Goal: Task Accomplishment & Management: Manage account settings

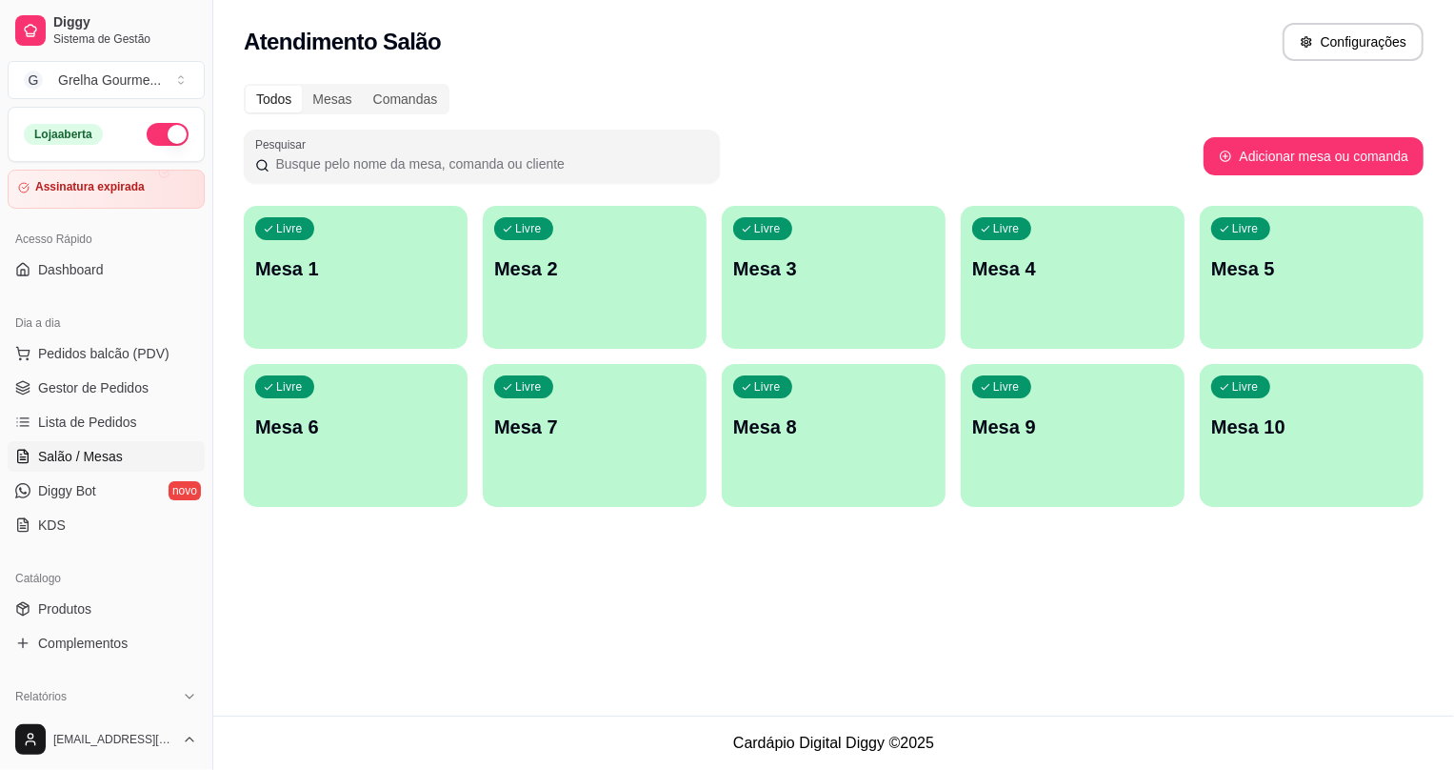
click at [806, 295] on div "Livre Mesa 3" at bounding box center [834, 266] width 224 height 120
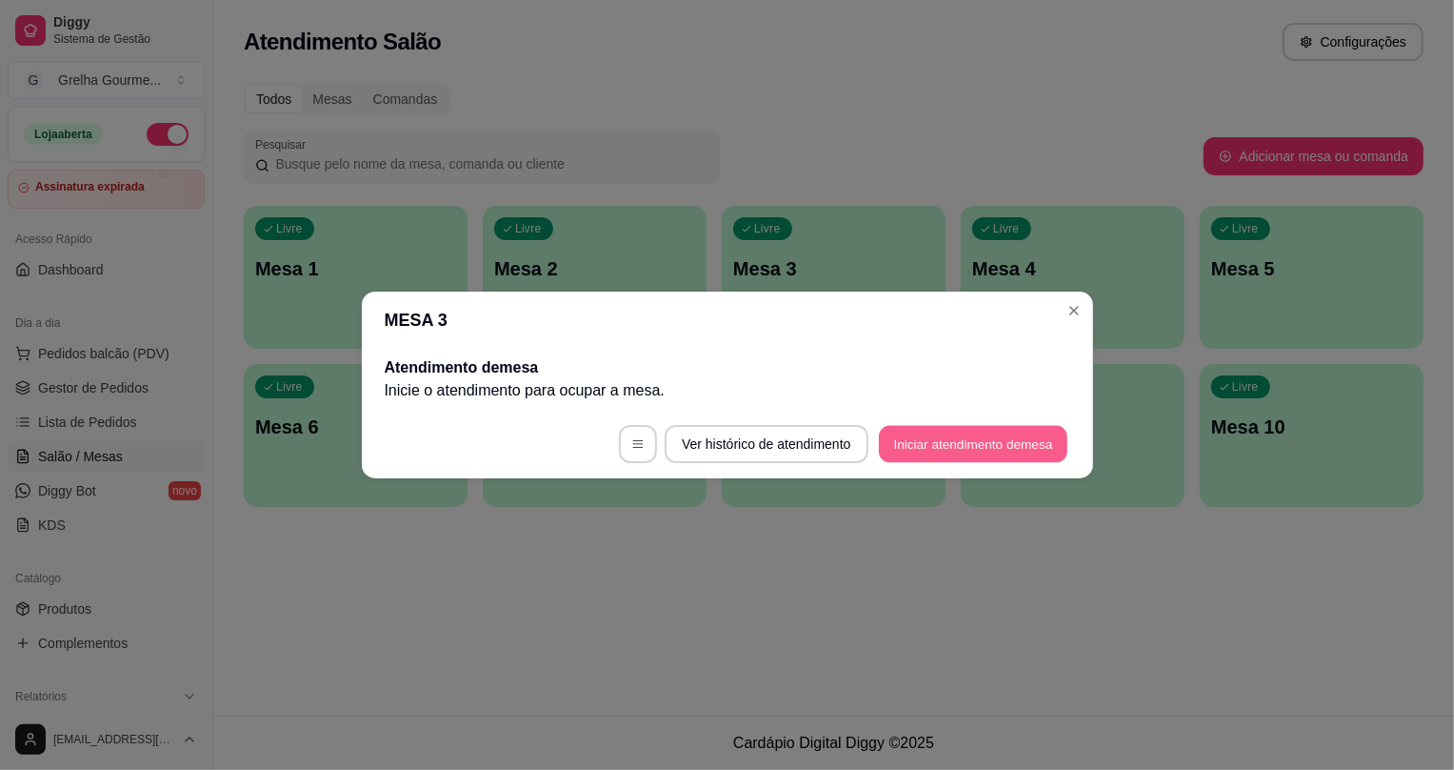
click at [1019, 454] on button "Iniciar atendimento de mesa" at bounding box center [973, 444] width 189 height 37
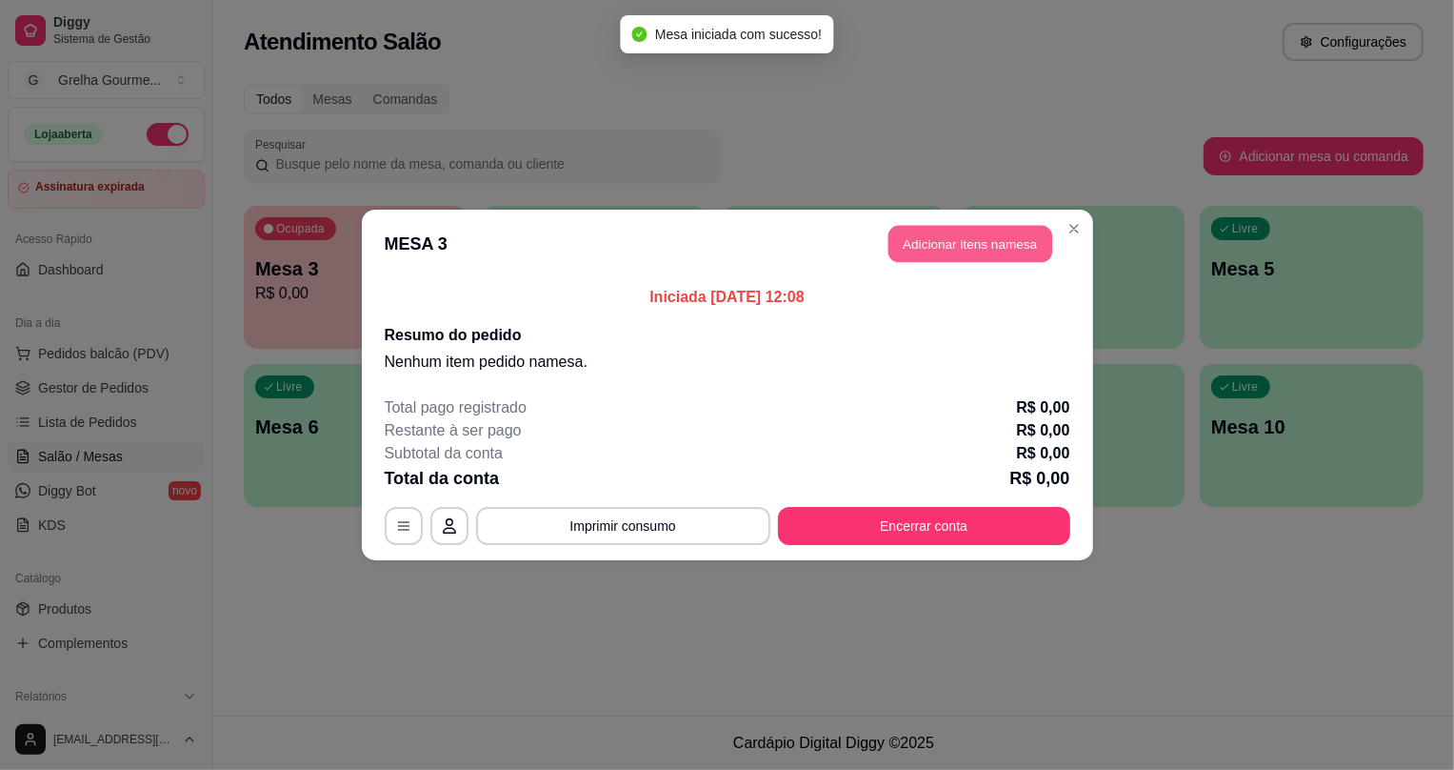
click at [910, 247] on button "Adicionar itens na mesa" at bounding box center [971, 244] width 164 height 37
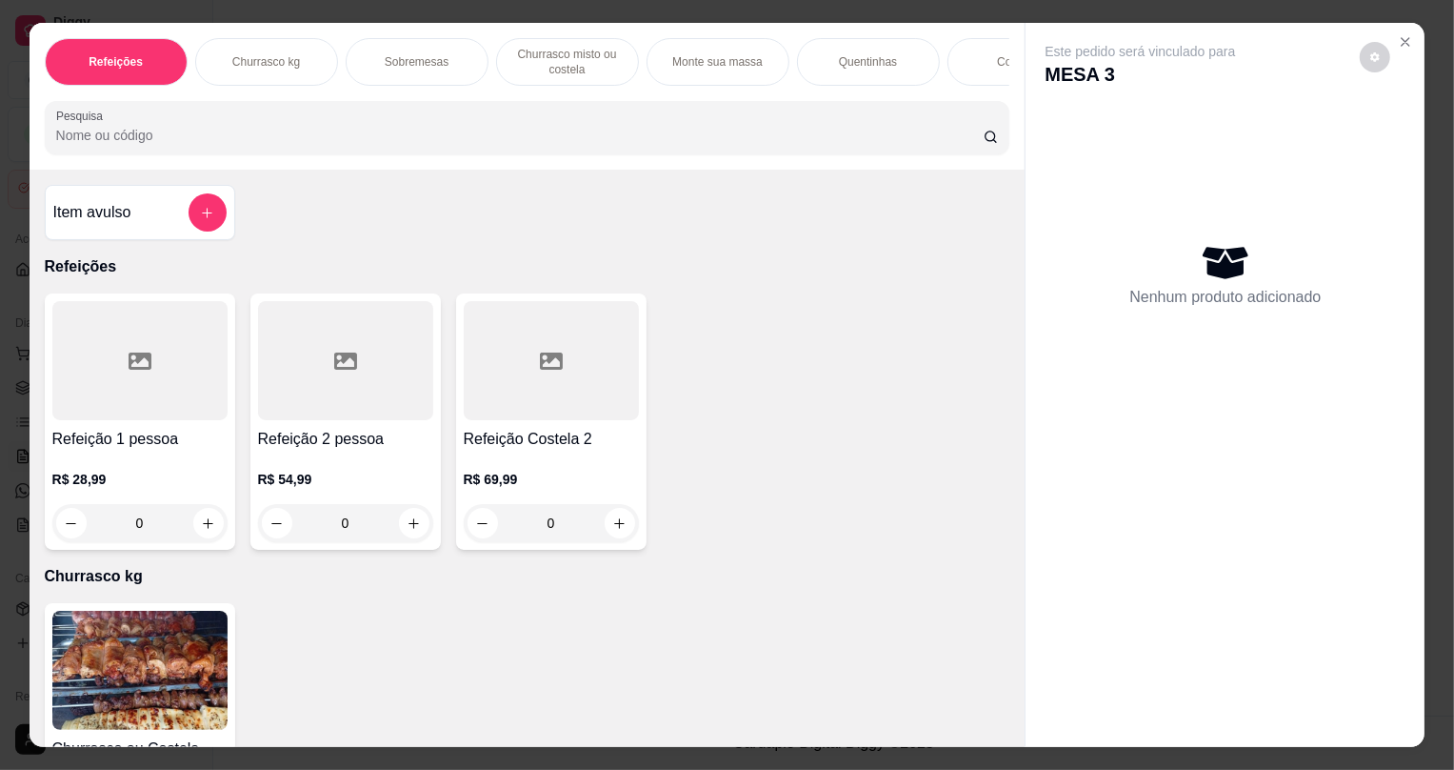
click at [385, 519] on div "0" at bounding box center [345, 523] width 175 height 38
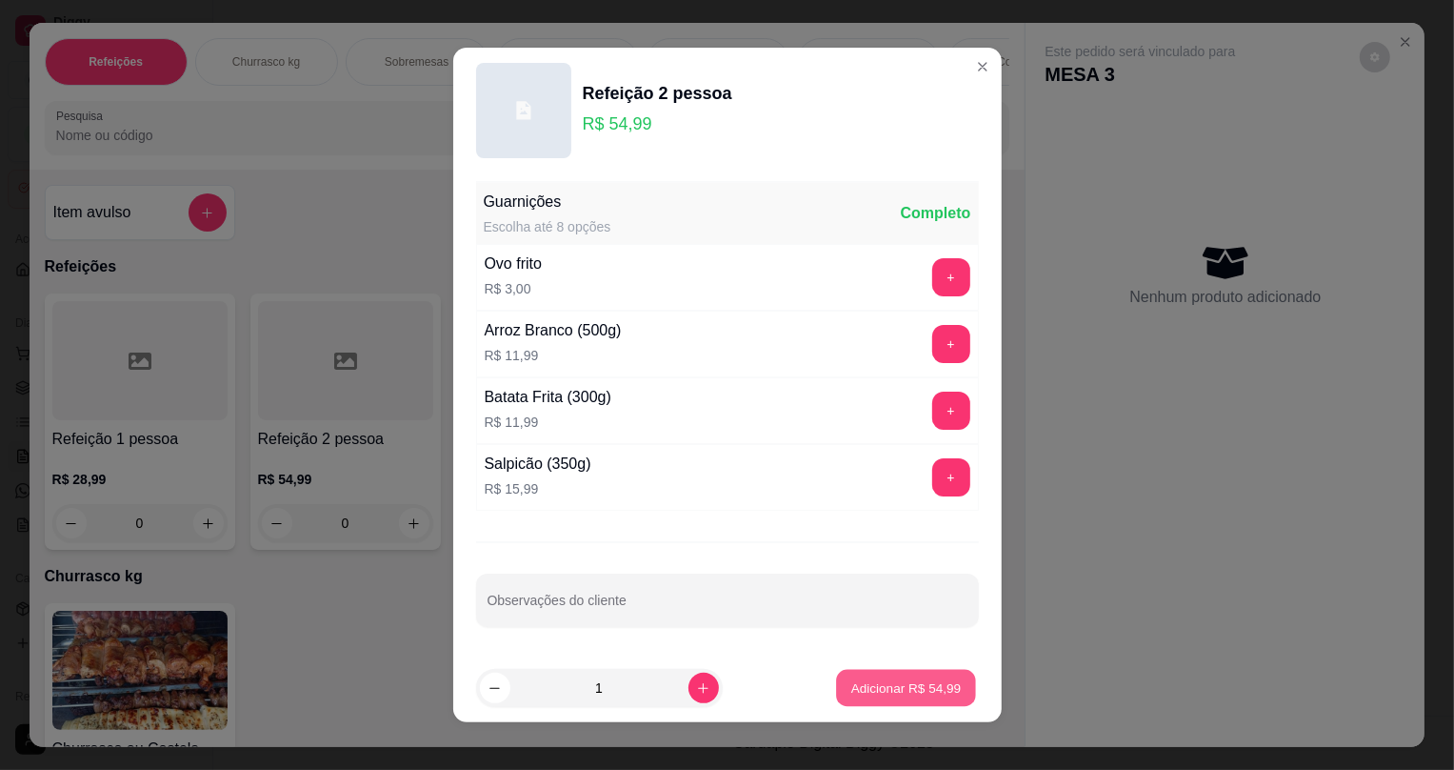
click at [931, 680] on p "Adicionar R$ 54,99" at bounding box center [906, 687] width 110 height 18
type input "1"
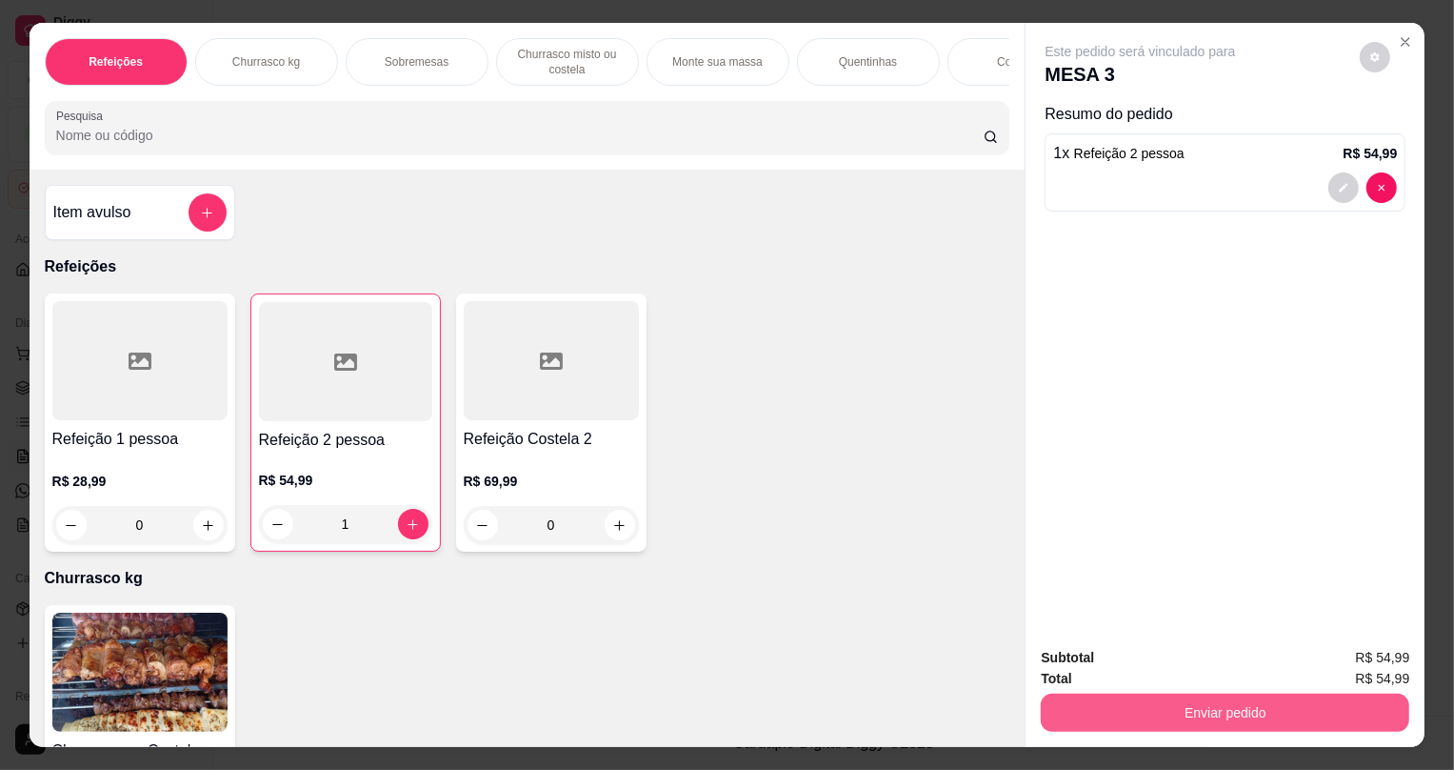
click at [1124, 722] on button "Enviar pedido" at bounding box center [1225, 712] width 369 height 38
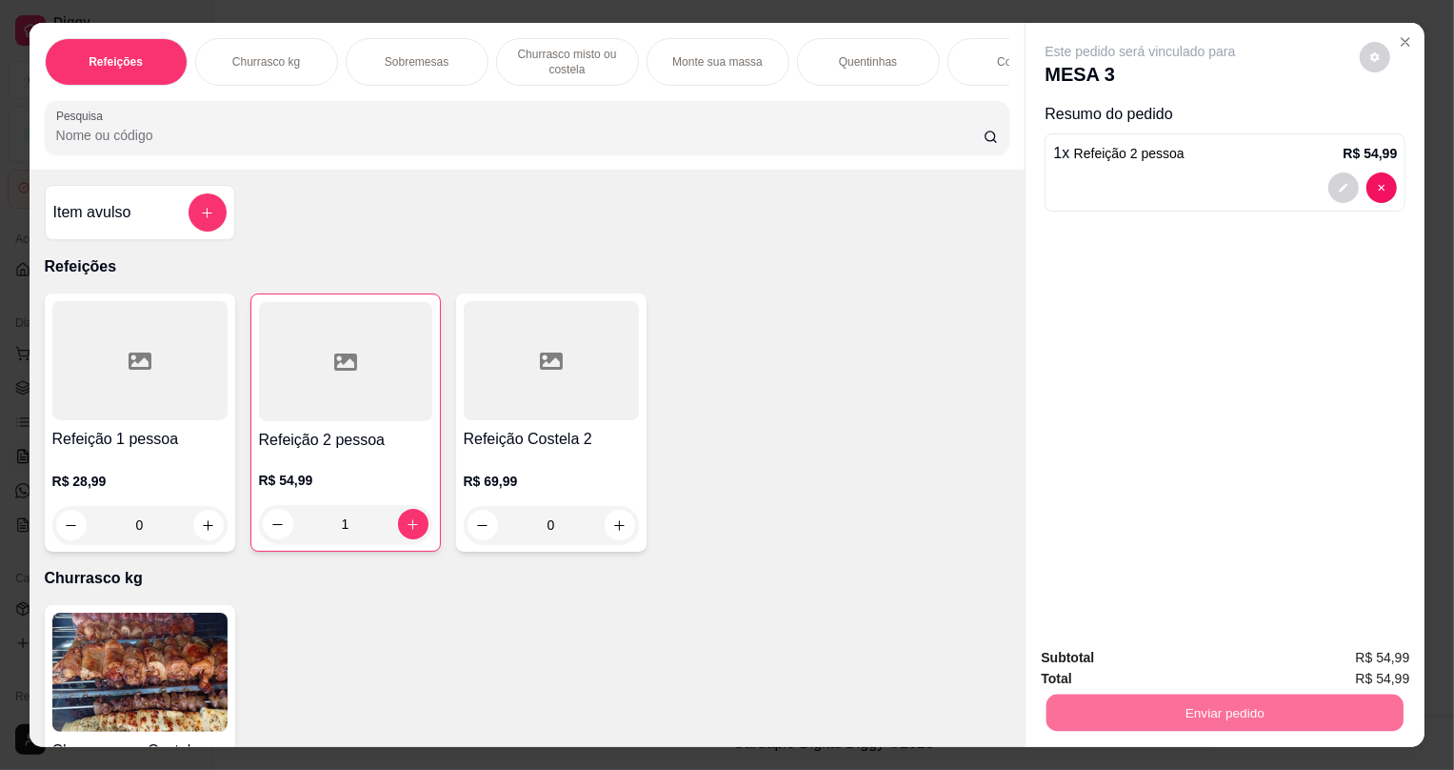
click at [1379, 660] on button "Sim, quero registrar" at bounding box center [1344, 666] width 142 height 36
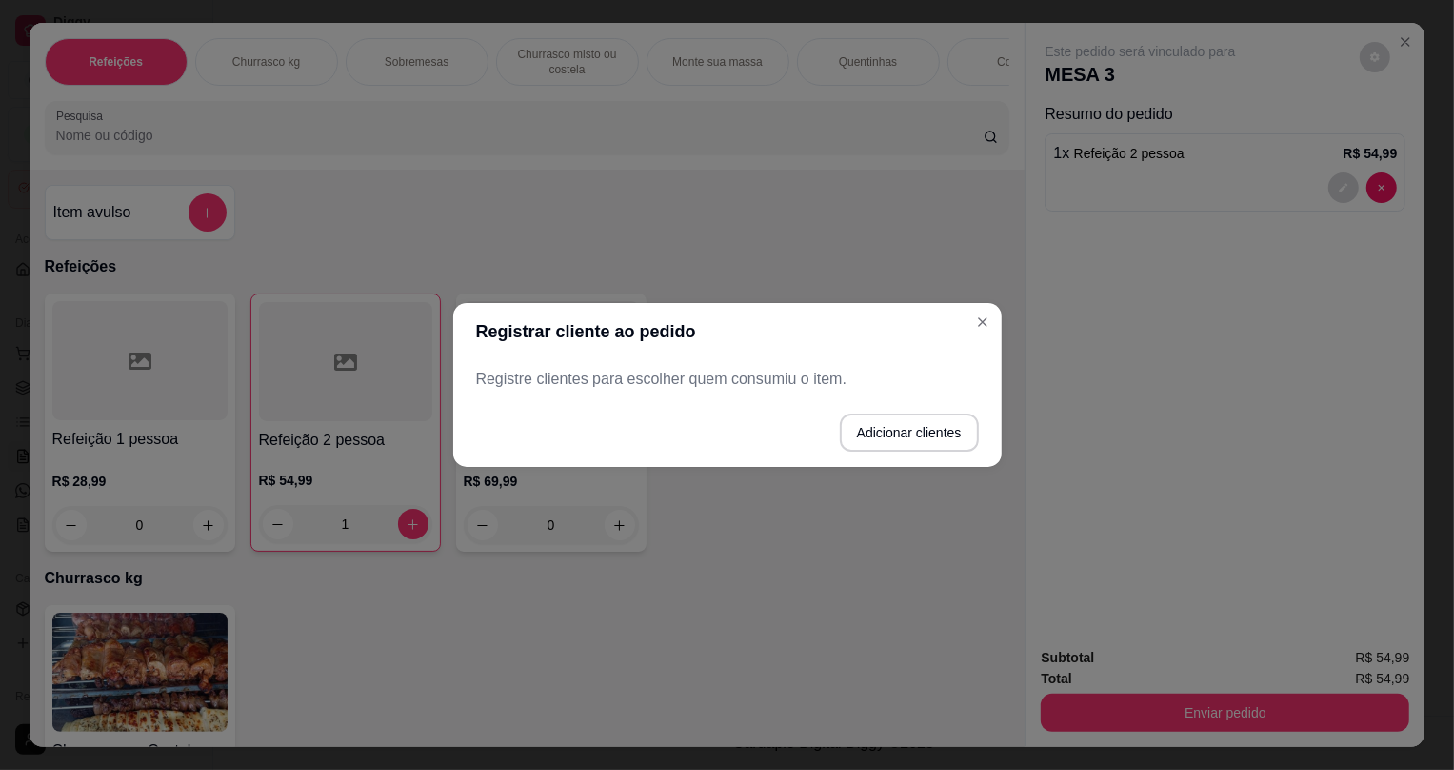
click at [683, 464] on footer "Adicionar clientes" at bounding box center [727, 432] width 549 height 69
click at [685, 464] on footer "Adicionar clientes" at bounding box center [727, 432] width 549 height 69
click at [700, 457] on footer "Adicionar clientes" at bounding box center [727, 432] width 549 height 69
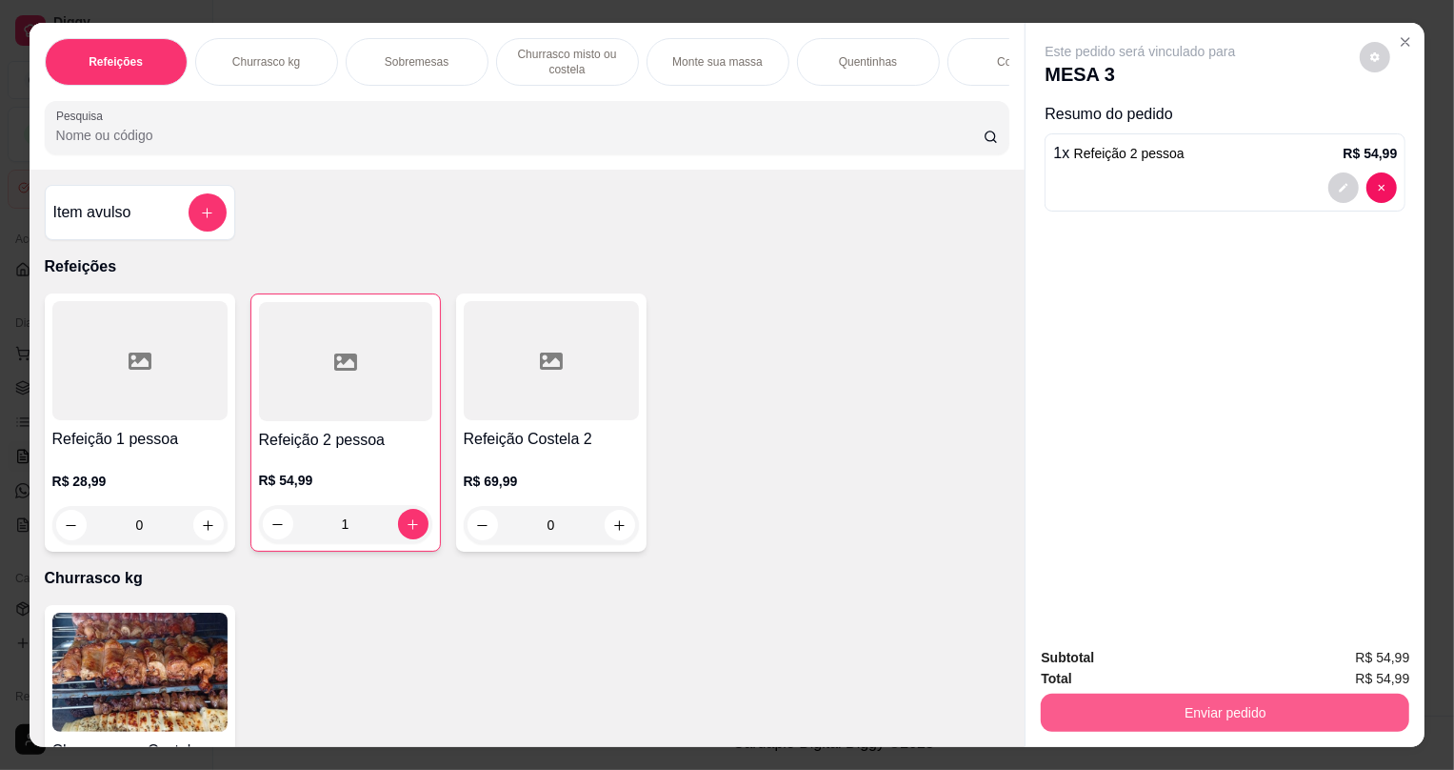
click at [1170, 718] on button "Enviar pedido" at bounding box center [1225, 712] width 369 height 38
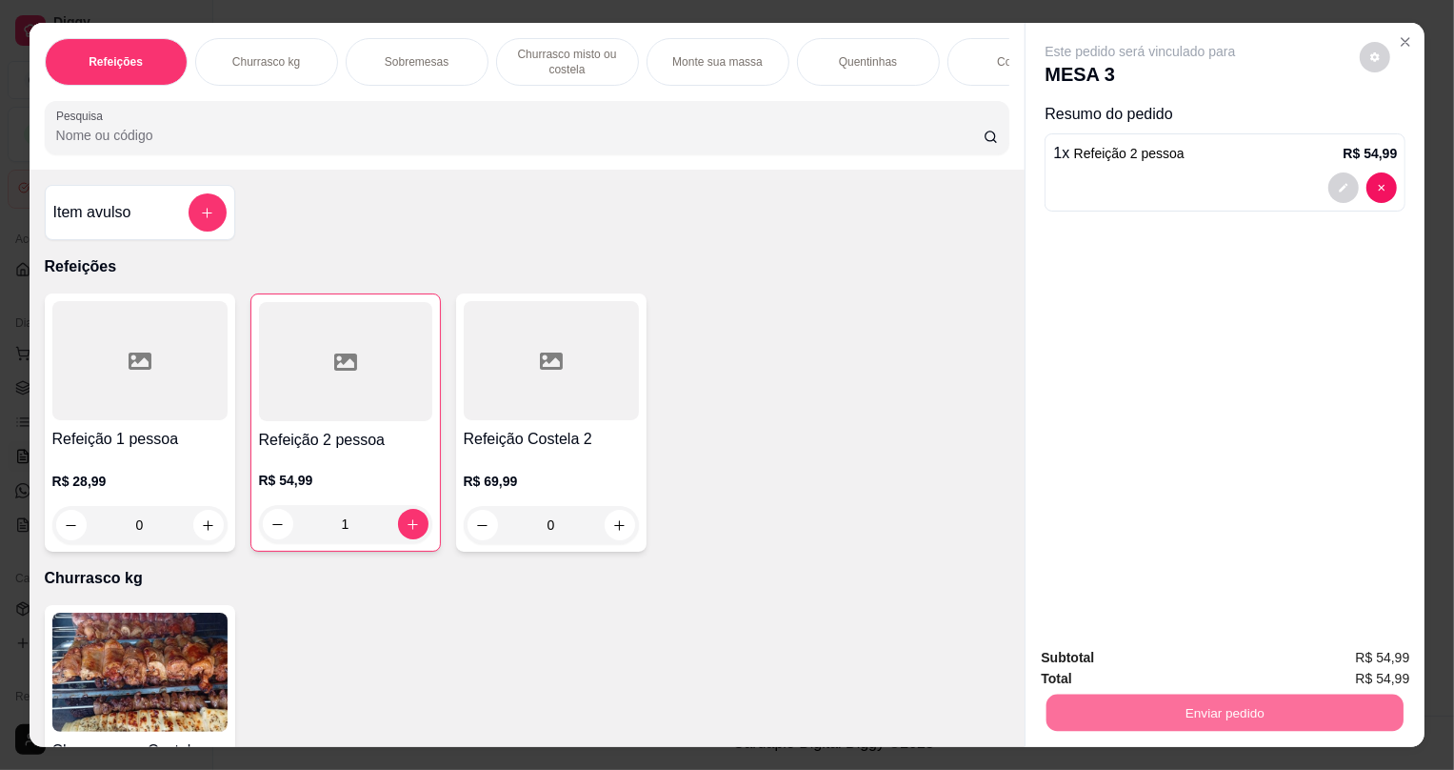
click at [1172, 682] on button "Não registrar e enviar pedido" at bounding box center [1164, 666] width 198 height 36
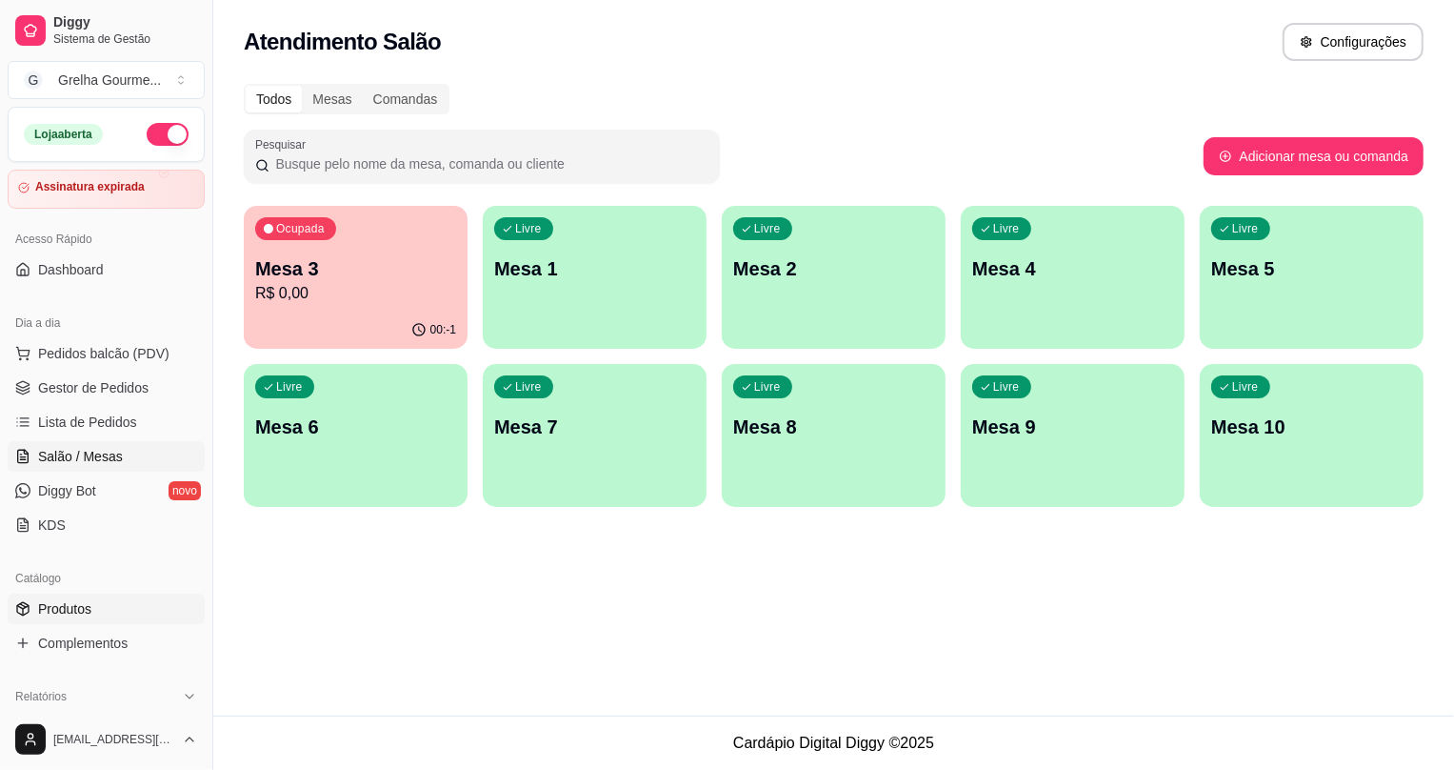
click at [94, 600] on link "Produtos" at bounding box center [106, 608] width 197 height 30
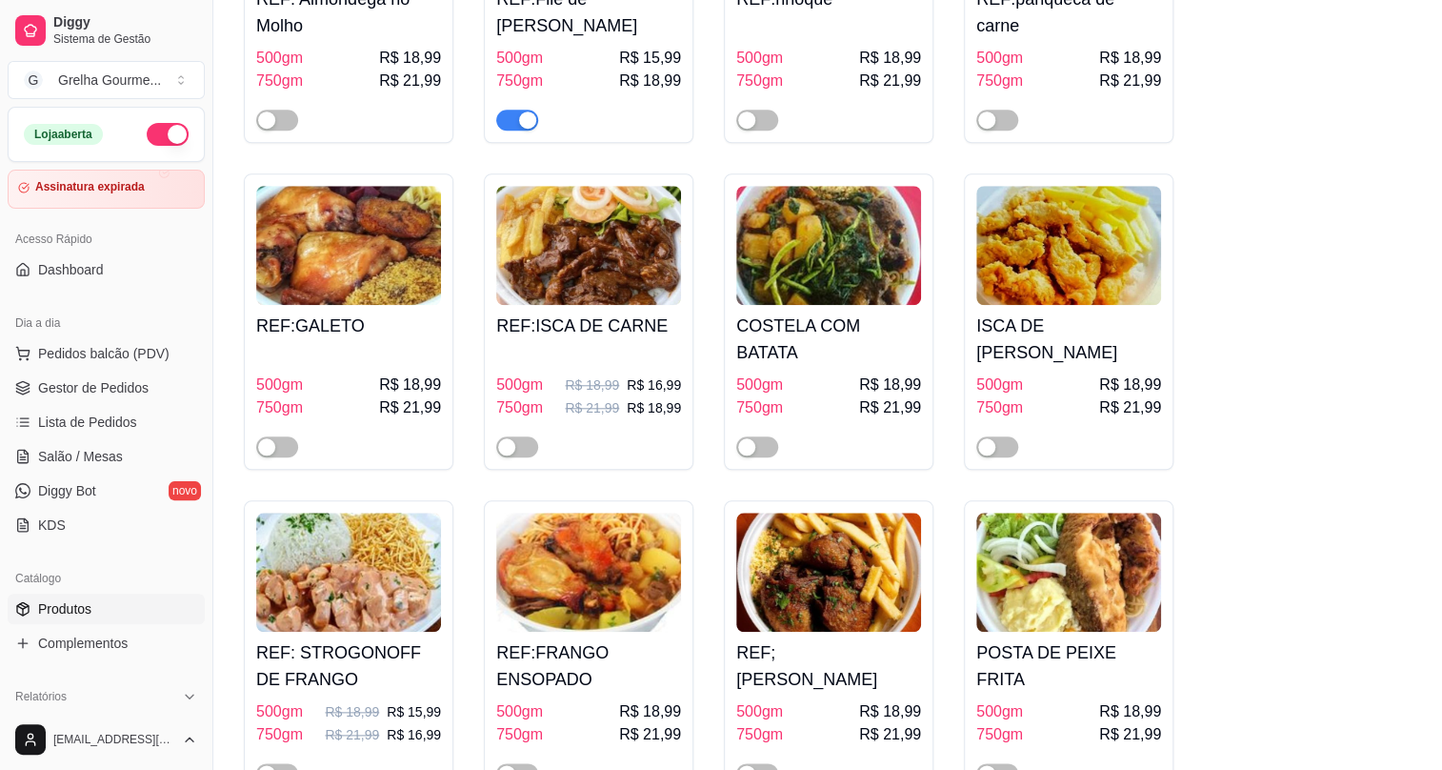
scroll to position [4675, 0]
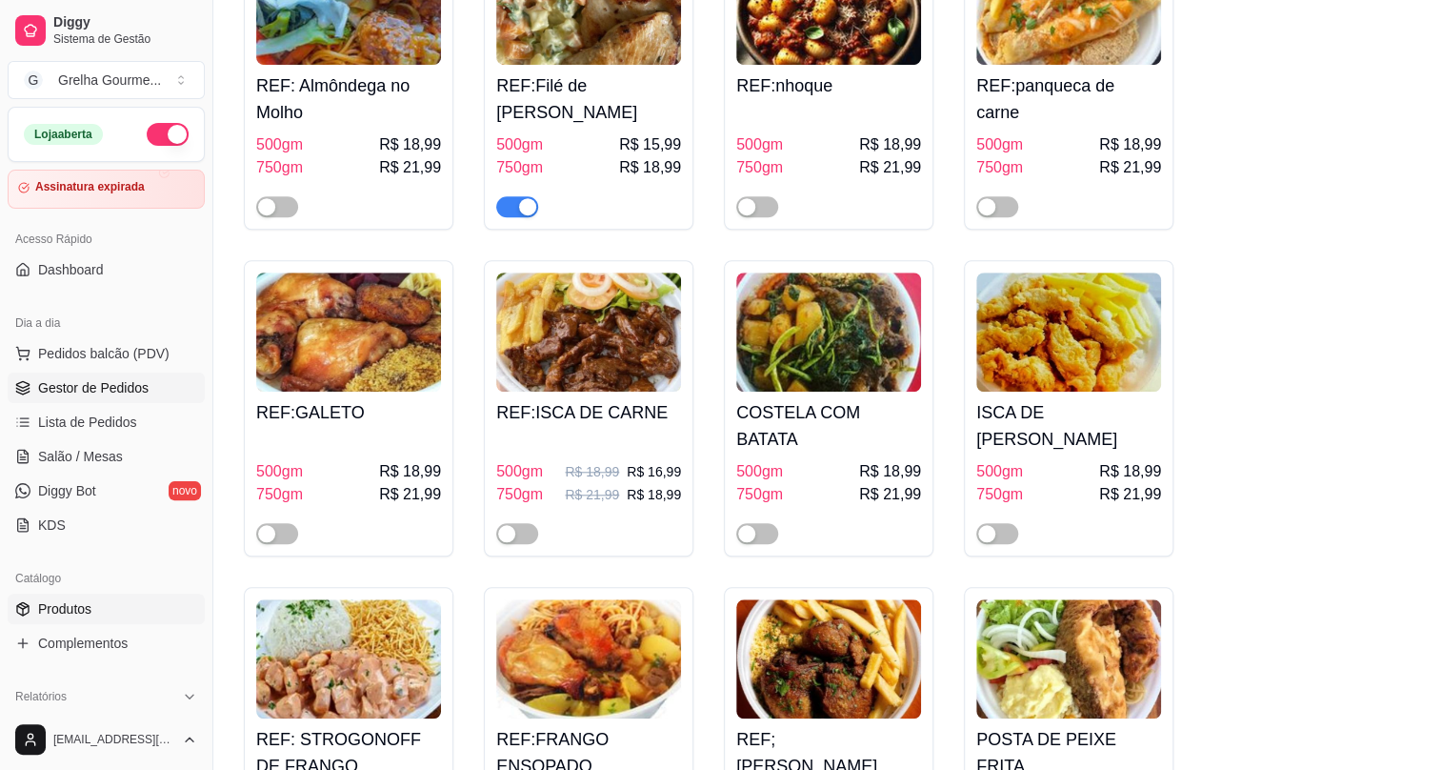
click at [91, 381] on span "Gestor de Pedidos" at bounding box center [93, 387] width 110 height 19
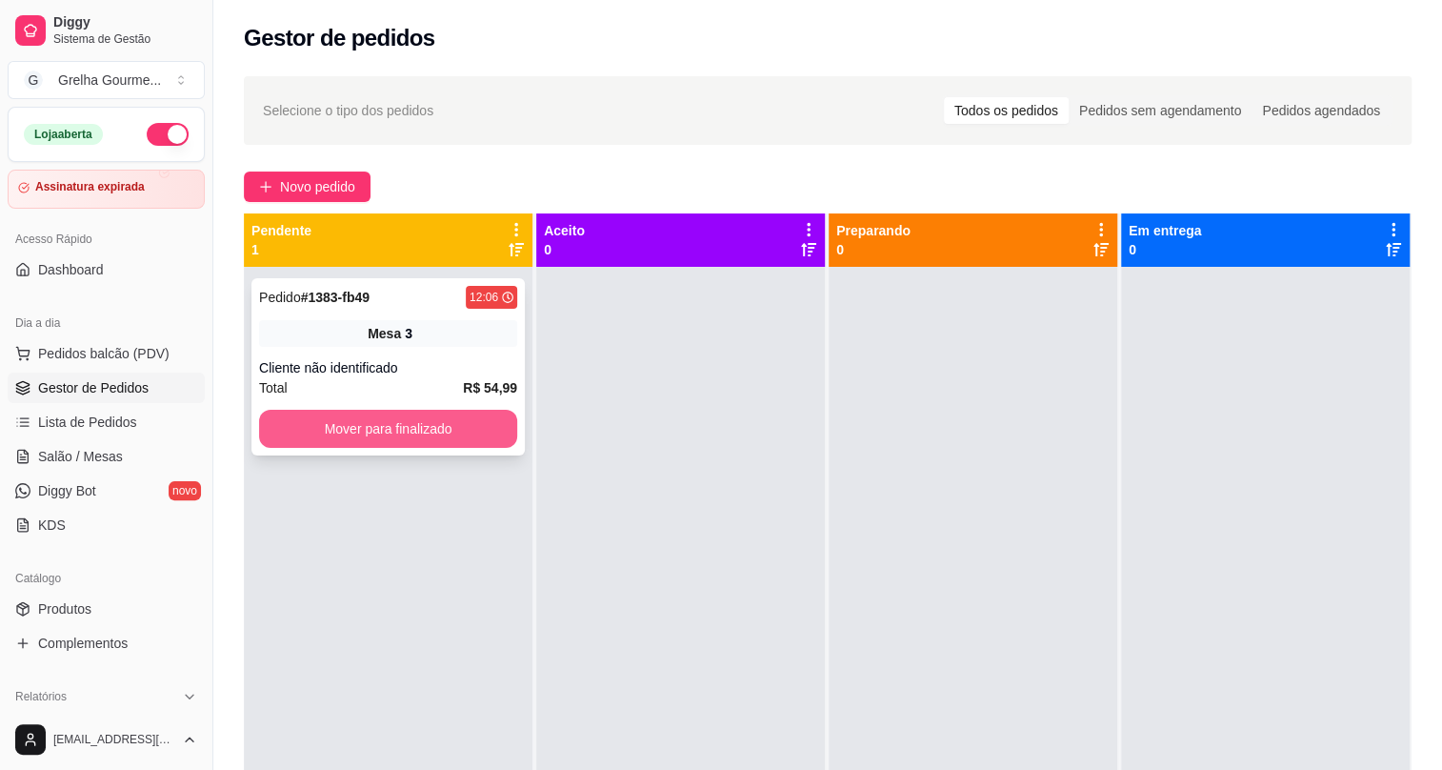
click at [422, 436] on button "Mover para finalizado" at bounding box center [388, 429] width 258 height 38
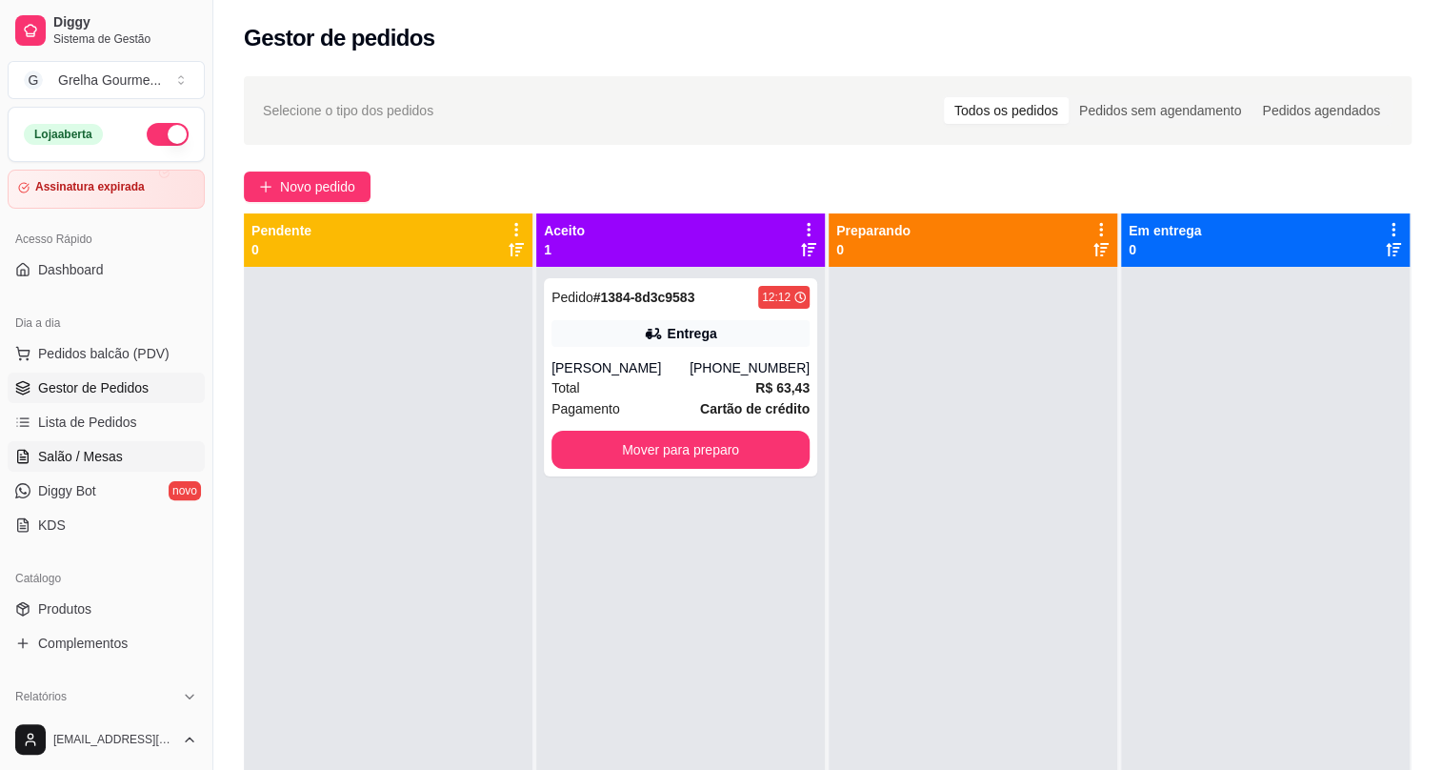
click at [91, 441] on link "Salão / Mesas" at bounding box center [106, 456] width 197 height 30
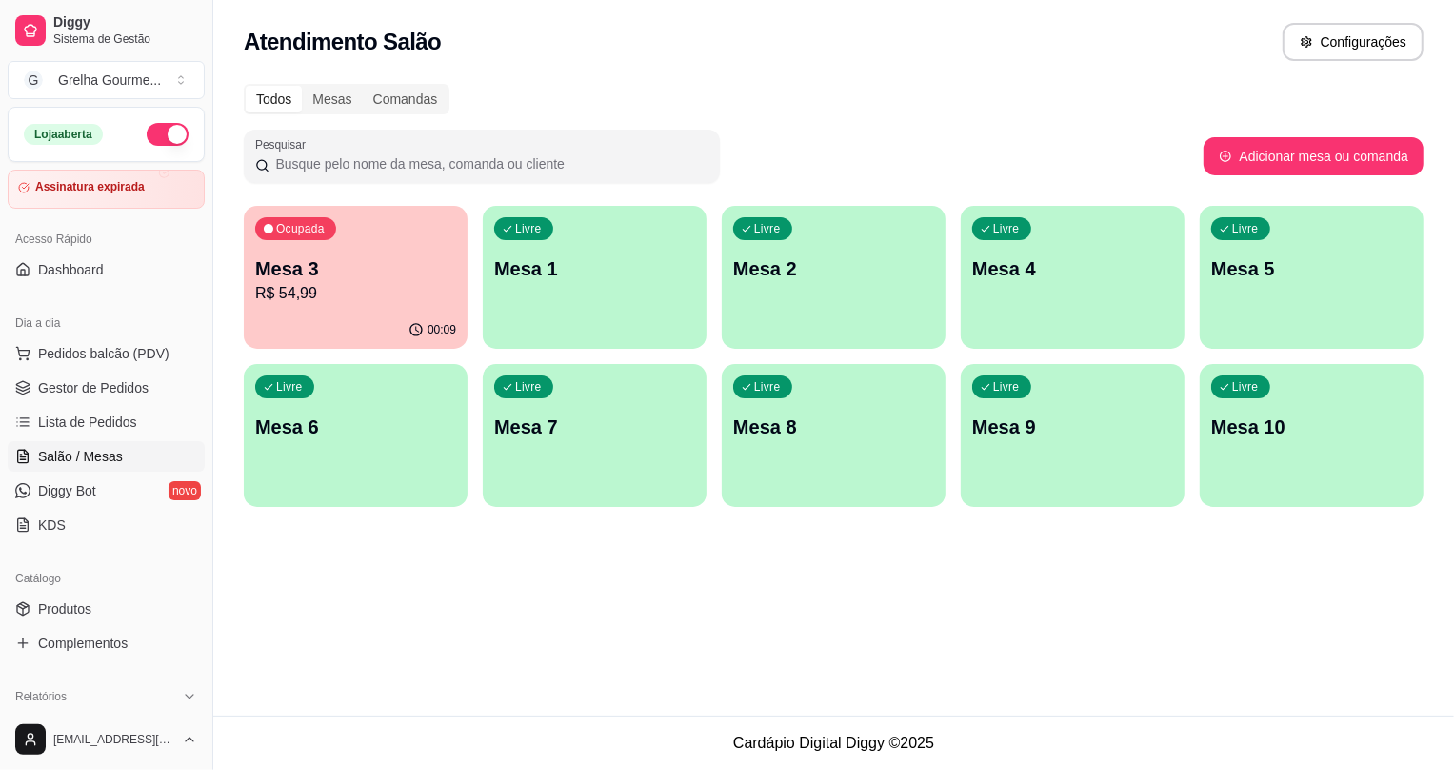
click at [286, 248] on div "Ocupada Mesa 3 R$ 54,99" at bounding box center [356, 259] width 224 height 106
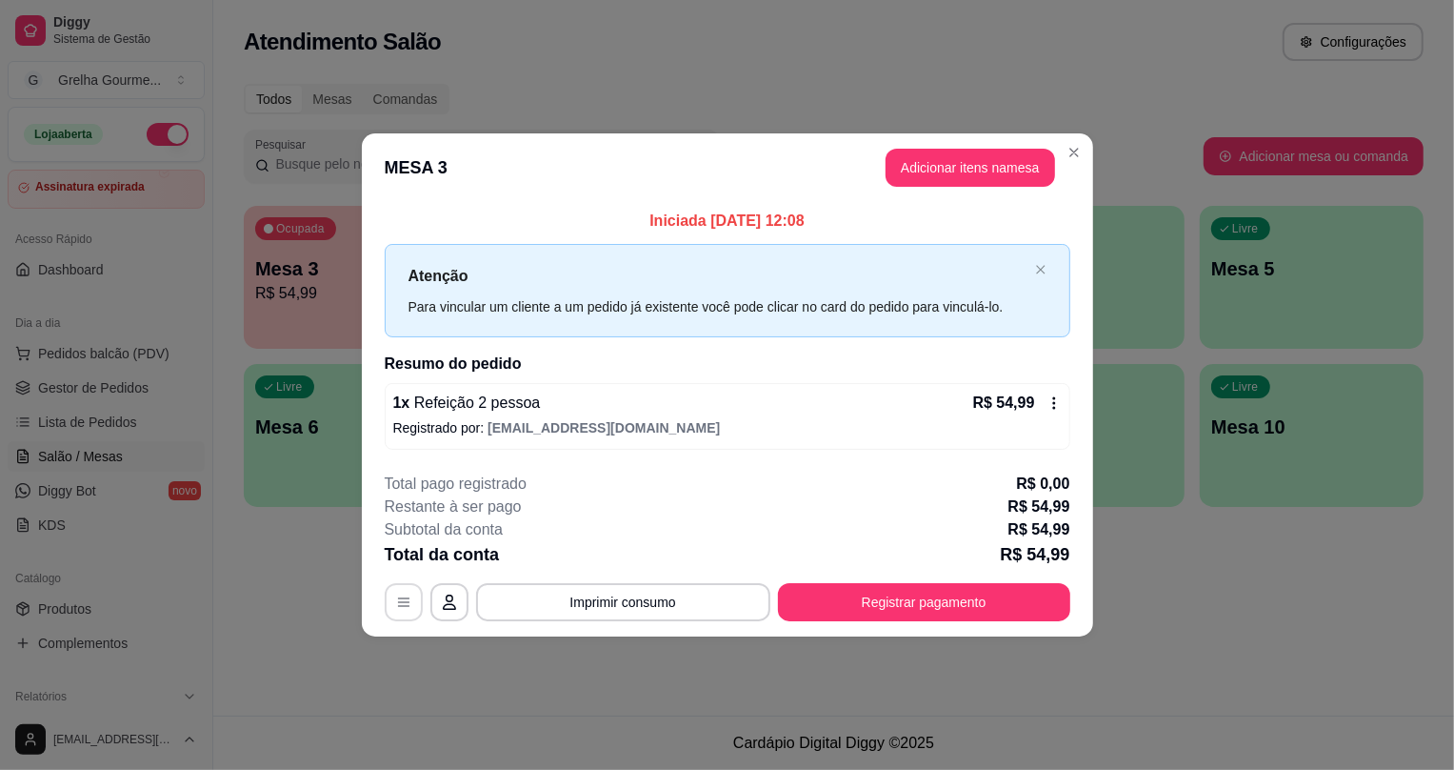
click at [408, 608] on icon "button" at bounding box center [403, 601] width 15 height 15
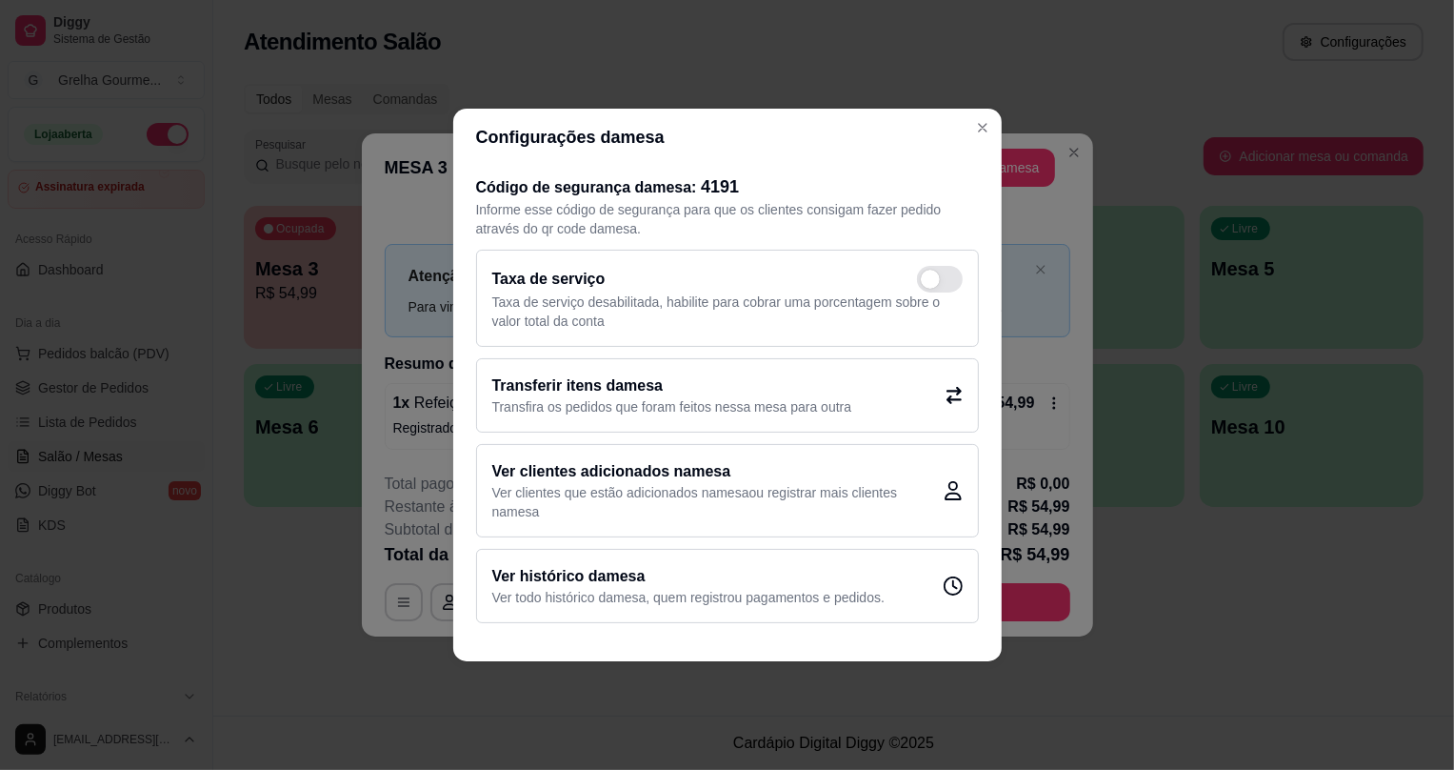
click at [954, 413] on div "Transferir itens da mesa Transfira os pedidos que foram feitos nessa mesa para …" at bounding box center [727, 395] width 503 height 74
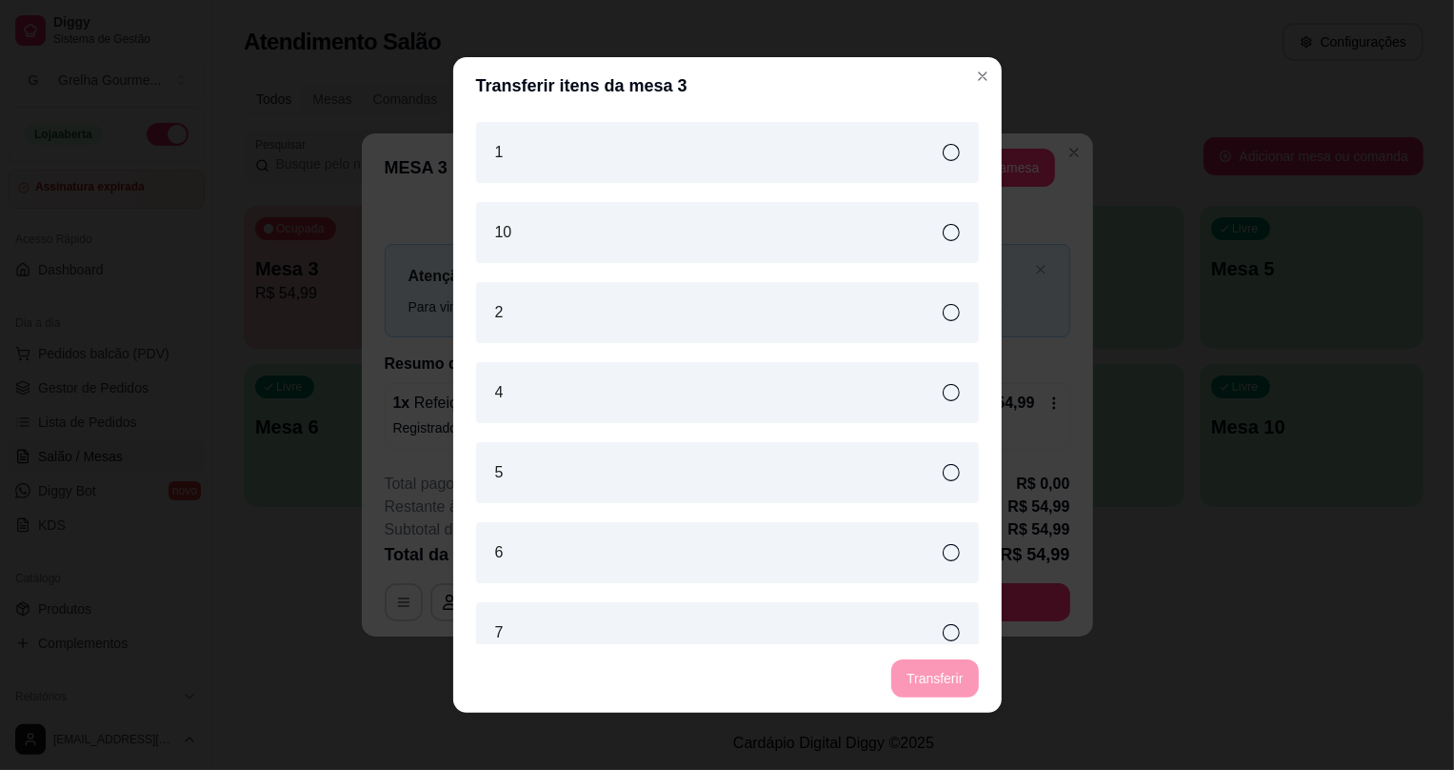
click at [913, 382] on div "4" at bounding box center [727, 392] width 503 height 61
click at [957, 686] on button "Transferir" at bounding box center [934, 678] width 85 height 37
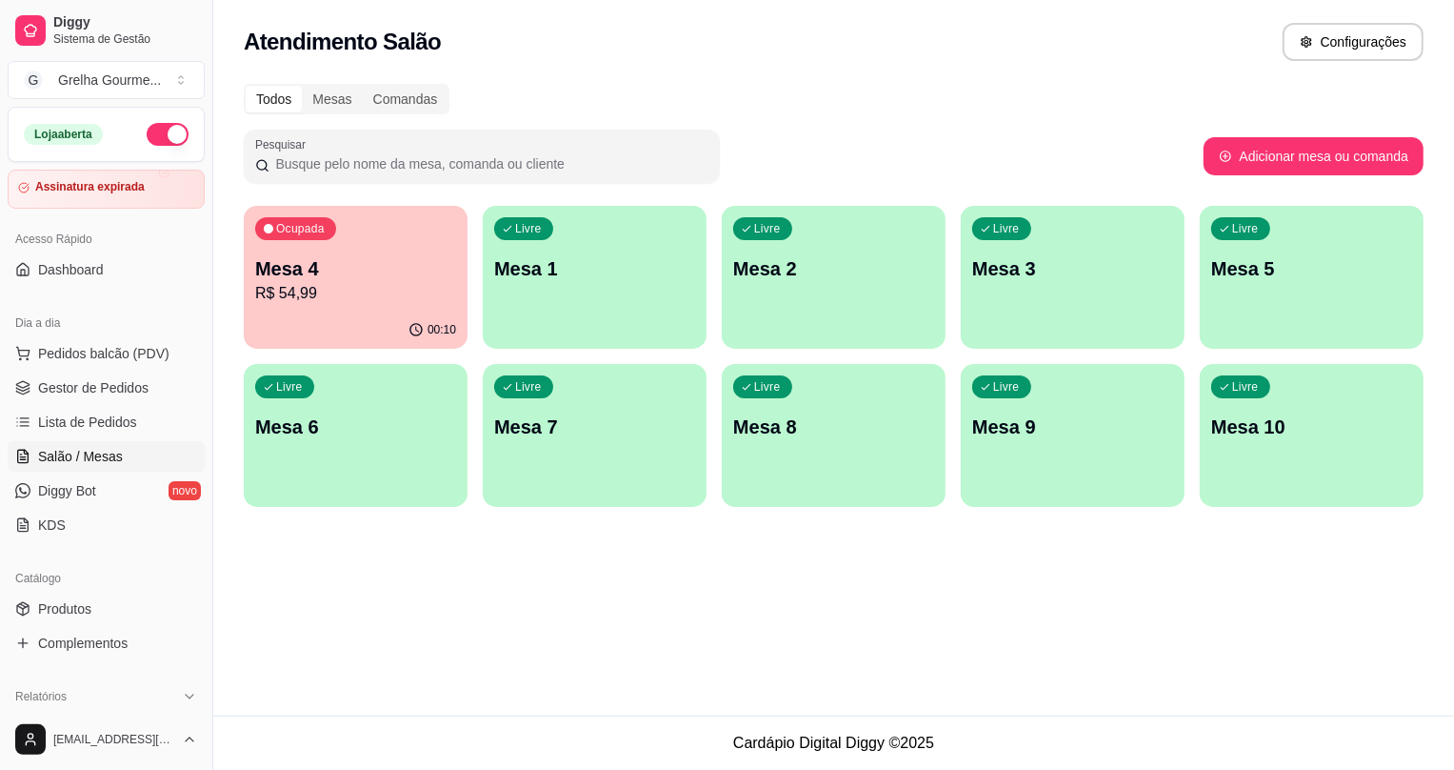
click at [1154, 319] on div "Livre Mesa 3" at bounding box center [1073, 266] width 224 height 120
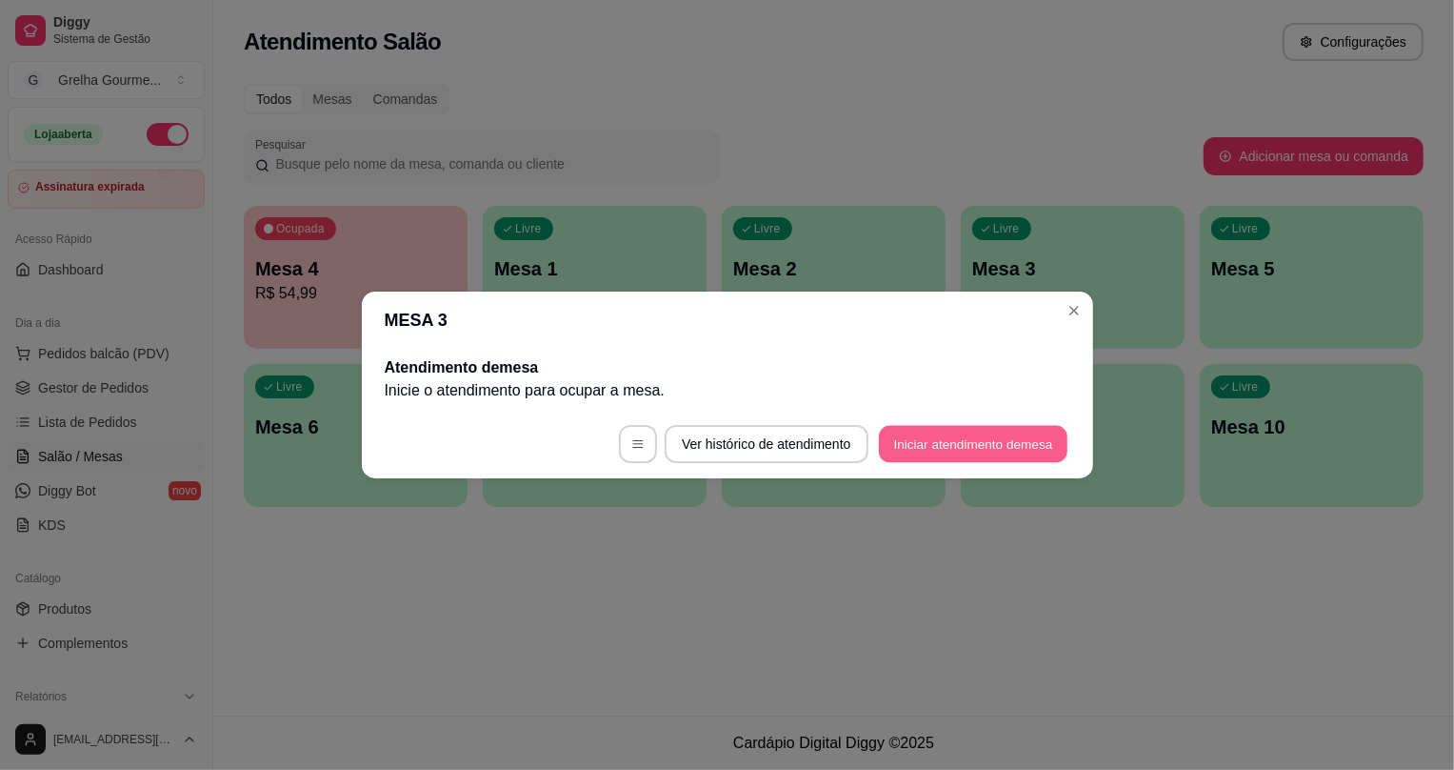
click at [1020, 427] on button "Iniciar atendimento de mesa" at bounding box center [973, 444] width 189 height 37
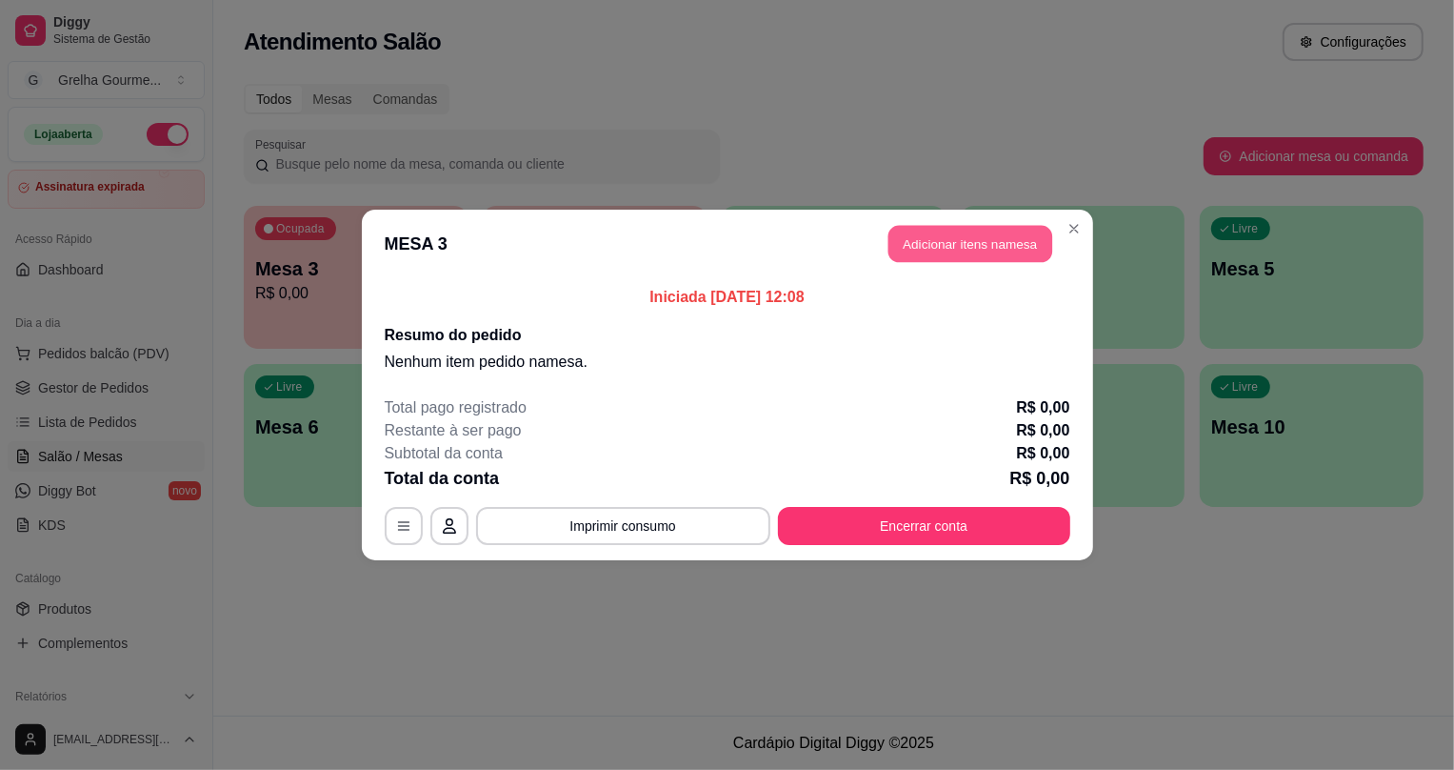
click at [968, 234] on button "Adicionar itens na mesa" at bounding box center [971, 244] width 164 height 37
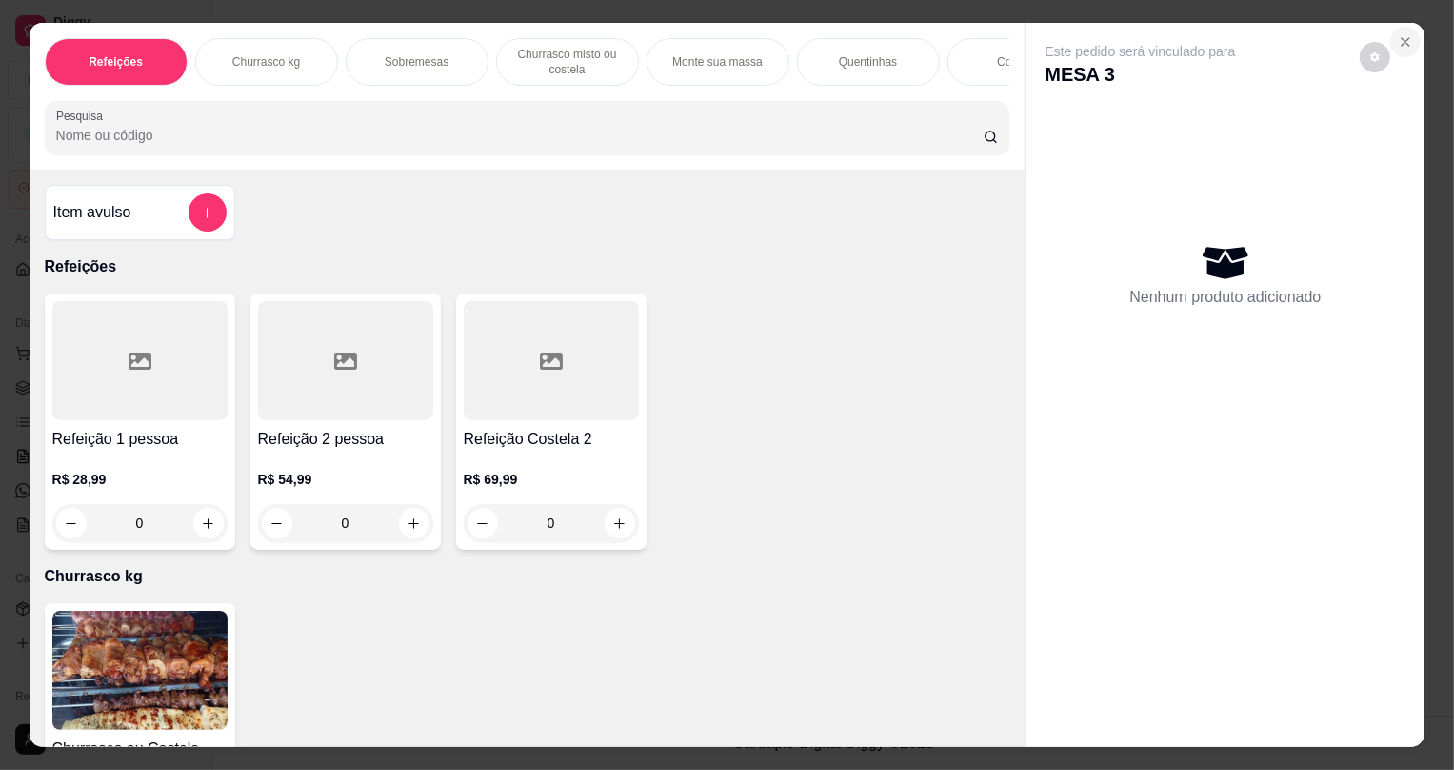
click at [1405, 43] on icon "Close" at bounding box center [1405, 41] width 15 height 15
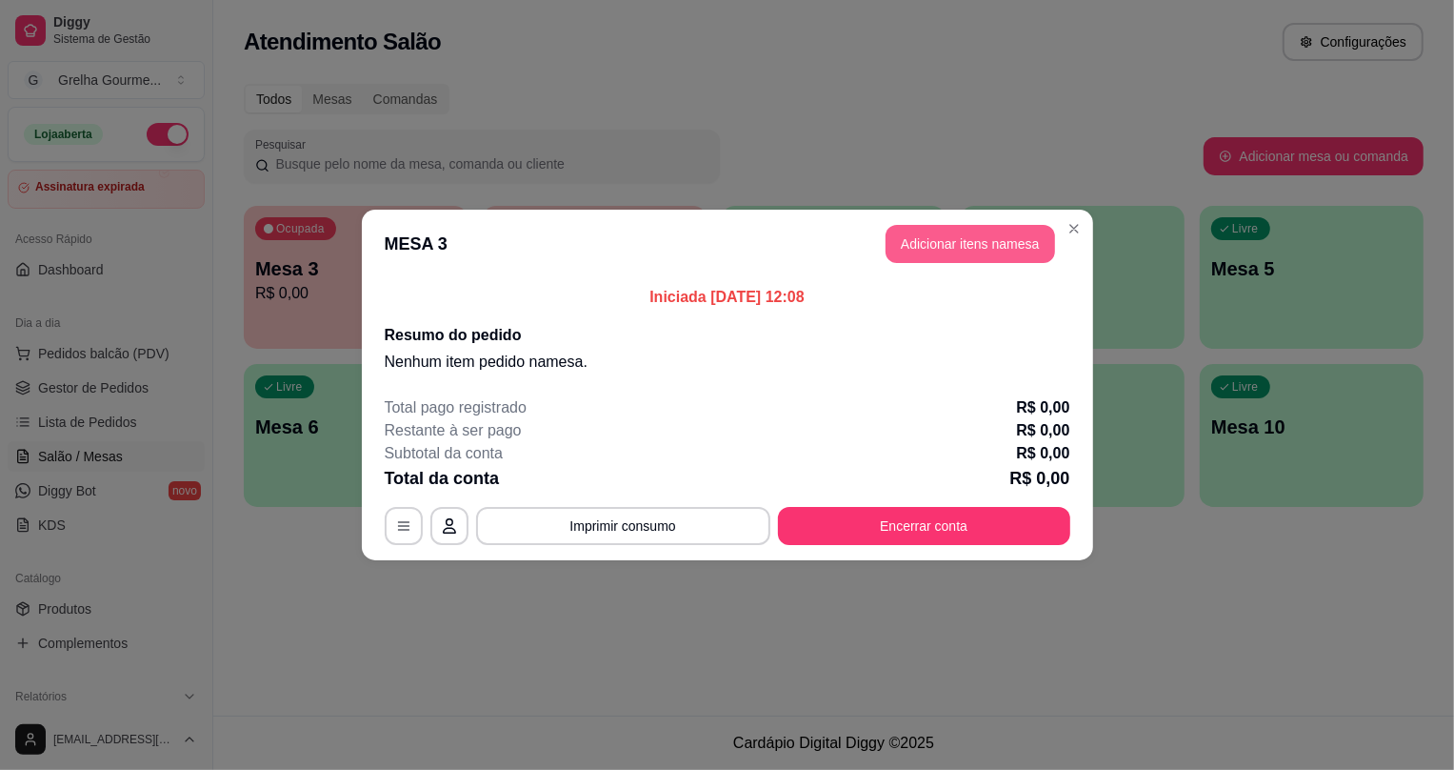
click at [966, 242] on button "Adicionar itens na mesa" at bounding box center [971, 244] width 170 height 38
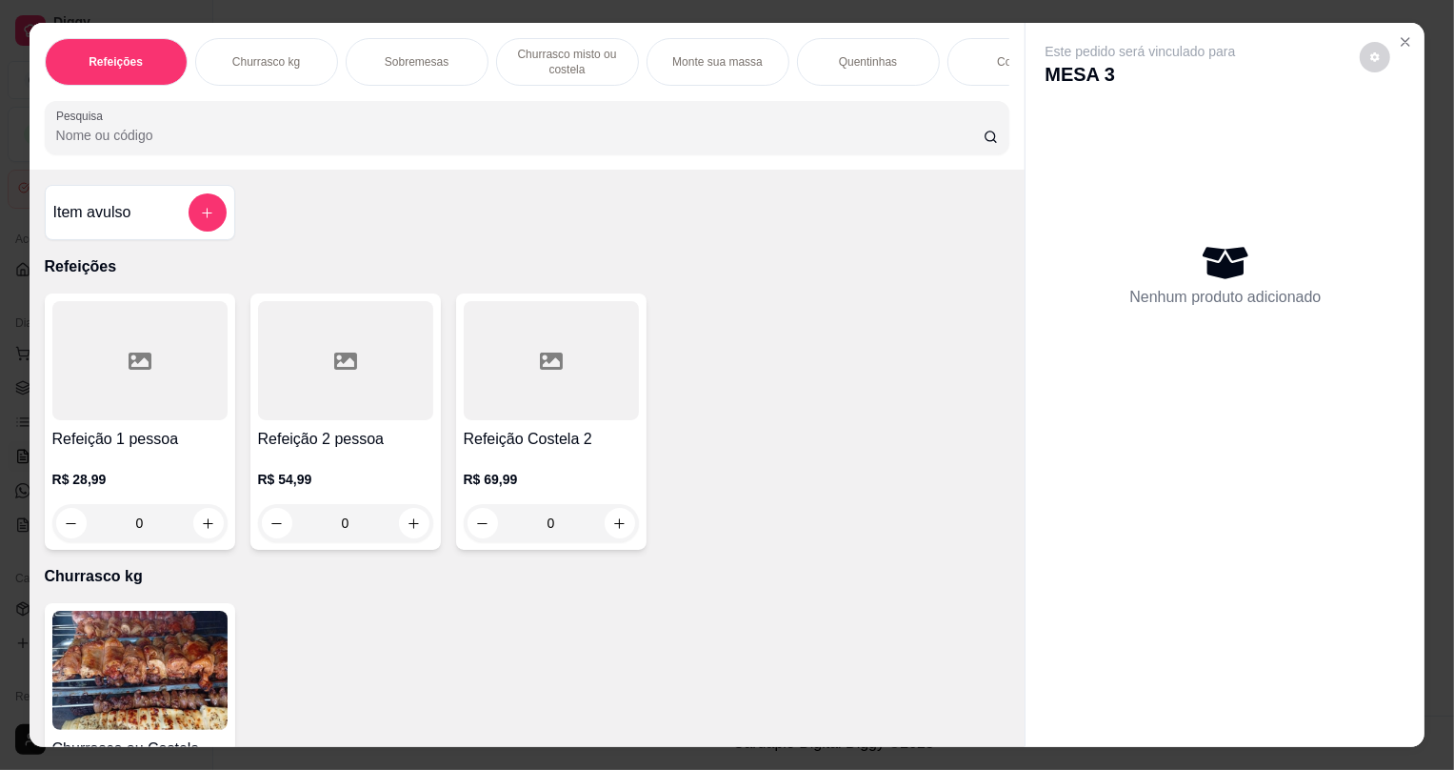
click at [399, 527] on div "0" at bounding box center [345, 523] width 175 height 38
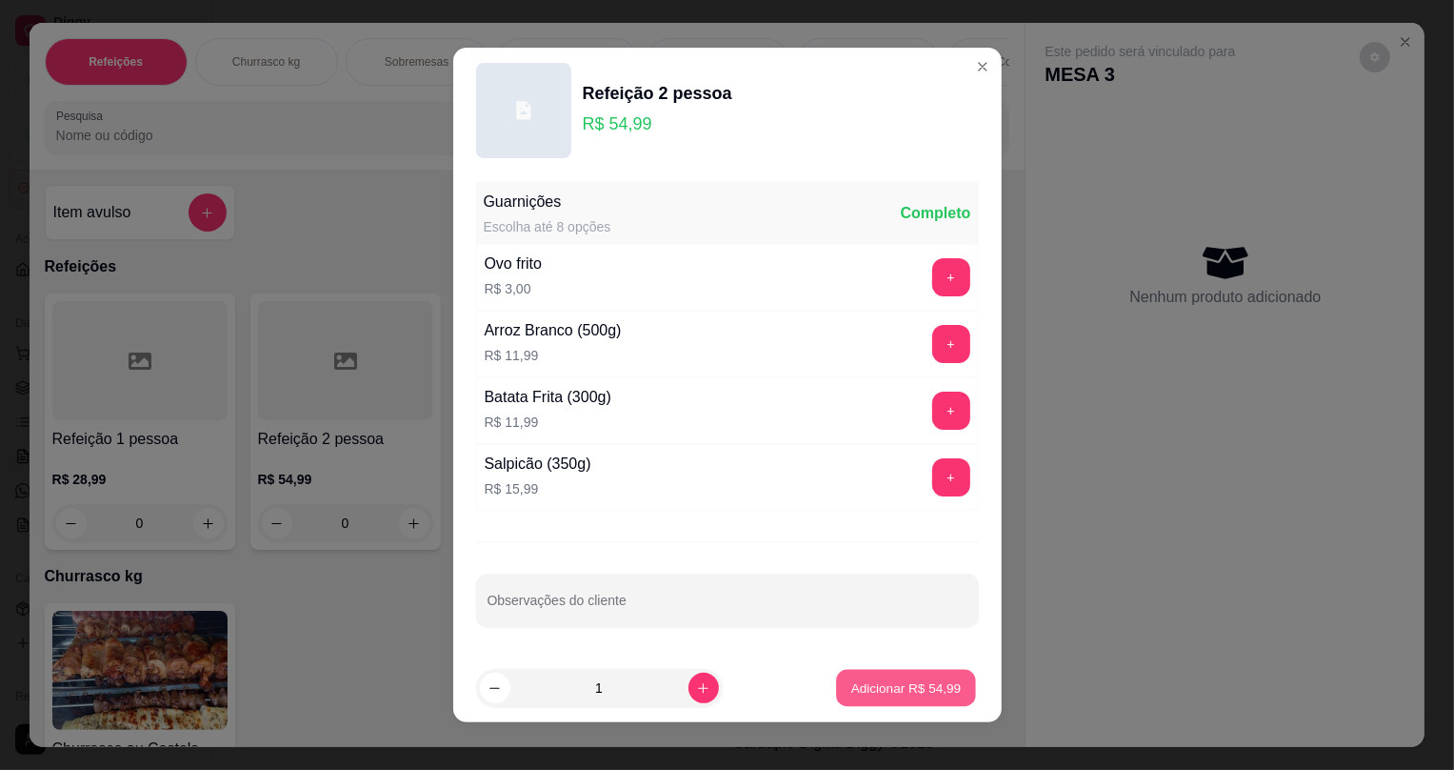
click at [894, 676] on button "Adicionar R$ 54,99" at bounding box center [907, 688] width 140 height 37
type input "1"
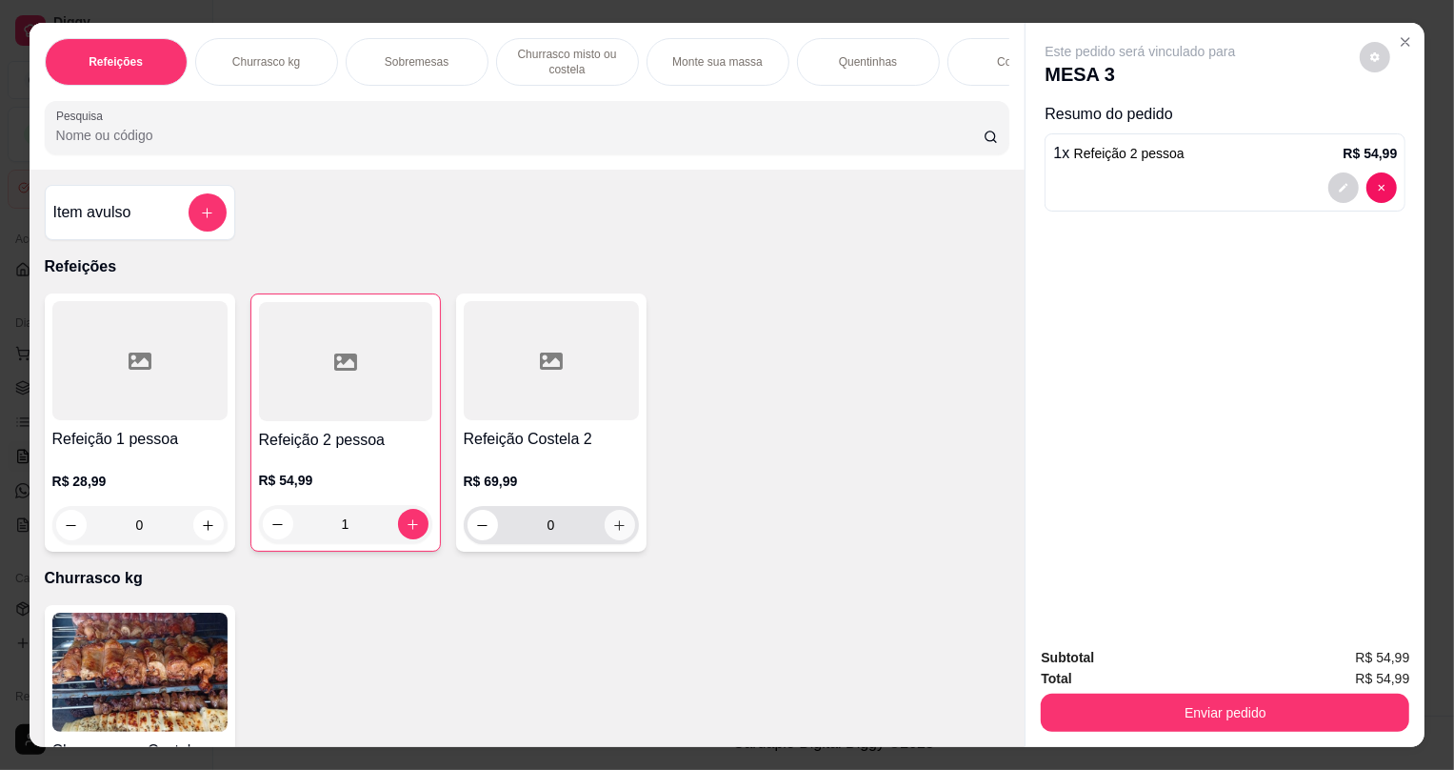
click at [619, 540] on button "increase-product-quantity" at bounding box center [620, 525] width 30 height 30
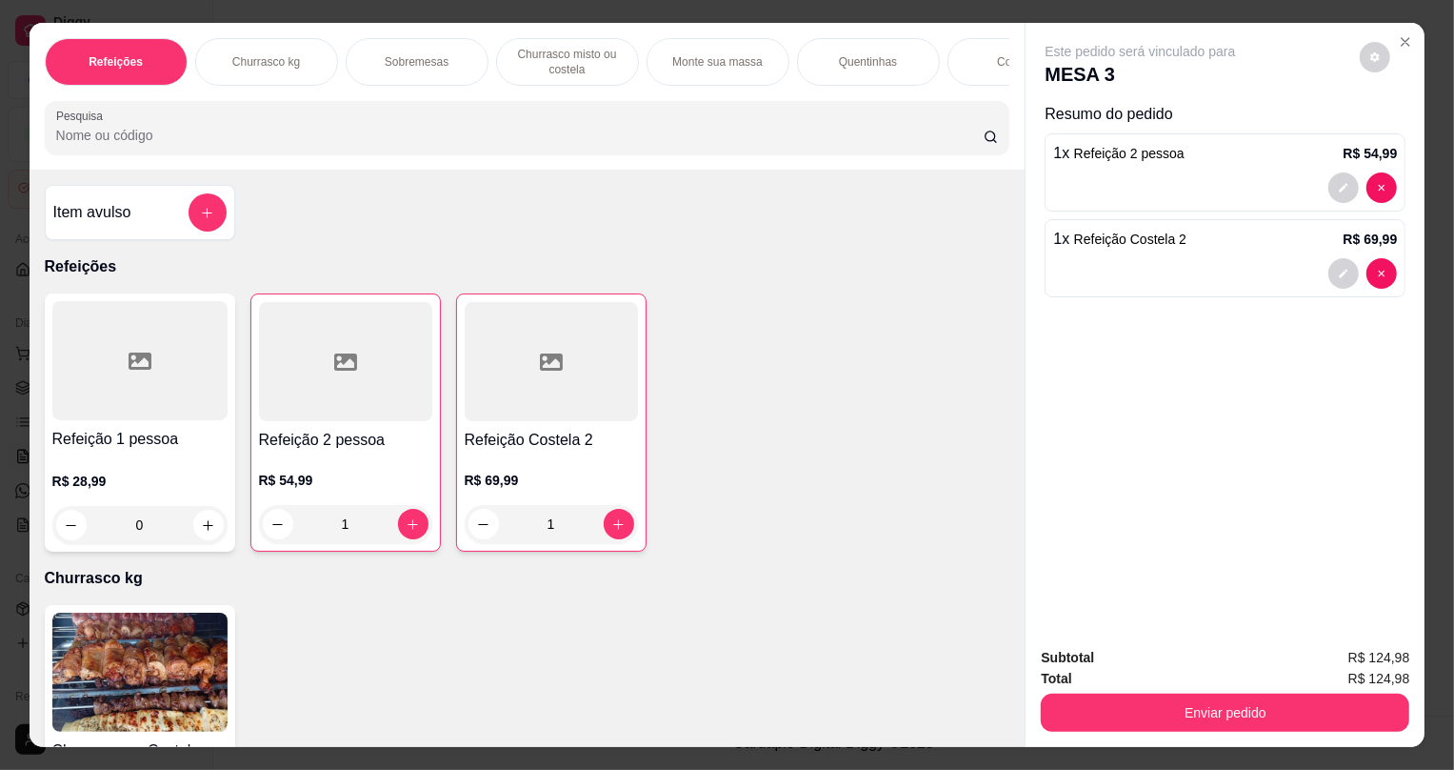
click at [695, 574] on div "Item avulso Refeições Refeição 1 pessoa R$ 28,99 0 Refeição 2 pessoa R$ 54,99 1…" at bounding box center [528, 458] width 996 height 577
click at [469, 539] on button "decrease-product-quantity" at bounding box center [484, 524] width 30 height 30
type input "0"
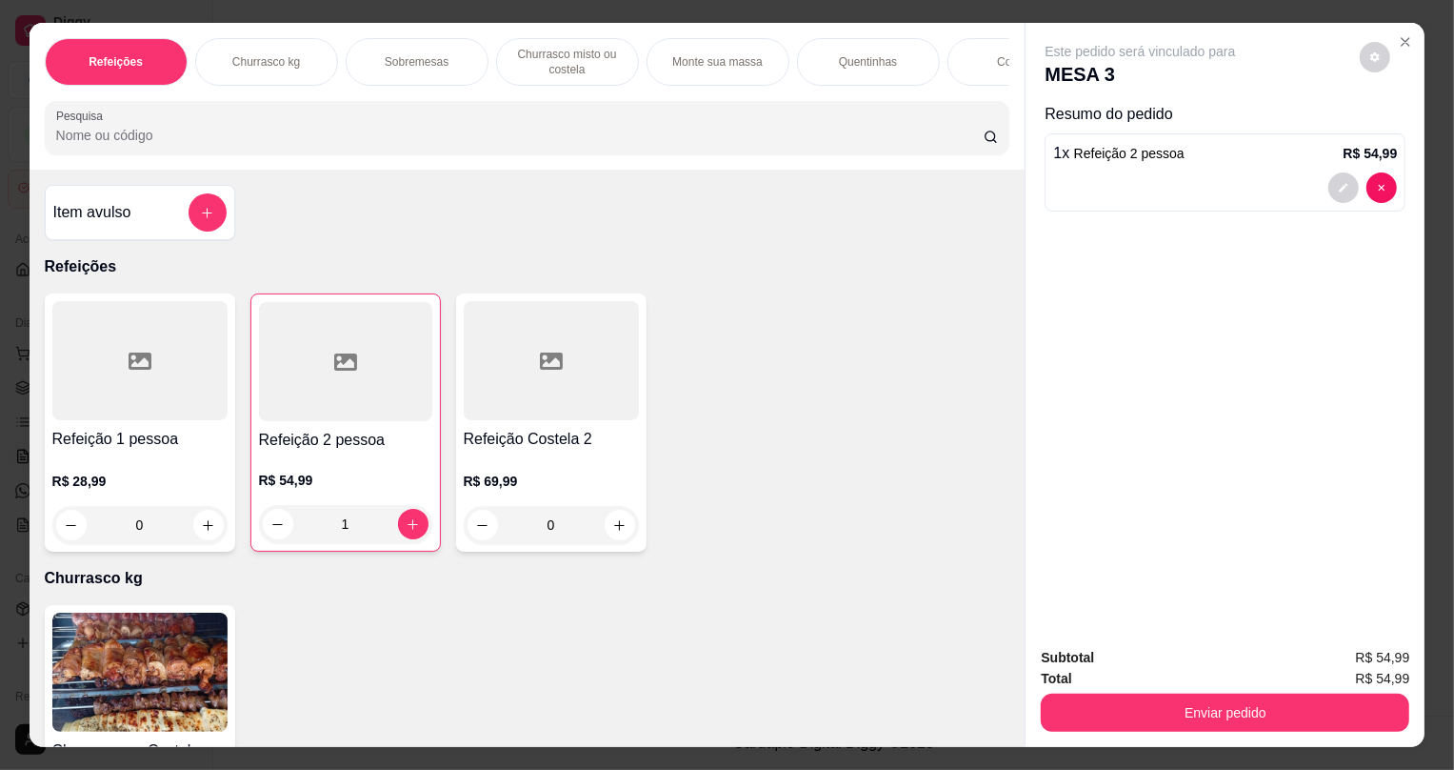
click at [198, 534] on div "0" at bounding box center [139, 525] width 175 height 38
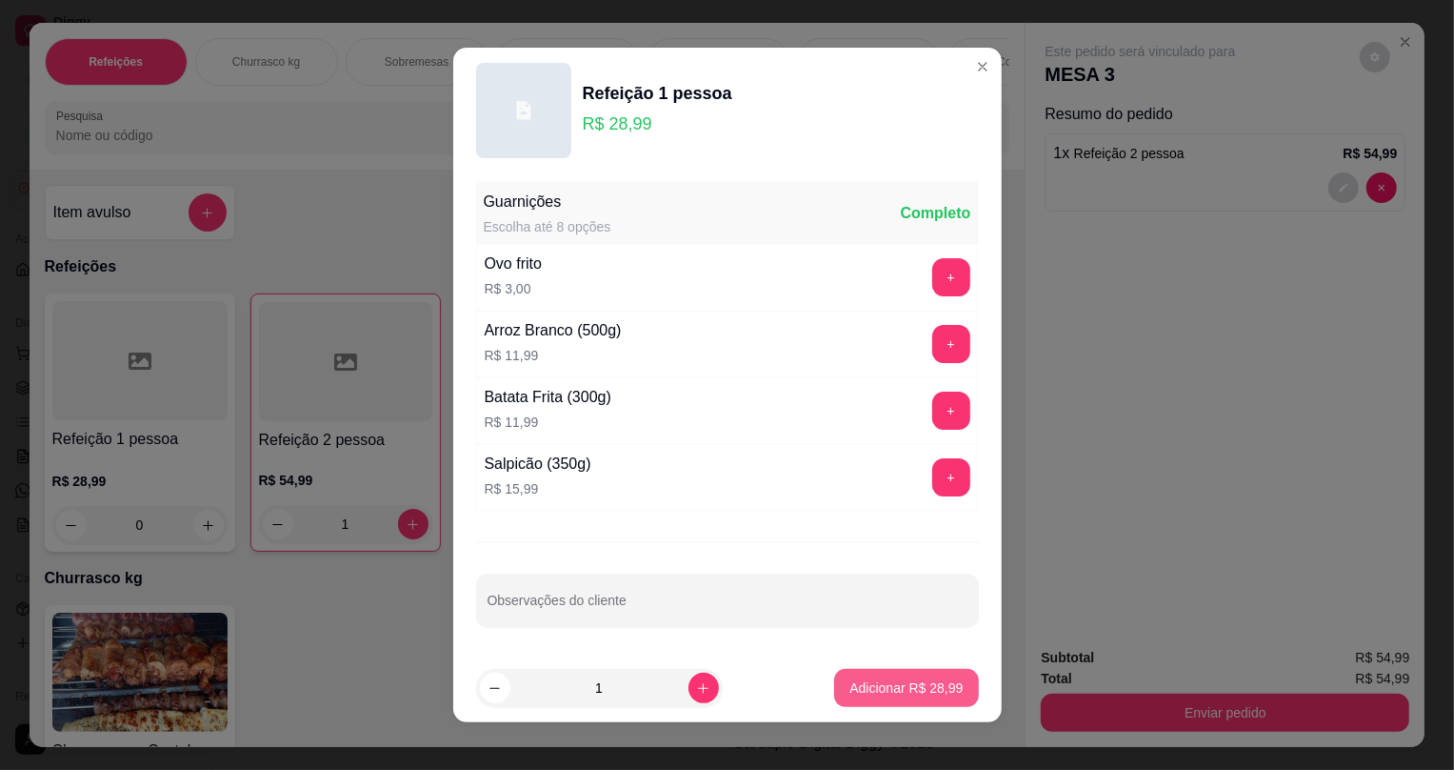
click at [906, 690] on button "Adicionar R$ 28,99" at bounding box center [906, 688] width 144 height 38
type input "1"
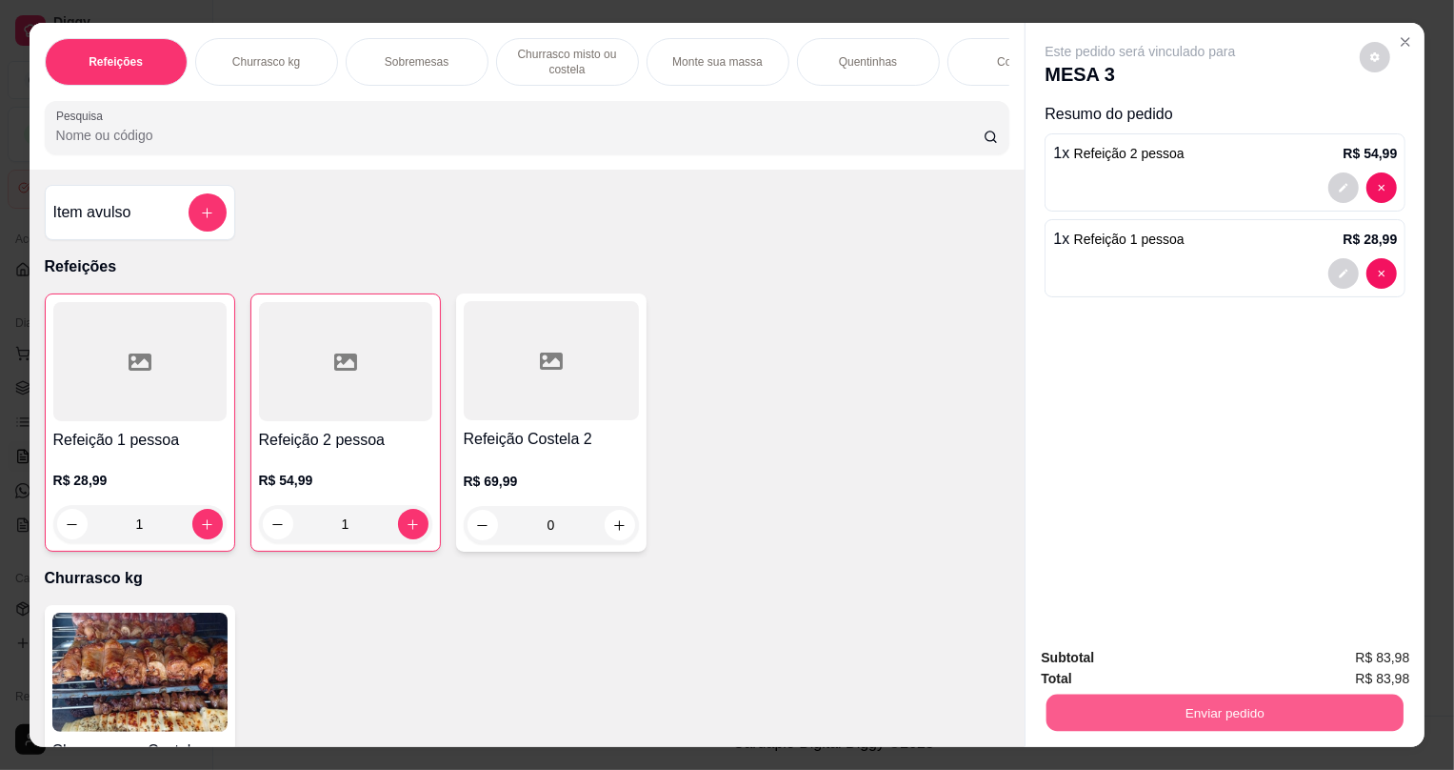
click at [1280, 714] on button "Enviar pedido" at bounding box center [1225, 711] width 357 height 37
click at [1226, 658] on button "Não registrar e enviar pedido" at bounding box center [1164, 666] width 198 height 36
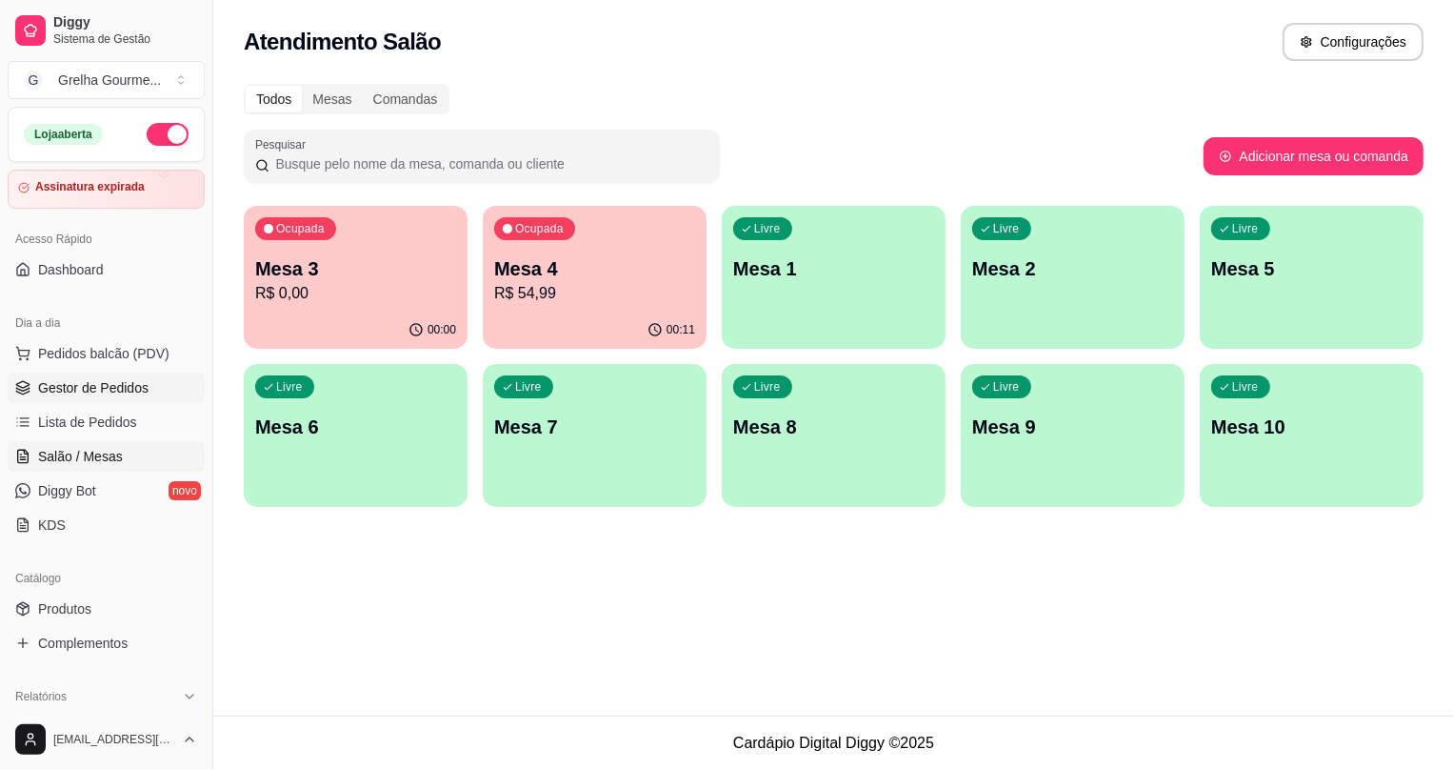
click at [121, 390] on span "Gestor de Pedidos" at bounding box center [93, 387] width 110 height 19
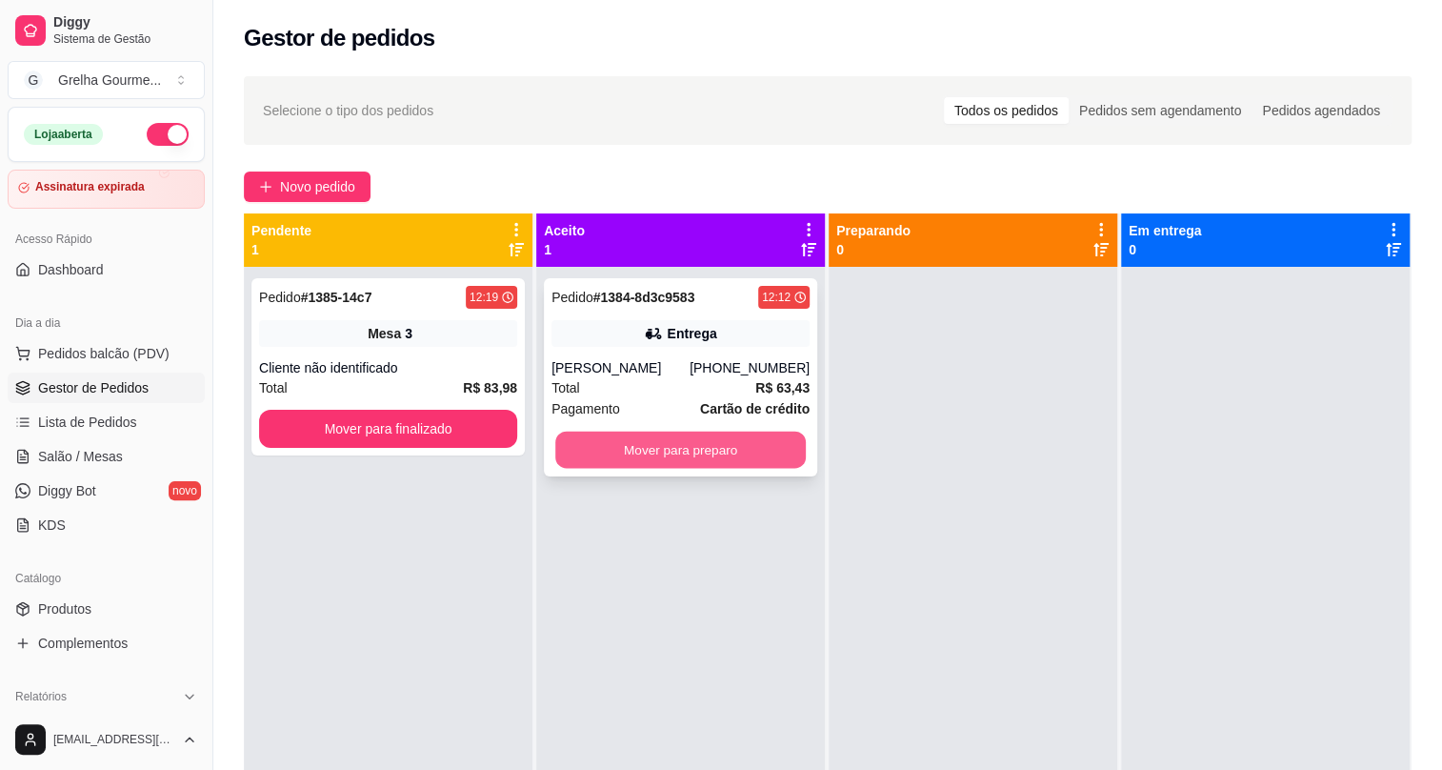
click at [699, 444] on button "Mover para preparo" at bounding box center [680, 449] width 250 height 37
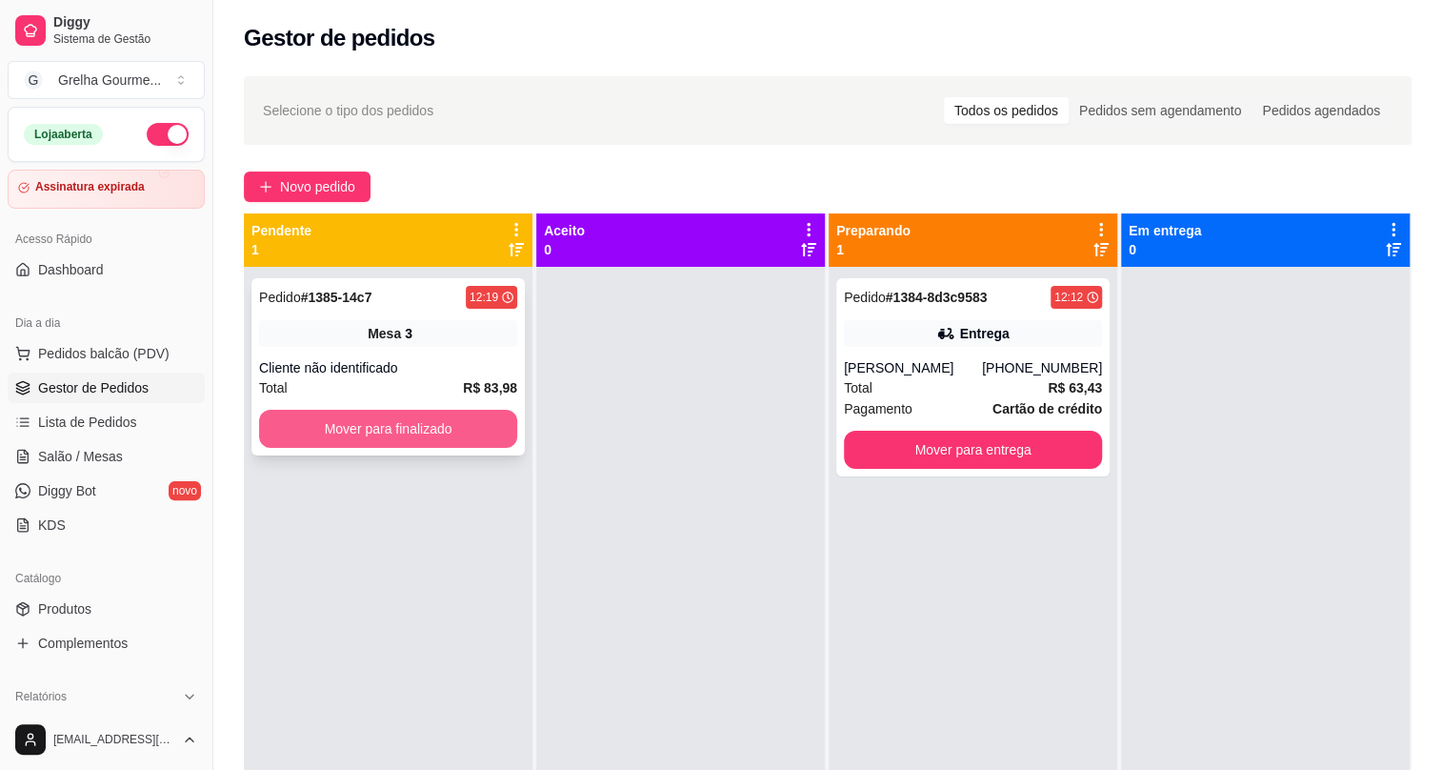
click at [482, 443] on button "Mover para finalizado" at bounding box center [388, 429] width 258 height 38
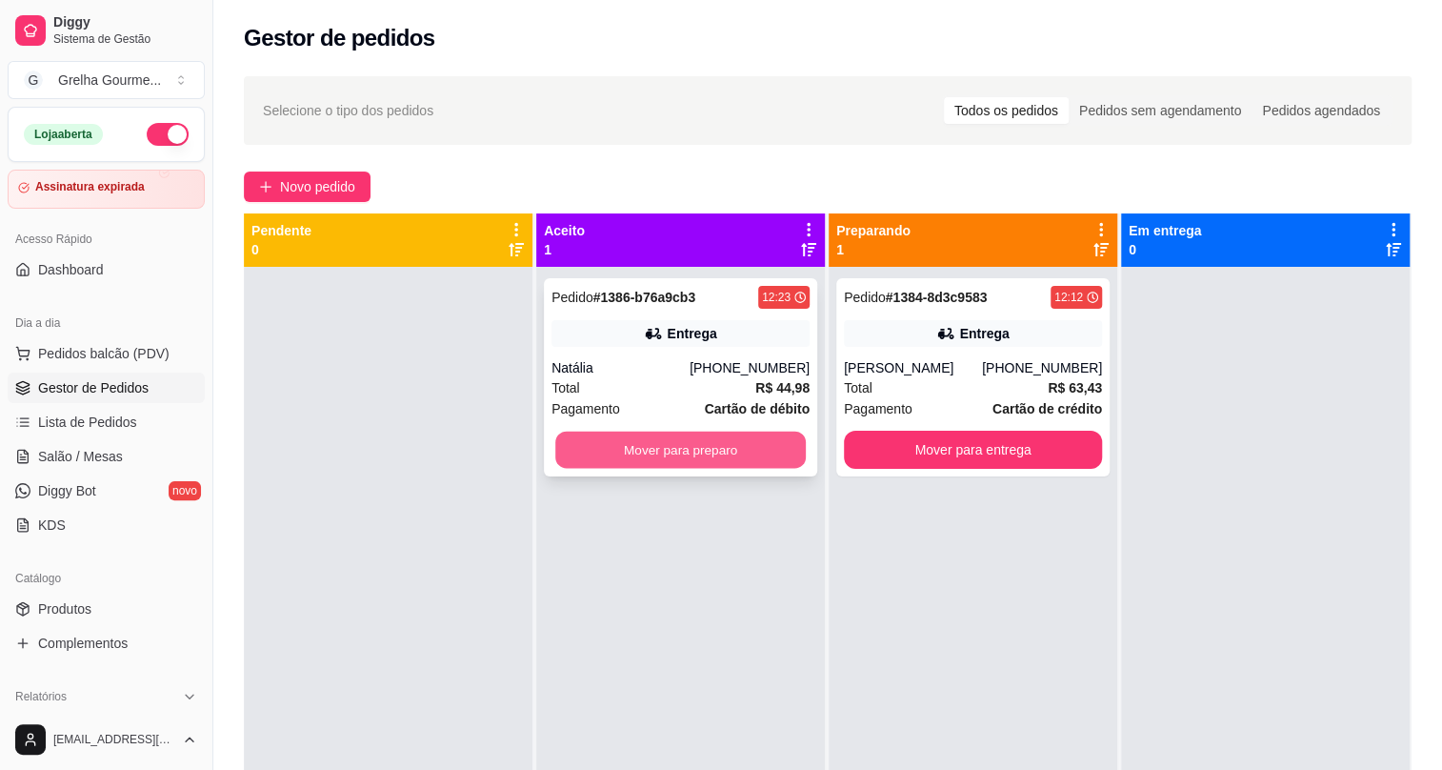
click at [637, 431] on button "Mover para preparo" at bounding box center [680, 449] width 250 height 37
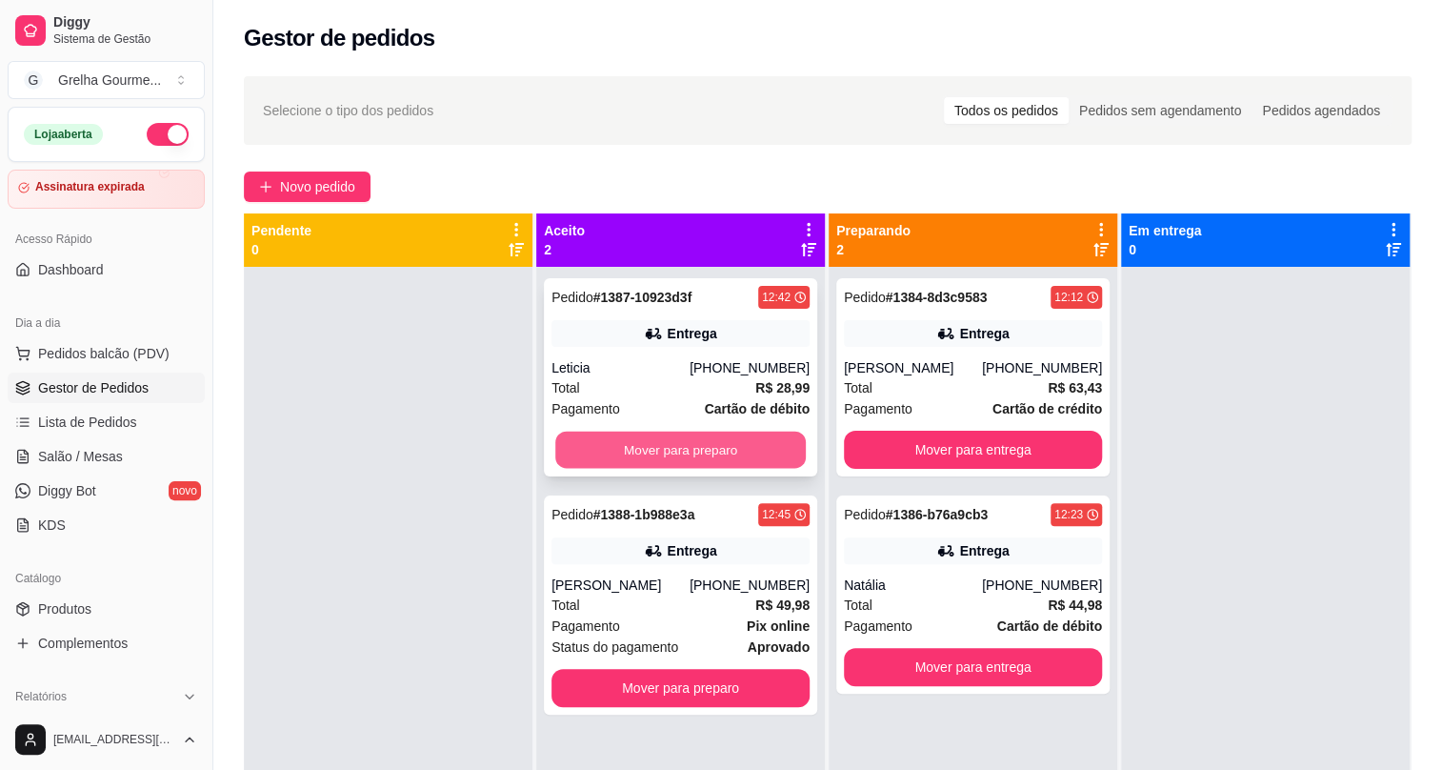
click at [756, 431] on button "Mover para preparo" at bounding box center [680, 449] width 250 height 37
click at [751, 449] on button "Mover para preparo" at bounding box center [680, 449] width 250 height 37
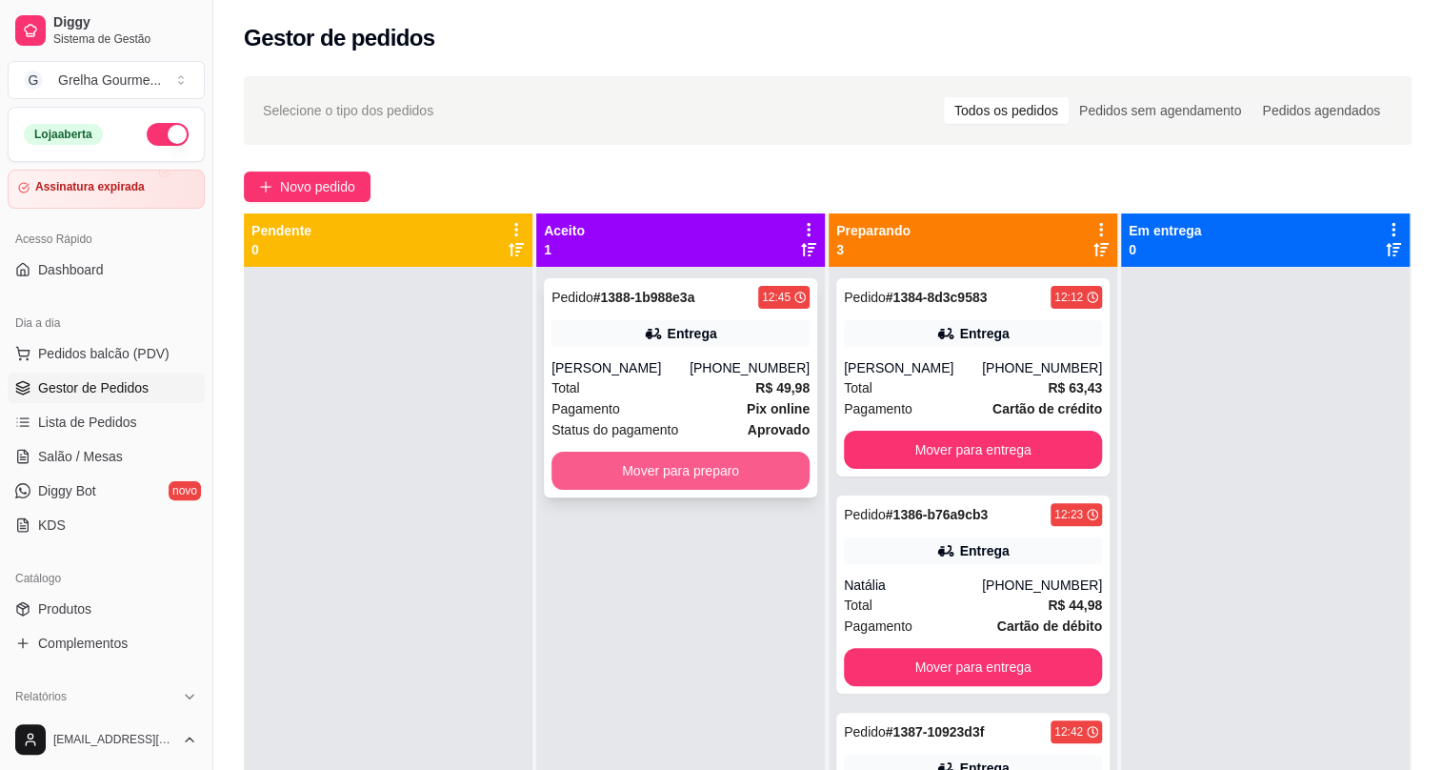
click at [742, 475] on button "Mover para preparo" at bounding box center [680, 470] width 258 height 38
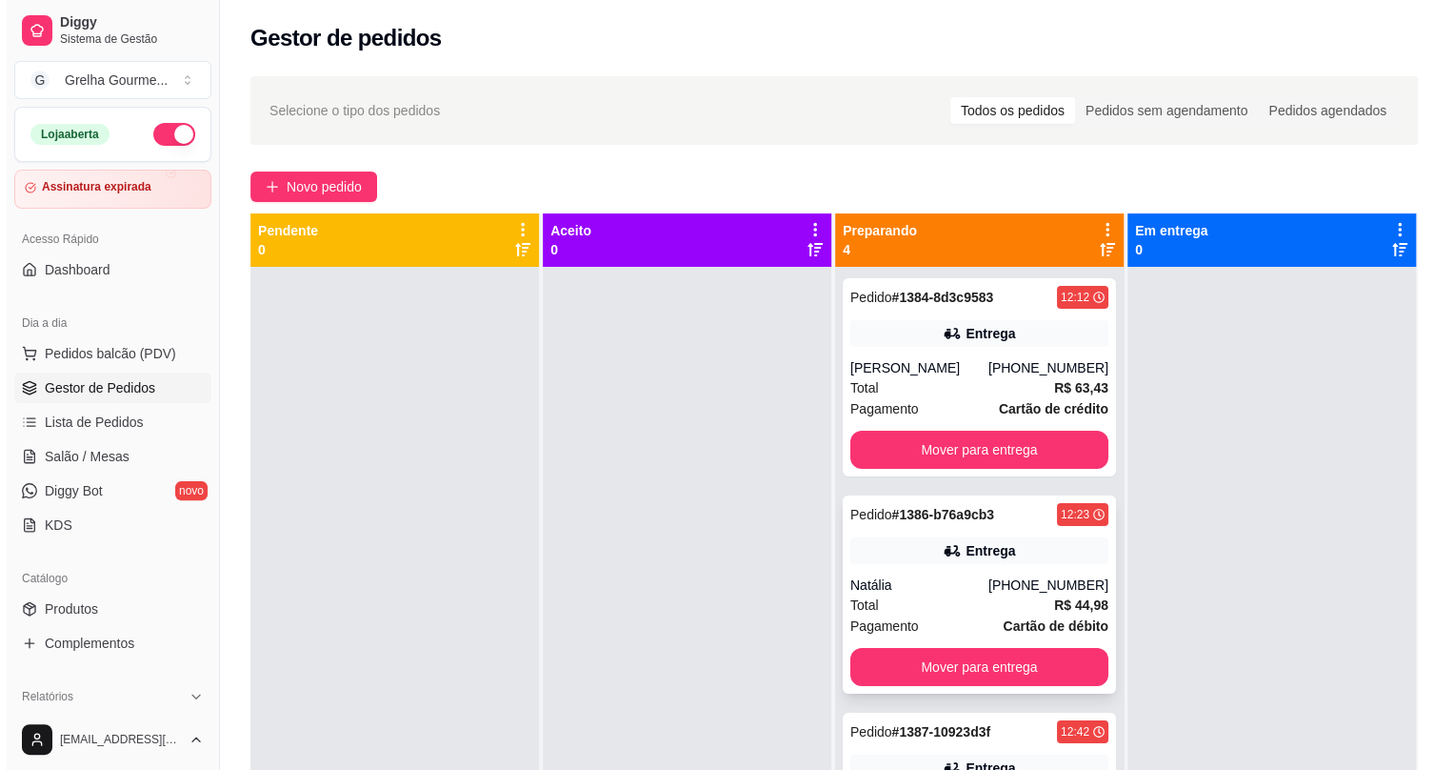
scroll to position [86, 0]
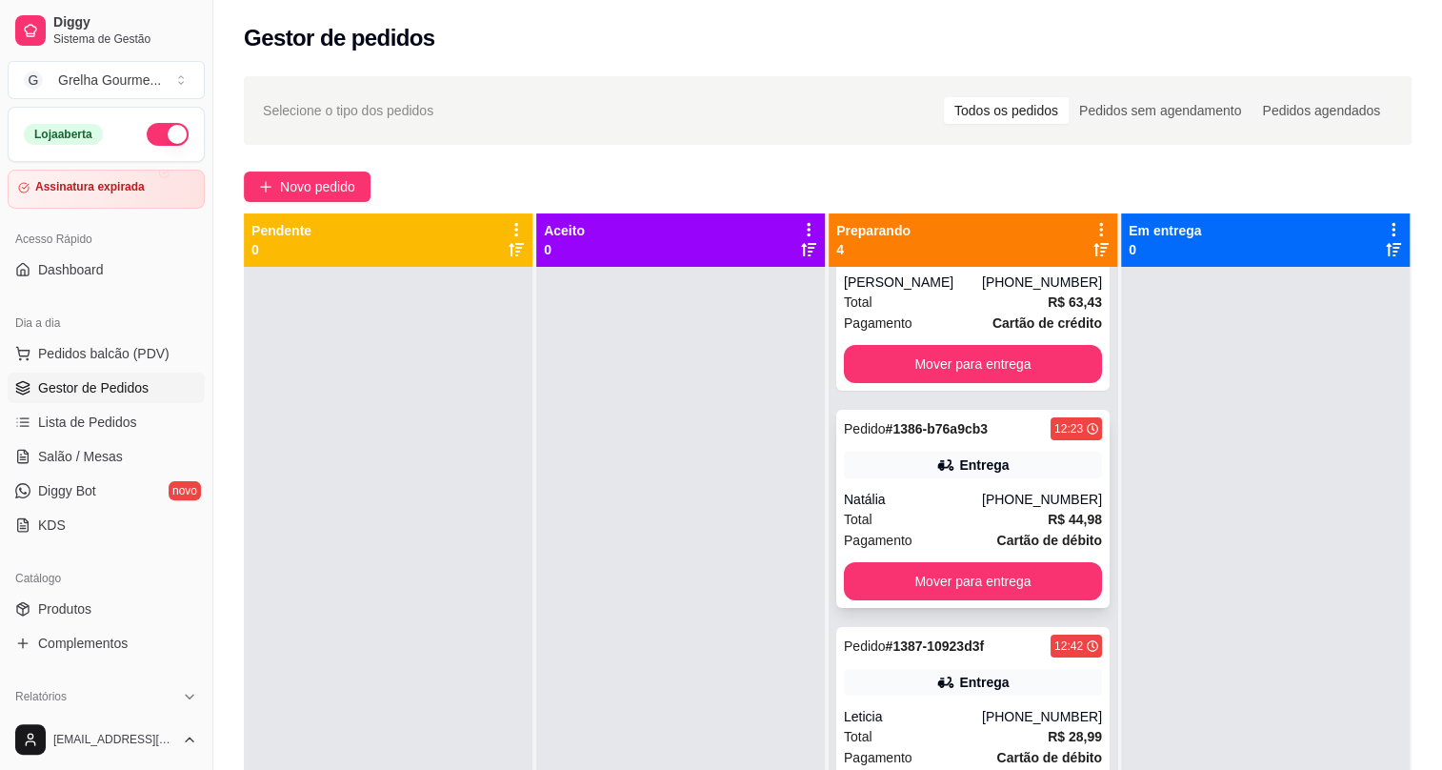
click at [891, 511] on div "Total R$ 44,98" at bounding box center [973, 519] width 258 height 21
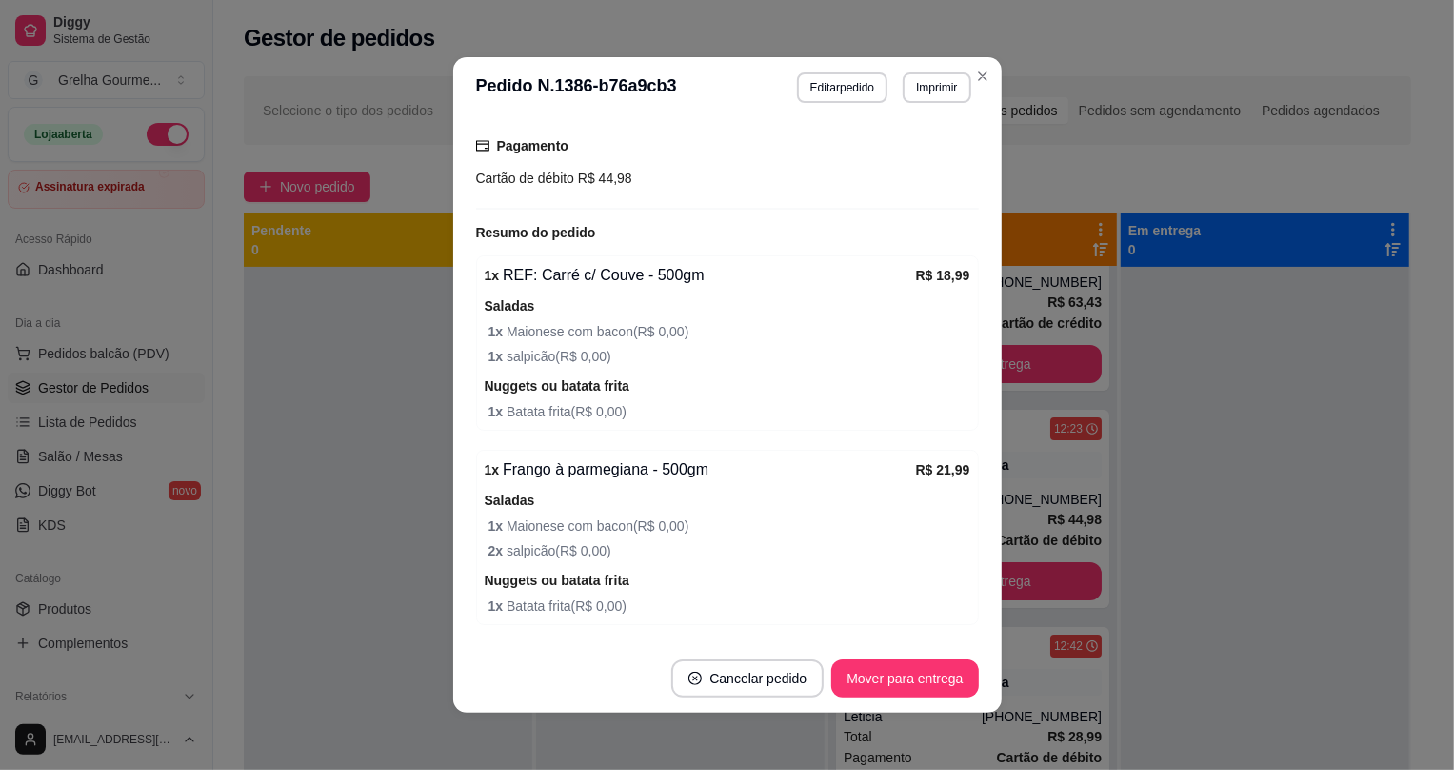
scroll to position [581, 0]
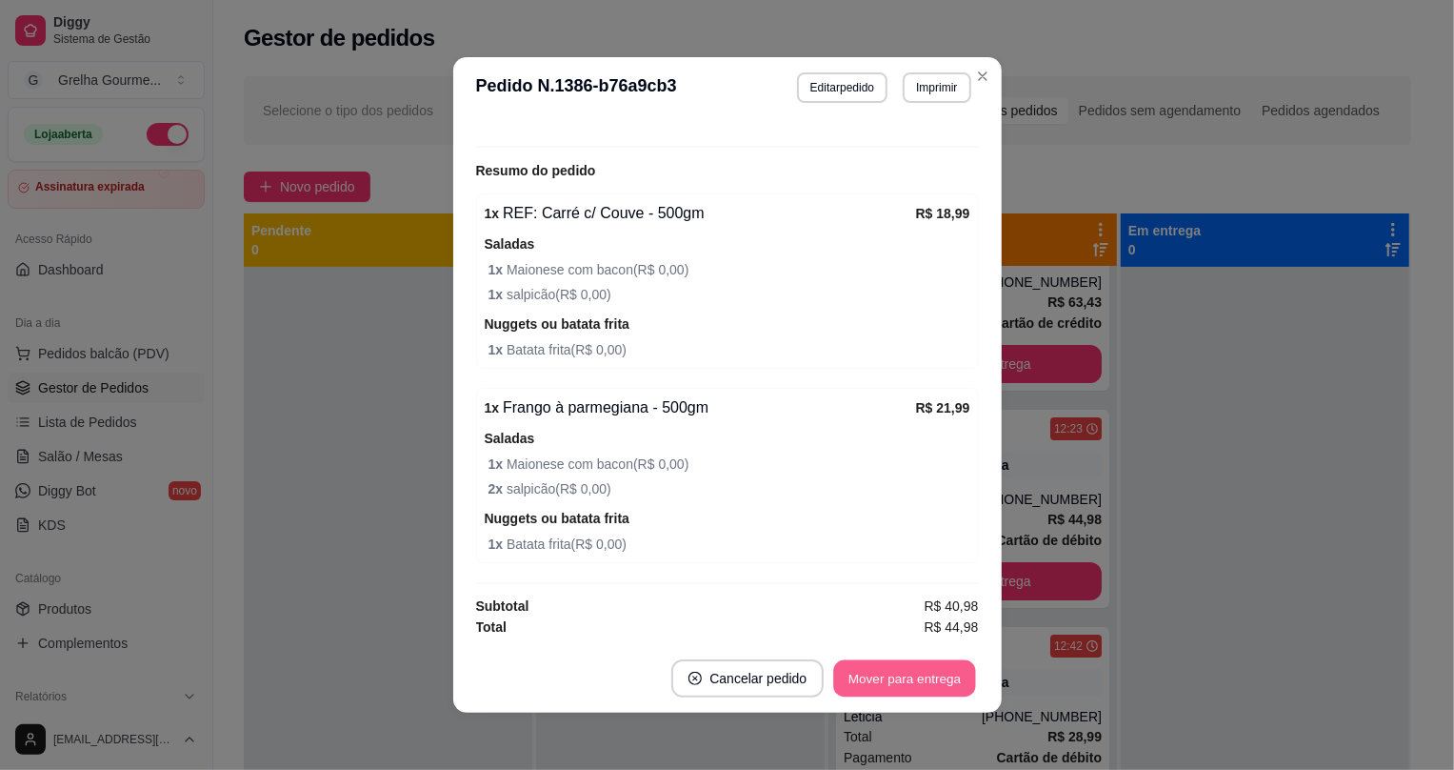
click at [862, 669] on button "Mover para entrega" at bounding box center [905, 678] width 143 height 37
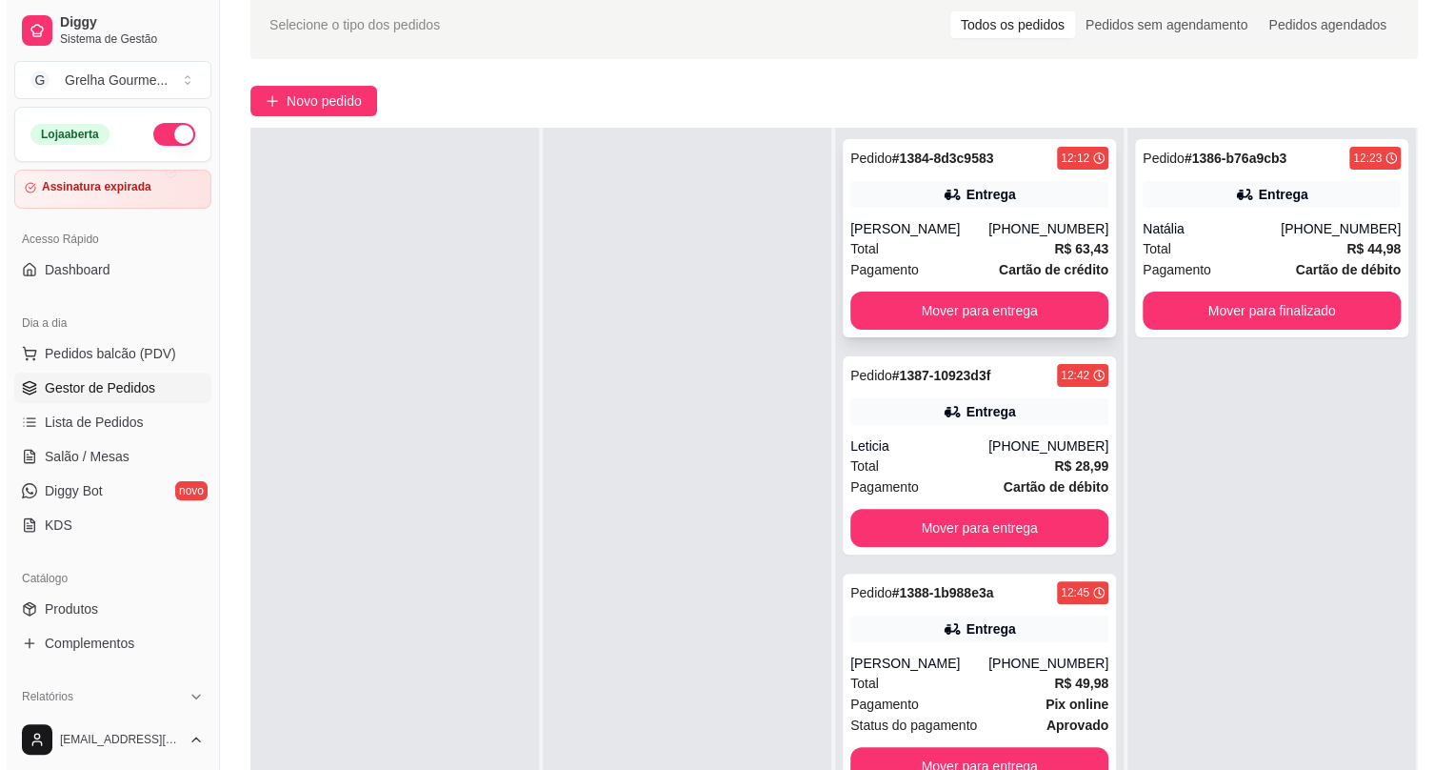
scroll to position [0, 0]
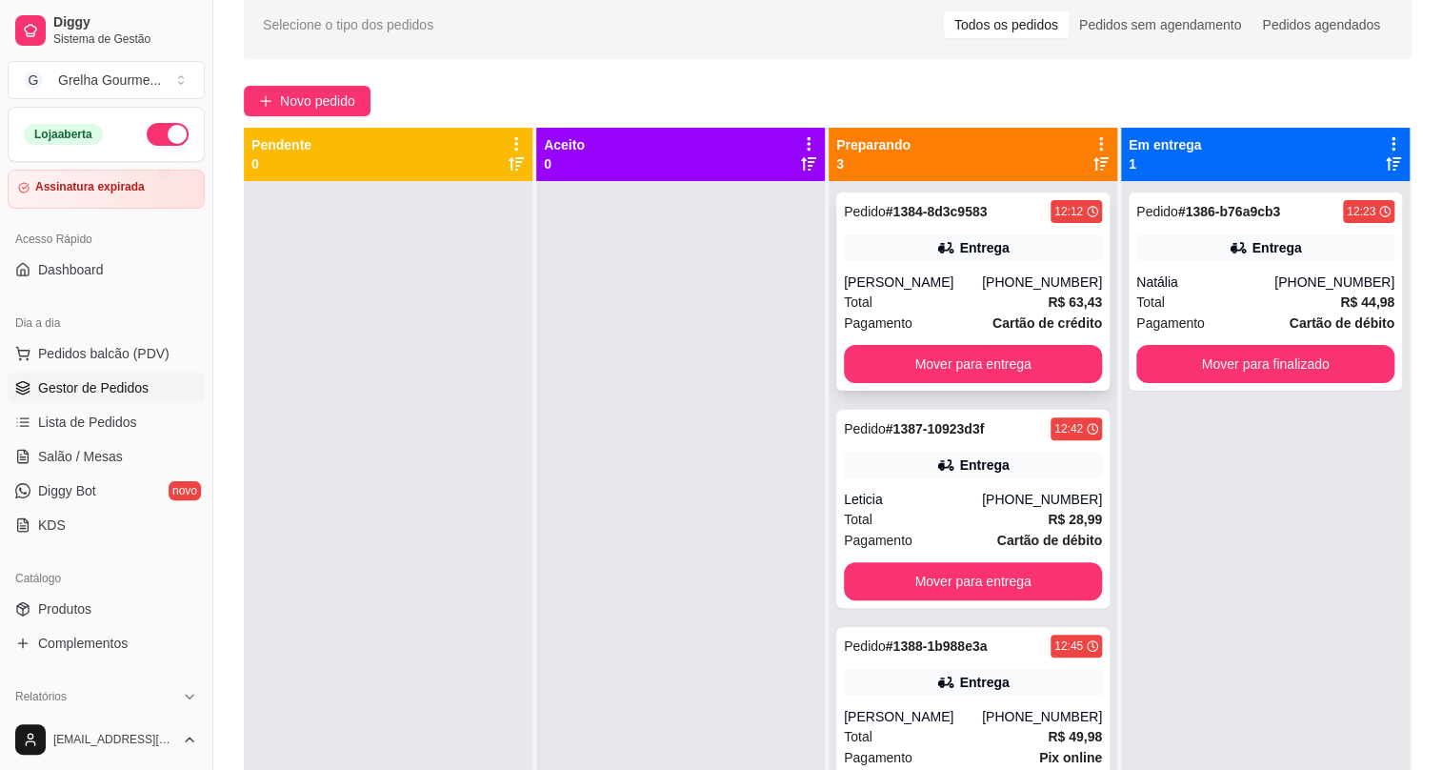
click at [890, 281] on div "[PERSON_NAME]" at bounding box center [913, 281] width 138 height 19
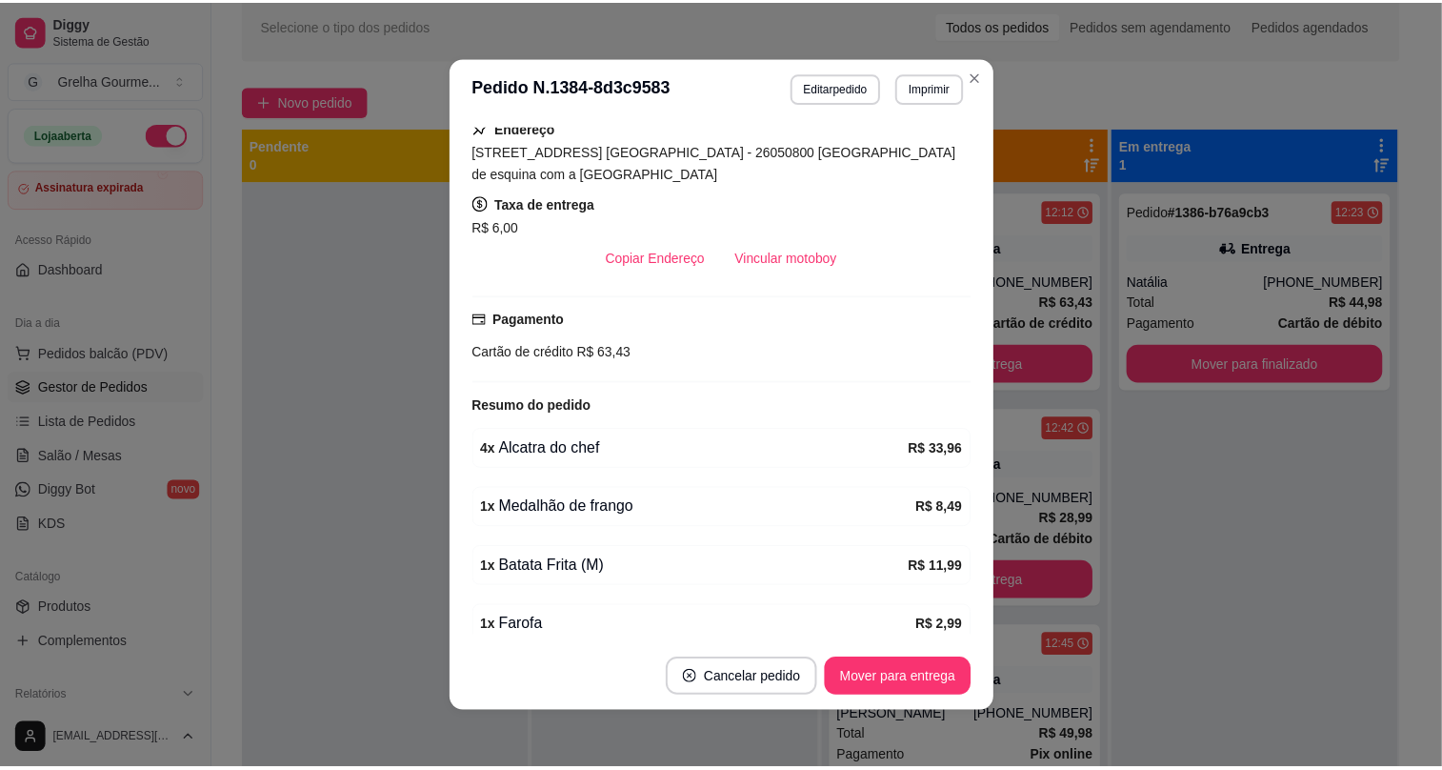
scroll to position [429, 0]
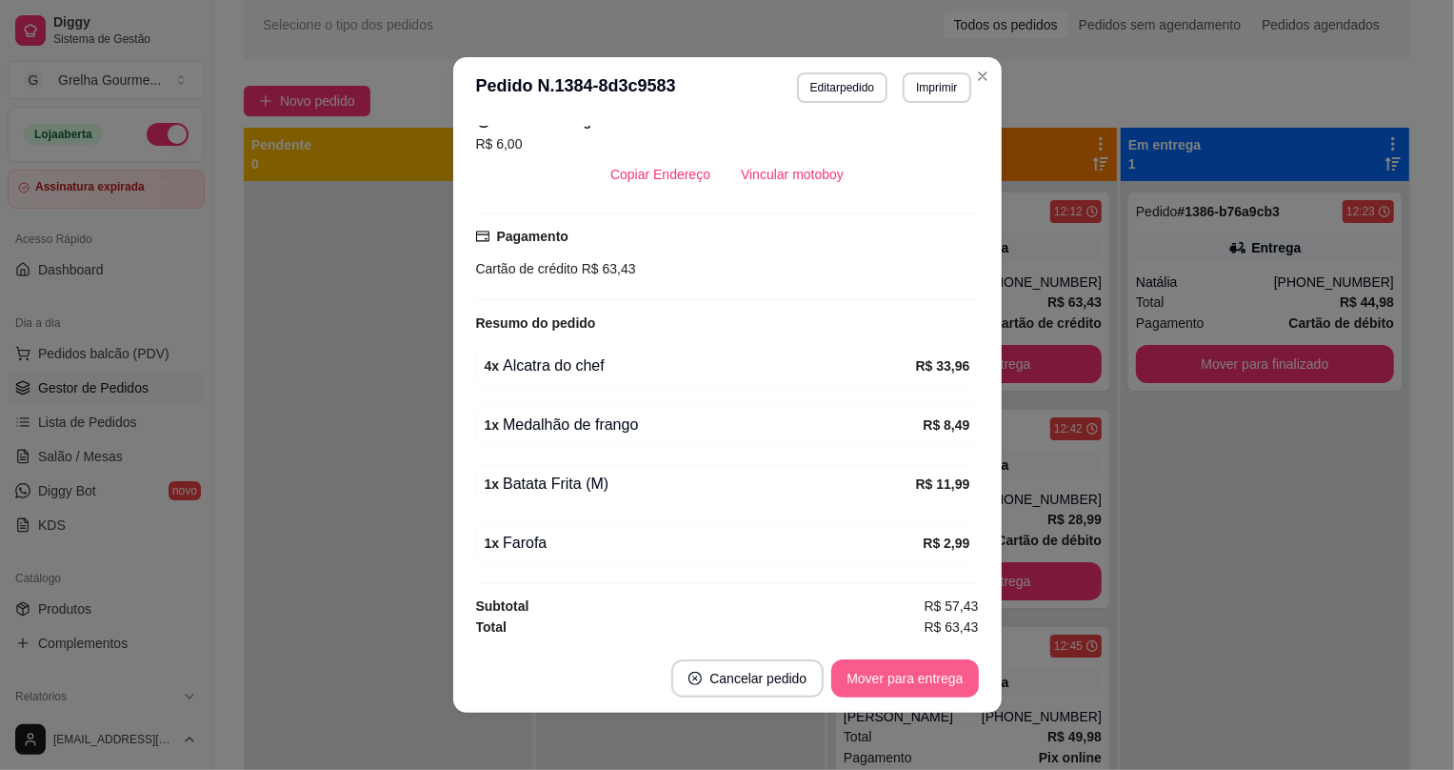
click at [850, 686] on button "Mover para entrega" at bounding box center [904, 678] width 147 height 38
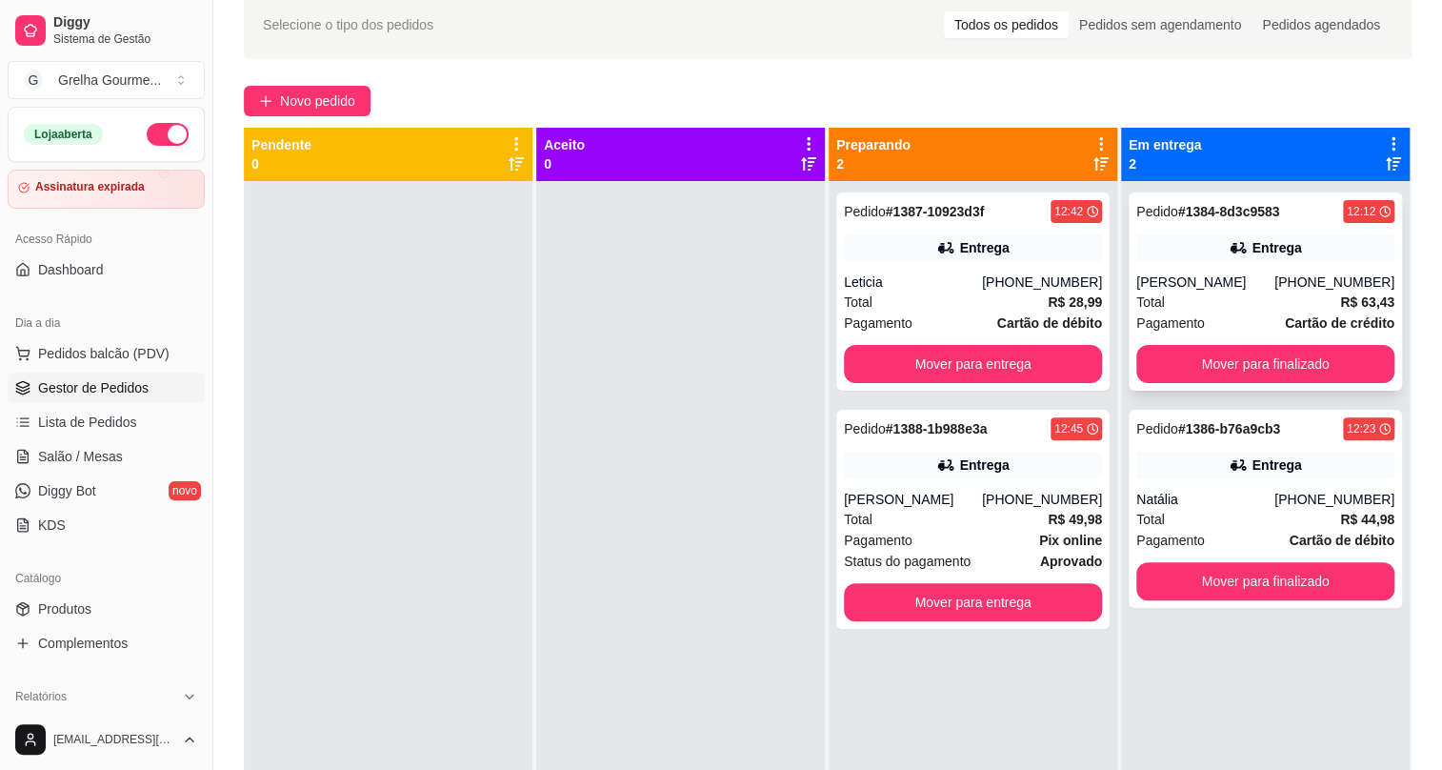
click at [1314, 256] on div "Entrega" at bounding box center [1265, 247] width 258 height 27
click at [73, 457] on span "Salão / Mesas" at bounding box center [80, 456] width 85 height 19
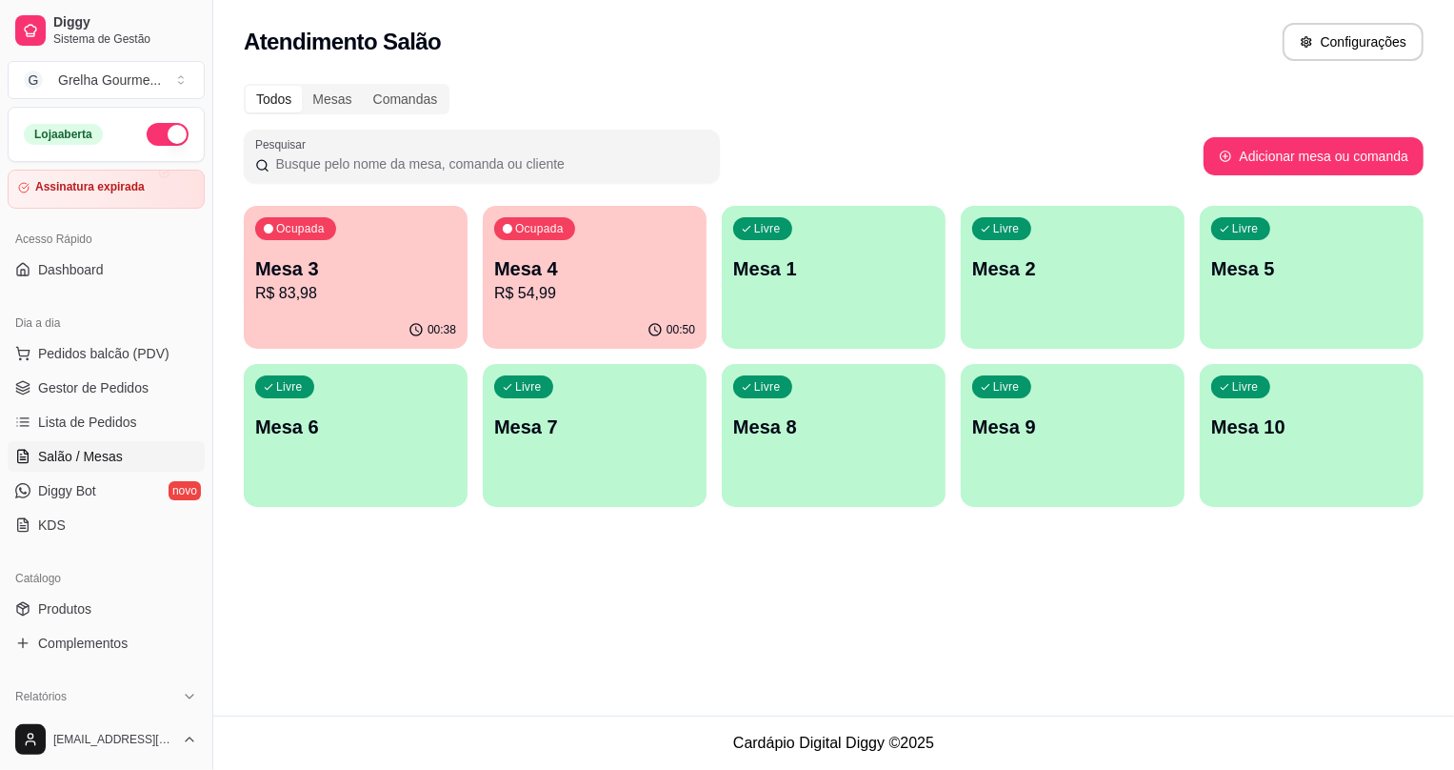
click at [522, 279] on p "Mesa 4" at bounding box center [594, 268] width 201 height 27
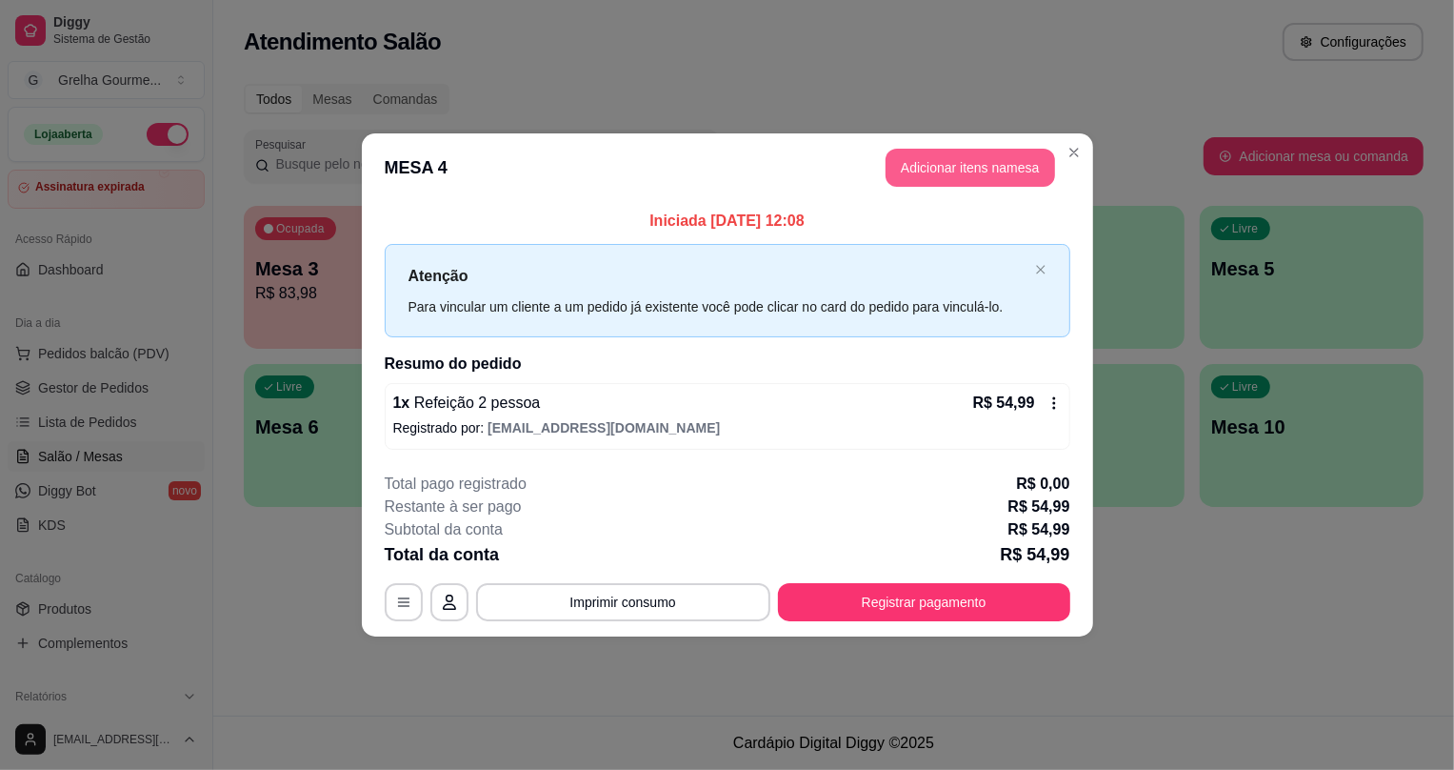
click at [960, 163] on button "Adicionar itens na mesa" at bounding box center [971, 168] width 170 height 38
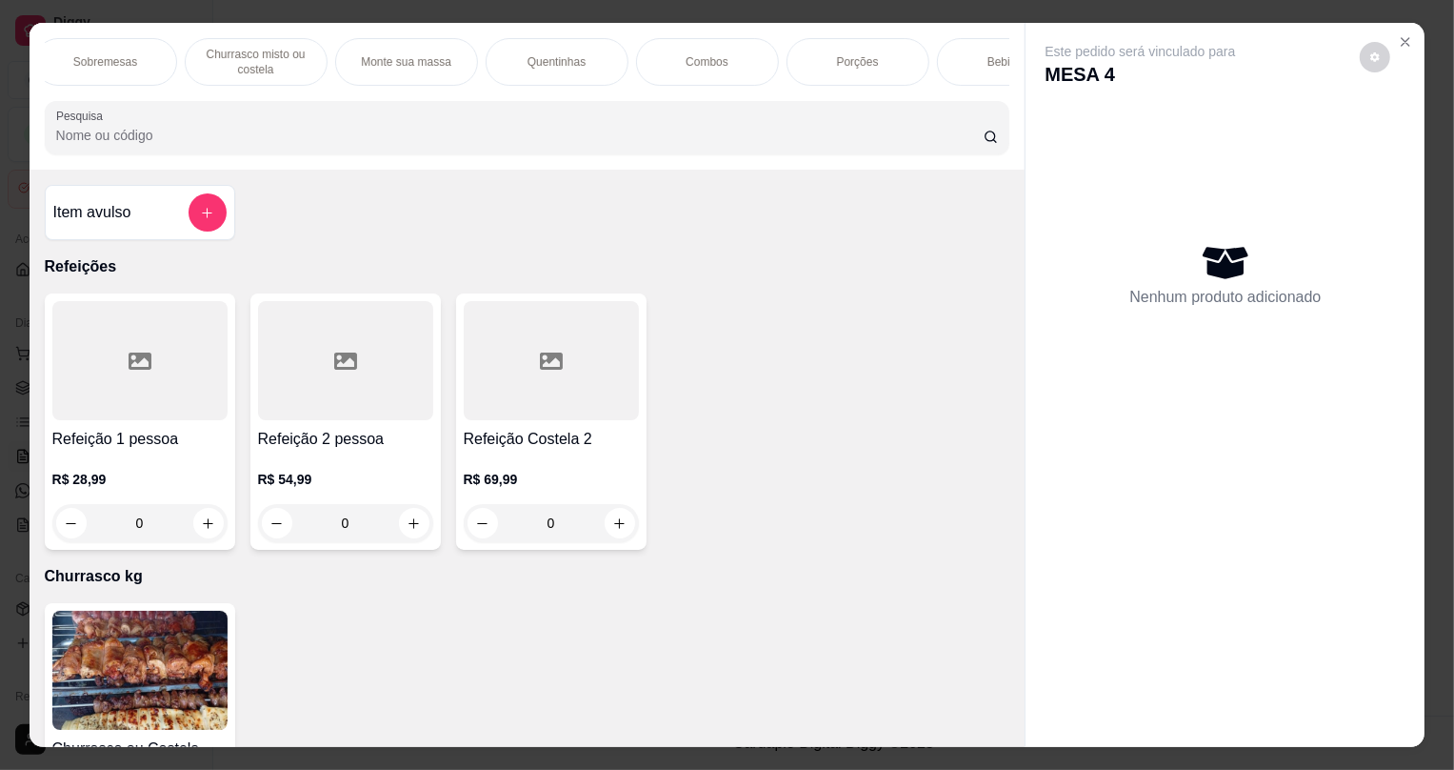
scroll to position [0, 380]
drag, startPoint x: 975, startPoint y: 73, endPoint x: 963, endPoint y: 94, distance: 24.3
click at [974, 73] on div "Bebidas" at bounding box center [940, 62] width 143 height 48
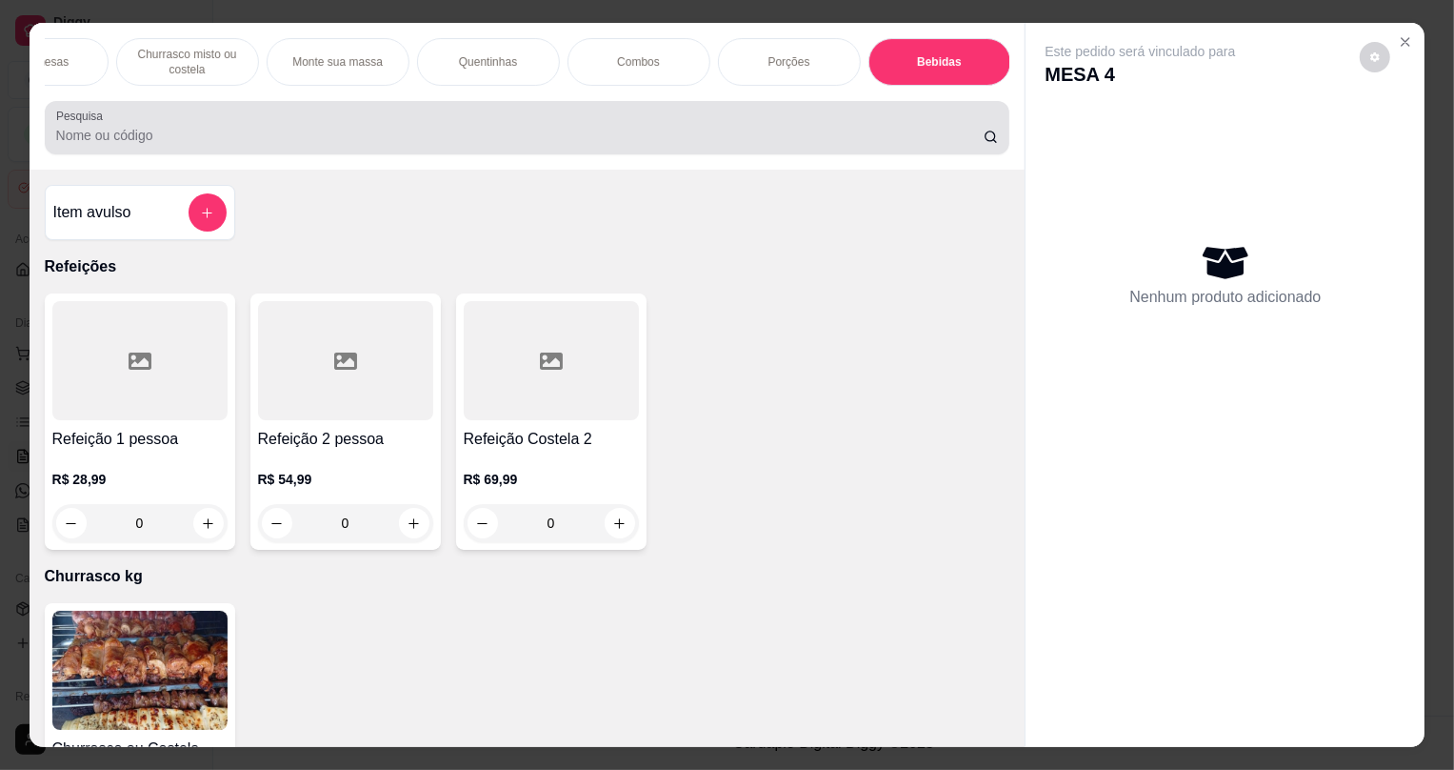
scroll to position [38, 0]
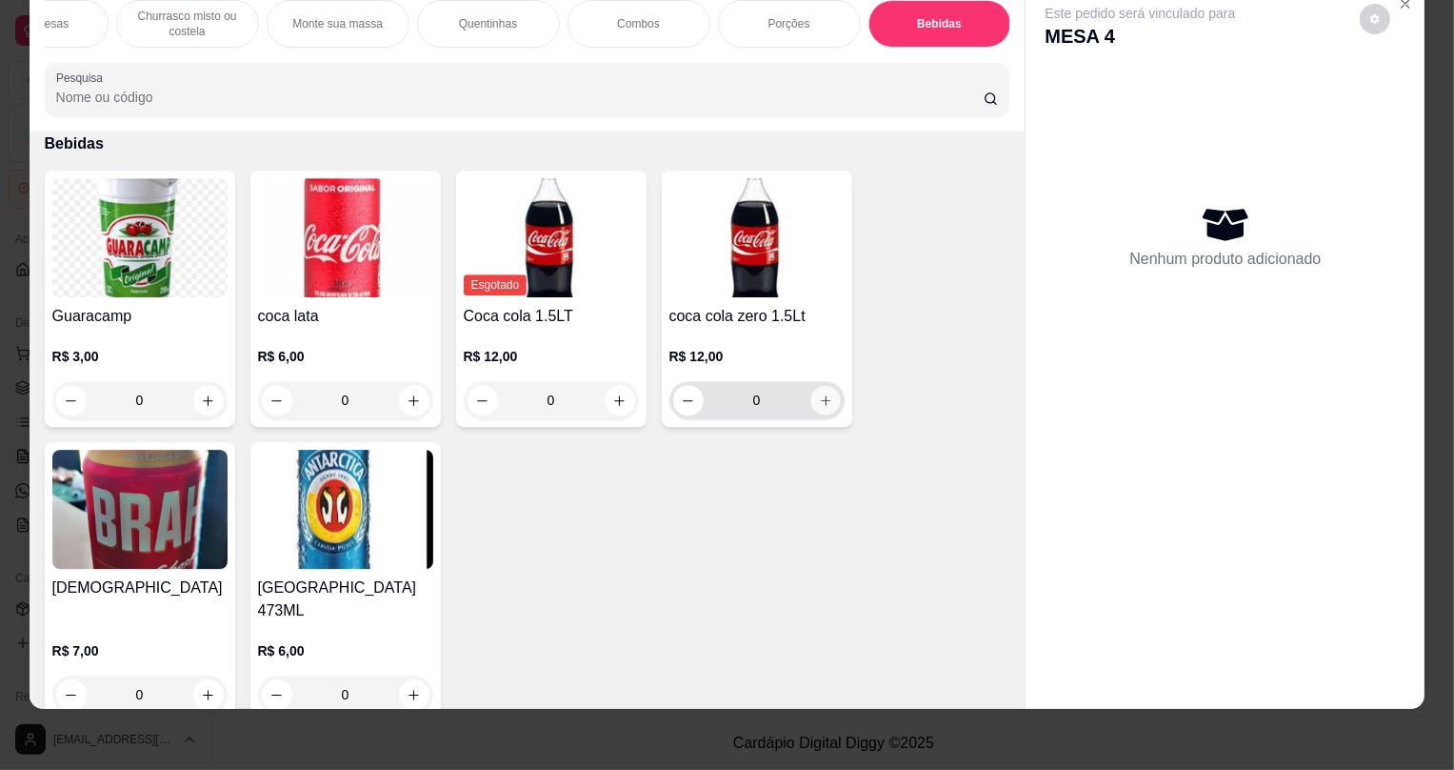
click at [811, 414] on button "increase-product-quantity" at bounding box center [826, 401] width 30 height 30
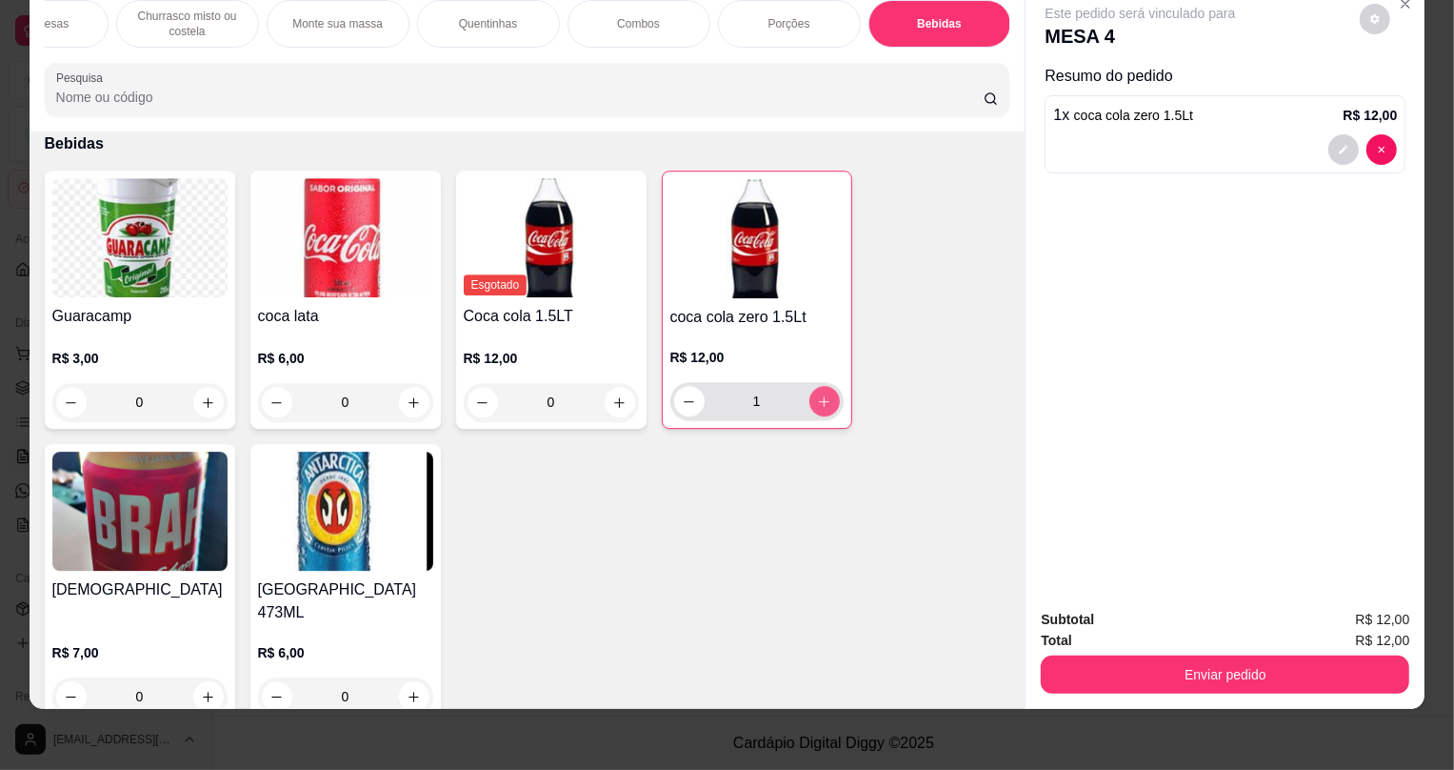
click at [819, 409] on icon "increase-product-quantity" at bounding box center [824, 401] width 14 height 14
type input "2"
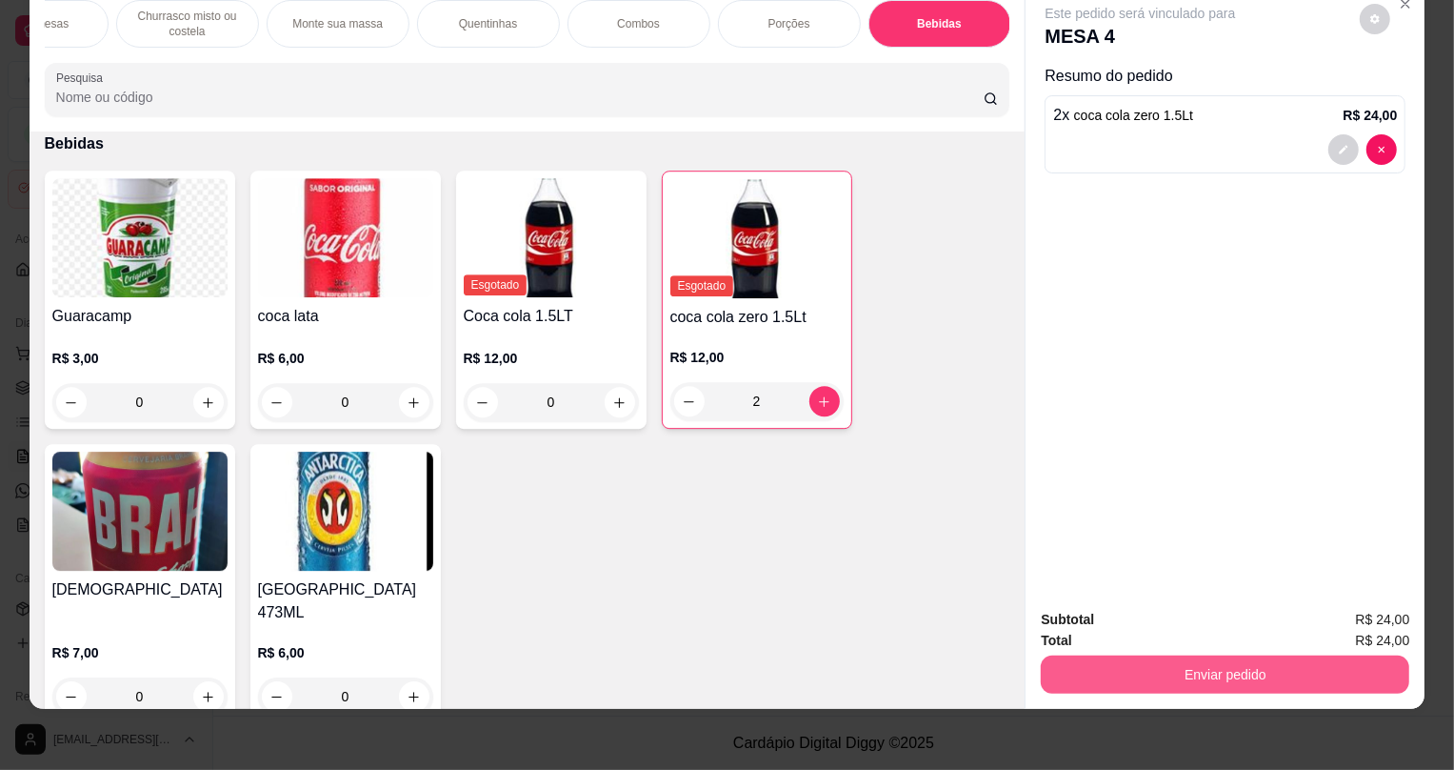
click at [1237, 667] on button "Enviar pedido" at bounding box center [1225, 674] width 369 height 38
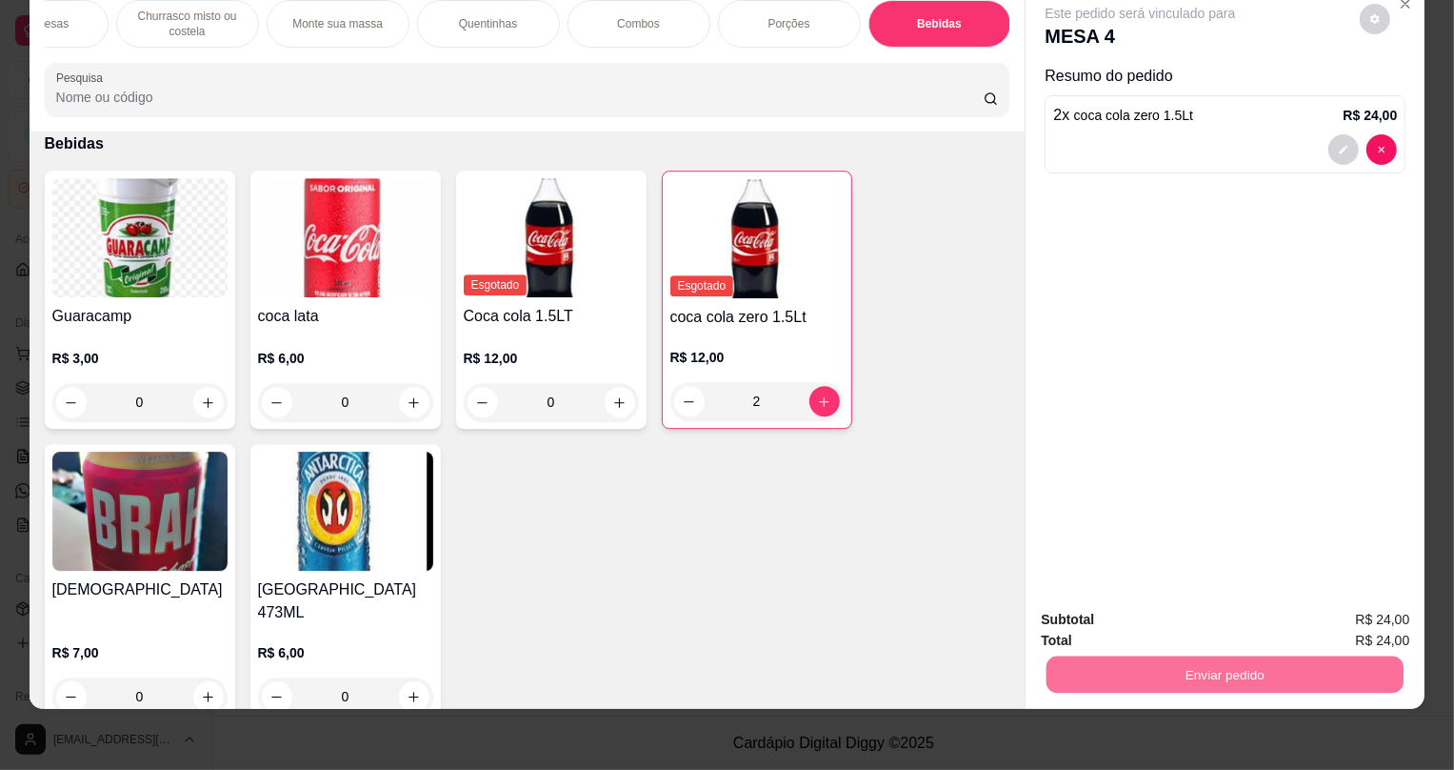
click at [1188, 643] on button "Não registrar e enviar pedido" at bounding box center [1164, 628] width 198 height 36
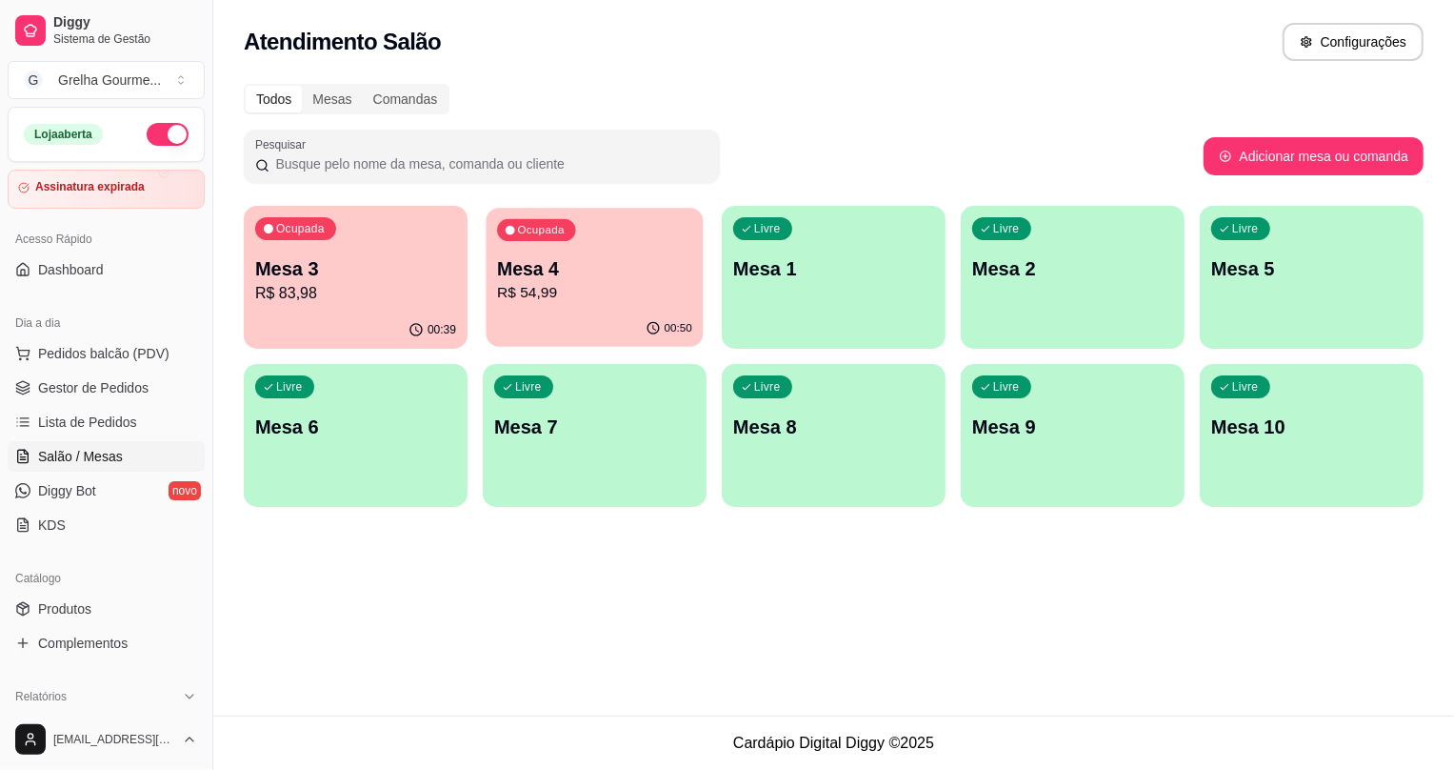
click at [521, 299] on p "R$ 54,99" at bounding box center [594, 293] width 195 height 22
click at [579, 315] on div "00:50" at bounding box center [595, 329] width 224 height 37
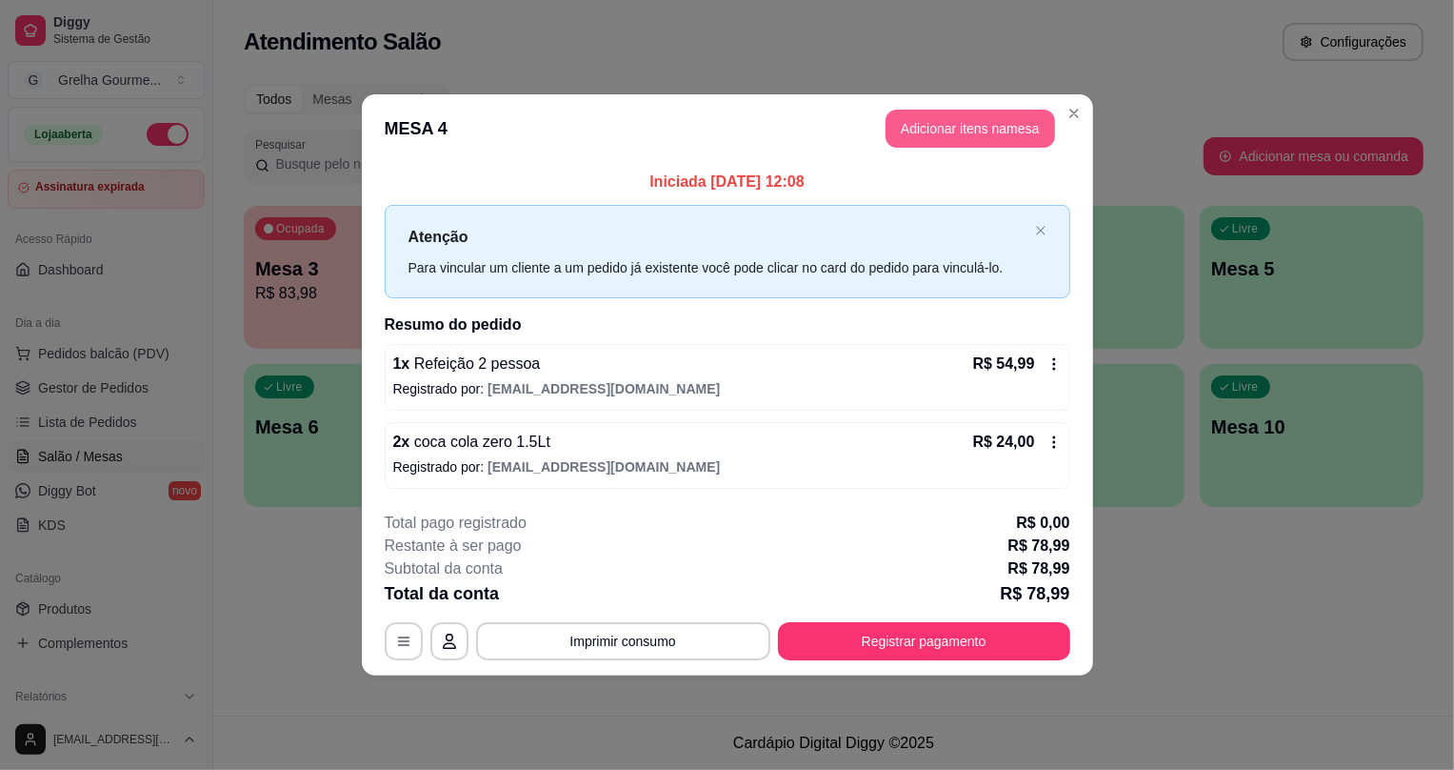
click at [947, 133] on button "Adicionar itens na mesa" at bounding box center [971, 129] width 170 height 38
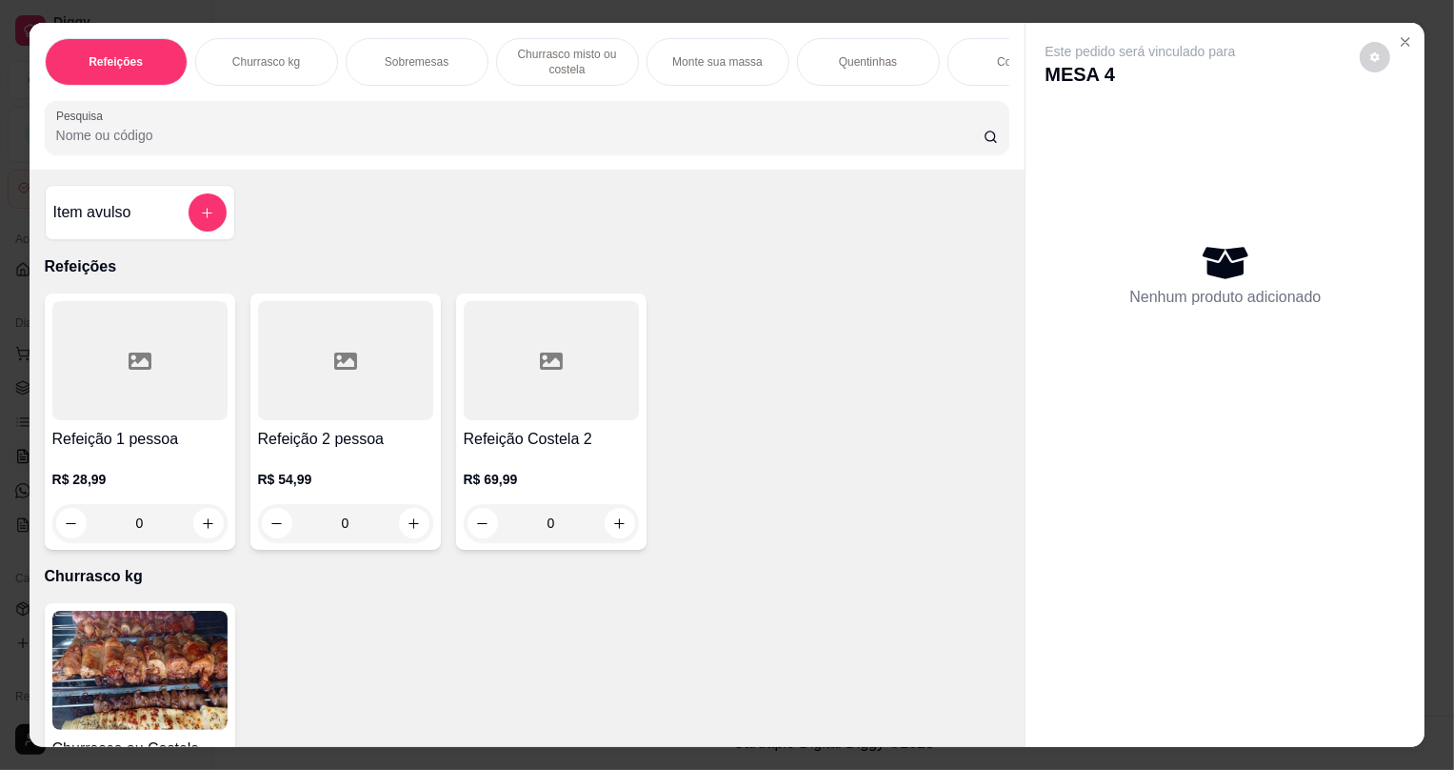
click at [411, 521] on div "0" at bounding box center [345, 523] width 175 height 38
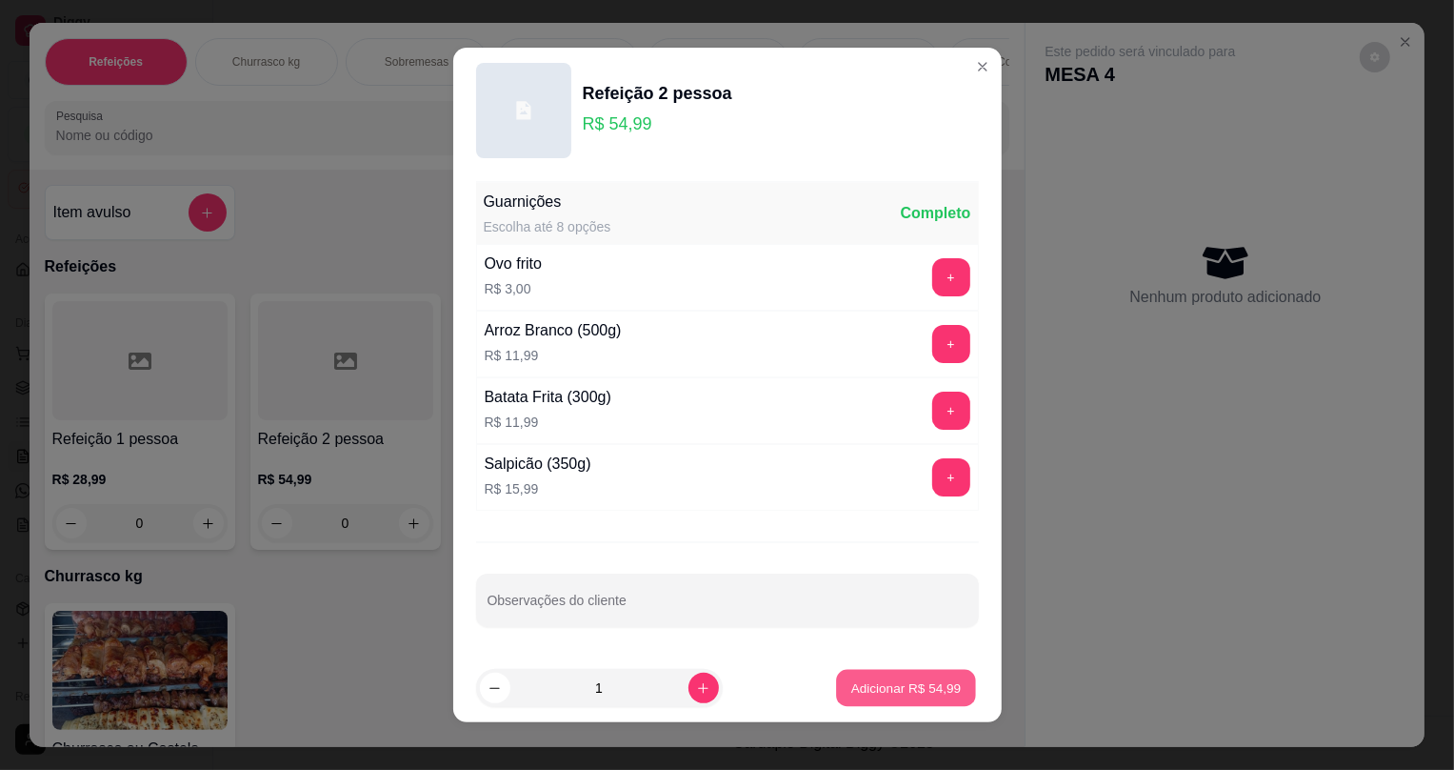
click at [845, 698] on button "Adicionar R$ 54,99" at bounding box center [907, 688] width 140 height 37
type input "1"
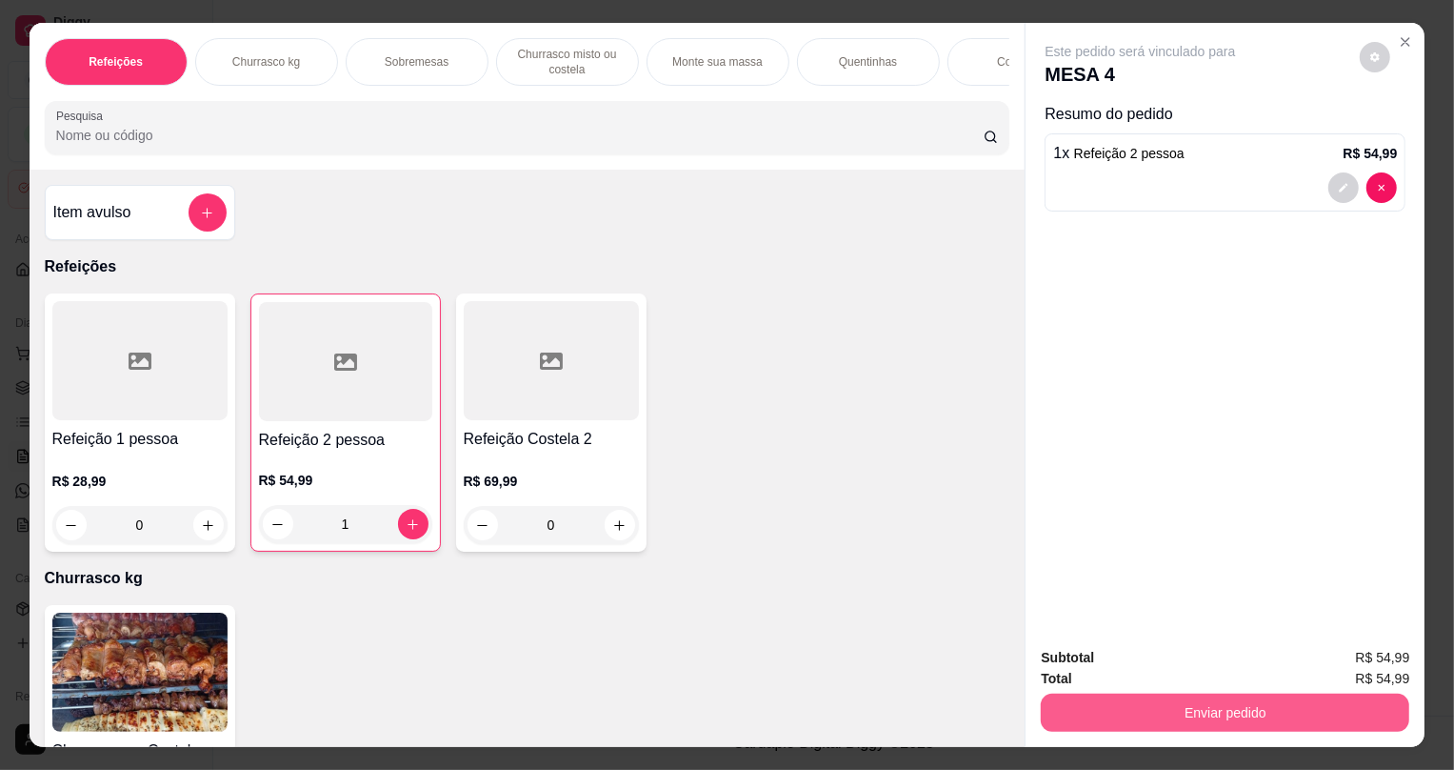
click at [1175, 708] on button "Enviar pedido" at bounding box center [1225, 712] width 369 height 38
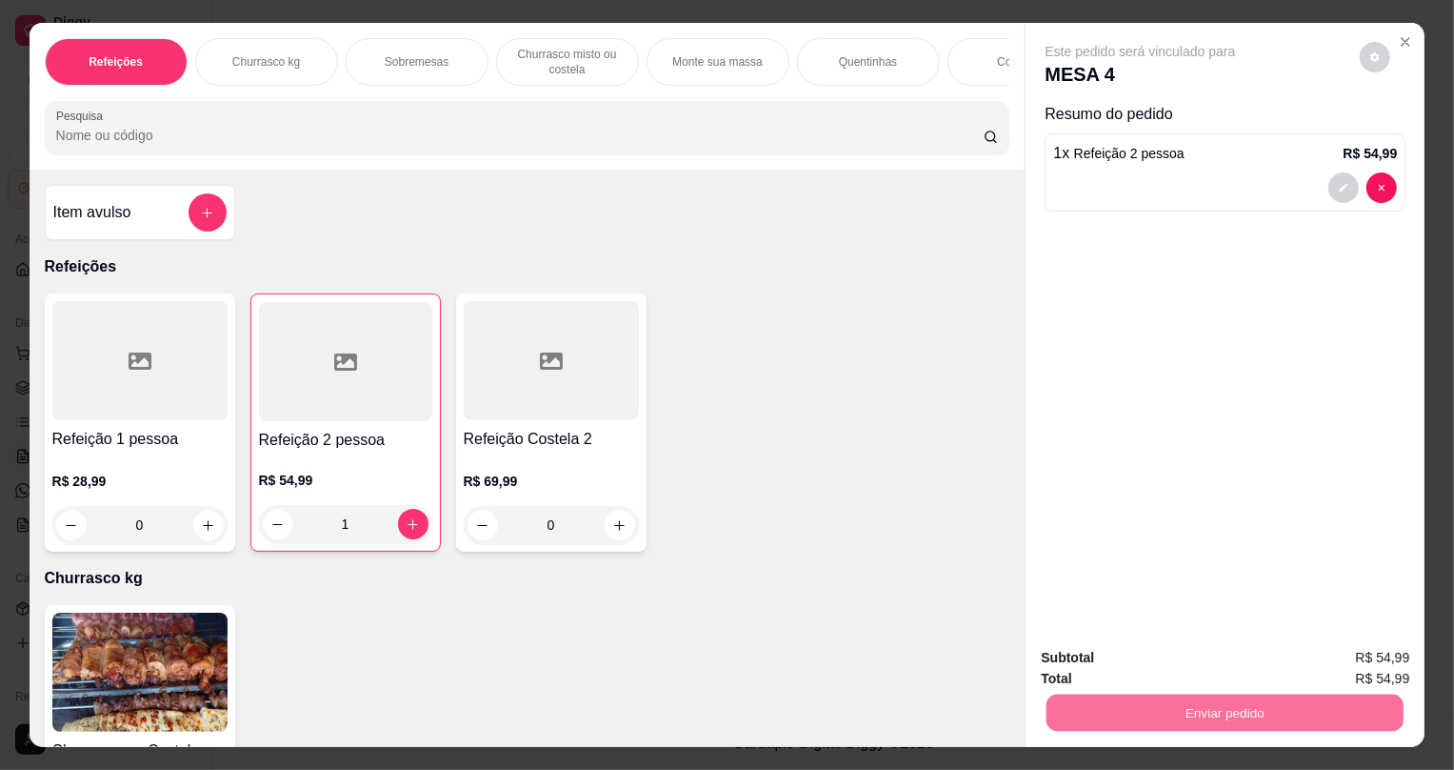
click at [1121, 667] on button "Não registrar e enviar pedido" at bounding box center [1164, 666] width 198 height 36
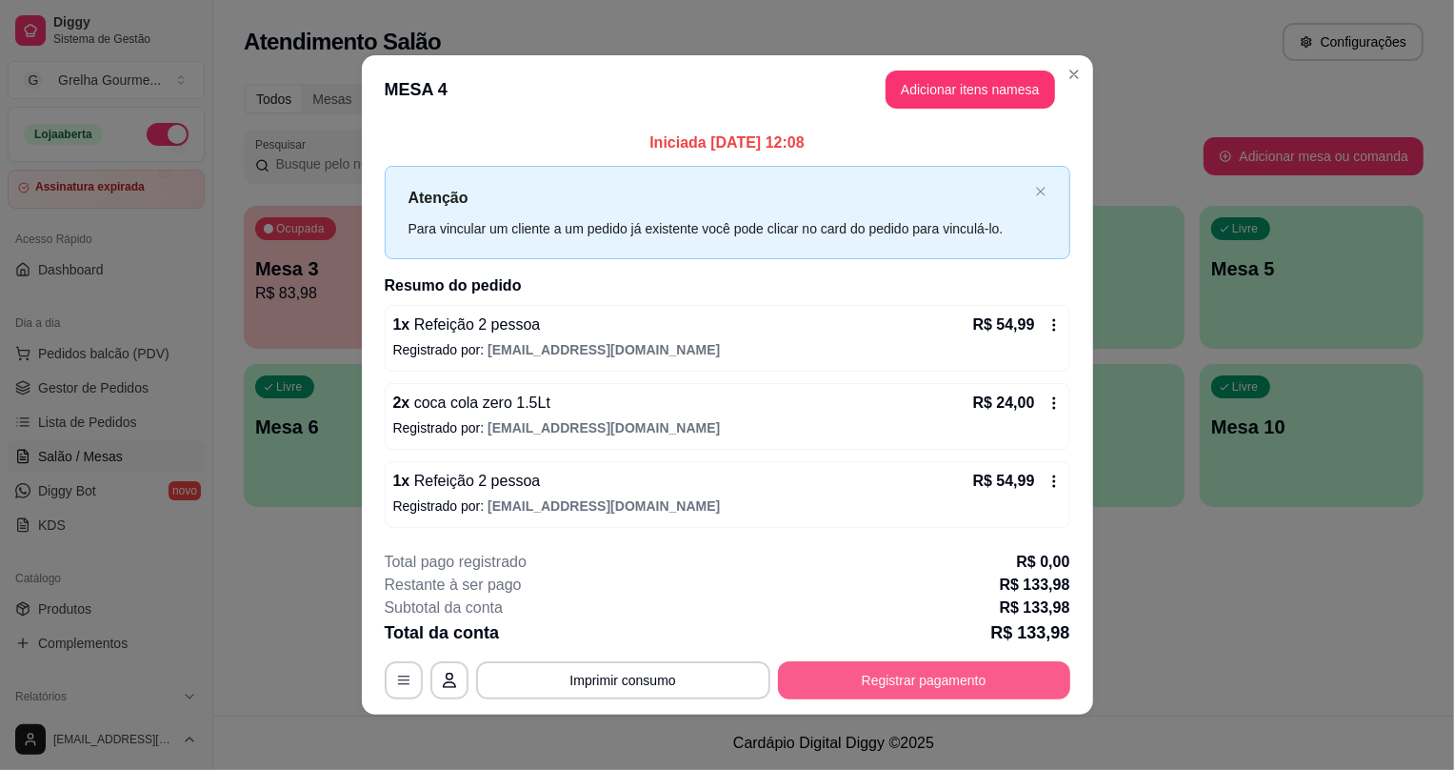
click at [910, 669] on button "Registrar pagamento" at bounding box center [924, 680] width 292 height 38
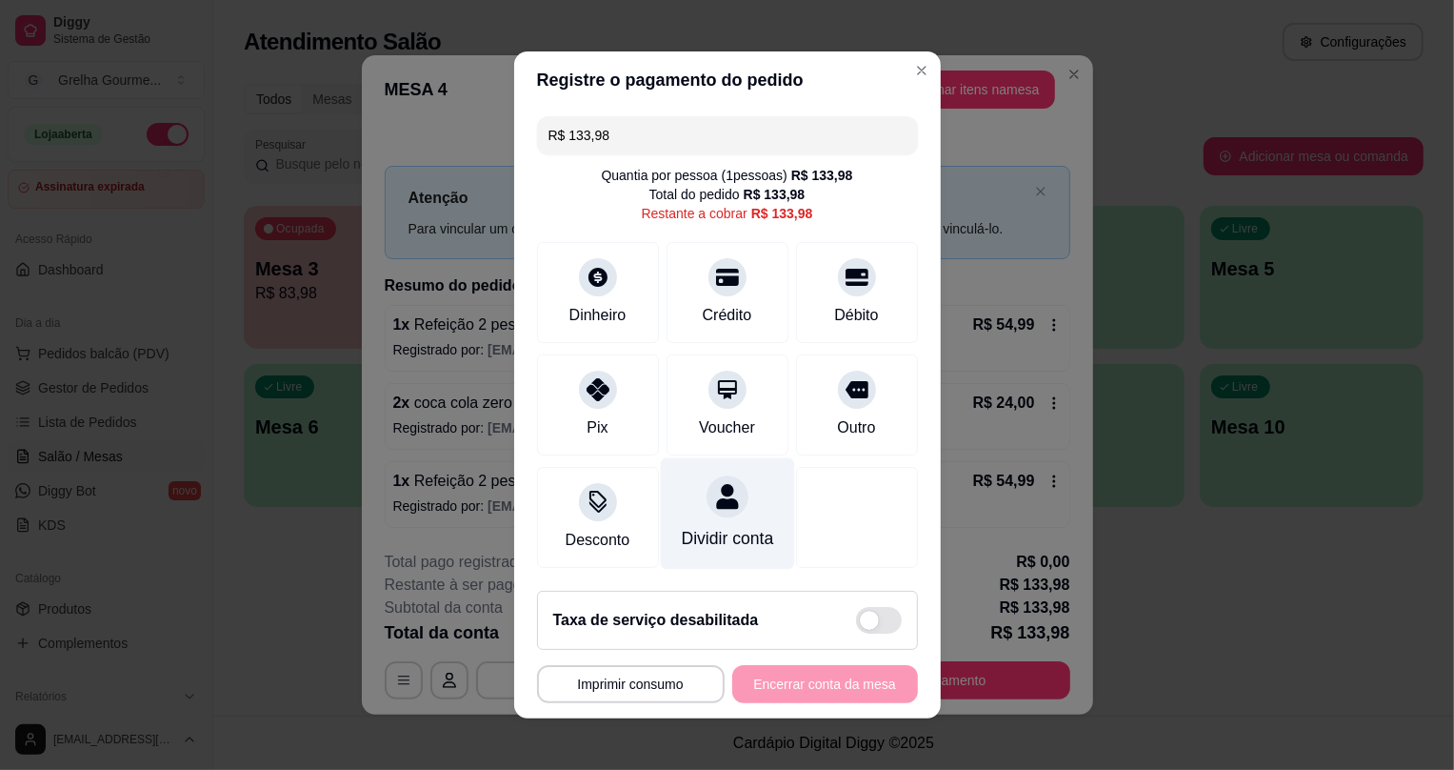
click at [681, 533] on div "Dividir conta" at bounding box center [727, 538] width 92 height 25
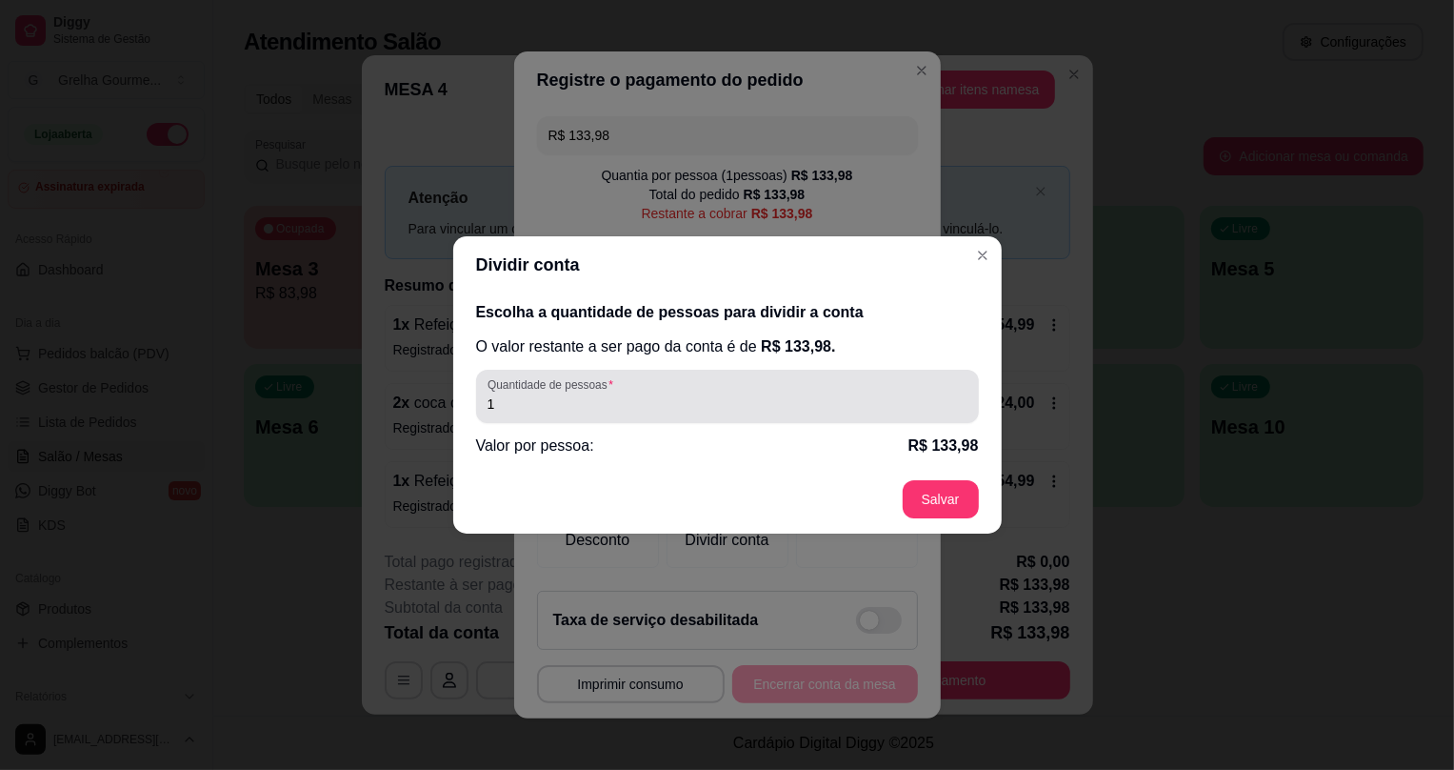
click at [721, 387] on div "1" at bounding box center [728, 396] width 480 height 38
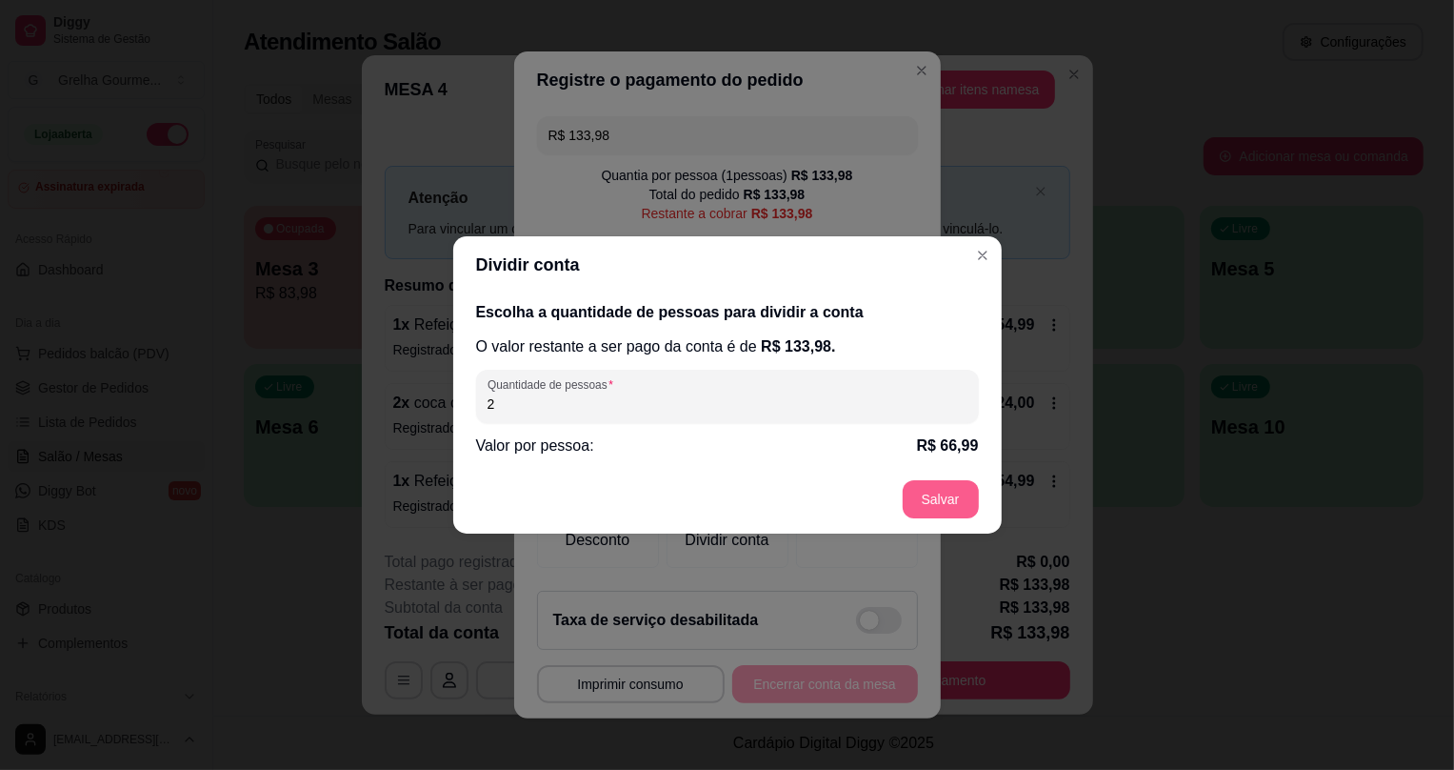
type input "2"
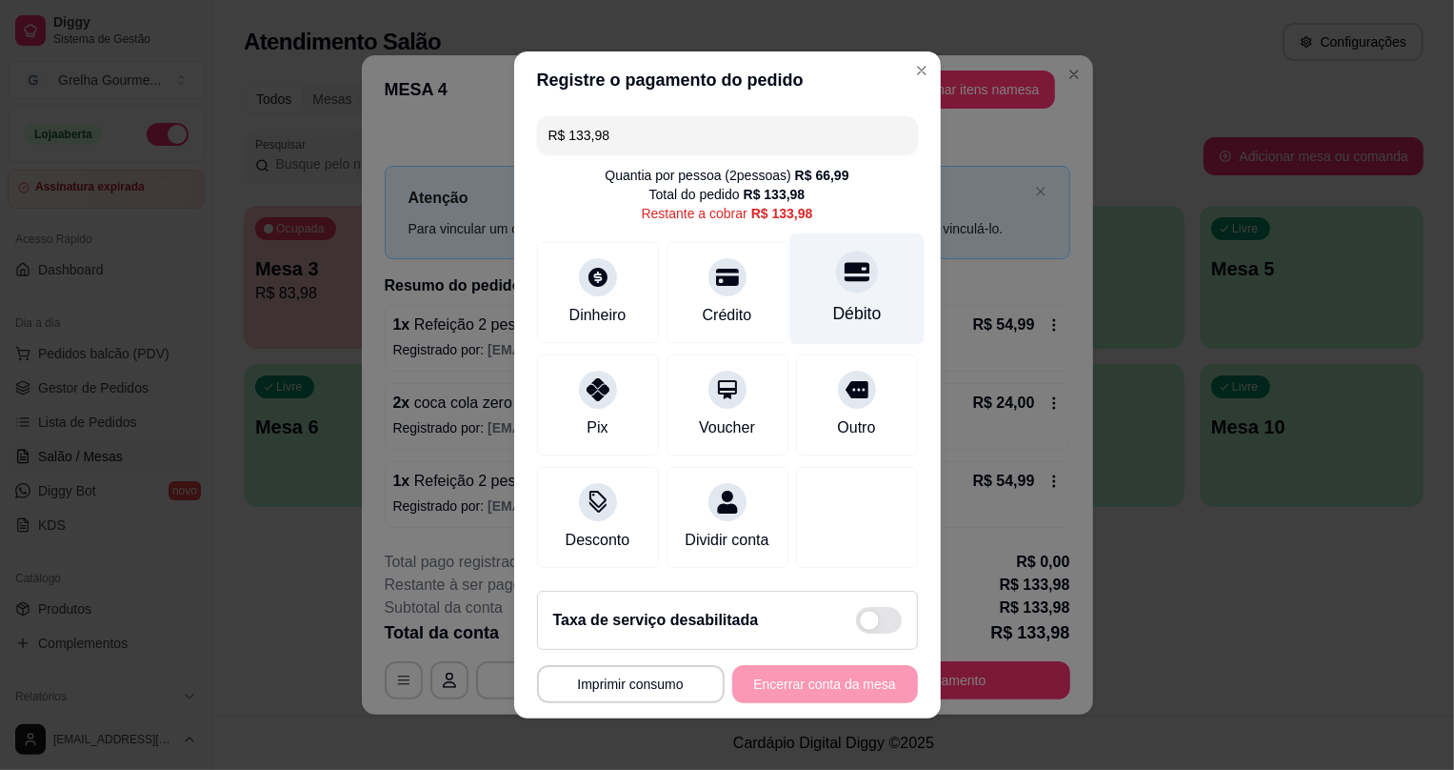
drag, startPoint x: 828, startPoint y: 290, endPoint x: 778, endPoint y: 324, distance: 59.7
click at [831, 289] on div "Débito" at bounding box center [857, 288] width 134 height 111
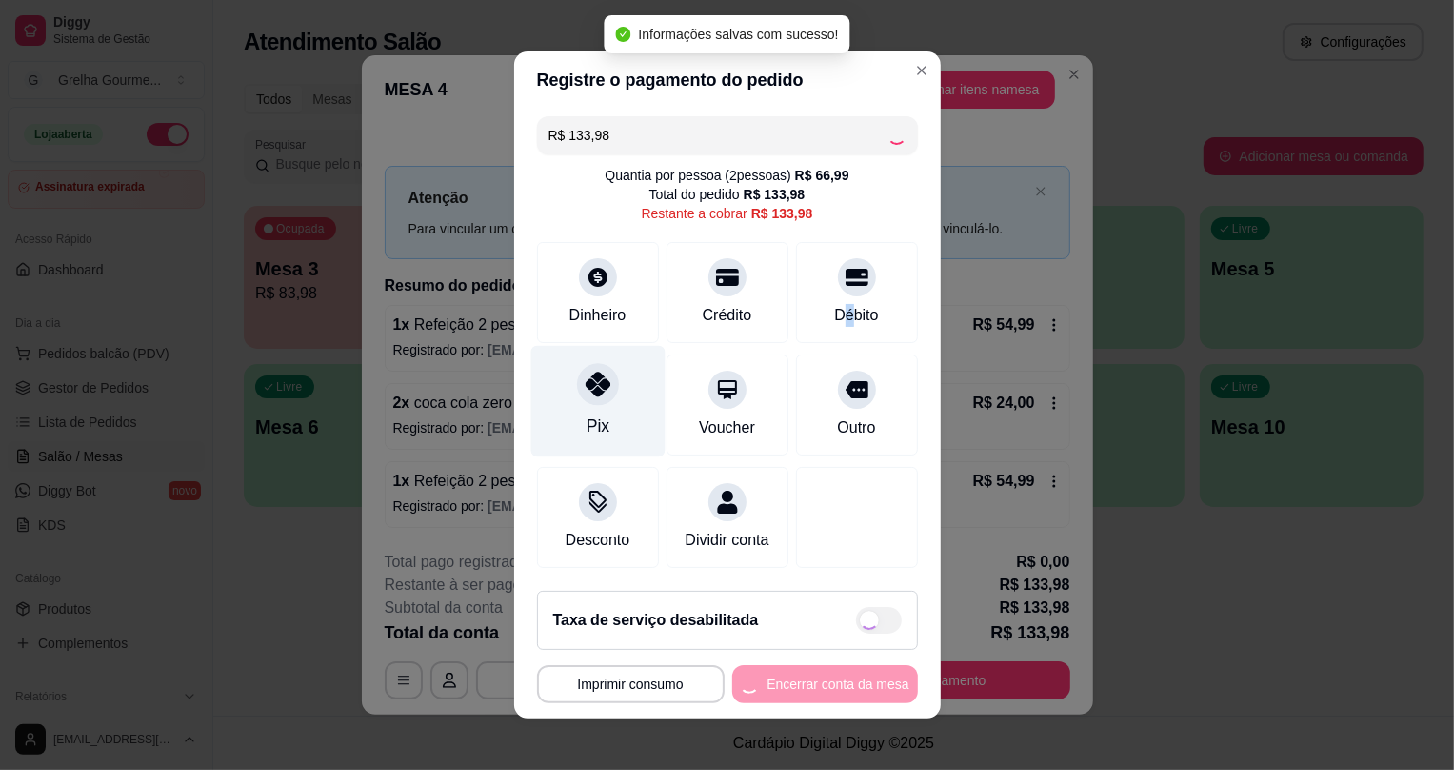
type input "R$ 0,00"
click at [617, 394] on div "Pix" at bounding box center [597, 401] width 134 height 111
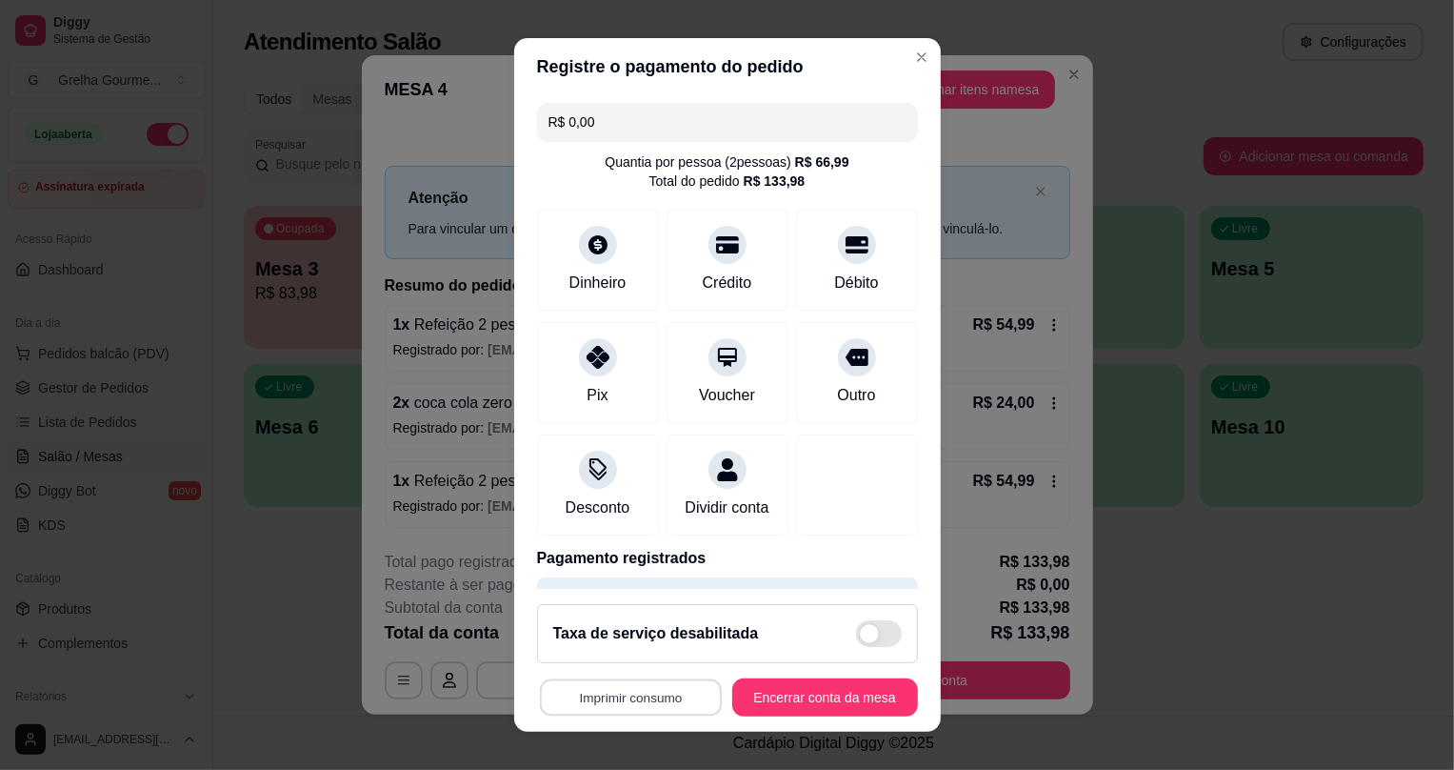
click at [700, 701] on button "Imprimir consumo" at bounding box center [630, 696] width 182 height 37
click at [802, 703] on button "Encerrar conta da mesa" at bounding box center [825, 697] width 186 height 38
click at [802, 705] on button "Encerrar conta da mesa" at bounding box center [825, 697] width 186 height 38
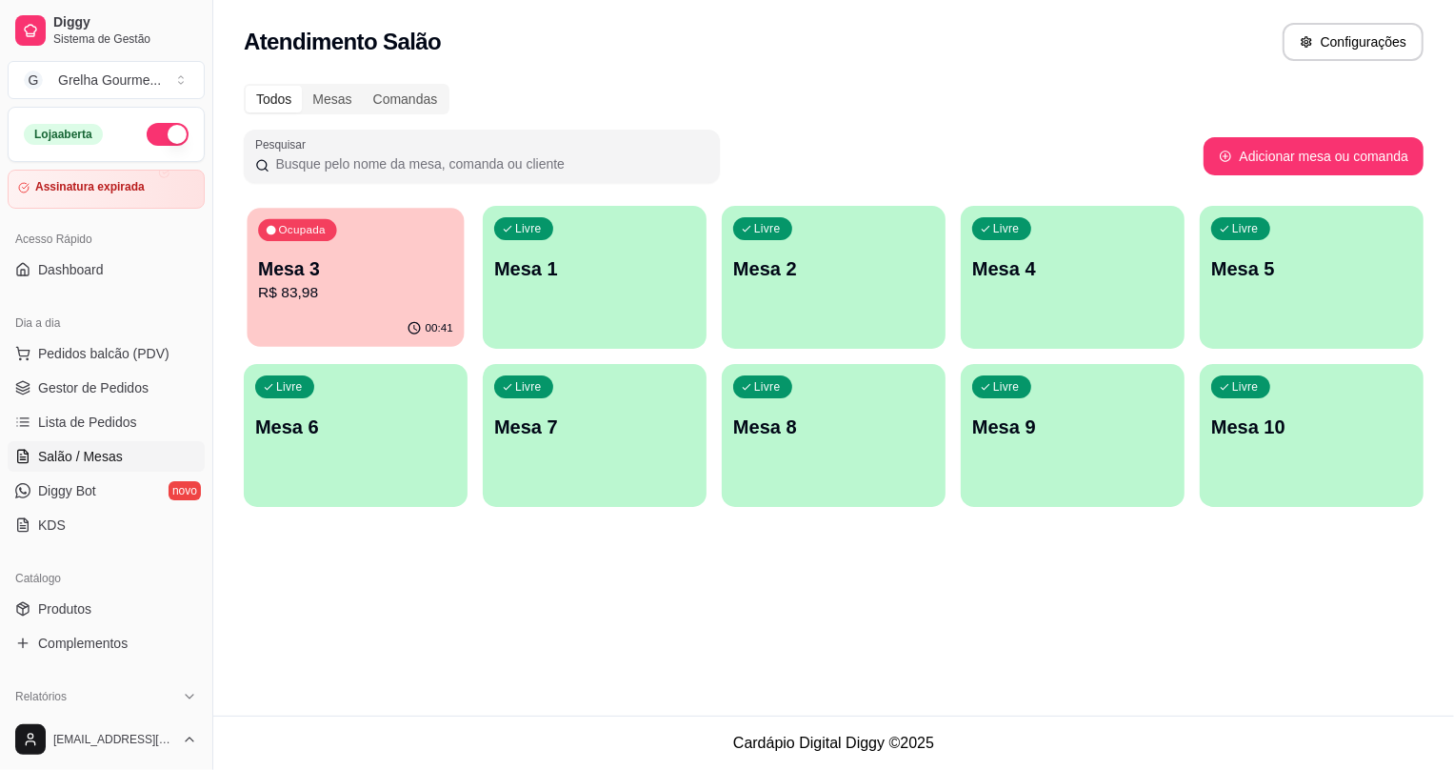
click at [319, 291] on p "R$ 83,98" at bounding box center [355, 293] width 195 height 22
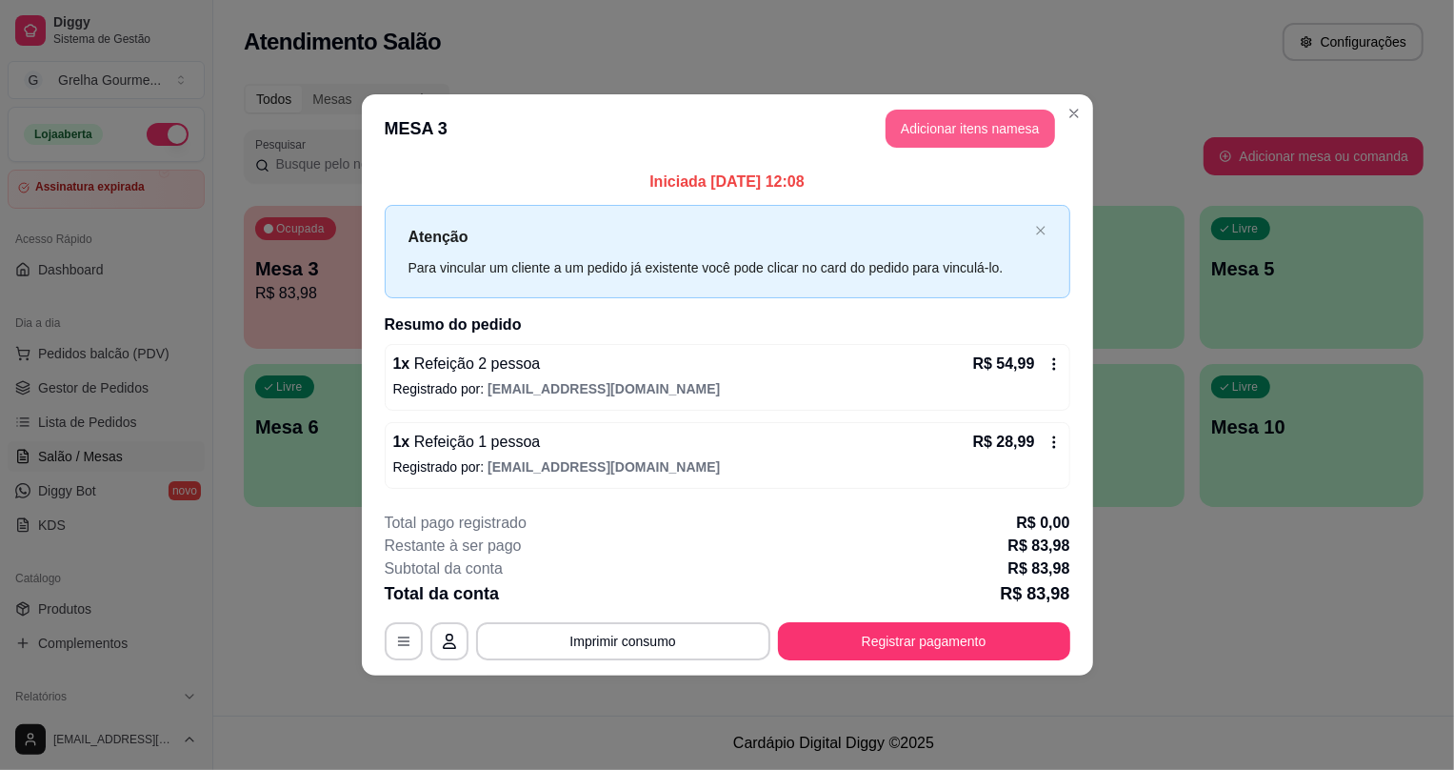
click at [967, 131] on button "Adicionar itens na mesa" at bounding box center [971, 129] width 170 height 38
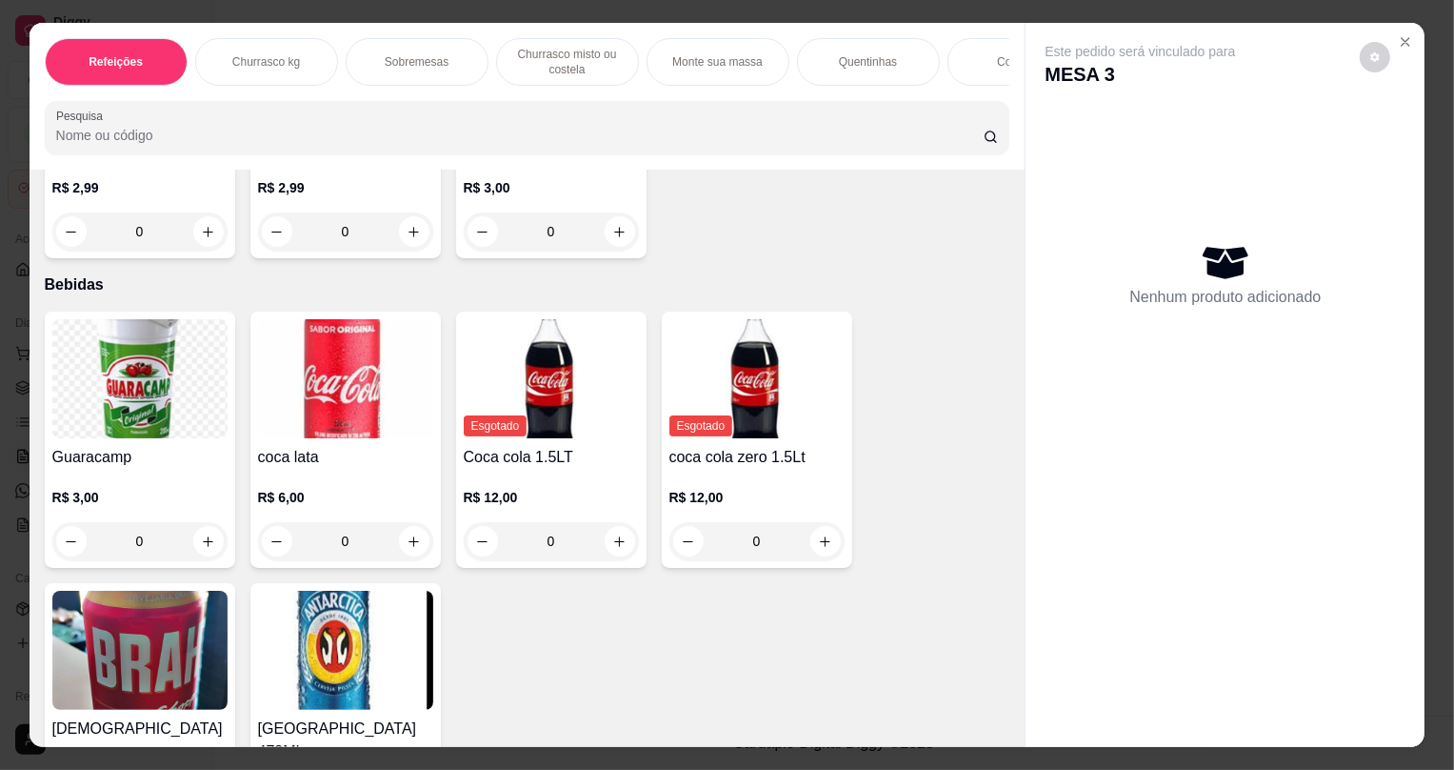
scroll to position [4274, 0]
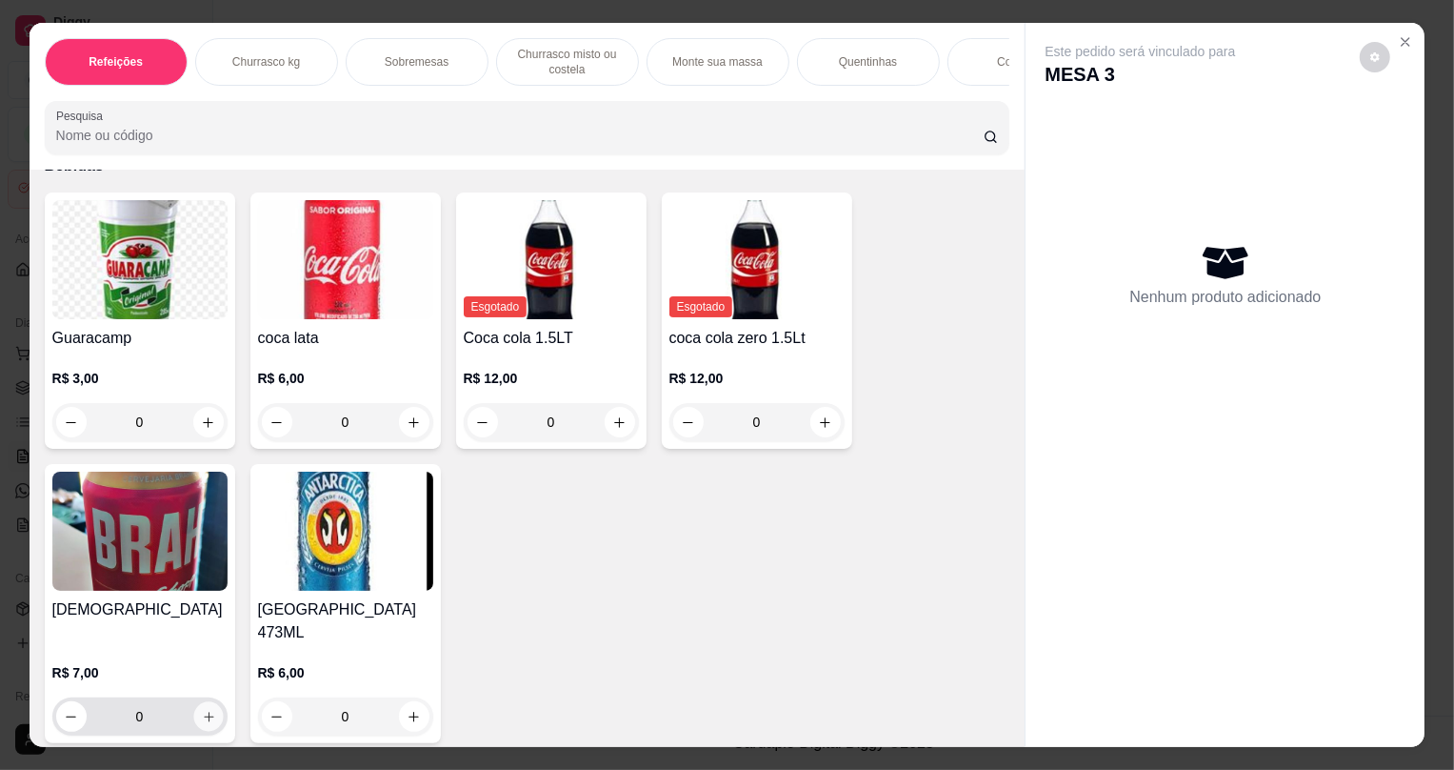
click at [201, 710] on icon "increase-product-quantity" at bounding box center [208, 717] width 14 height 14
type input "1"
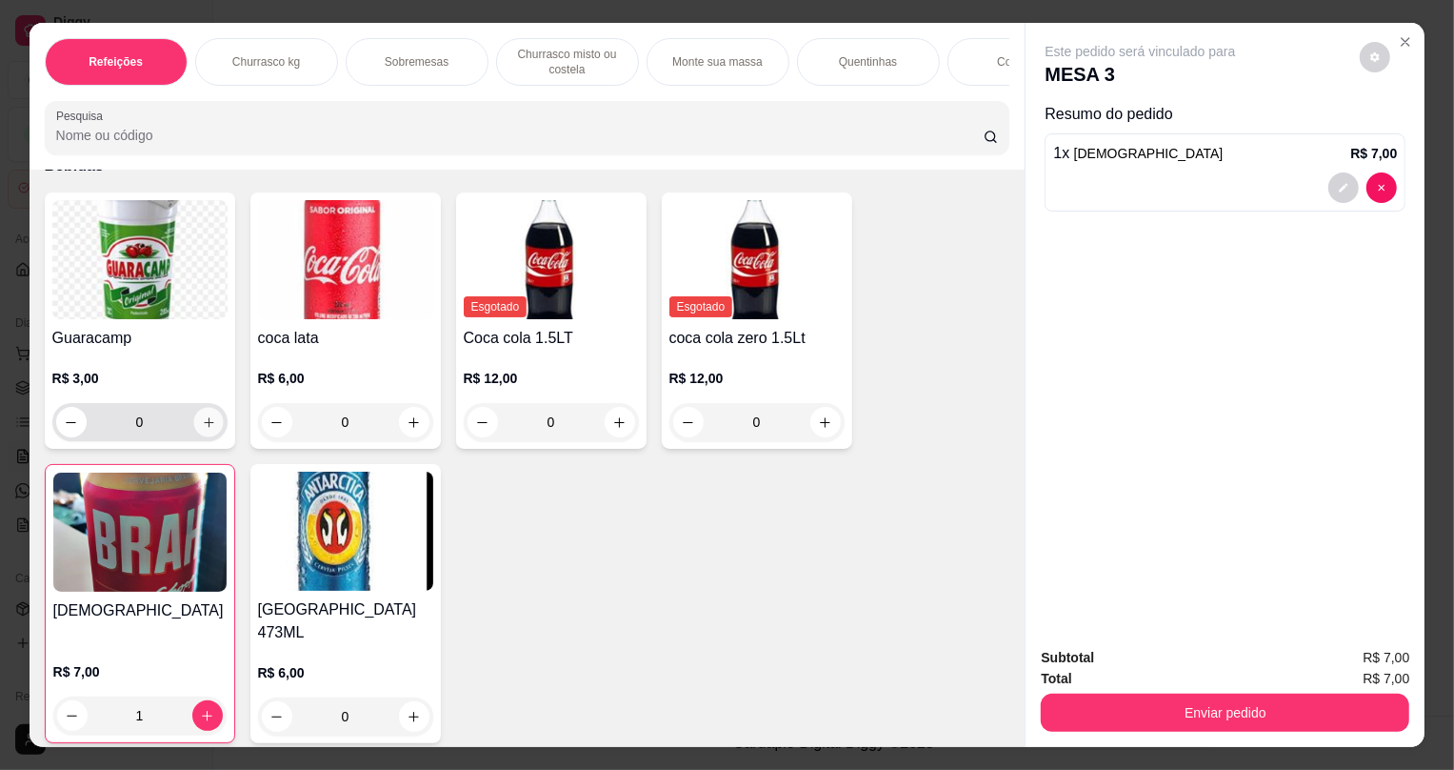
click at [204, 430] on icon "increase-product-quantity" at bounding box center [208, 422] width 14 height 14
type input "1"
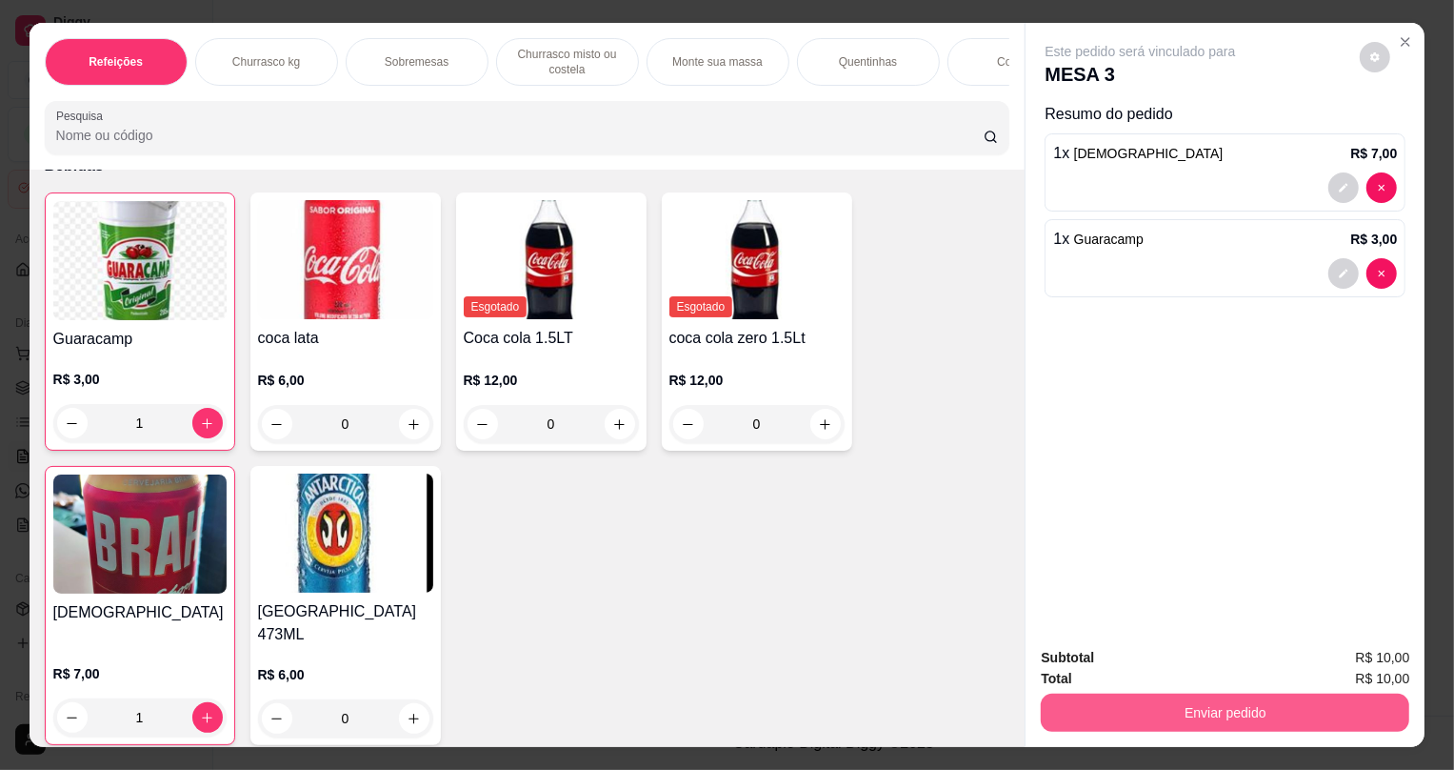
click at [1171, 719] on button "Enviar pedido" at bounding box center [1225, 712] width 369 height 38
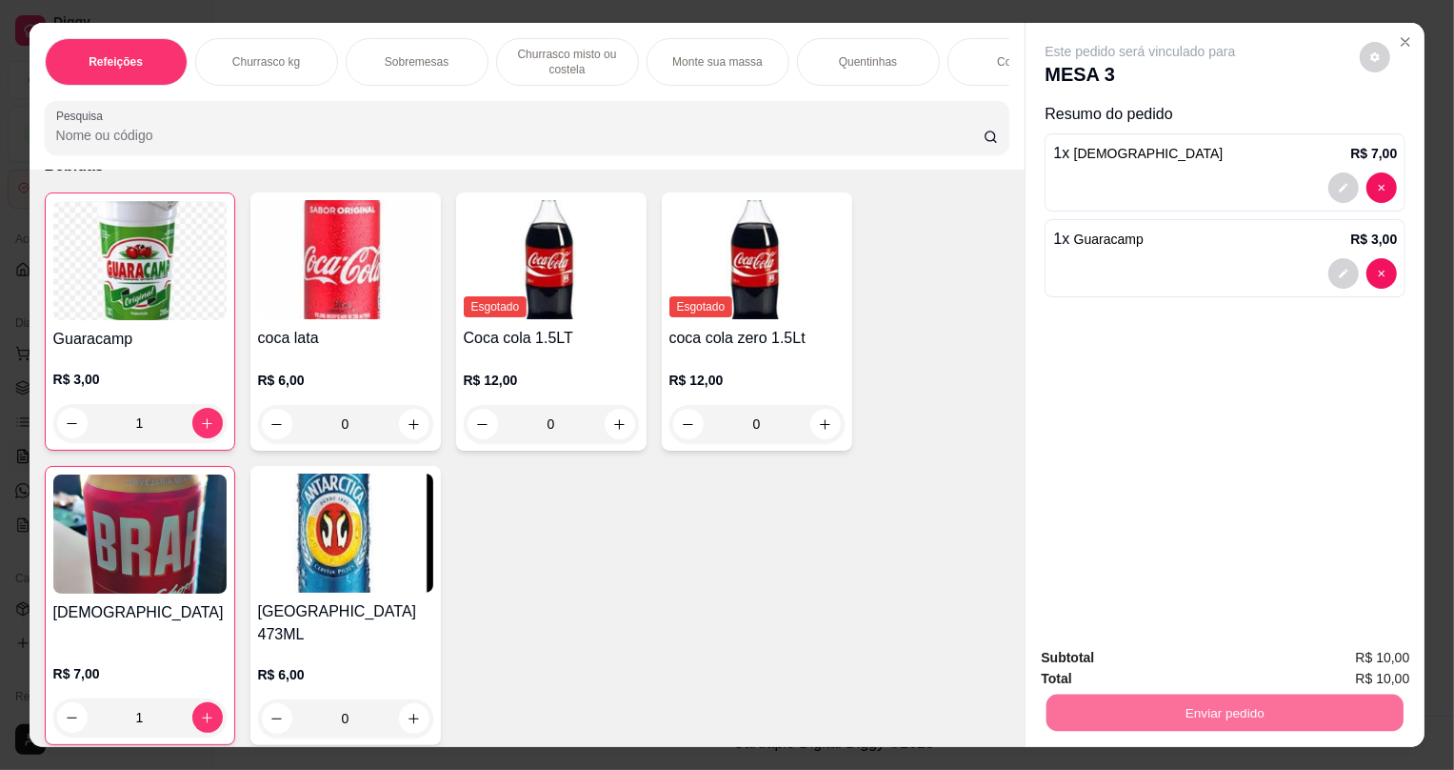
click at [1129, 661] on button "Não registrar e enviar pedido" at bounding box center [1164, 666] width 198 height 36
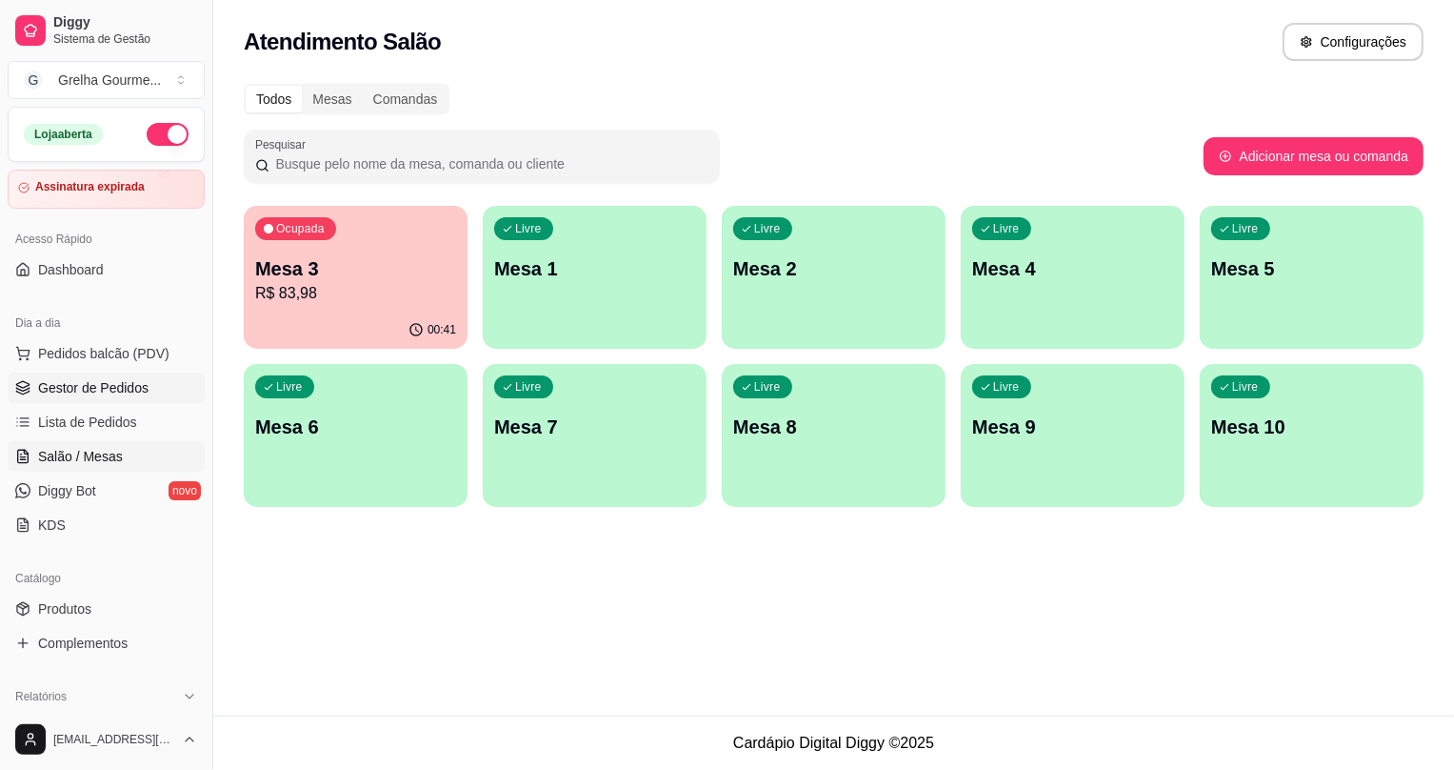
click at [59, 385] on span "Gestor de Pedidos" at bounding box center [93, 387] width 110 height 19
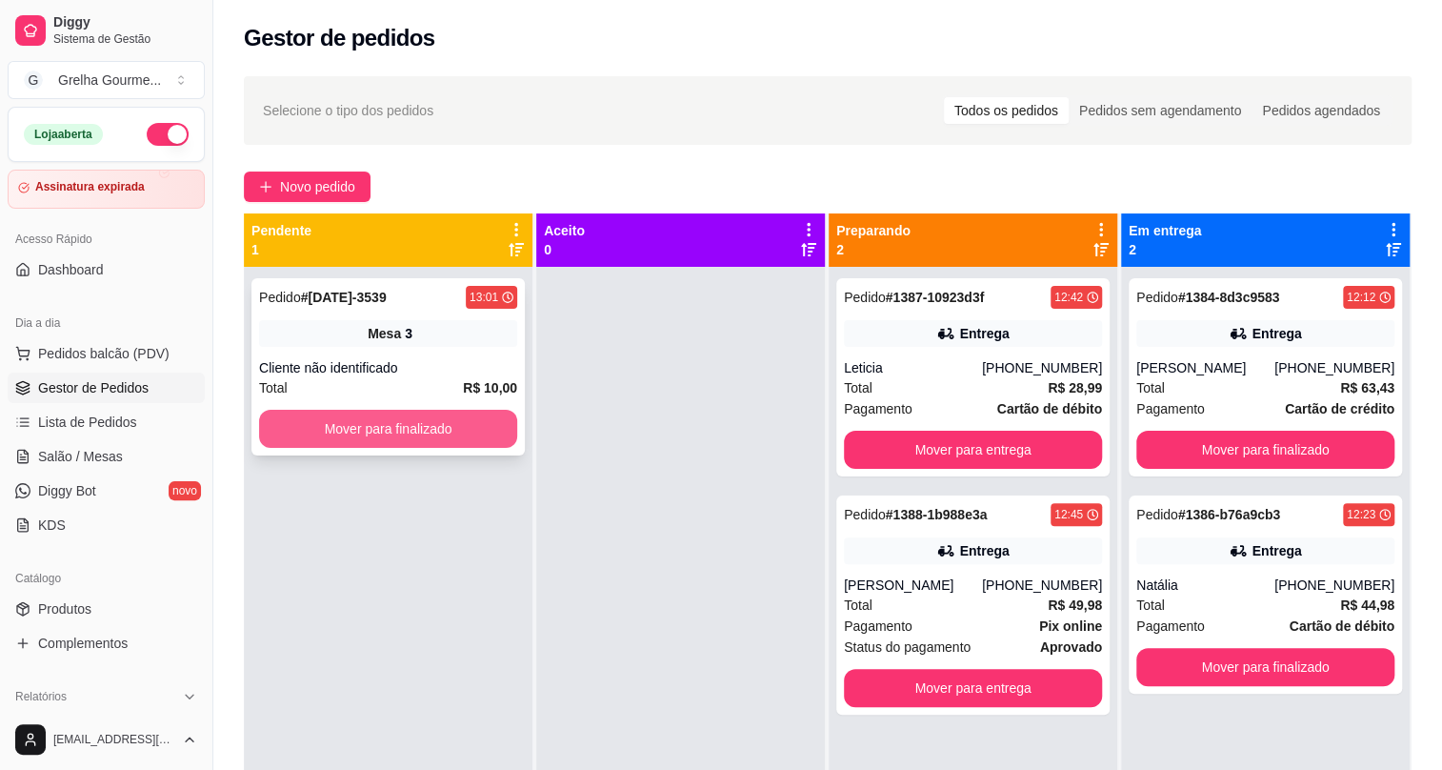
click at [398, 422] on button "Mover para finalizado" at bounding box center [388, 429] width 258 height 38
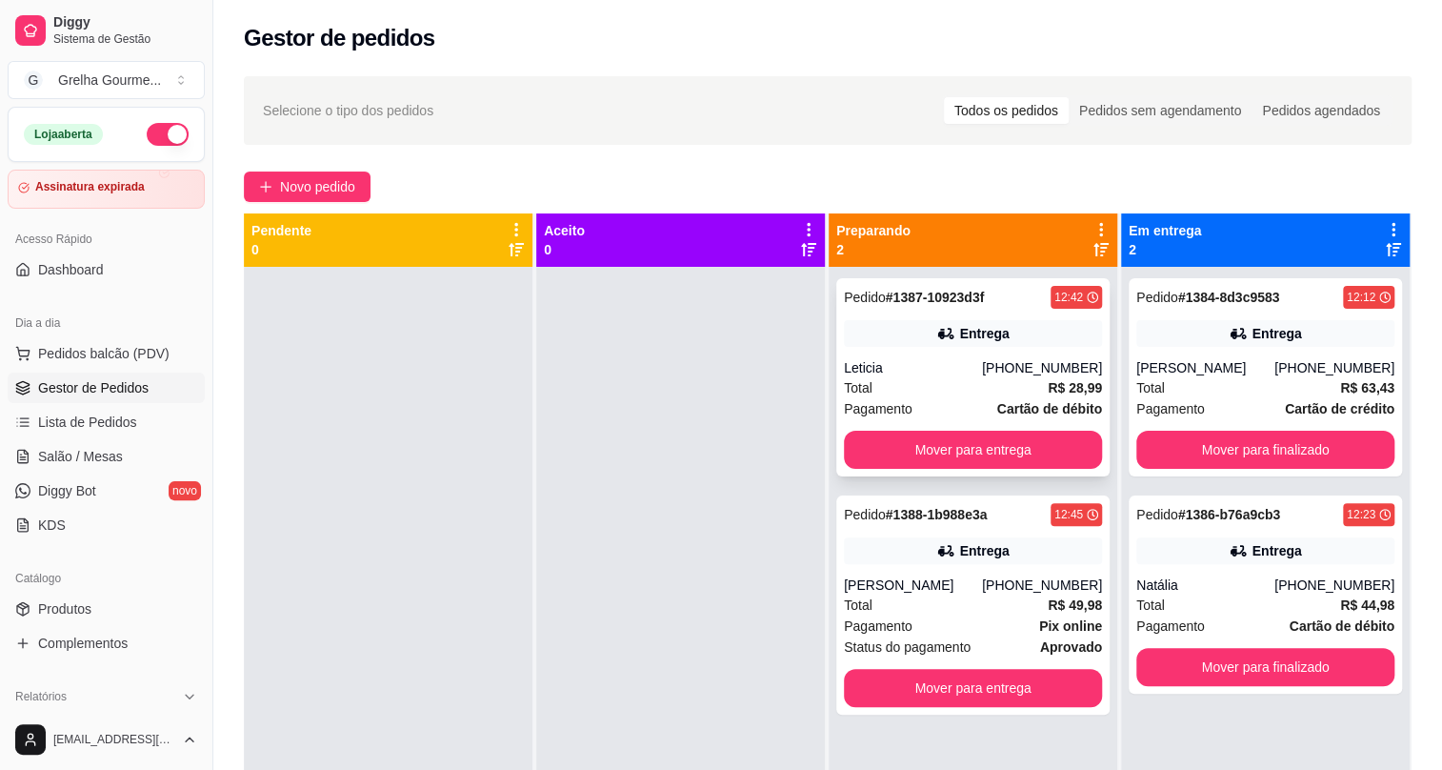
click at [927, 381] on div "Total R$ 28,99" at bounding box center [973, 387] width 258 height 21
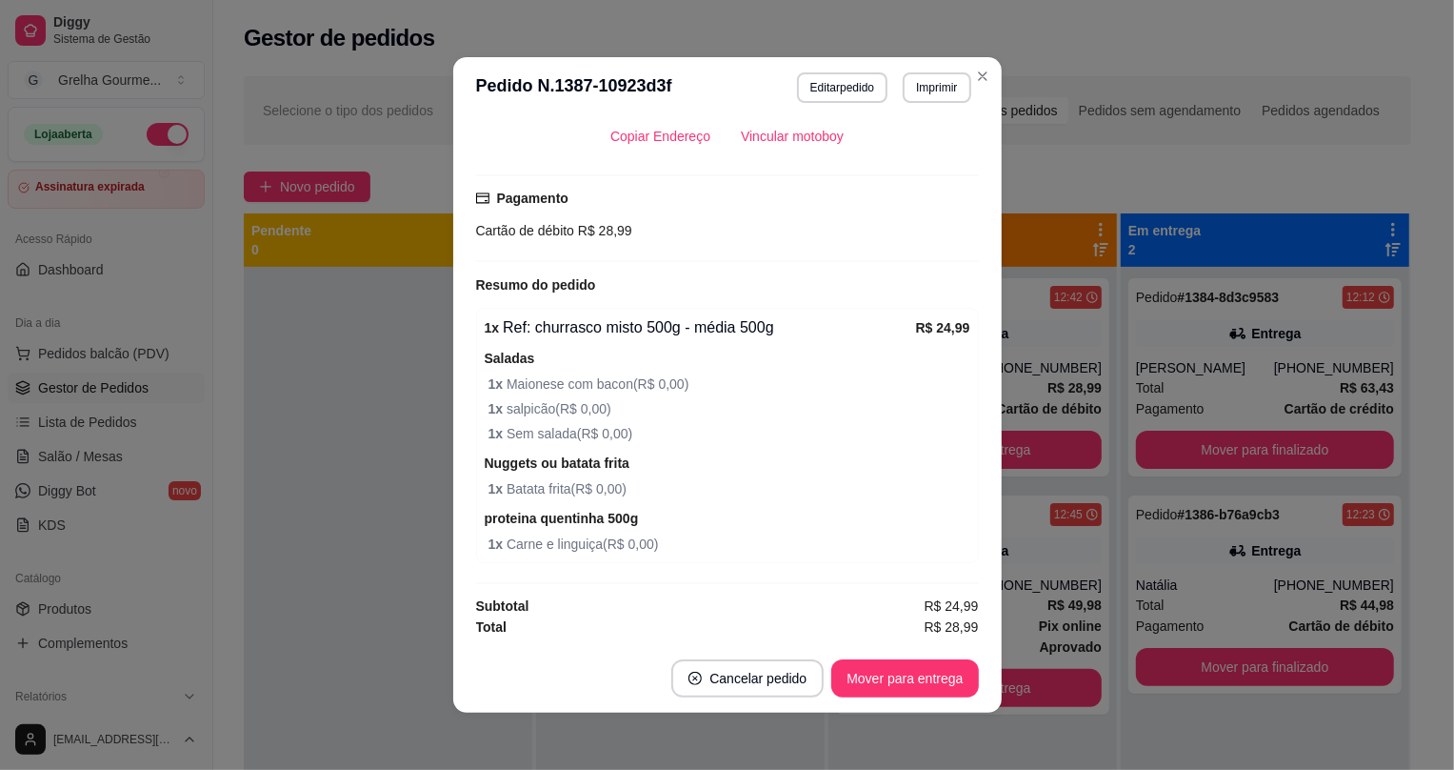
scroll to position [3, 0]
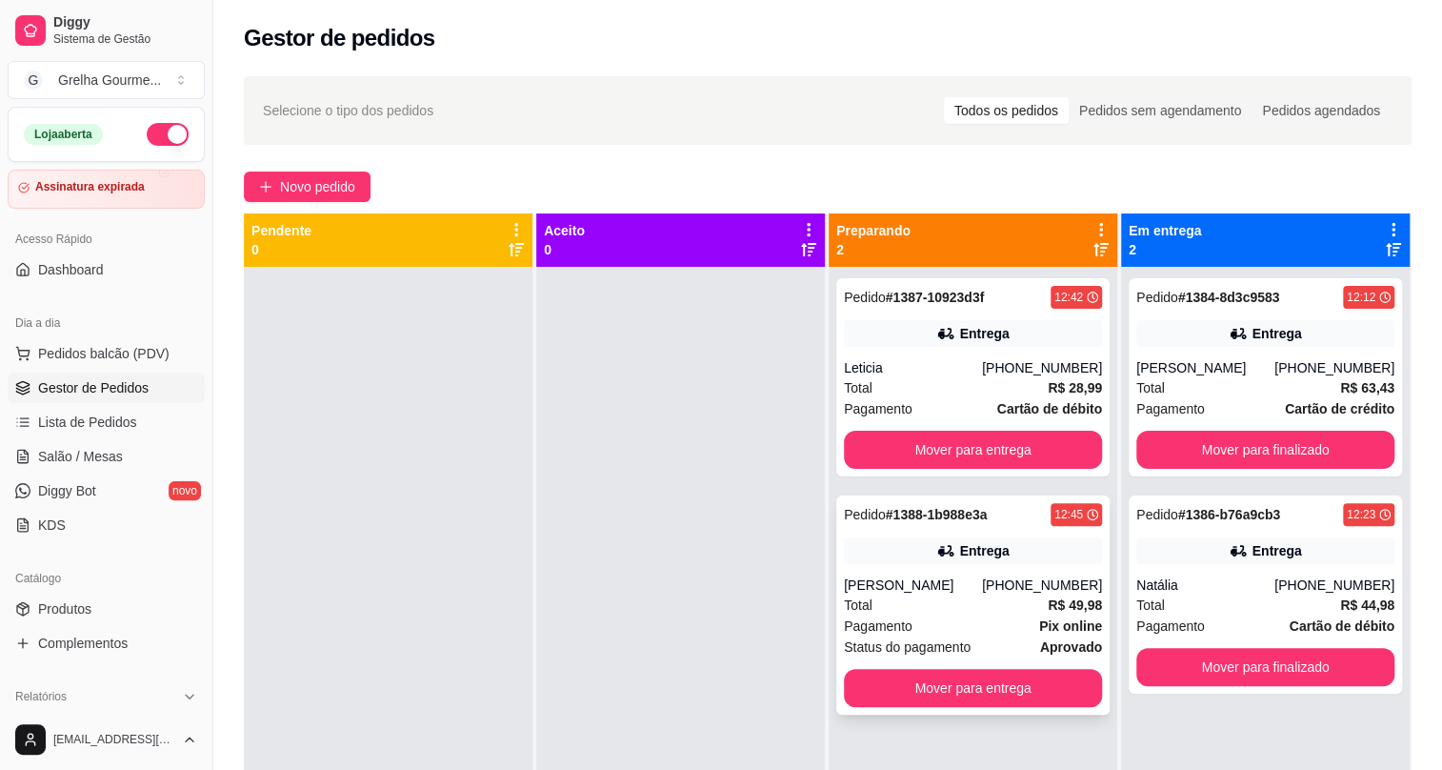
click at [905, 570] on div "Pedido # 1388-1b988e3a 12:45 Entrega [PERSON_NAME] [PHONE_NUMBER] Total R$ 49,9…" at bounding box center [972, 604] width 273 height 219
click at [1167, 379] on div "Total R$ 63,43" at bounding box center [1265, 387] width 258 height 21
click at [1251, 544] on div "Entrega" at bounding box center [1276, 550] width 50 height 19
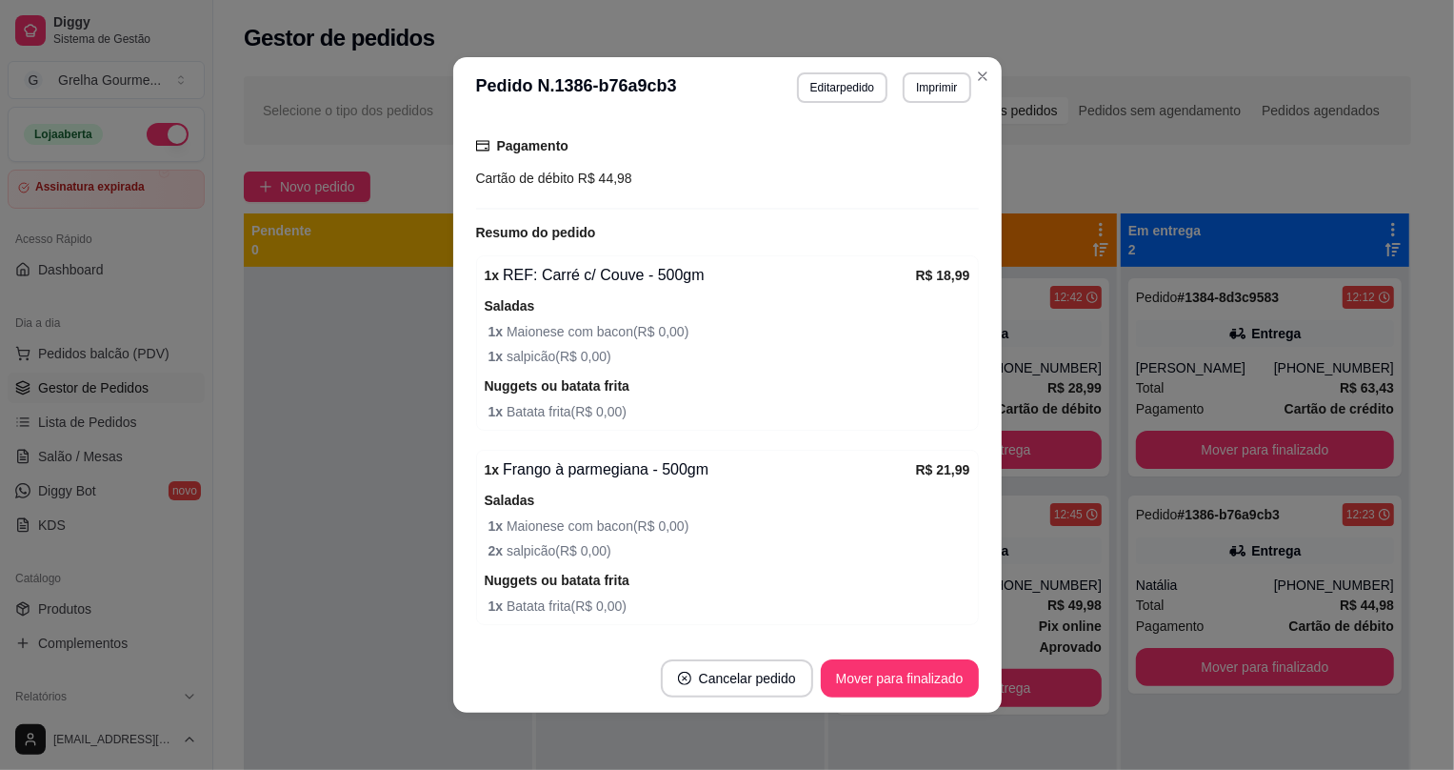
scroll to position [581, 0]
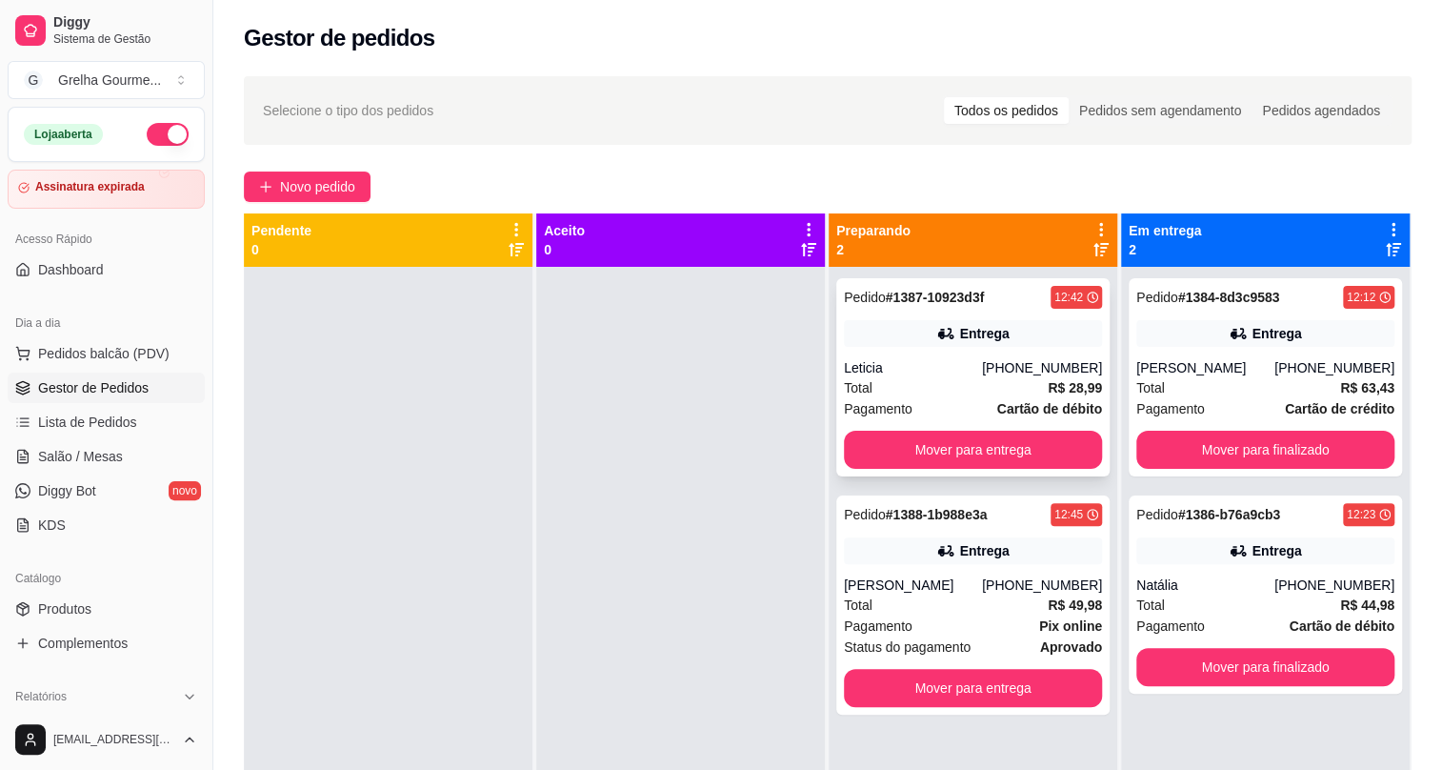
click at [867, 352] on div "Pedido # 1387-10923d3f 12:42 Entrega Leticia [PHONE_NUMBER] Total R$ 28,99 Paga…" at bounding box center [972, 377] width 273 height 198
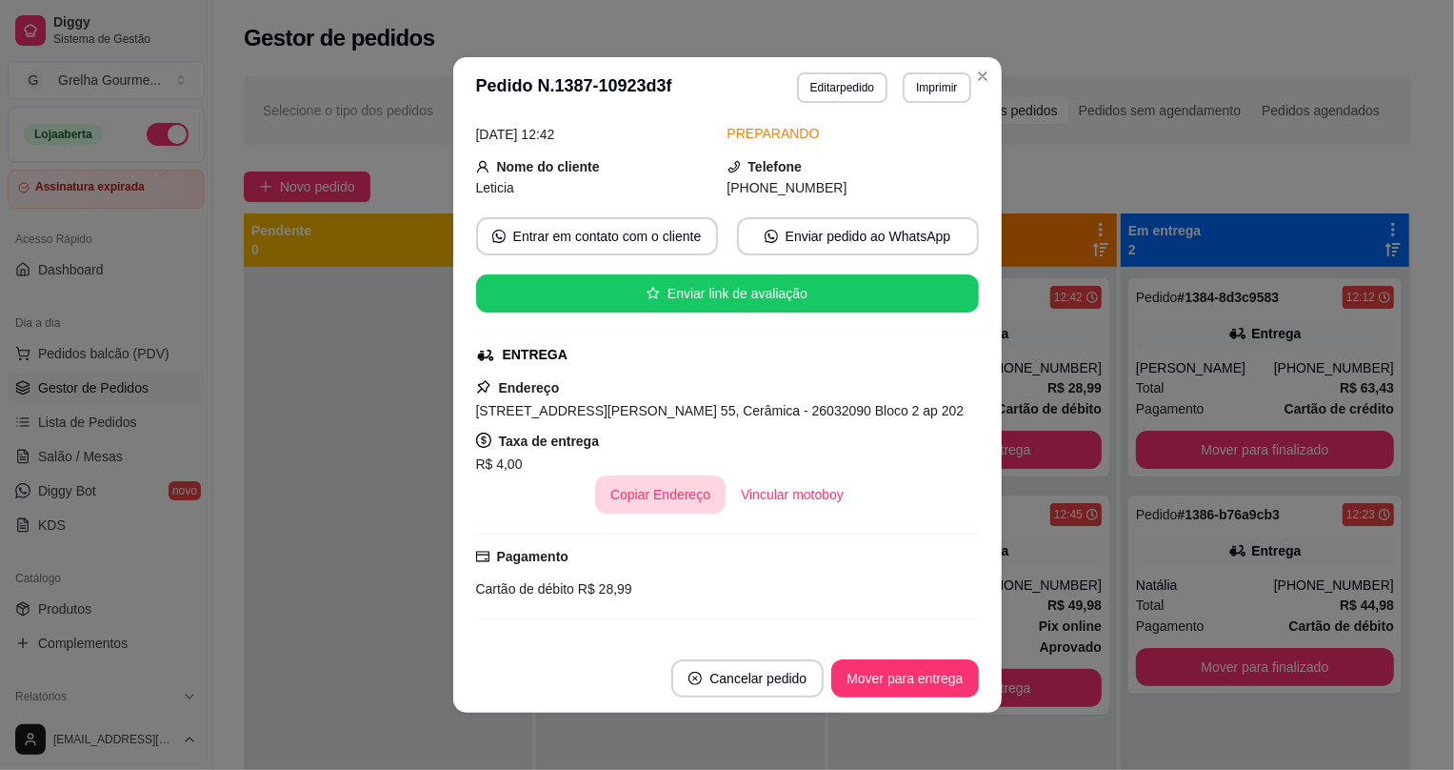
scroll to position [172, 0]
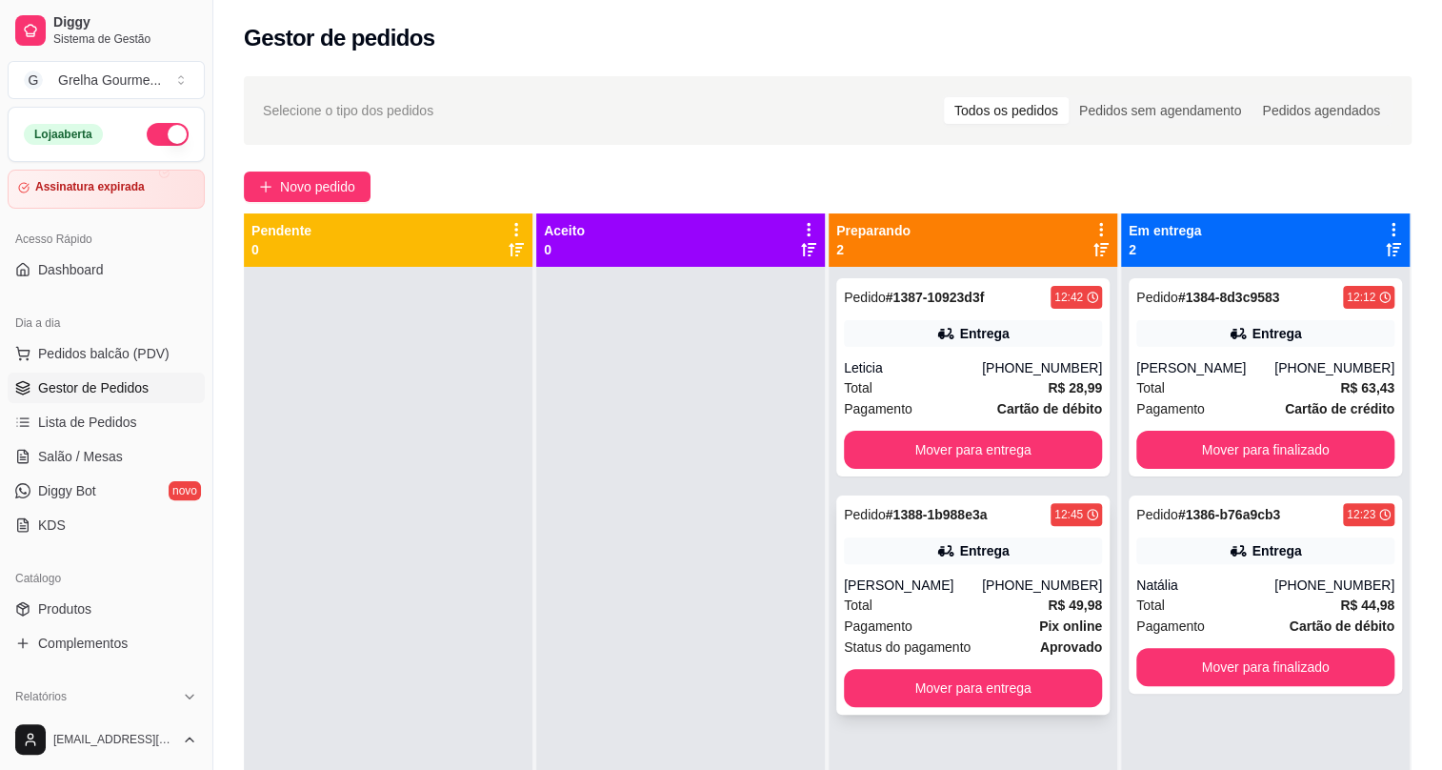
click at [927, 577] on div "[PERSON_NAME]" at bounding box center [913, 584] width 138 height 19
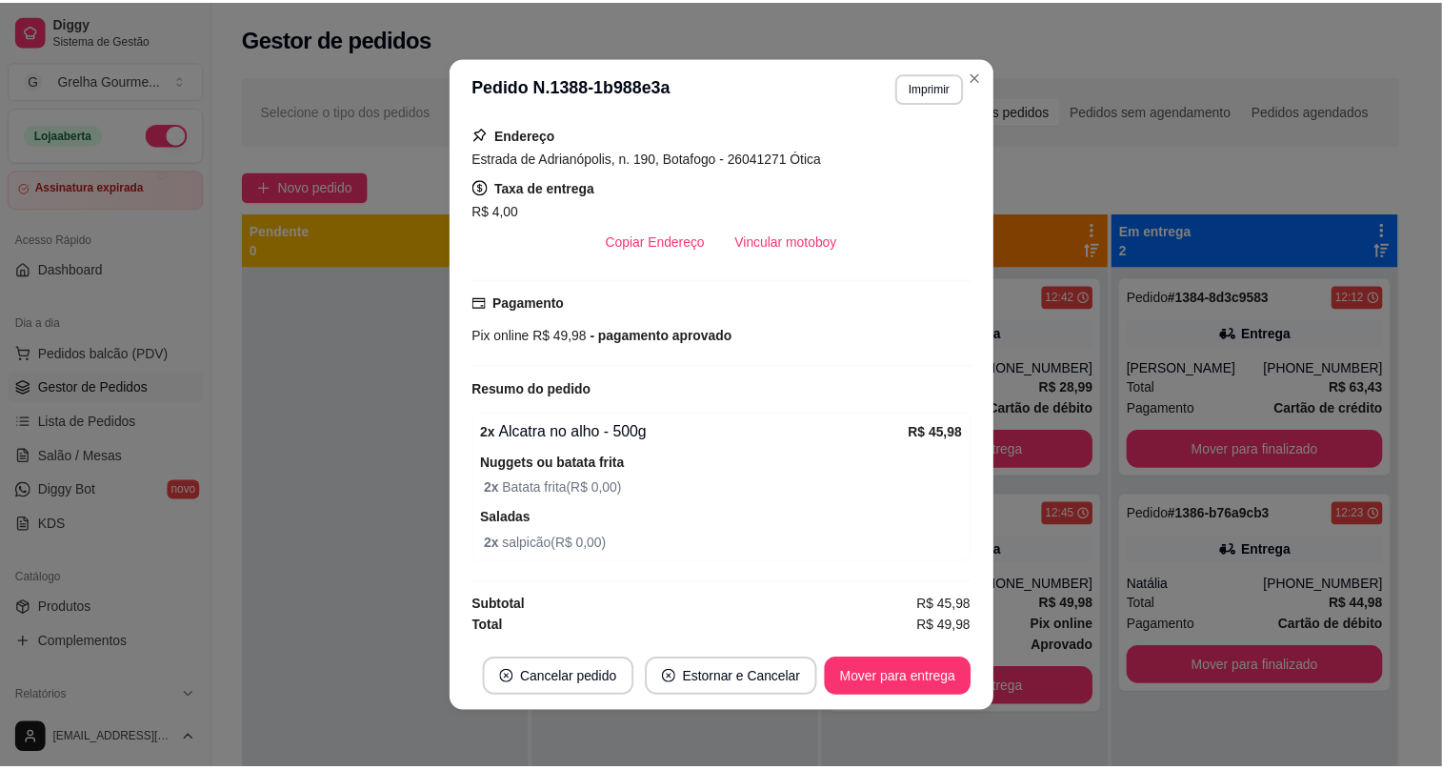
scroll to position [0, 0]
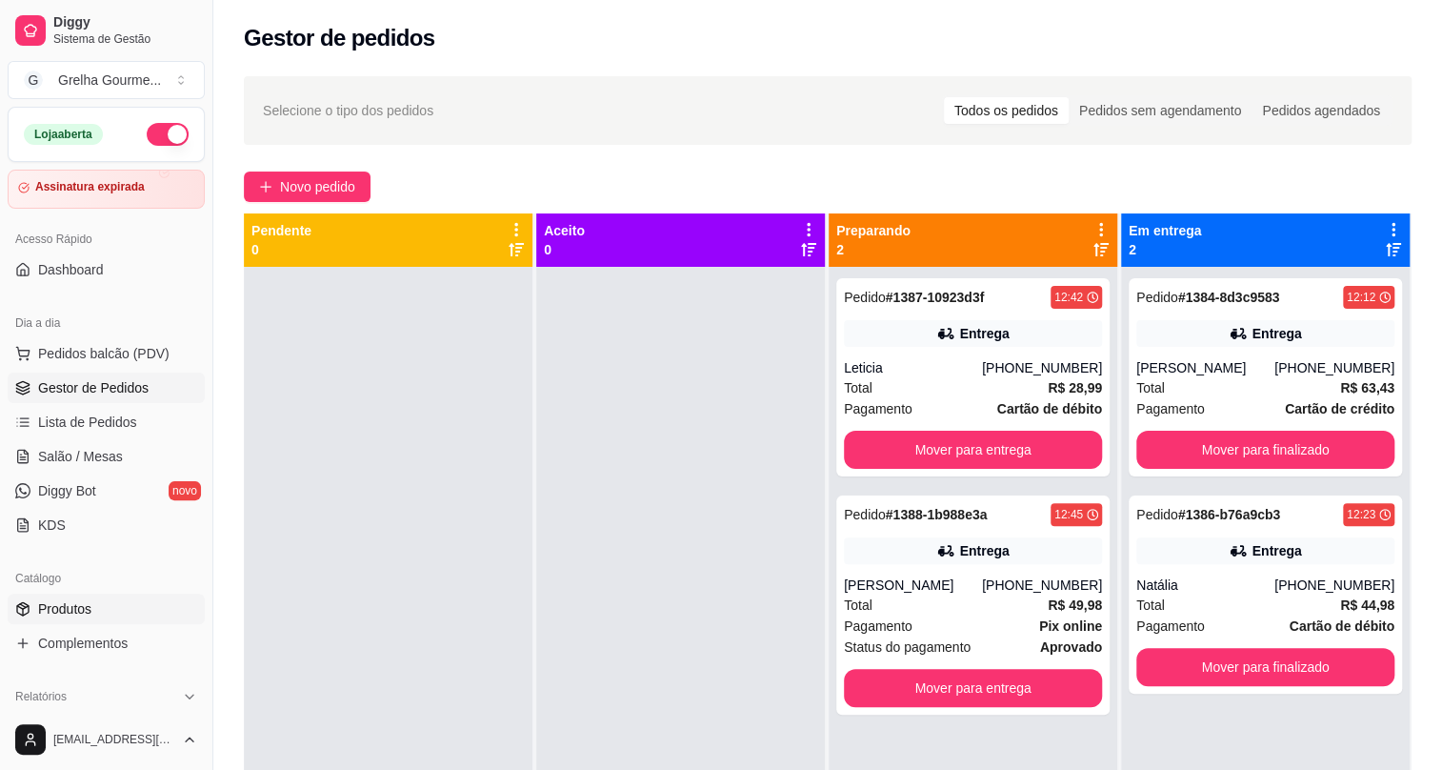
click at [67, 599] on span "Produtos" at bounding box center [64, 608] width 53 height 19
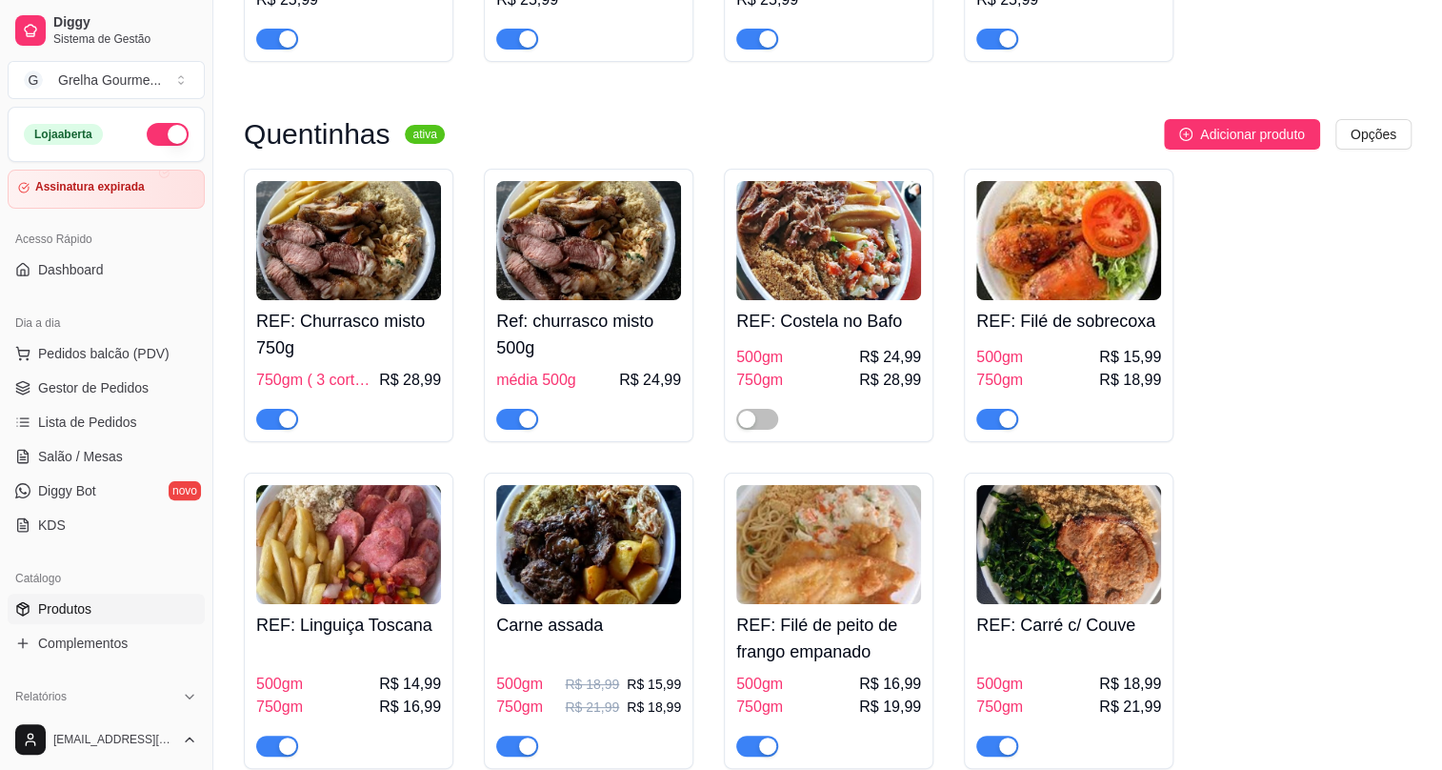
scroll to position [3895, 0]
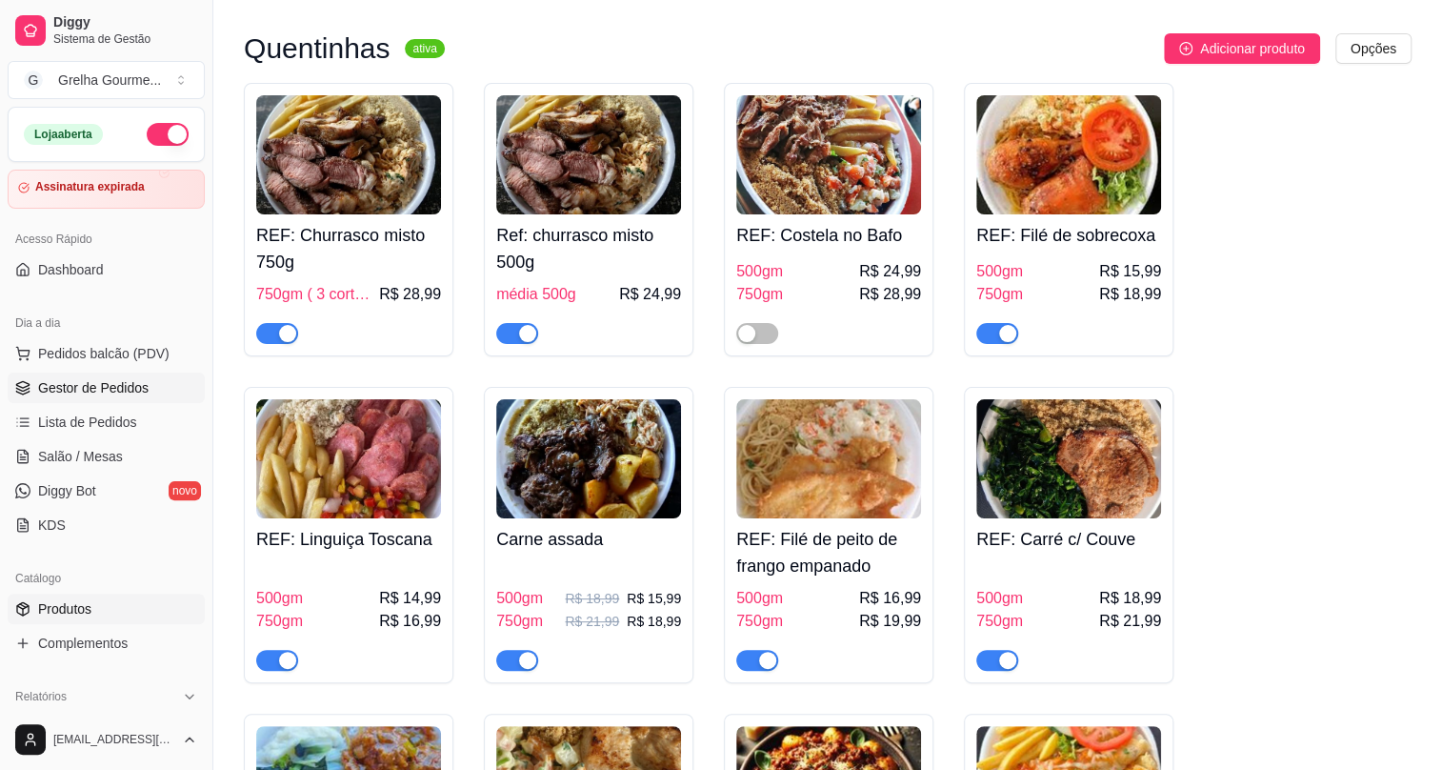
click at [57, 372] on link "Gestor de Pedidos" at bounding box center [106, 387] width 197 height 30
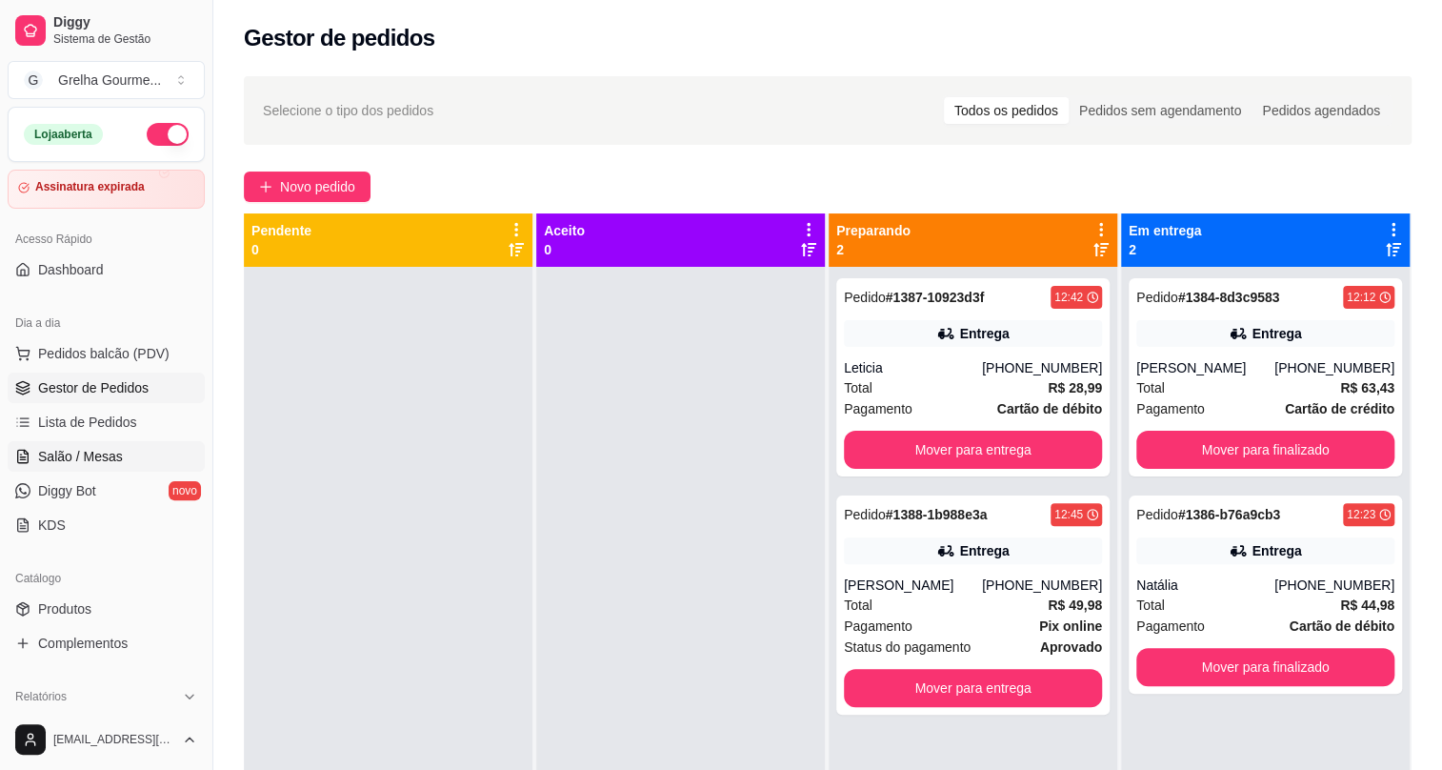
click at [99, 452] on span "Salão / Mesas" at bounding box center [80, 456] width 85 height 19
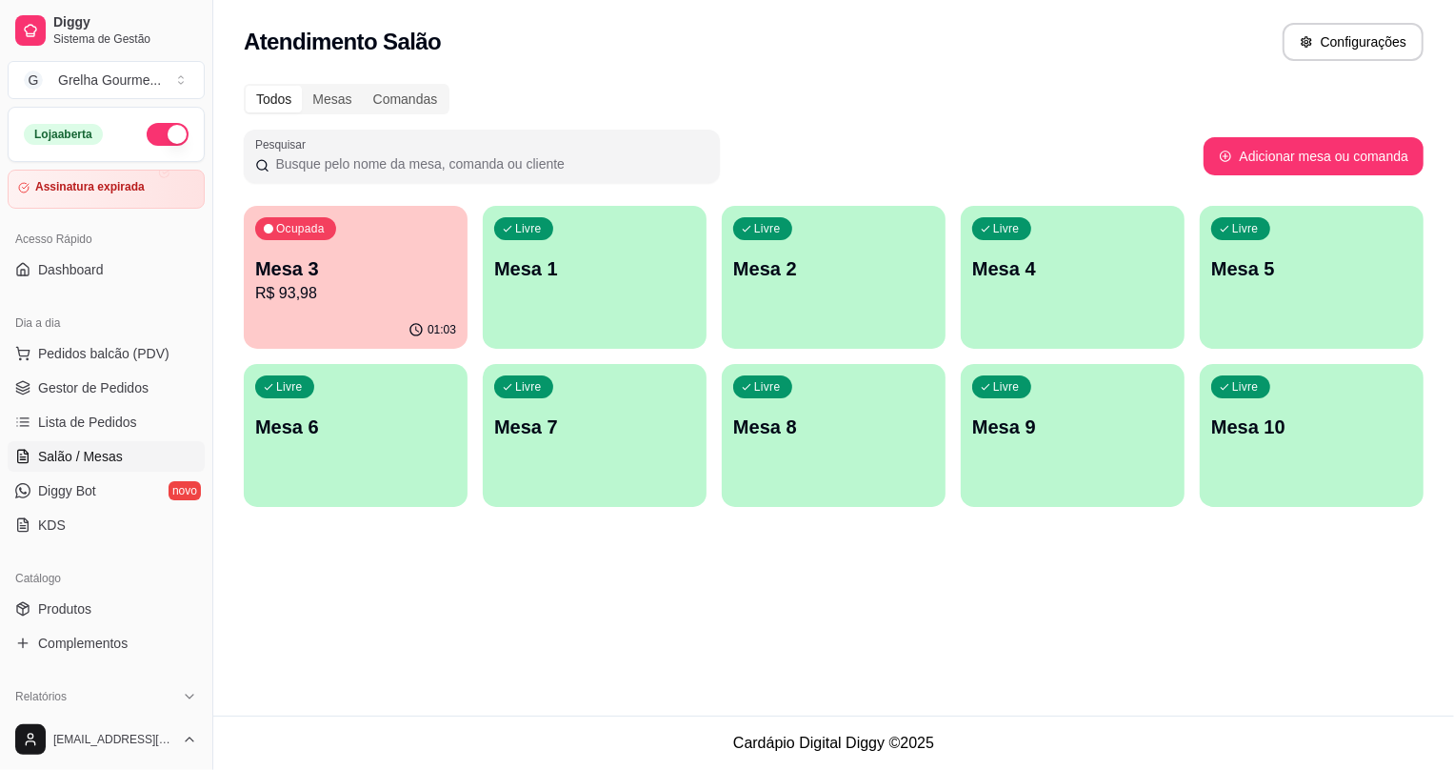
click at [370, 271] on p "Mesa 3" at bounding box center [355, 268] width 201 height 27
click at [102, 388] on span "Gestor de Pedidos" at bounding box center [93, 387] width 110 height 19
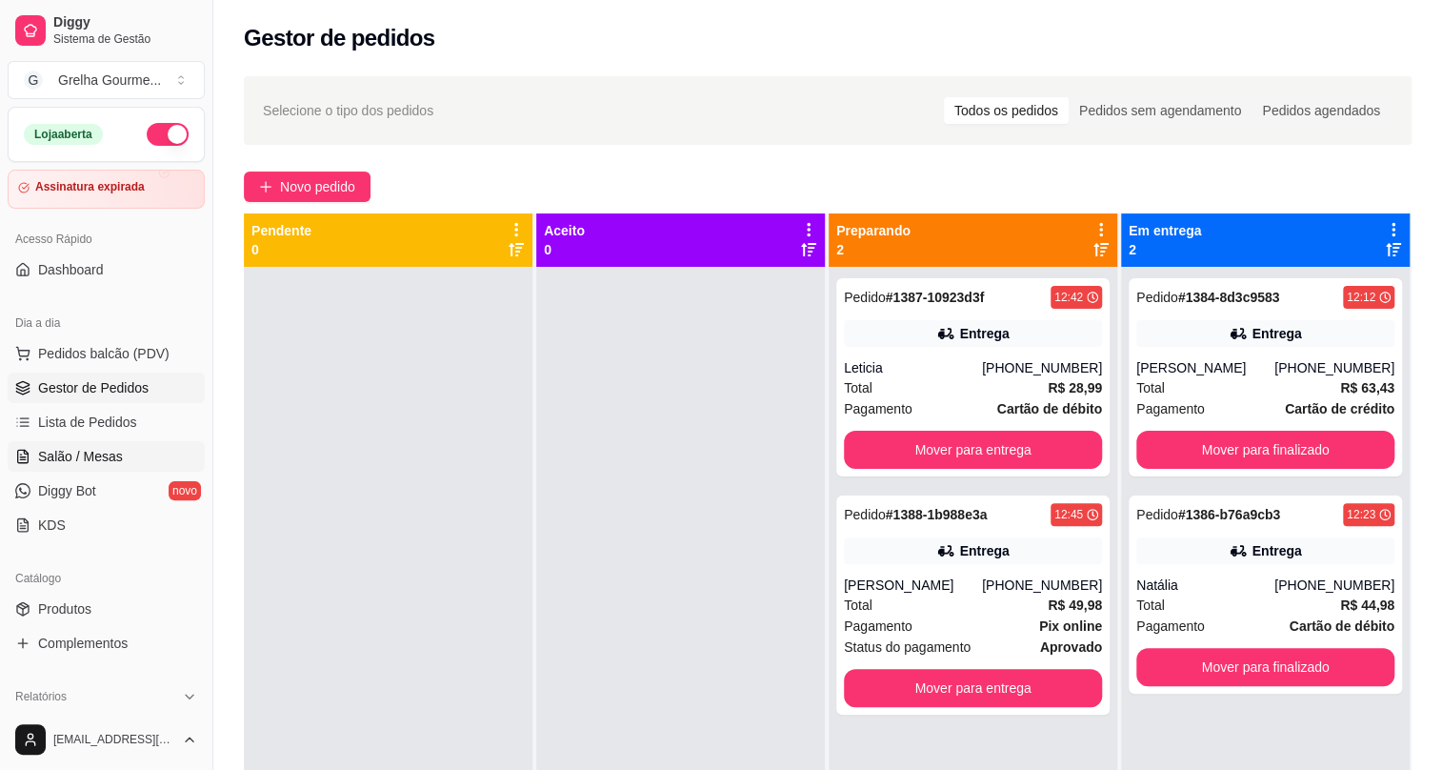
click at [116, 449] on span "Salão / Mesas" at bounding box center [80, 456] width 85 height 19
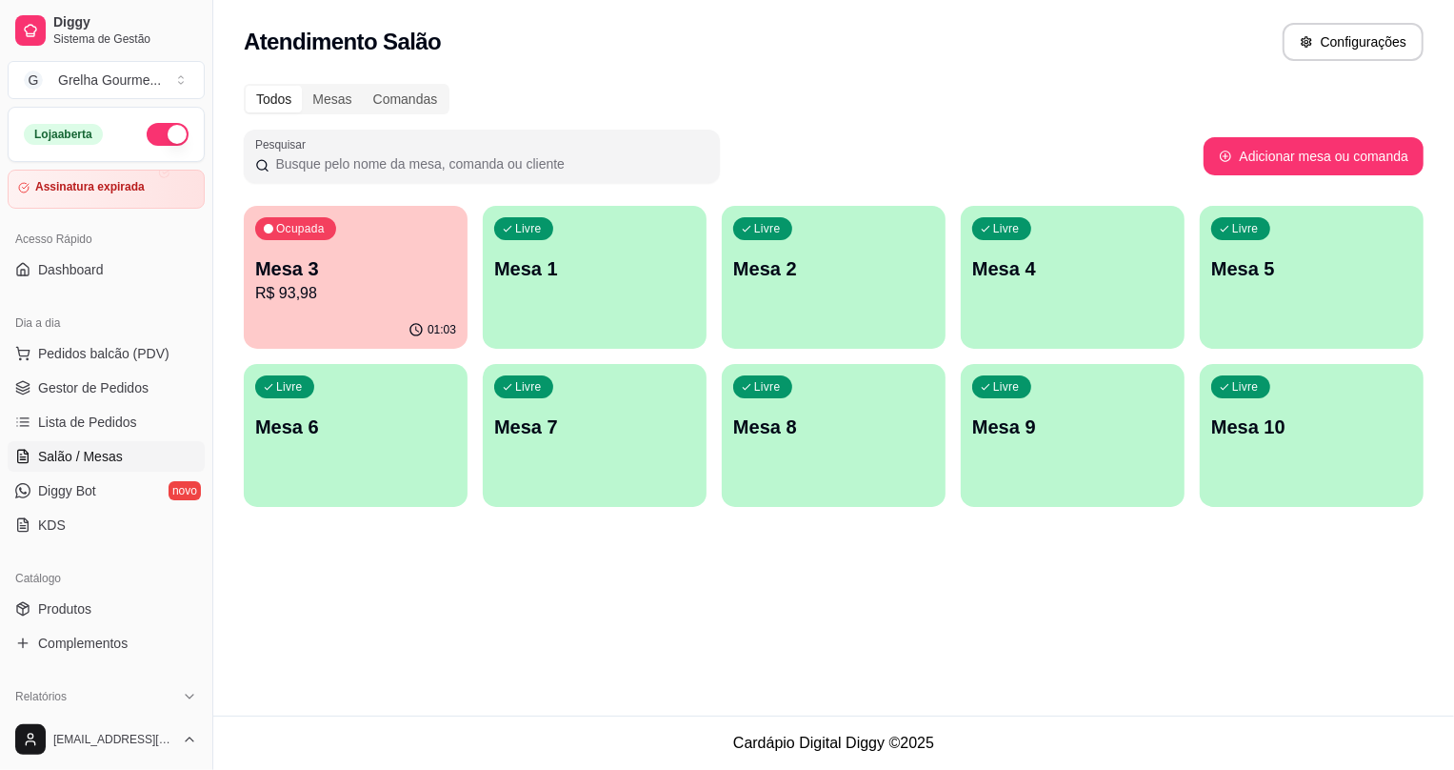
click at [402, 309] on div "Ocupada Mesa 3 R$ 93,98" at bounding box center [356, 259] width 224 height 106
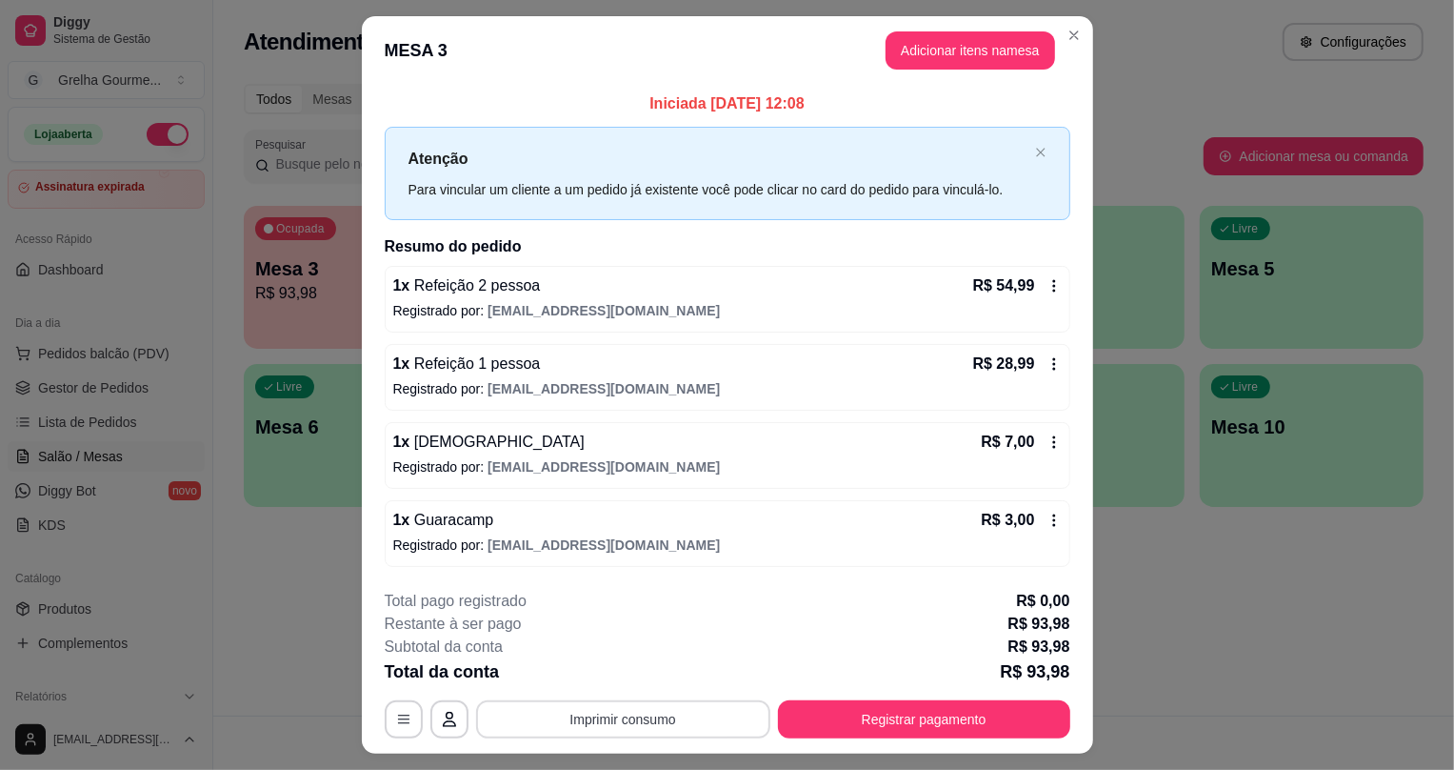
click at [650, 710] on button "Imprimir consumo" at bounding box center [623, 719] width 294 height 38
click at [608, 669] on button "IMPRESSORA" at bounding box center [624, 674] width 138 height 30
click at [924, 724] on button "Registrar pagamento" at bounding box center [924, 719] width 292 height 38
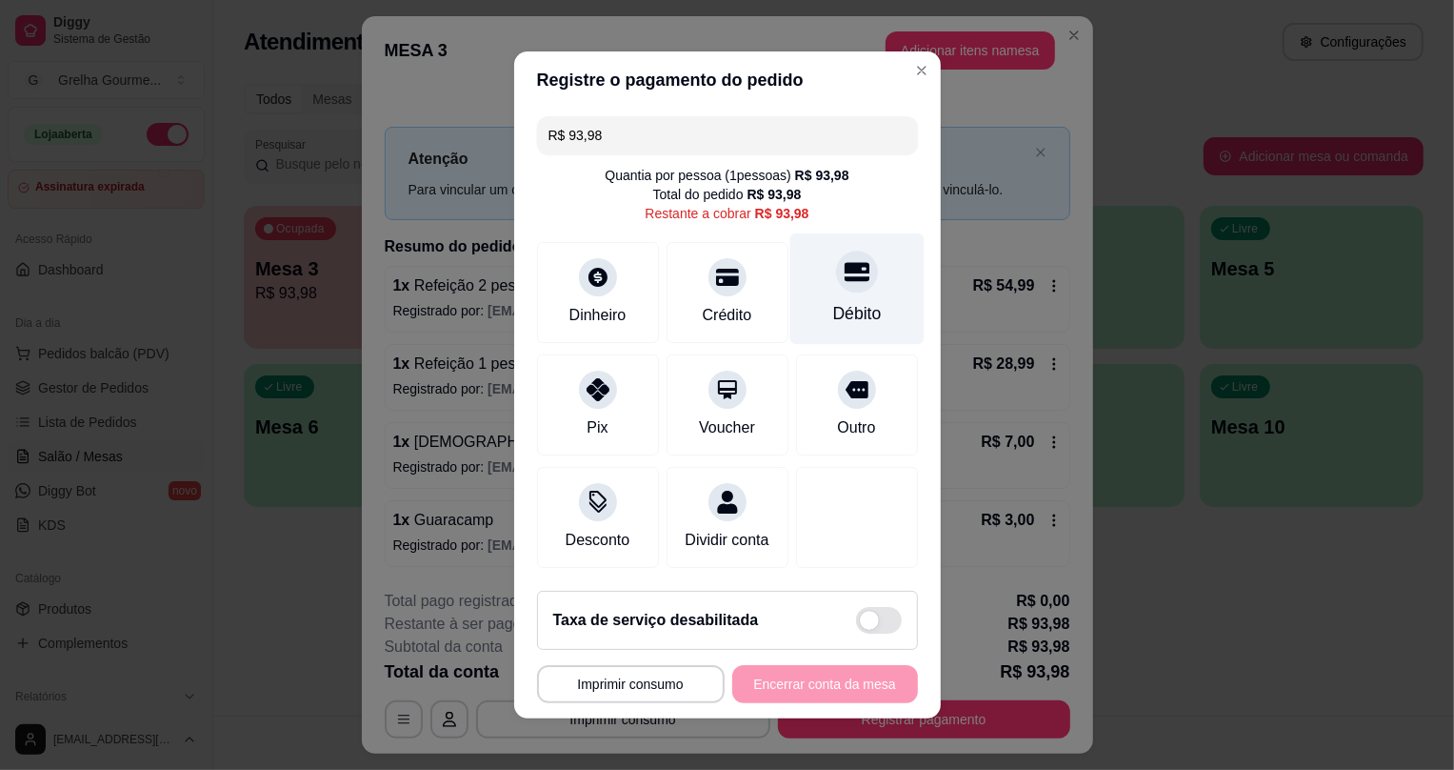
click at [845, 288] on div "Débito" at bounding box center [857, 288] width 134 height 111
type input "R$ 0,00"
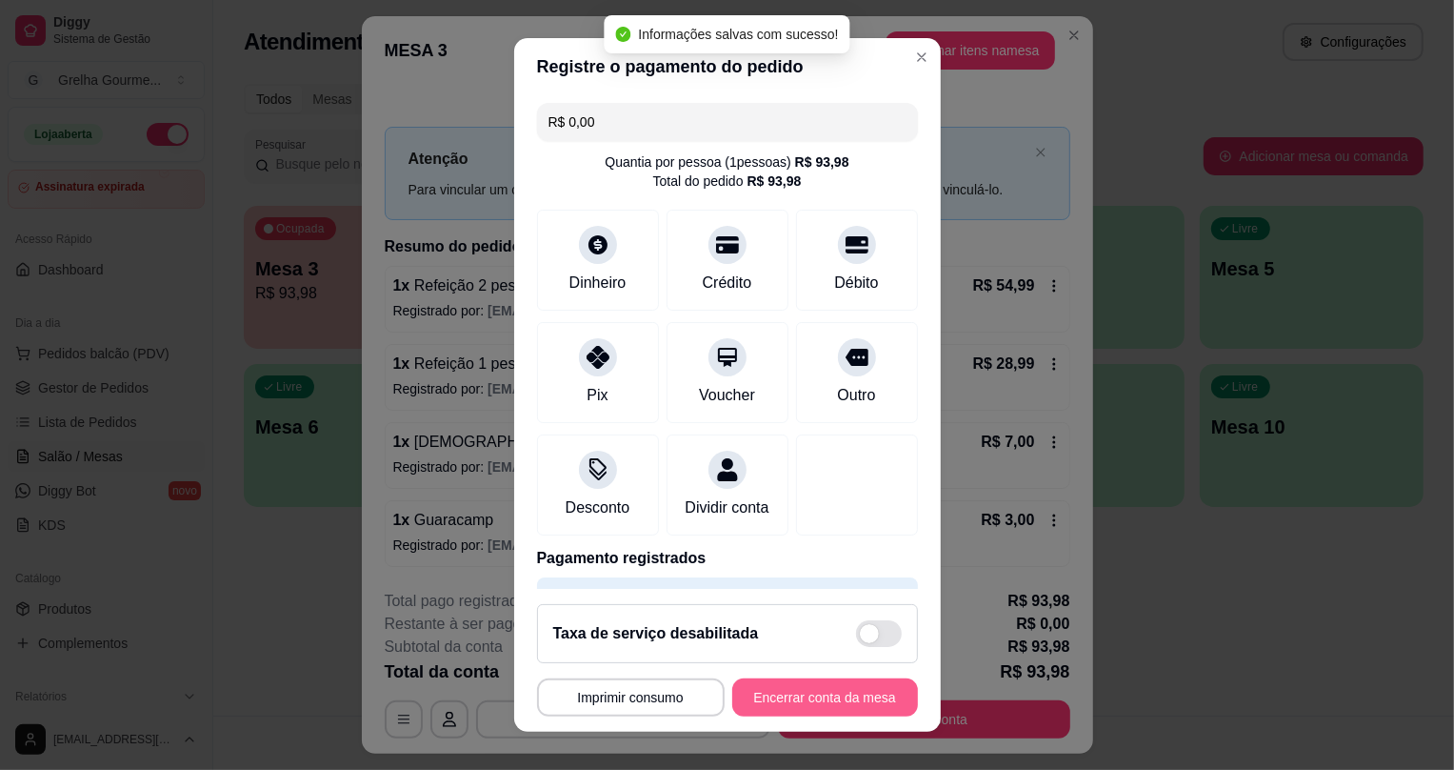
click at [806, 703] on button "Encerrar conta da mesa" at bounding box center [825, 697] width 186 height 38
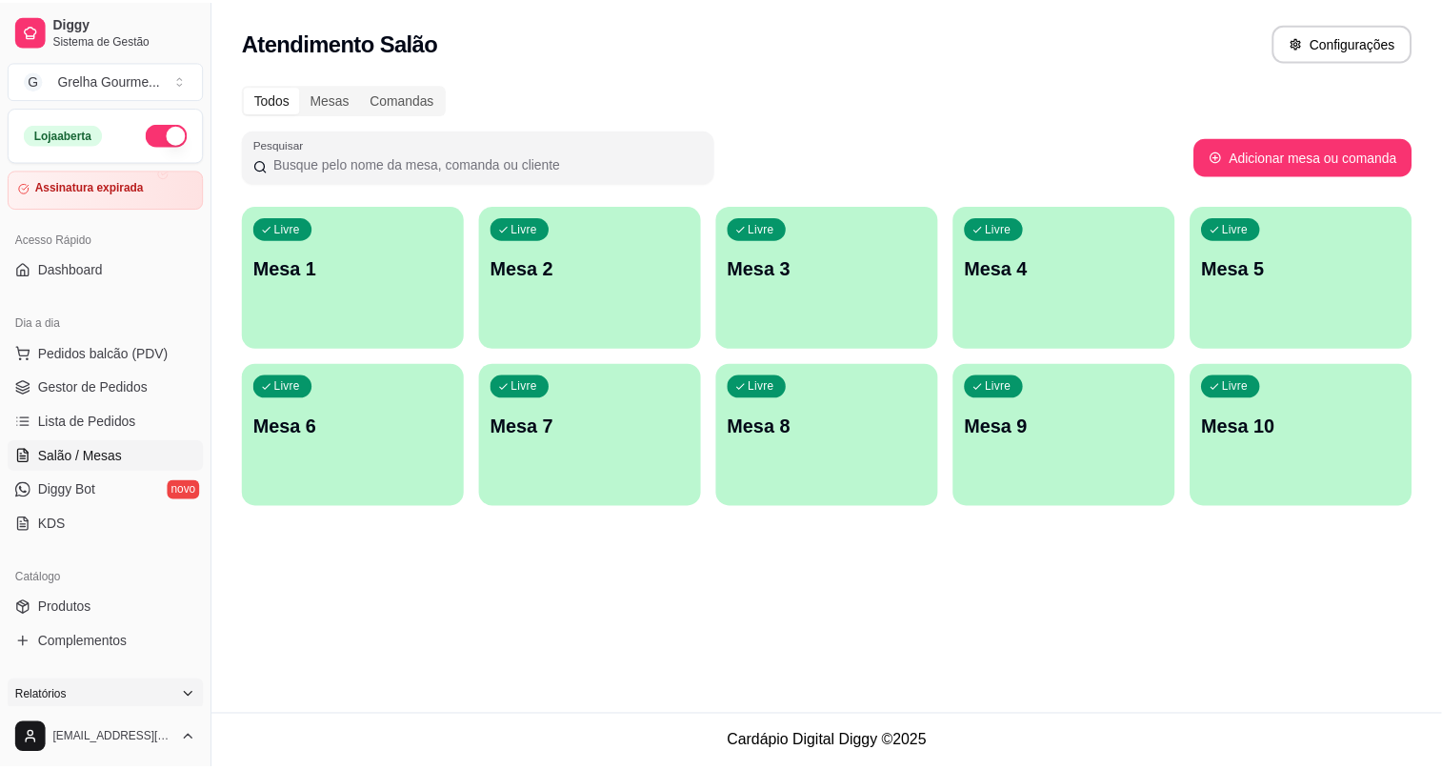
scroll to position [86, 0]
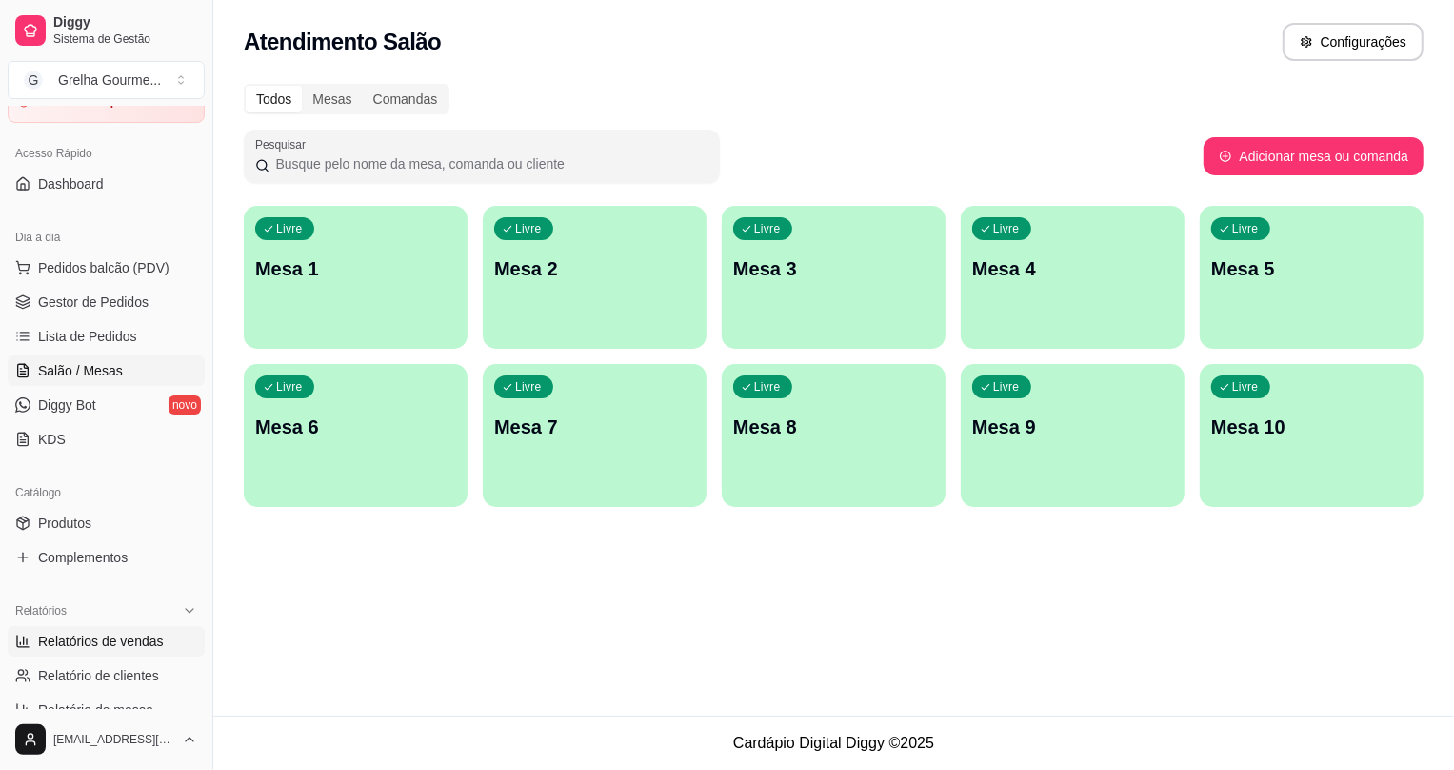
click at [111, 632] on span "Relatórios de vendas" at bounding box center [101, 640] width 126 height 19
select select "ALL"
select select "0"
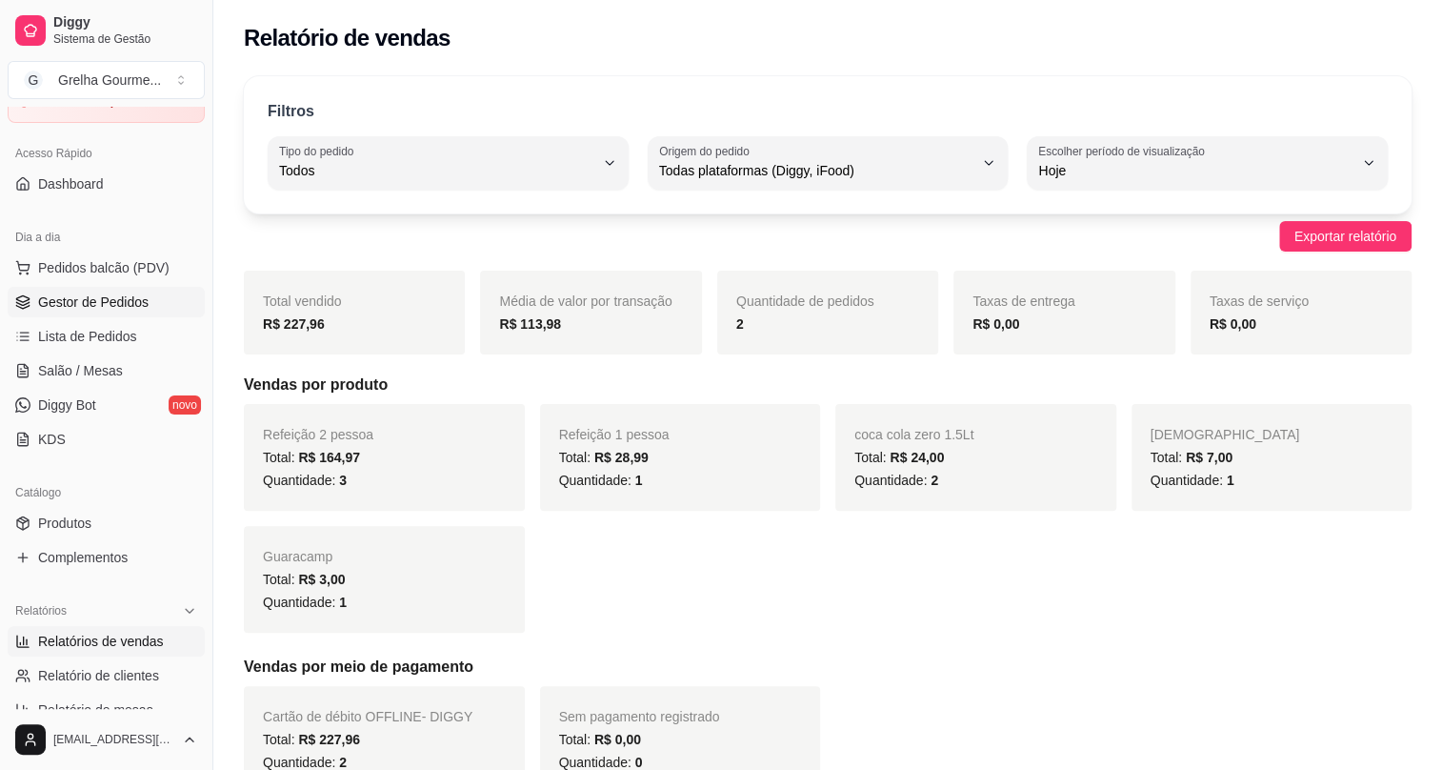
click at [128, 295] on span "Gestor de Pedidos" at bounding box center [93, 301] width 110 height 19
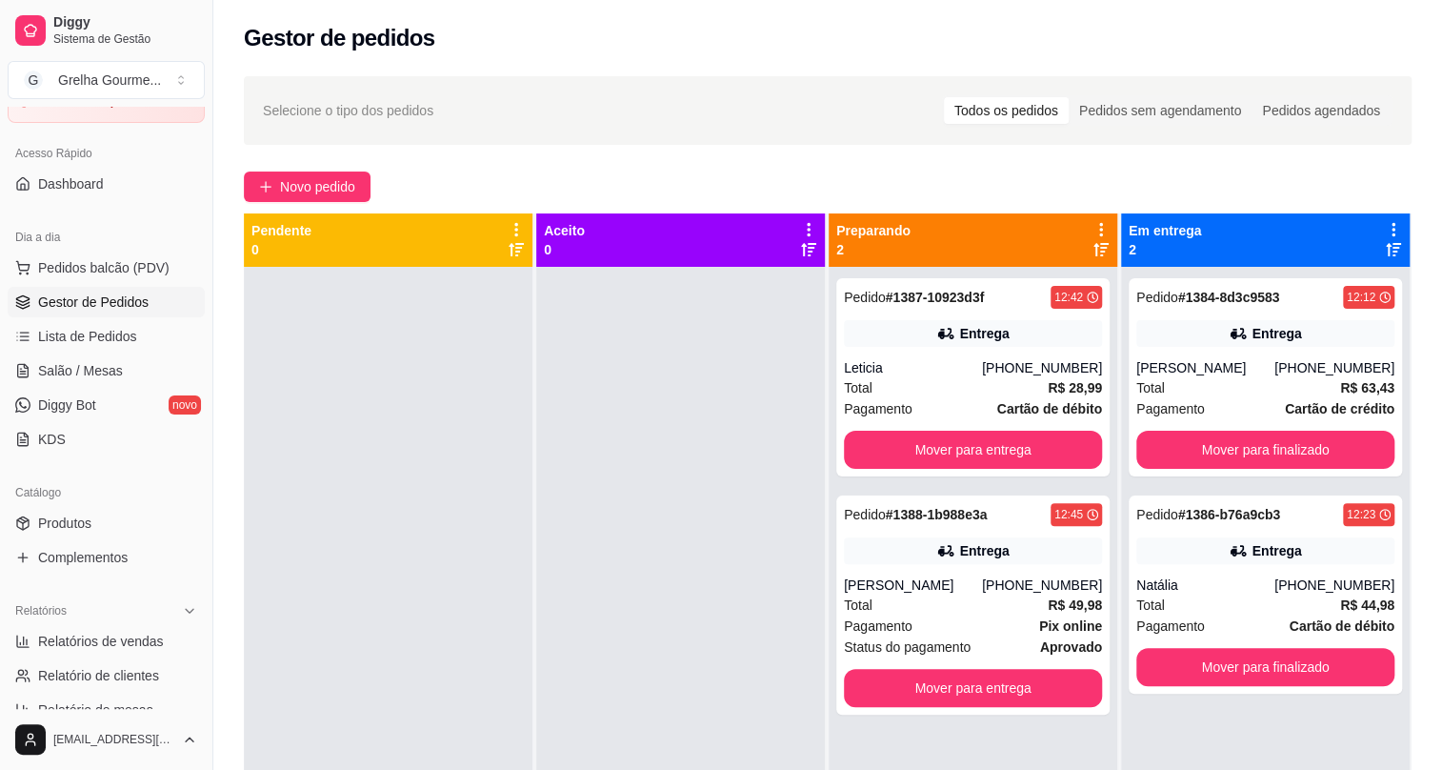
scroll to position [86, 0]
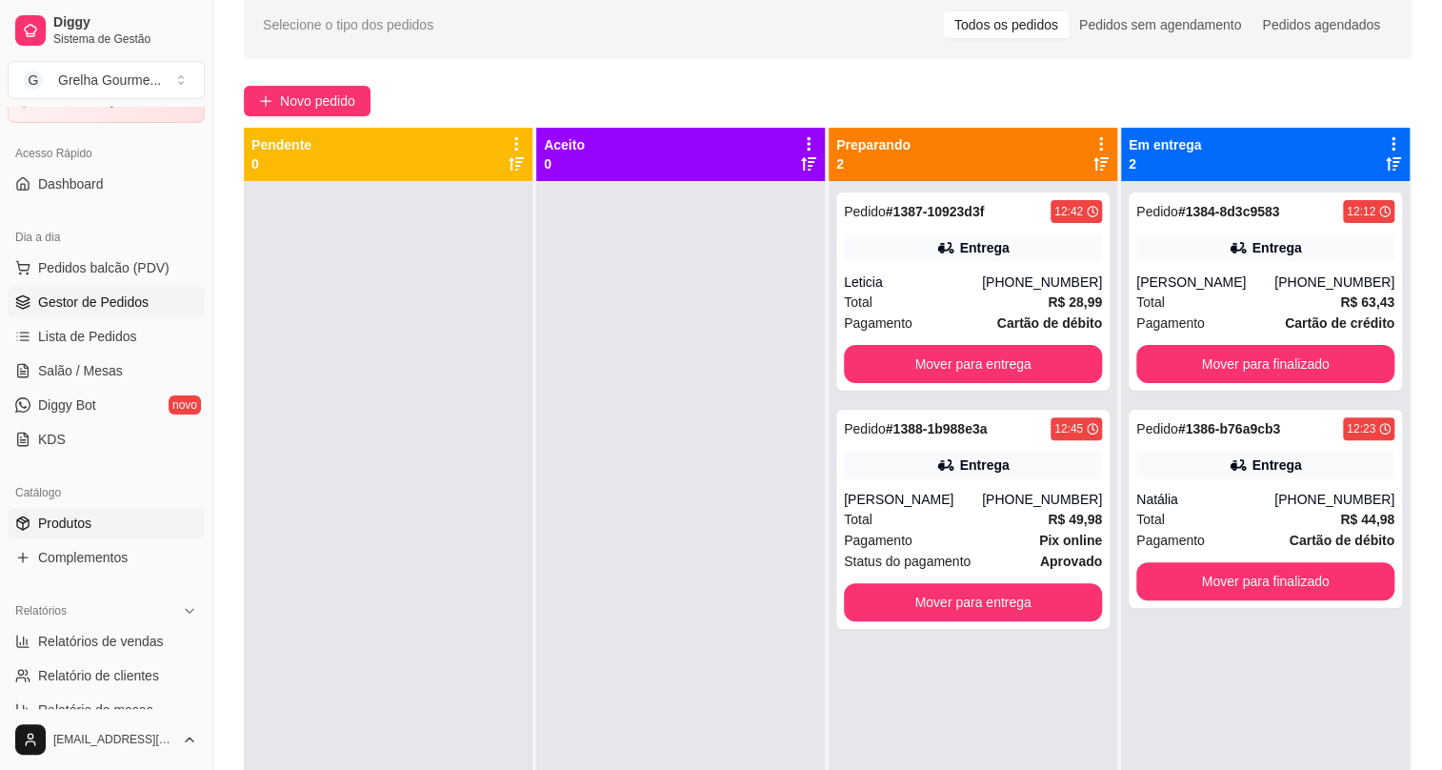
click at [100, 516] on link "Produtos" at bounding box center [106, 523] width 197 height 30
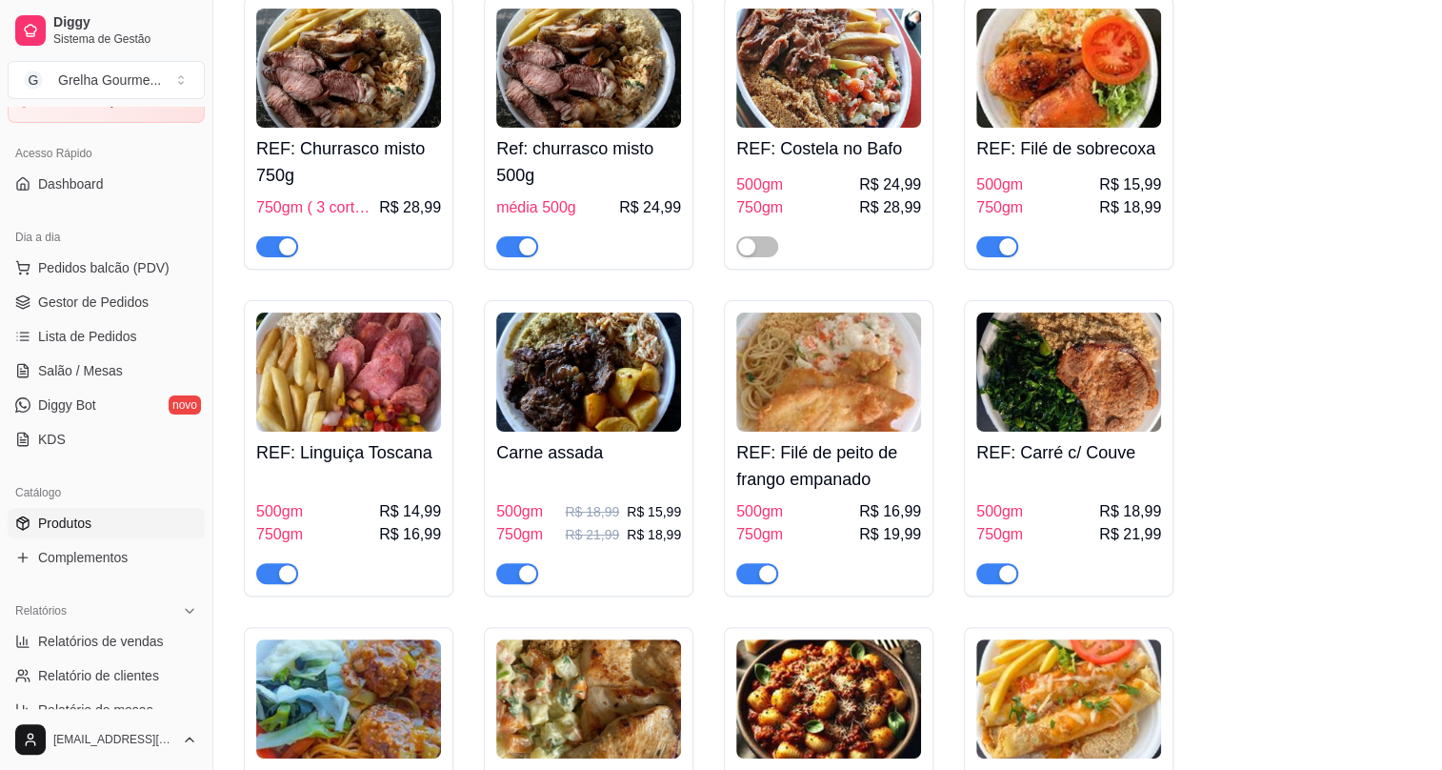
scroll to position [4069, 0]
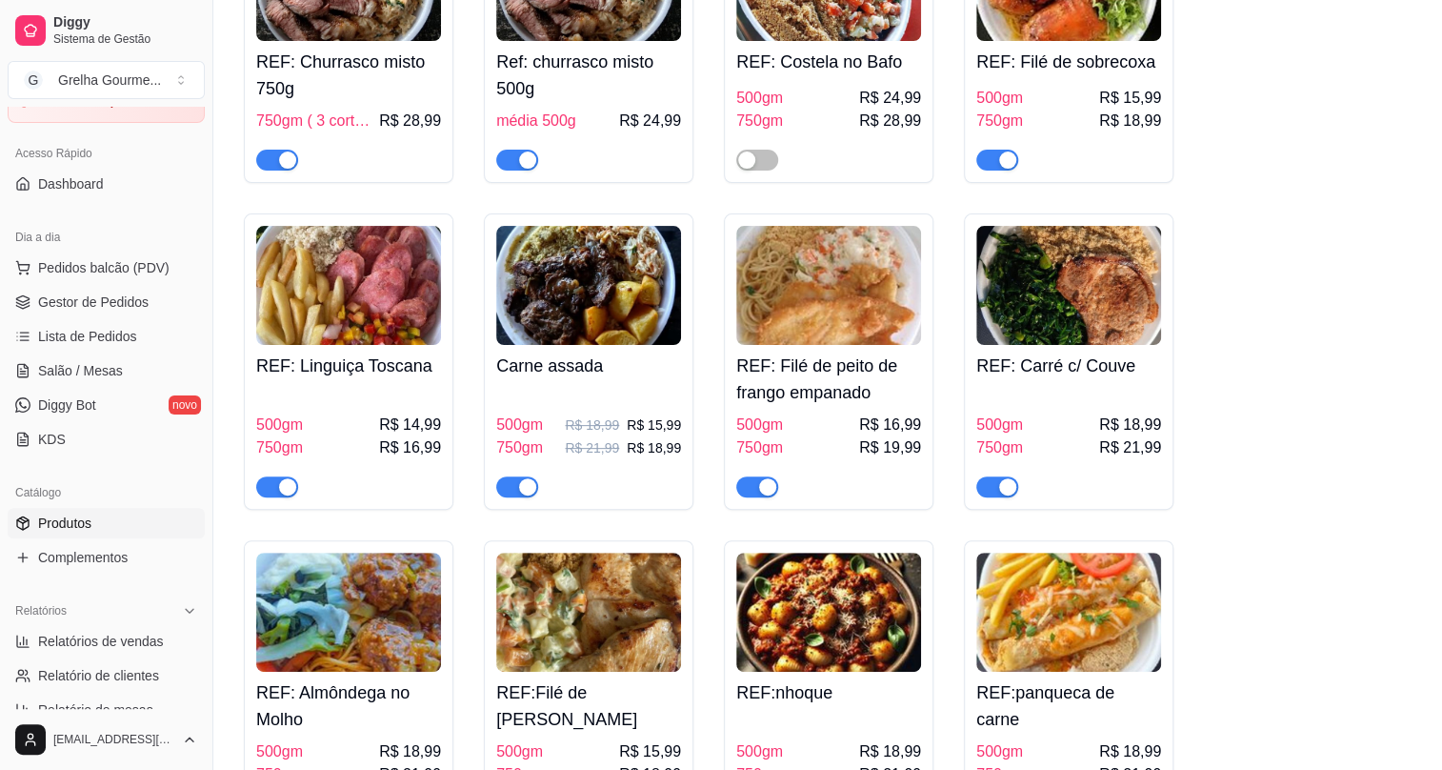
click at [1001, 478] on div "button" at bounding box center [1007, 486] width 17 height 17
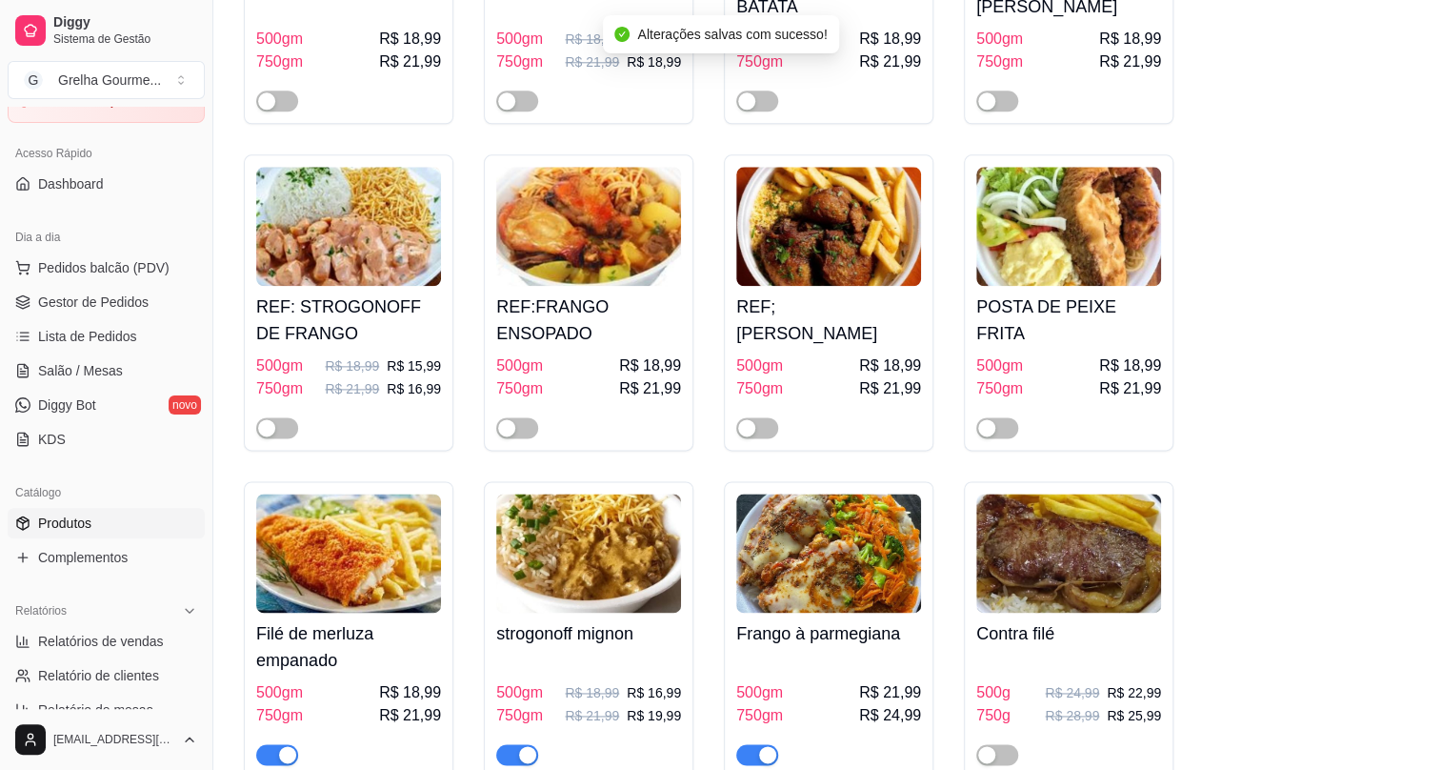
scroll to position [5194, 0]
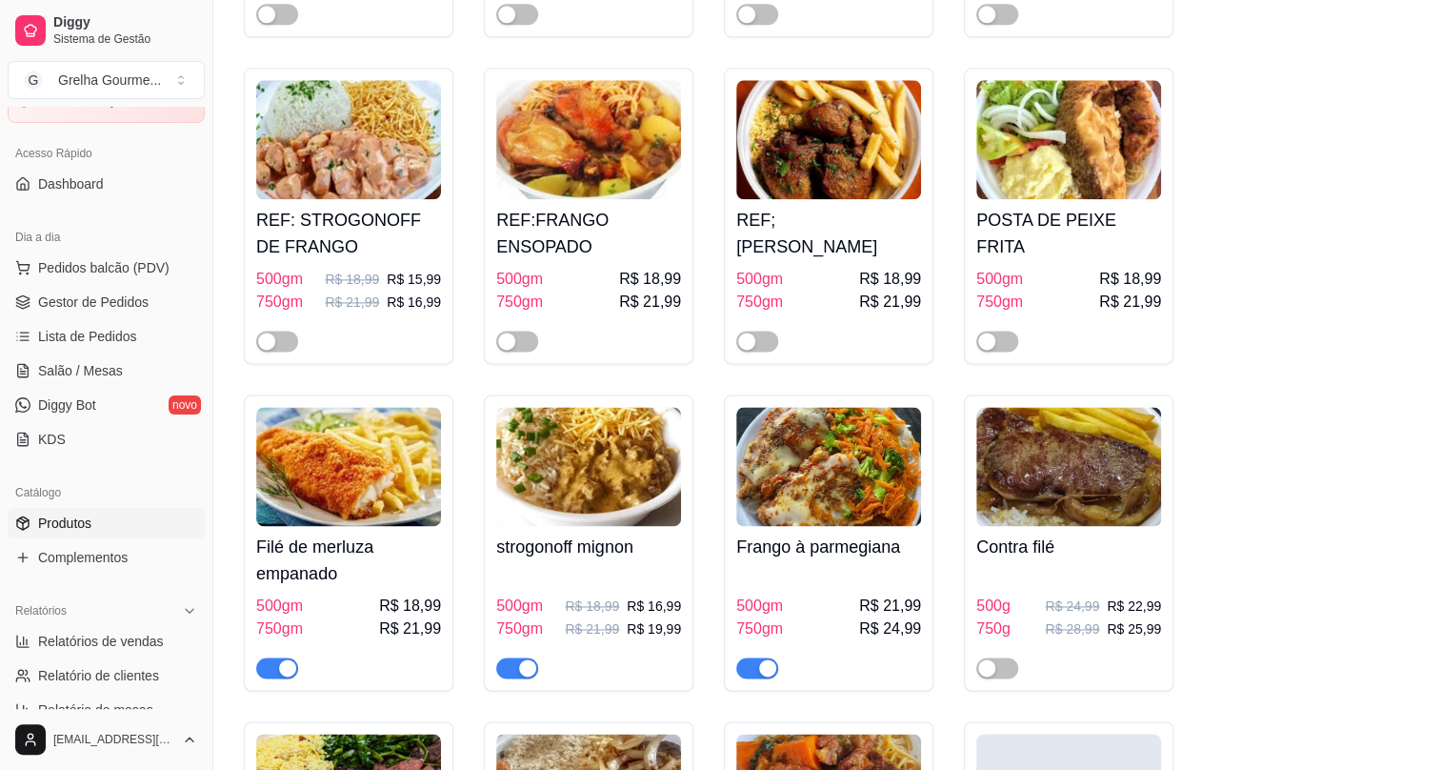
click at [519, 659] on div "button" at bounding box center [527, 667] width 17 height 17
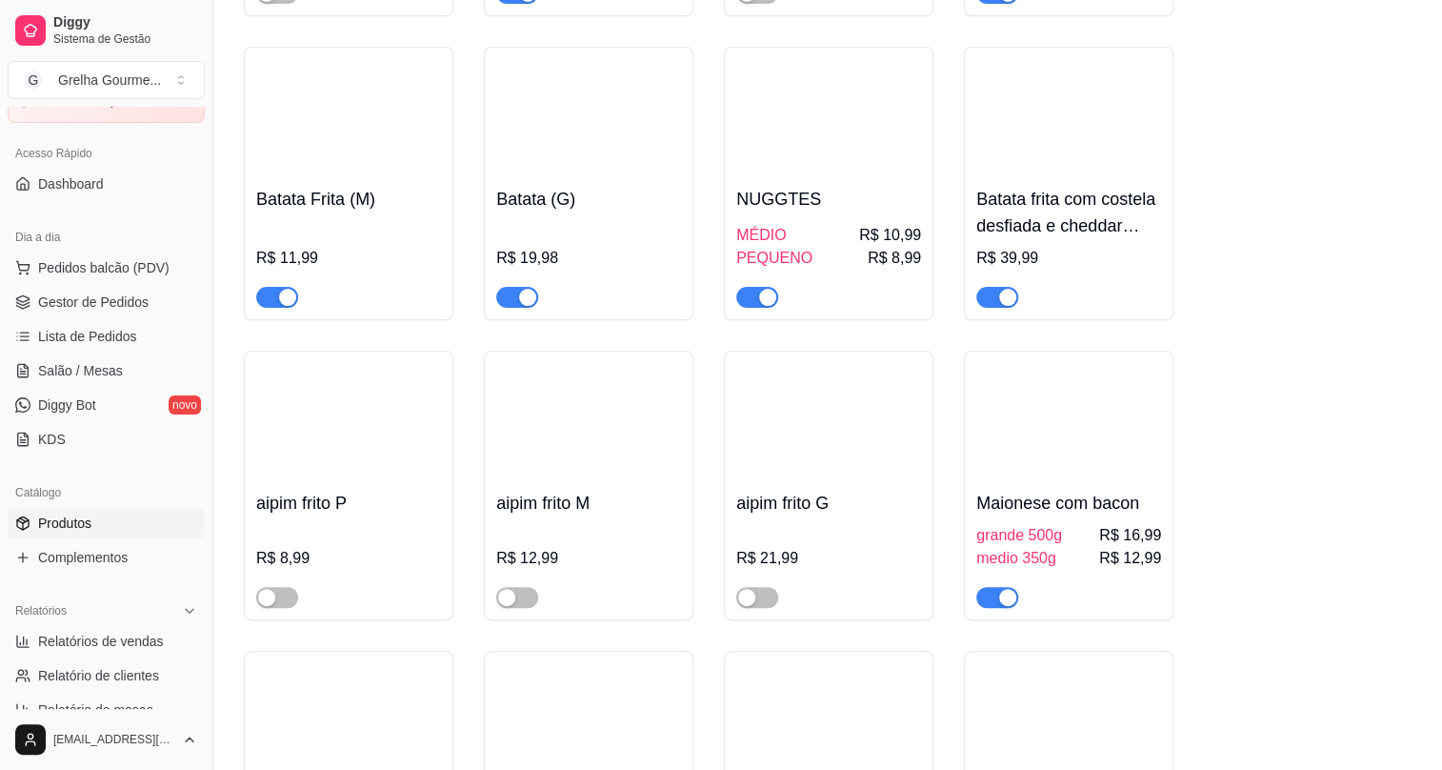
scroll to position [7705, 0]
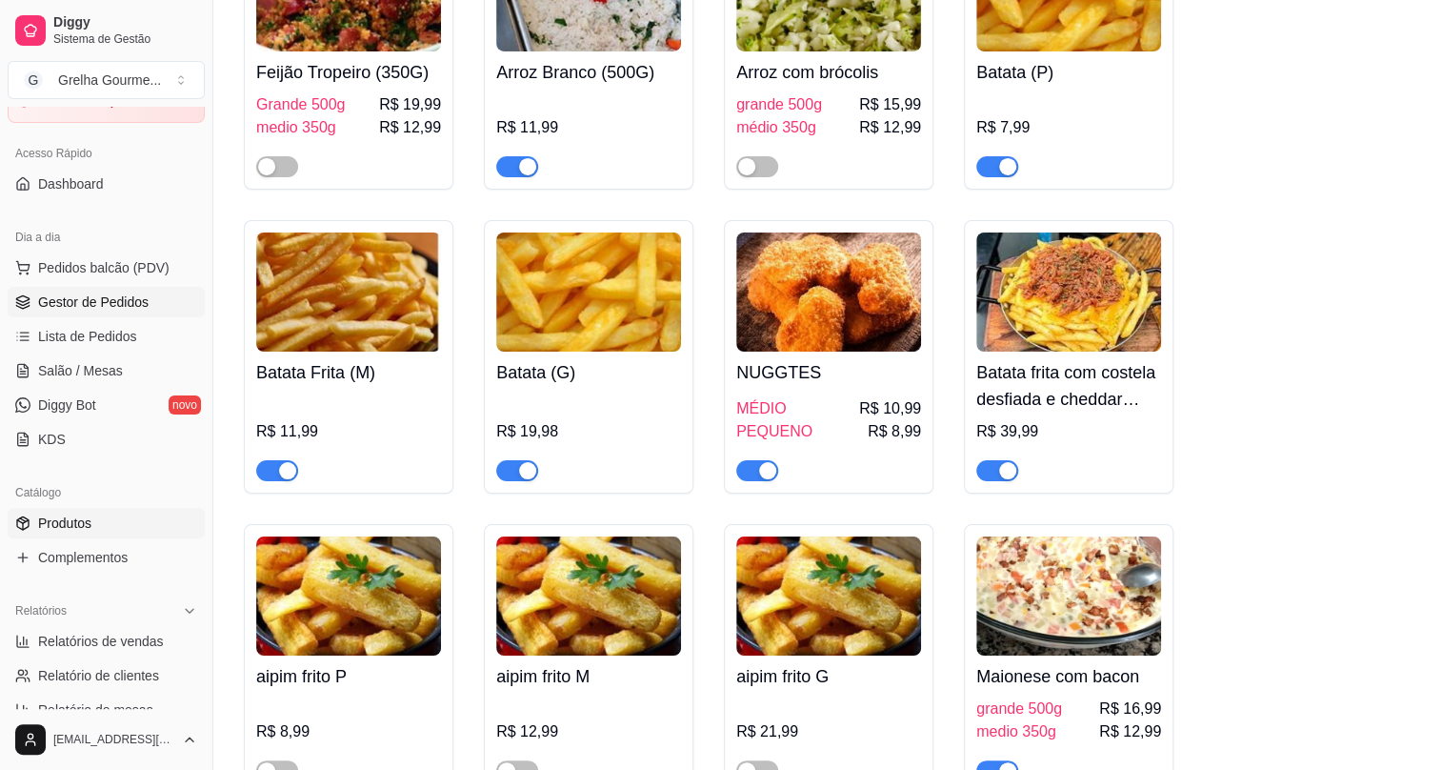
click at [74, 305] on span "Gestor de Pedidos" at bounding box center [93, 301] width 110 height 19
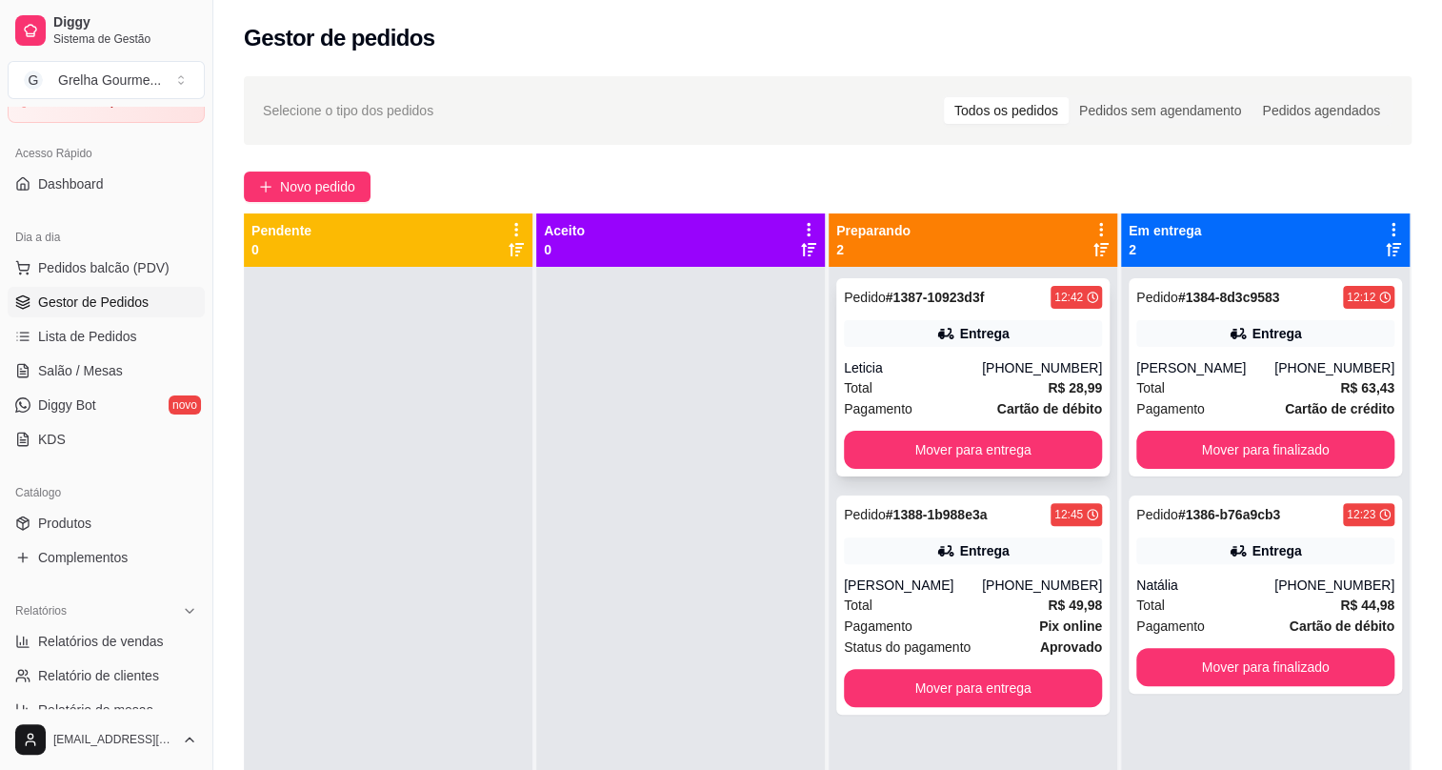
click at [959, 342] on div "Entrega" at bounding box center [984, 333] width 50 height 19
click at [1265, 324] on div "Entrega" at bounding box center [1276, 333] width 50 height 19
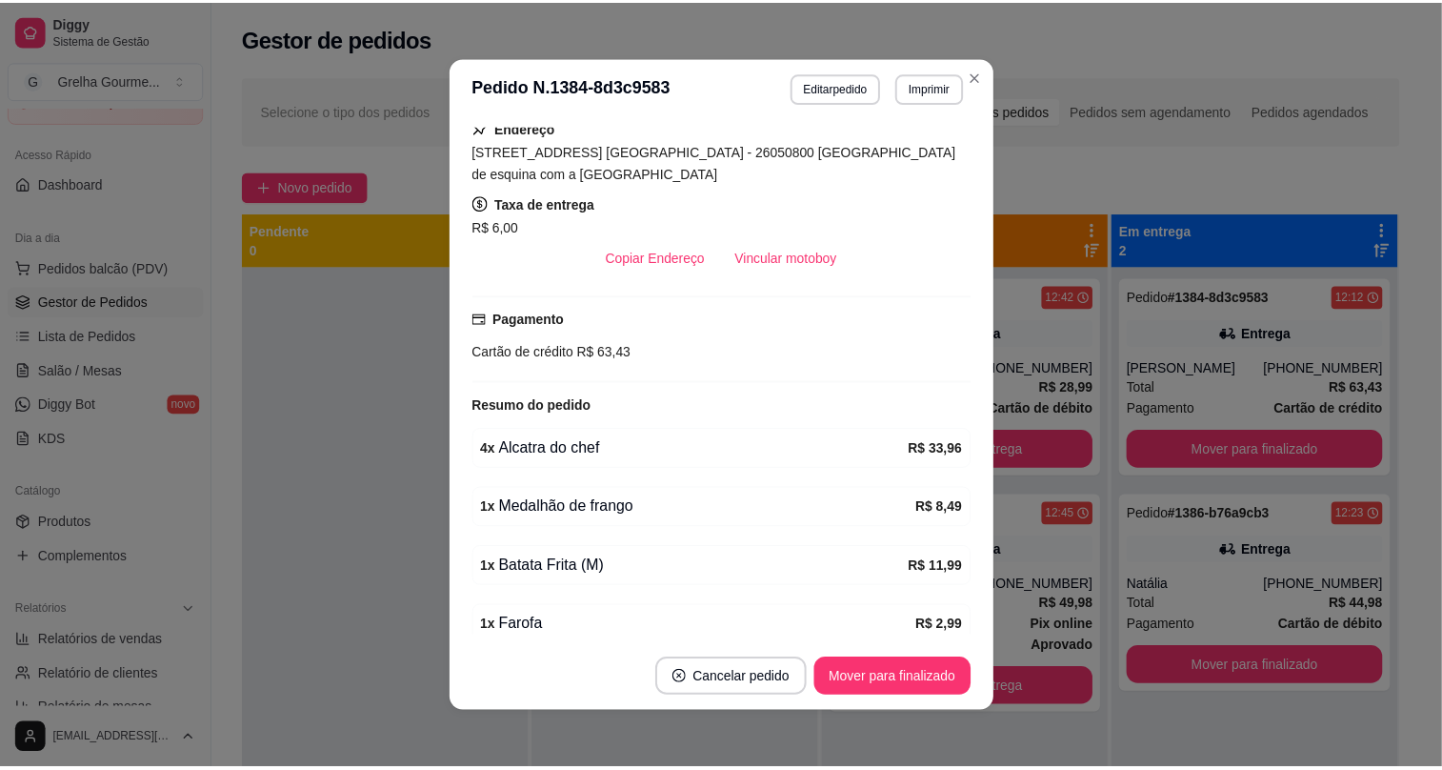
scroll to position [259, 0]
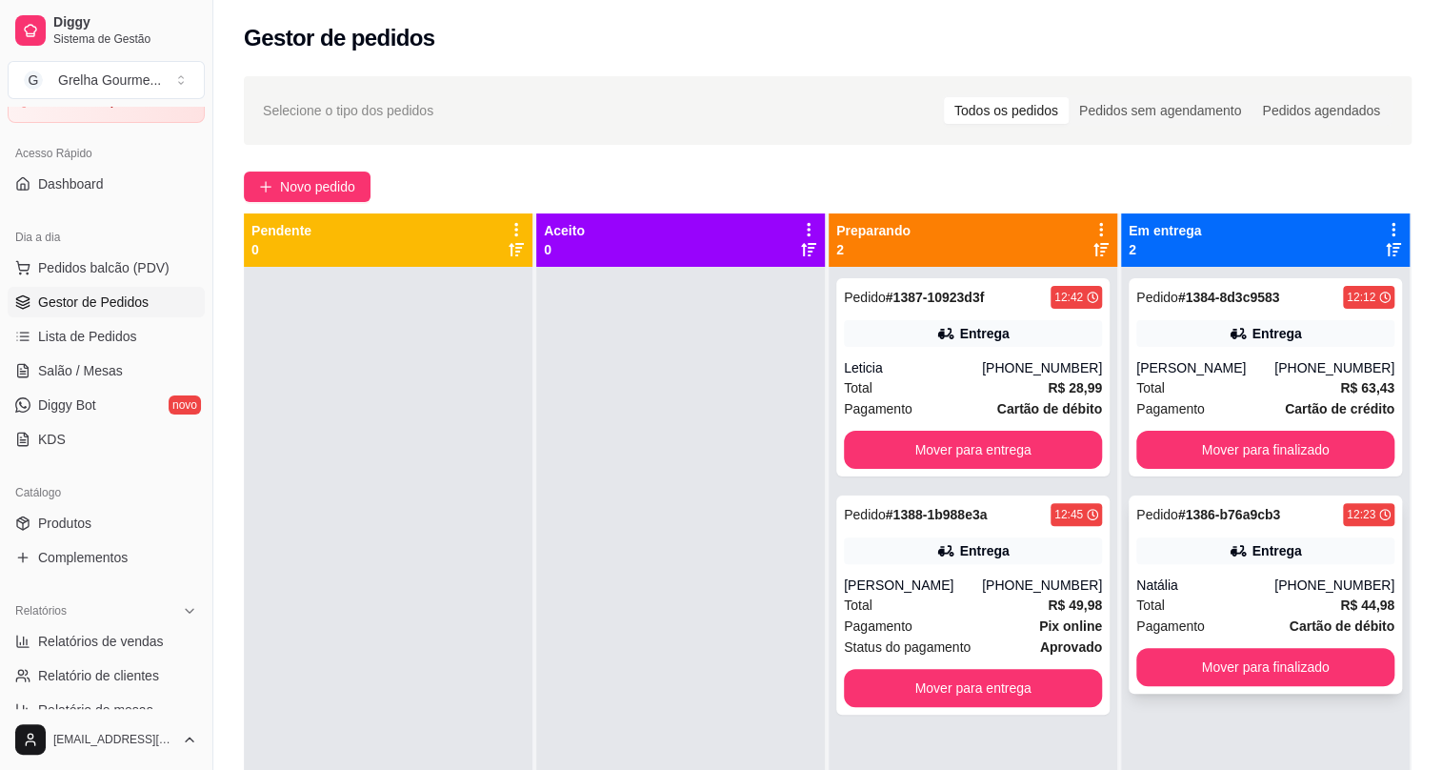
click at [1225, 571] on div "Pedido # 1386-b76a9cb3 12:23 Entrega Natália [PHONE_NUMBER] Total R$ 44,98 Paga…" at bounding box center [1265, 594] width 273 height 198
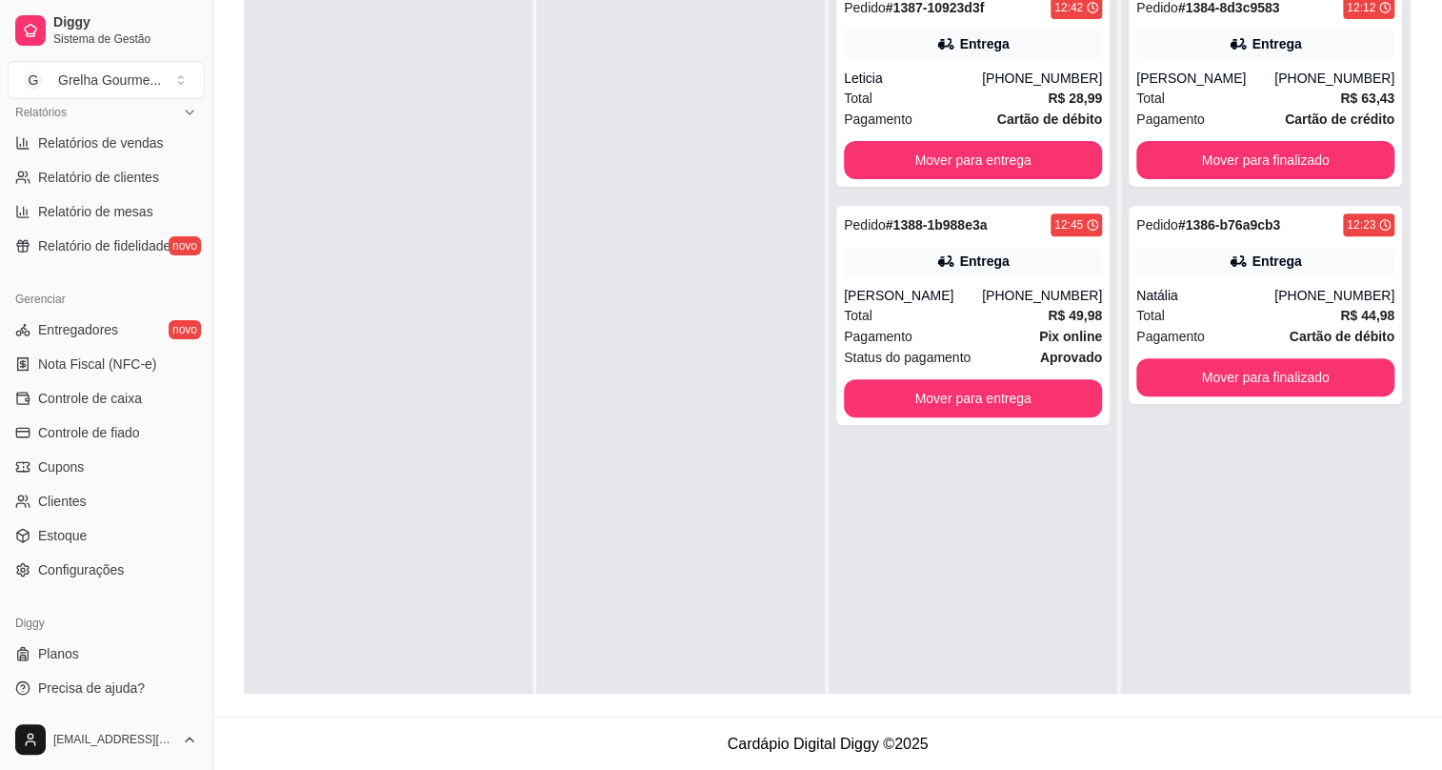
scroll to position [410, 0]
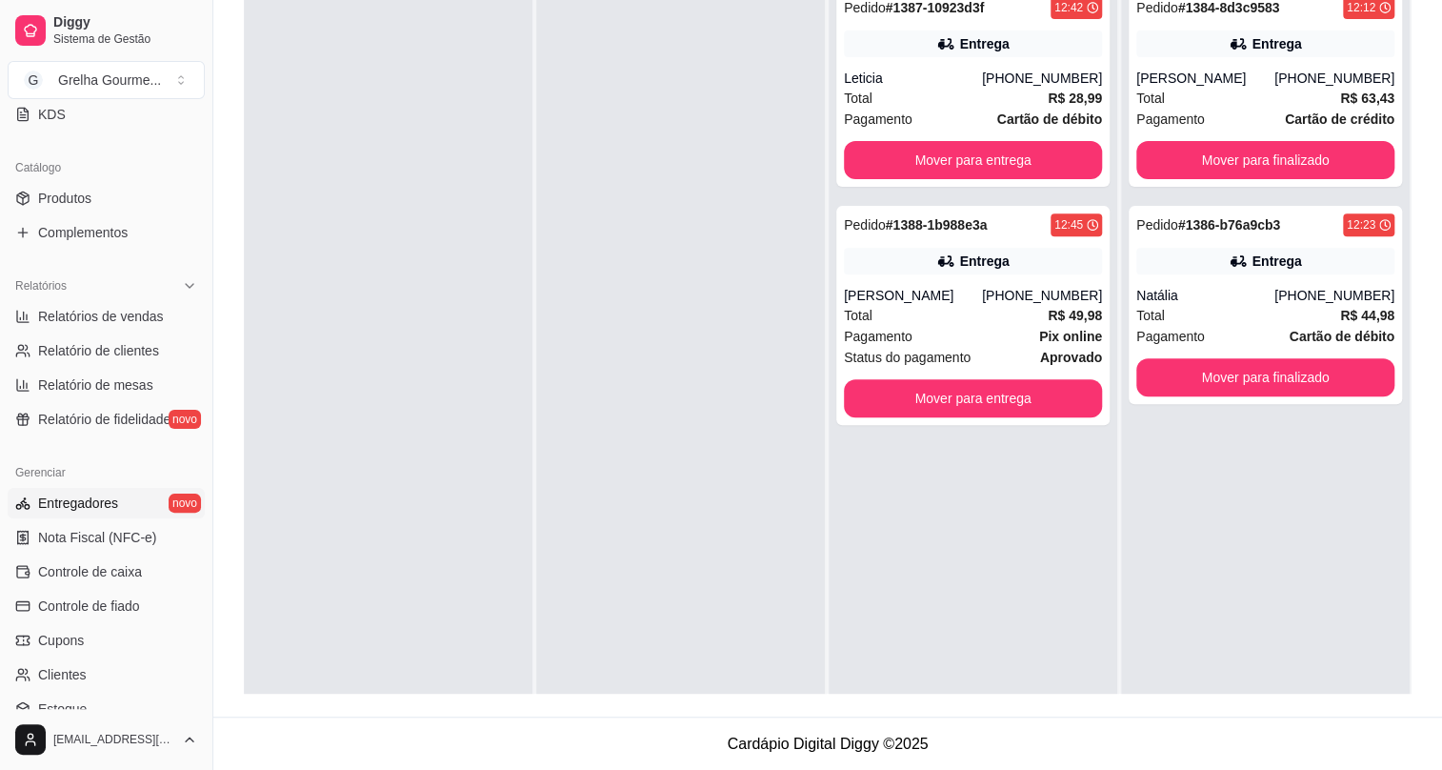
click at [85, 508] on span "Entregadores" at bounding box center [78, 502] width 80 height 19
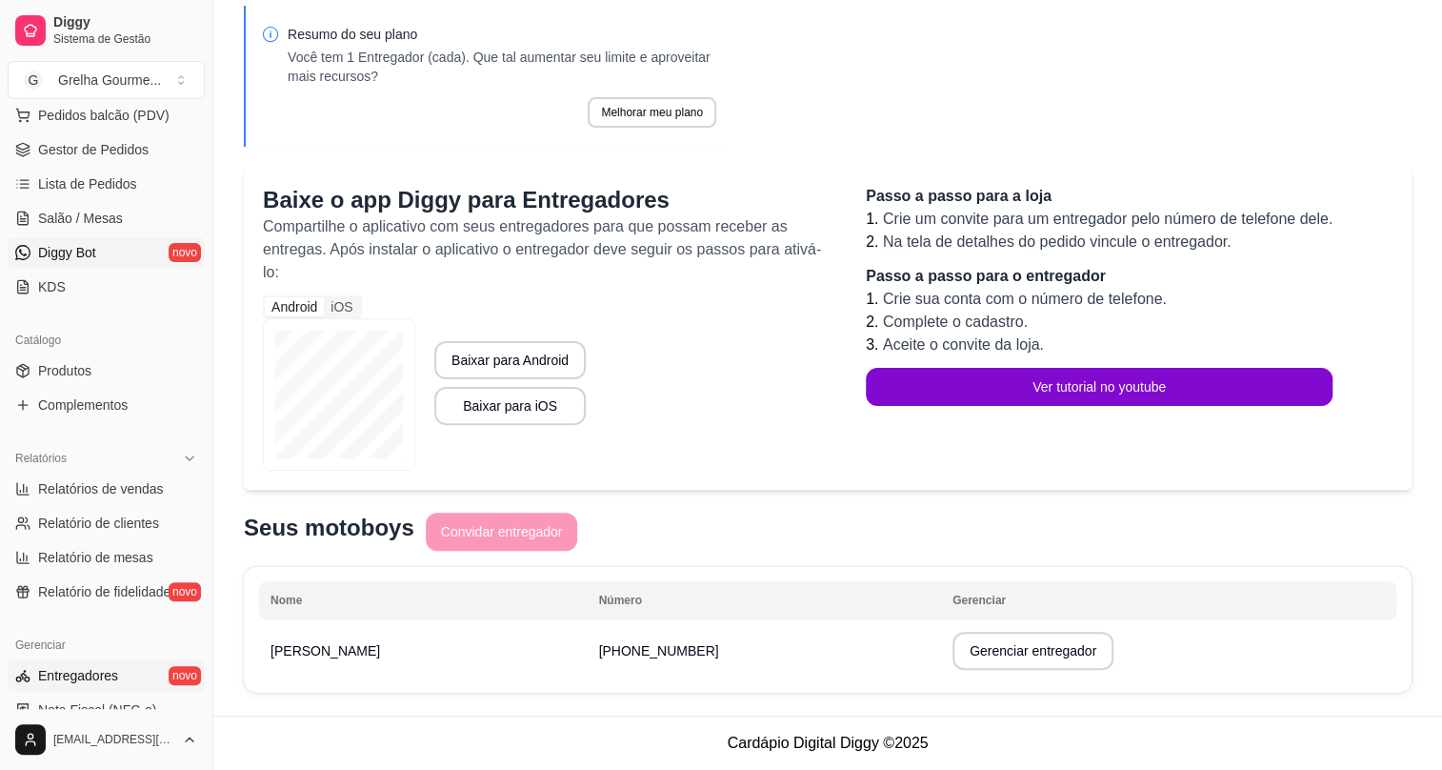
scroll to position [151, 0]
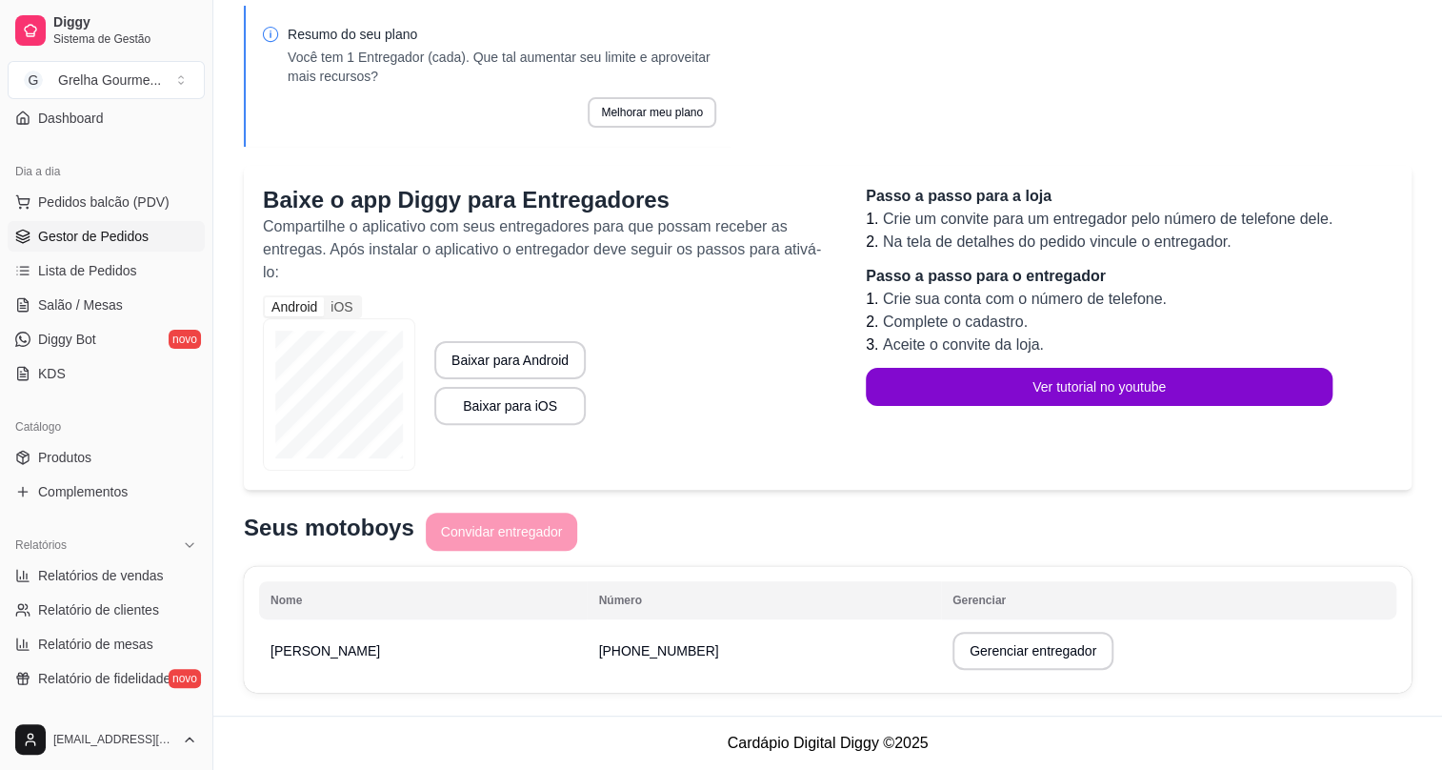
click at [127, 237] on span "Gestor de Pedidos" at bounding box center [93, 236] width 110 height 19
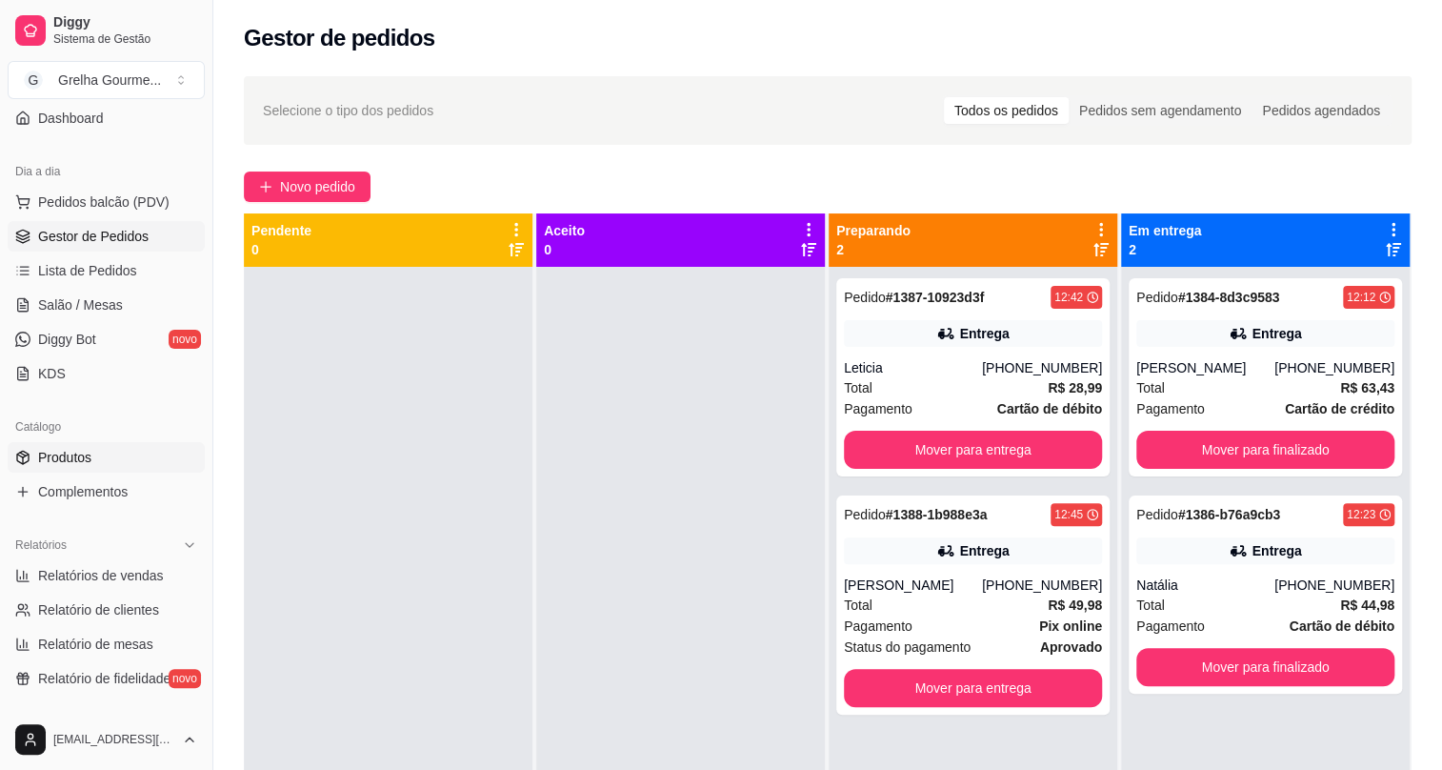
click at [137, 465] on link "Produtos" at bounding box center [106, 457] width 197 height 30
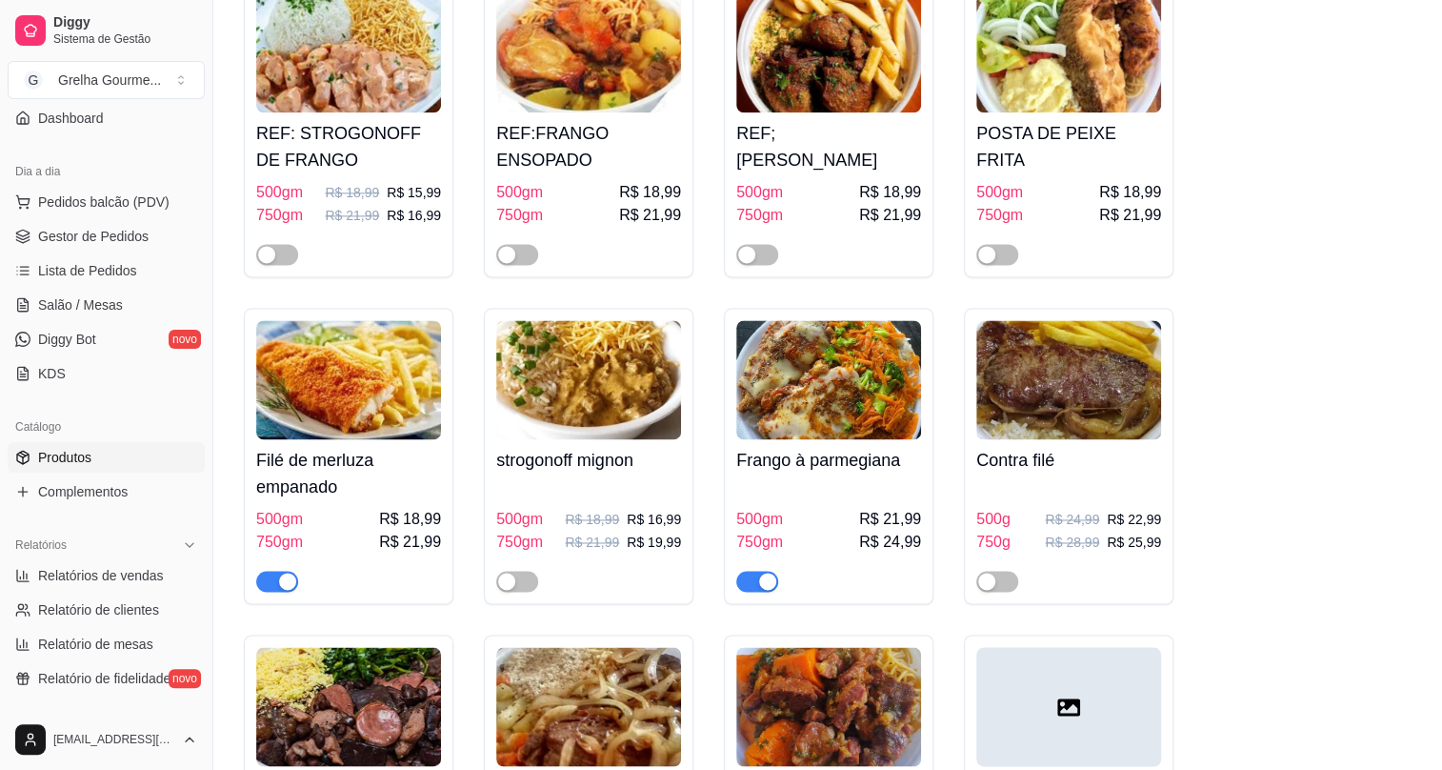
scroll to position [5541, 0]
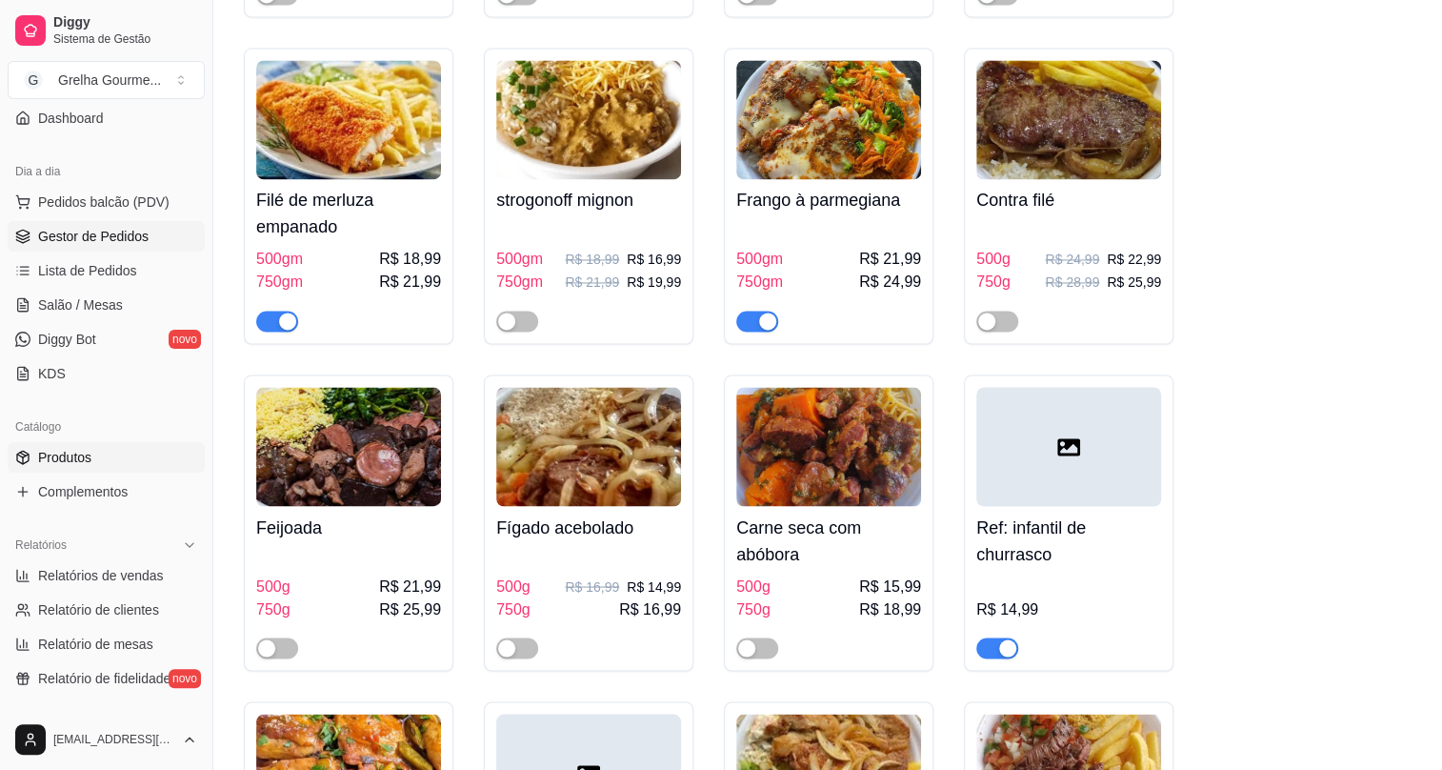
click at [146, 241] on link "Gestor de Pedidos" at bounding box center [106, 236] width 197 height 30
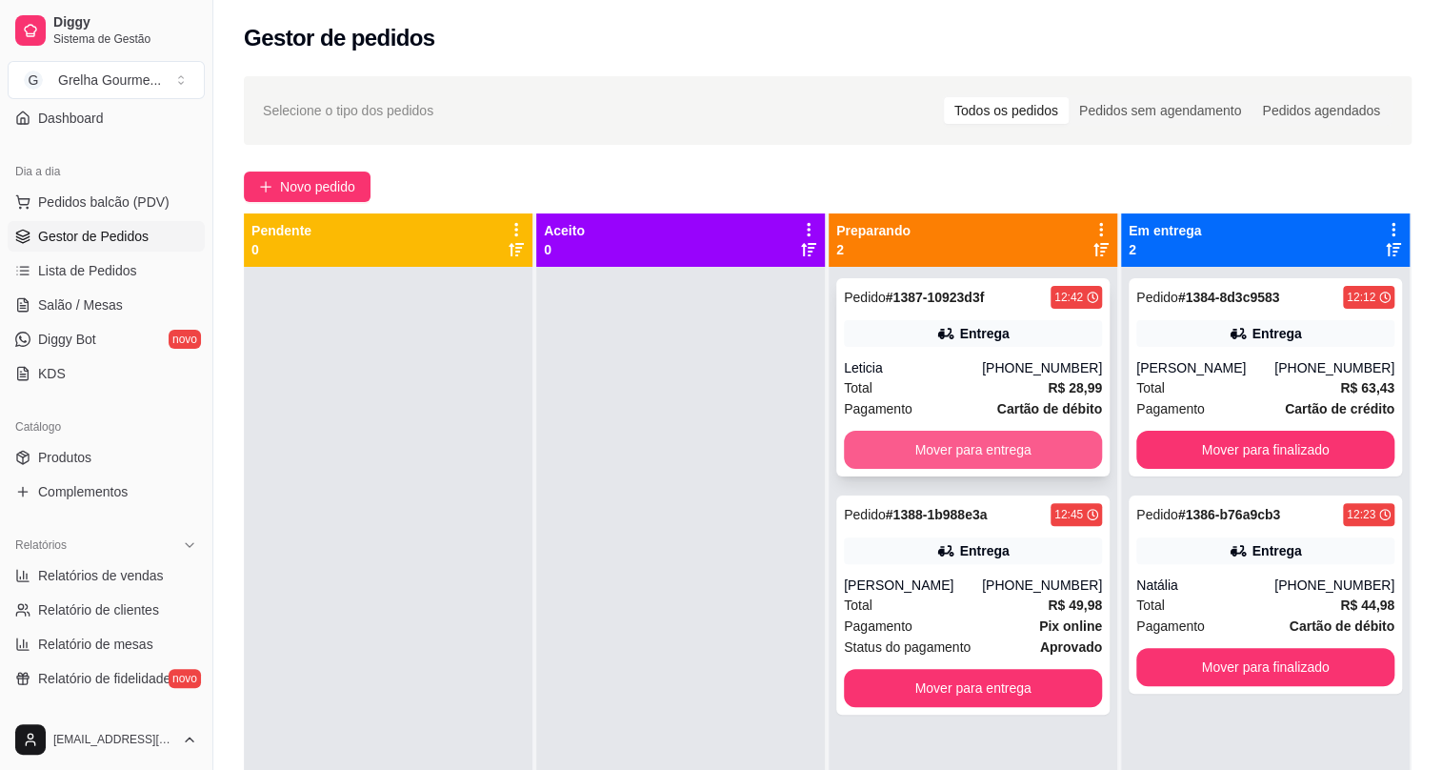
click at [896, 456] on button "Mover para entrega" at bounding box center [973, 449] width 258 height 38
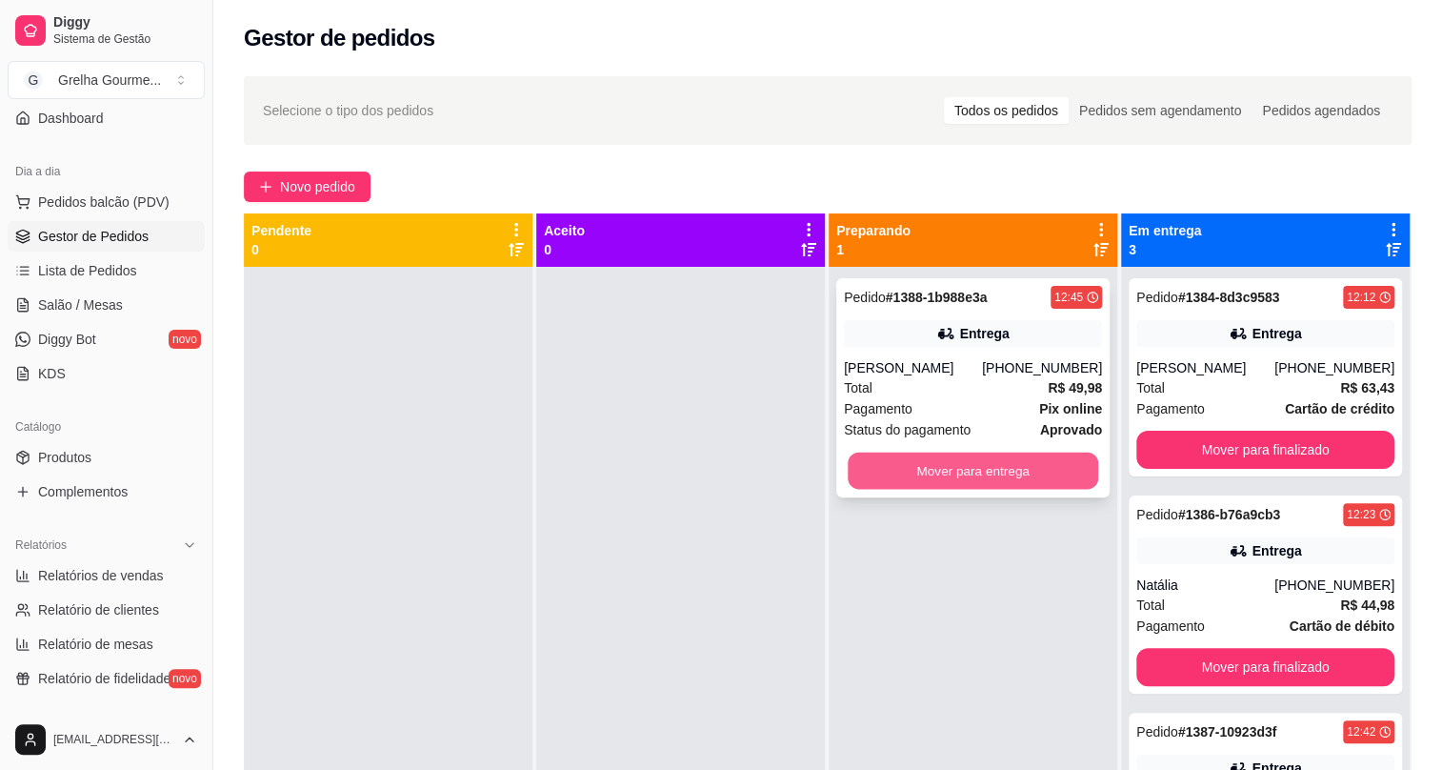
click at [899, 468] on button "Mover para entrega" at bounding box center [973, 470] width 250 height 37
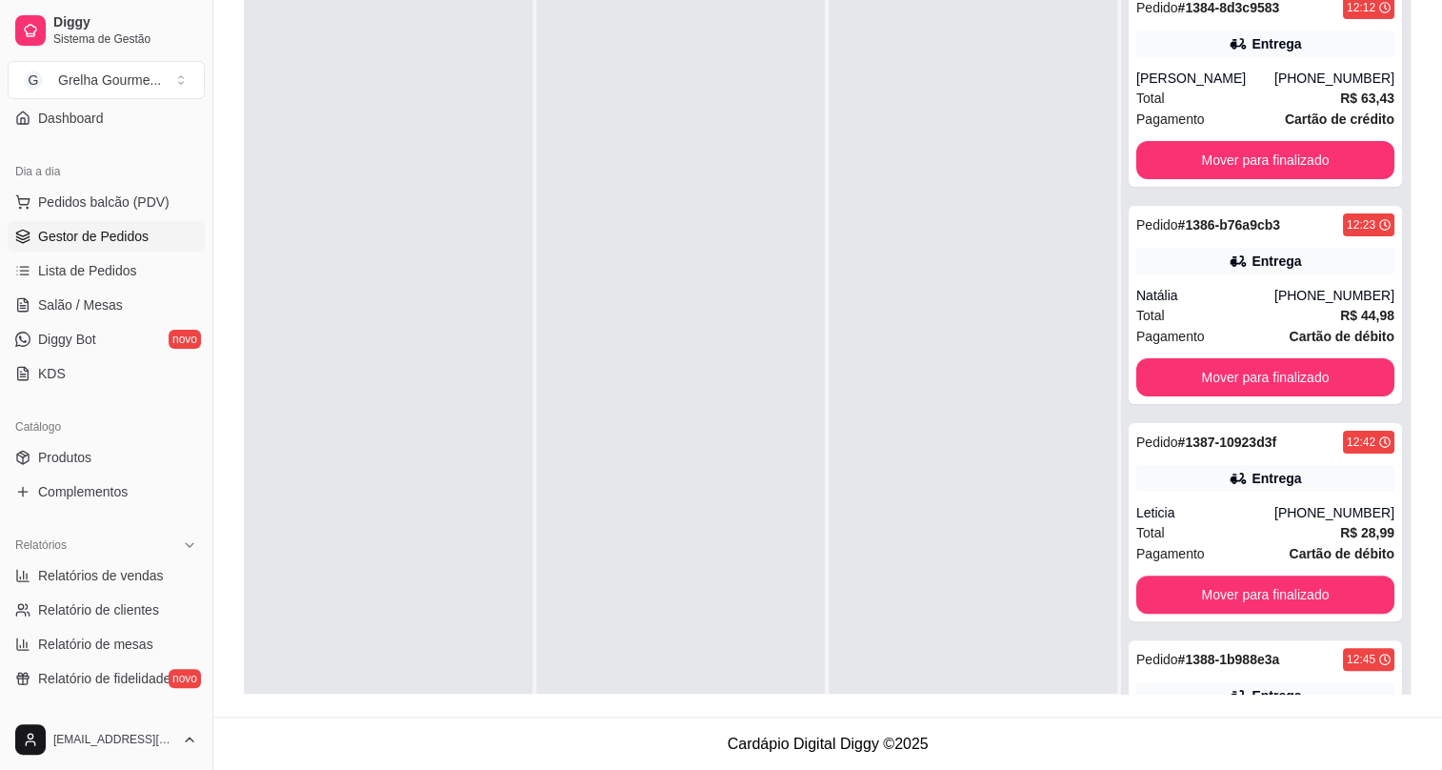
scroll to position [53, 0]
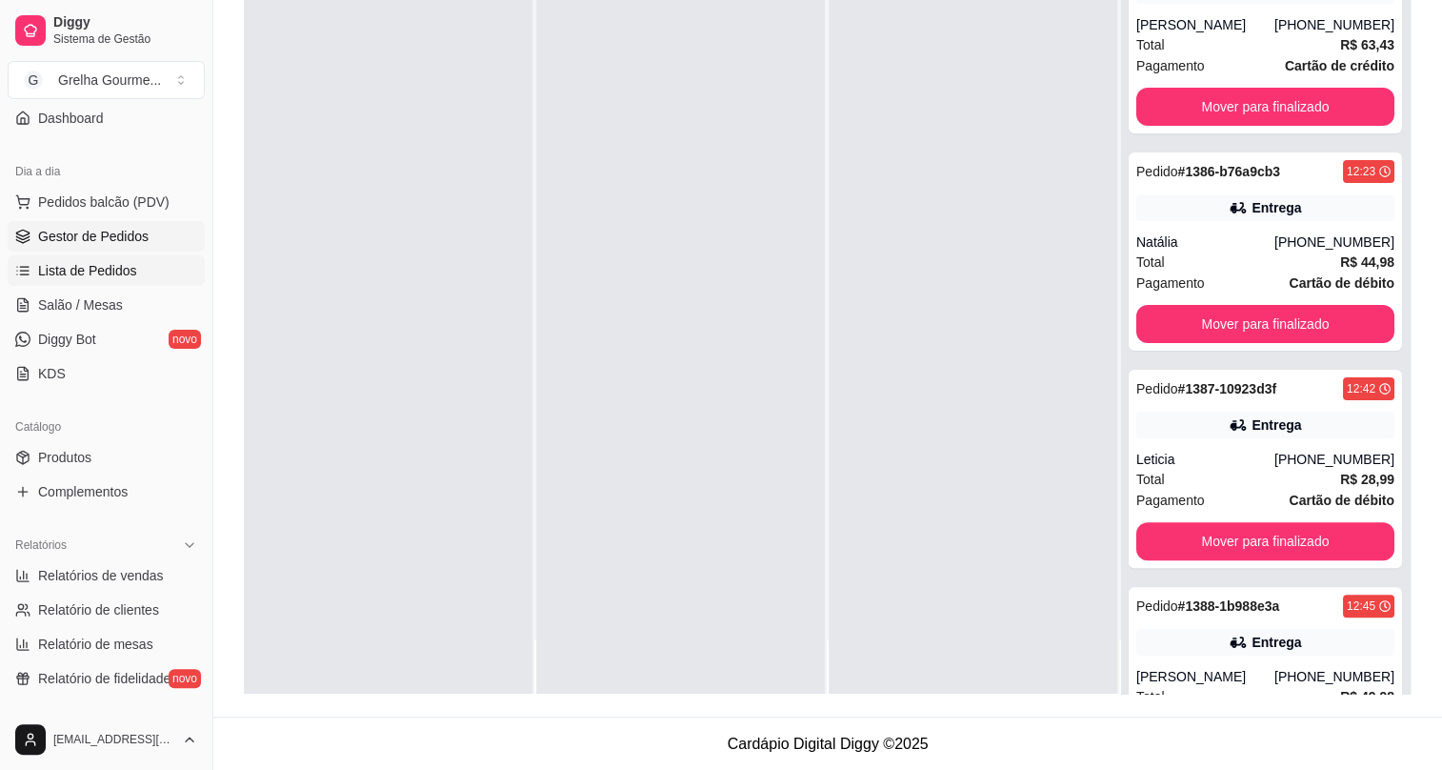
click at [120, 272] on span "Lista de Pedidos" at bounding box center [87, 270] width 99 height 19
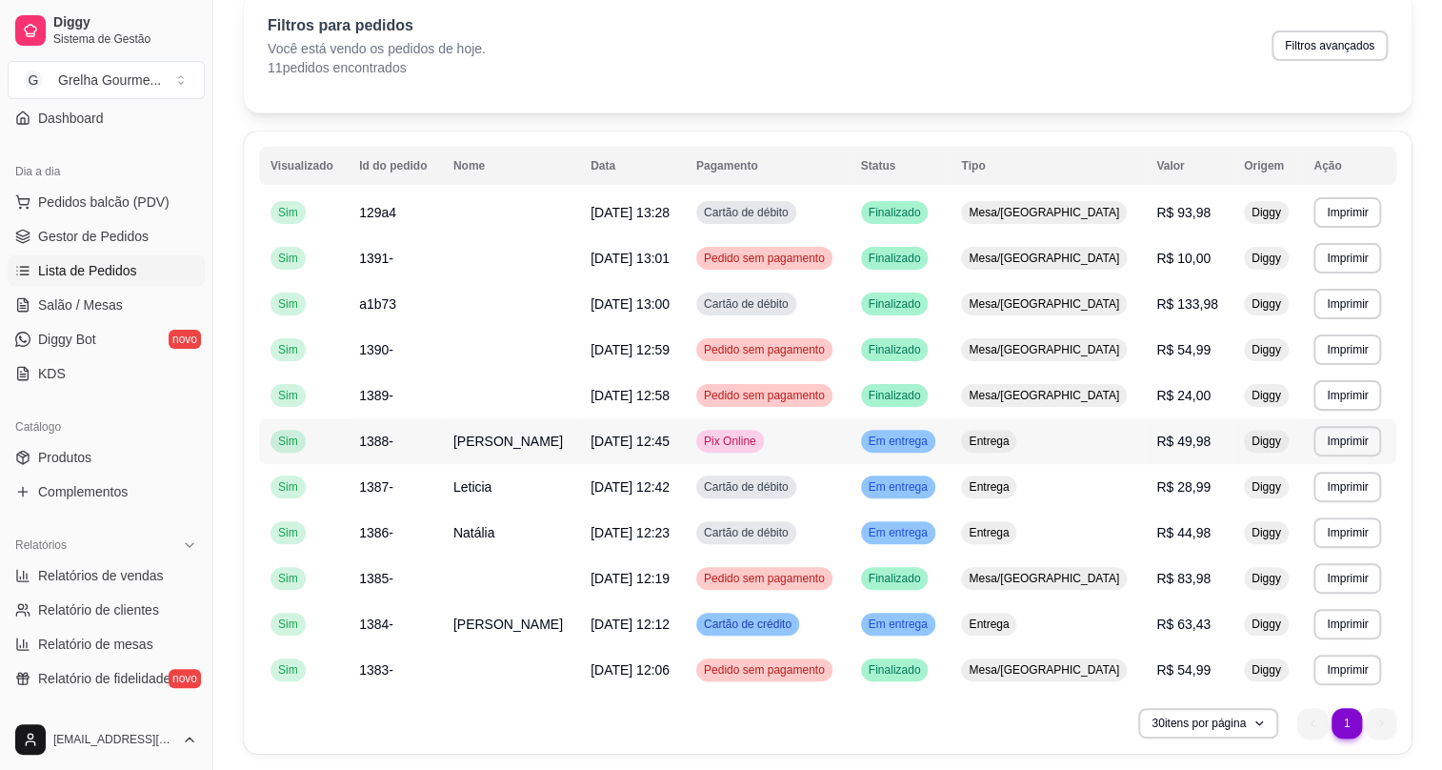
scroll to position [146, 0]
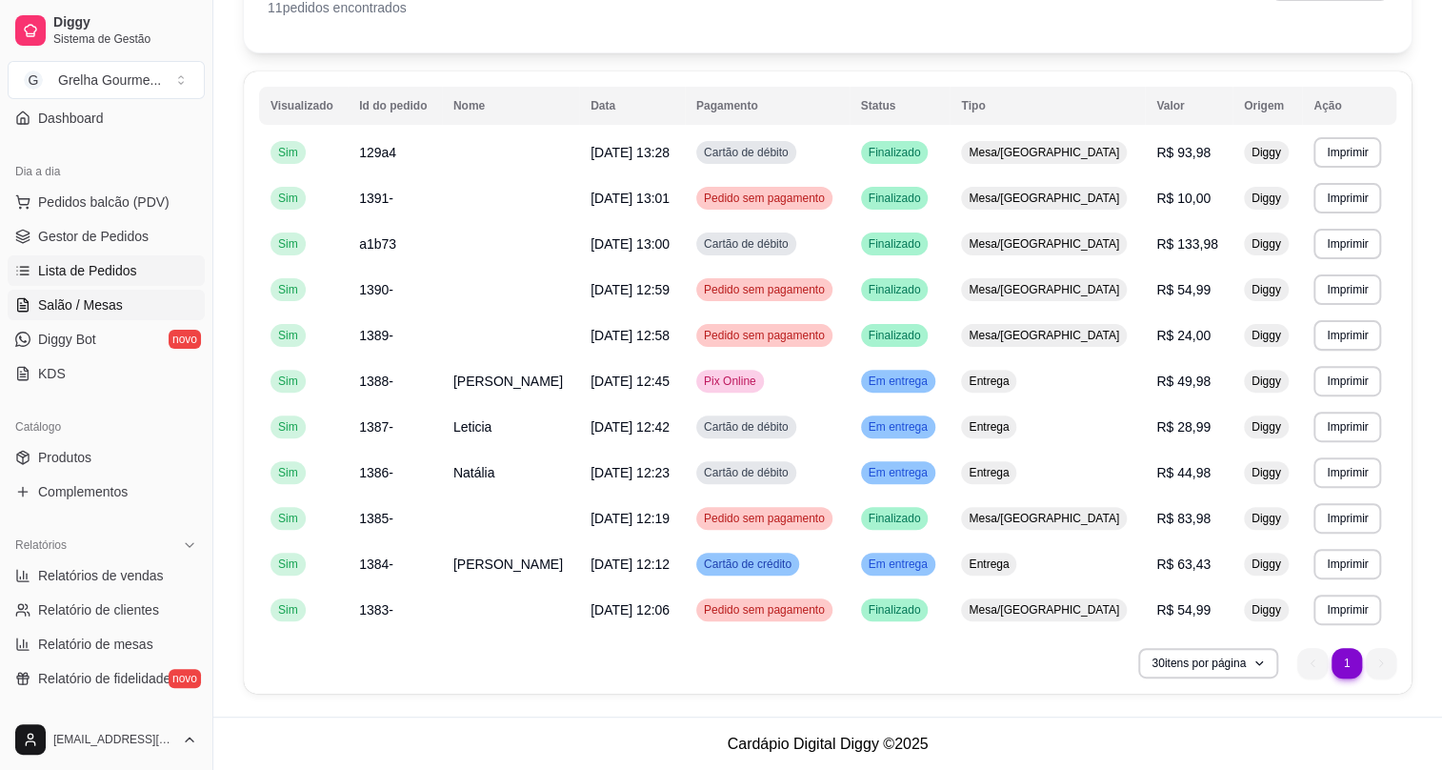
click at [90, 302] on span "Salão / Mesas" at bounding box center [80, 304] width 85 height 19
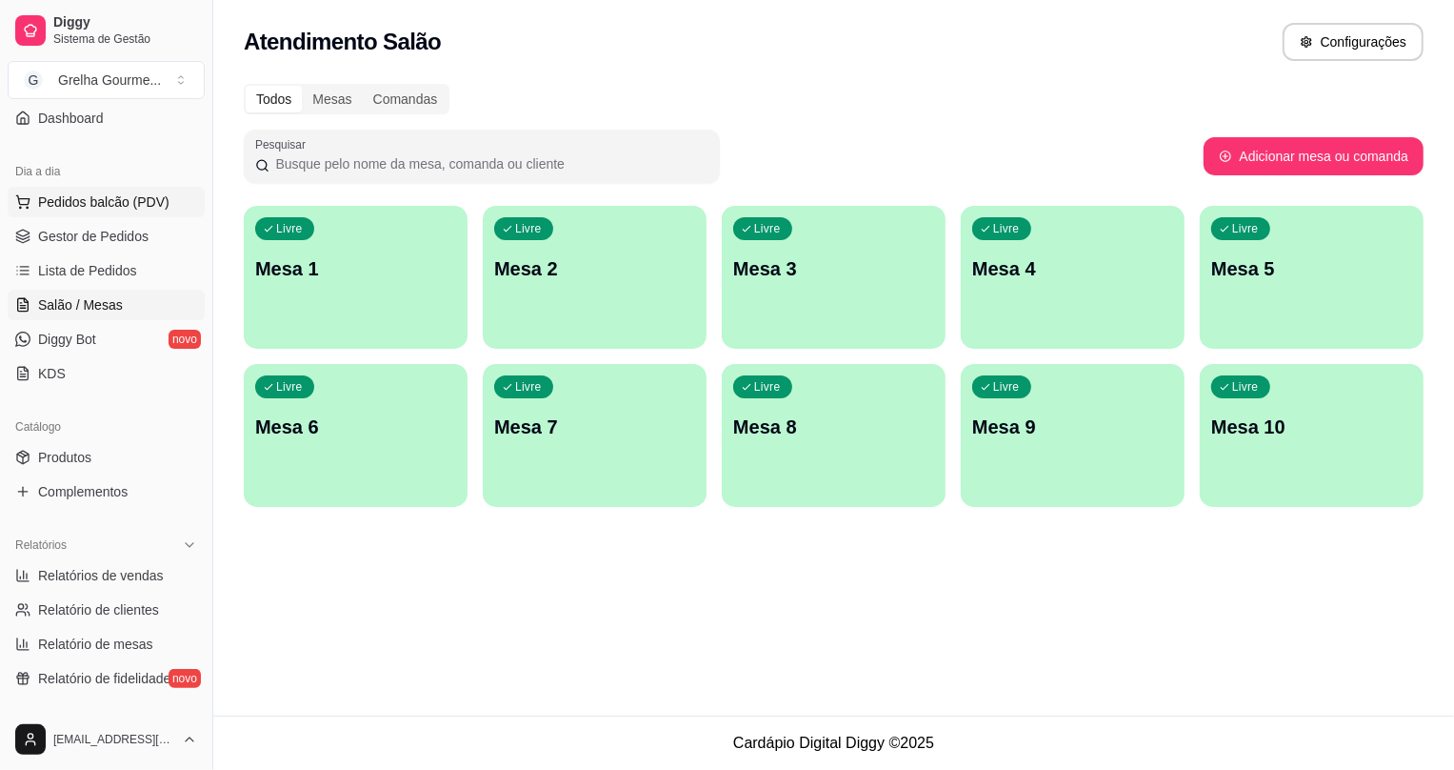
click at [105, 210] on button "Pedidos balcão (PDV)" at bounding box center [106, 202] width 197 height 30
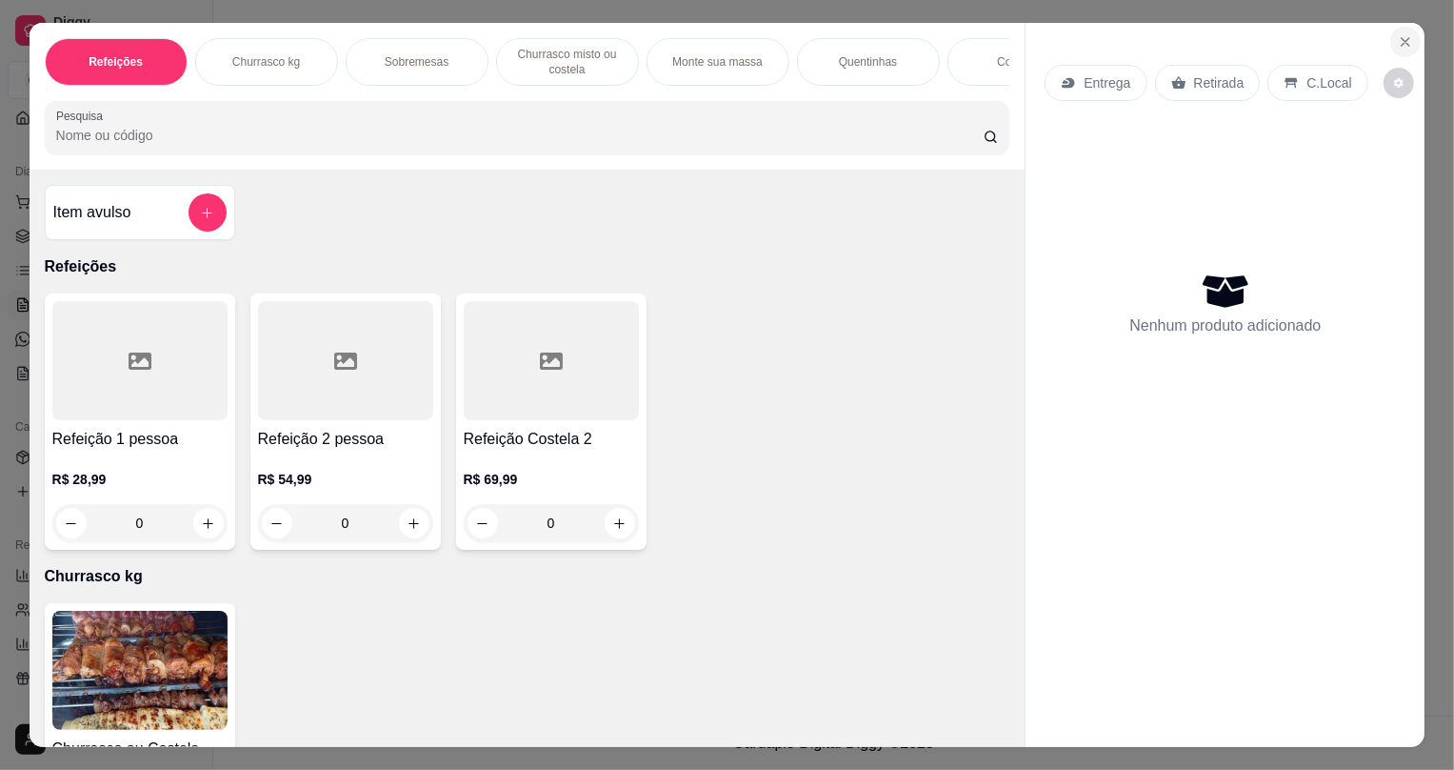
click at [1398, 43] on icon "Close" at bounding box center [1405, 41] width 15 height 15
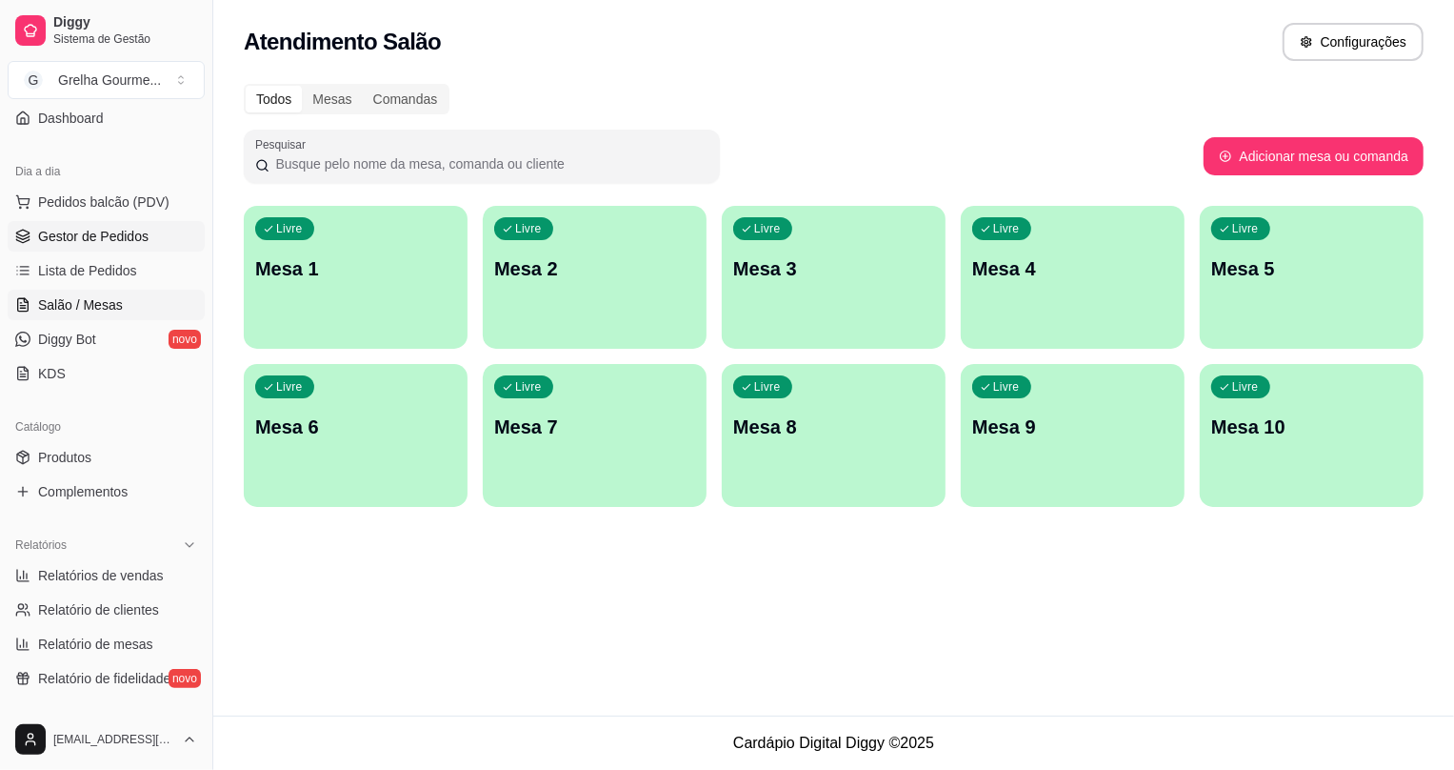
click at [82, 238] on span "Gestor de Pedidos" at bounding box center [93, 236] width 110 height 19
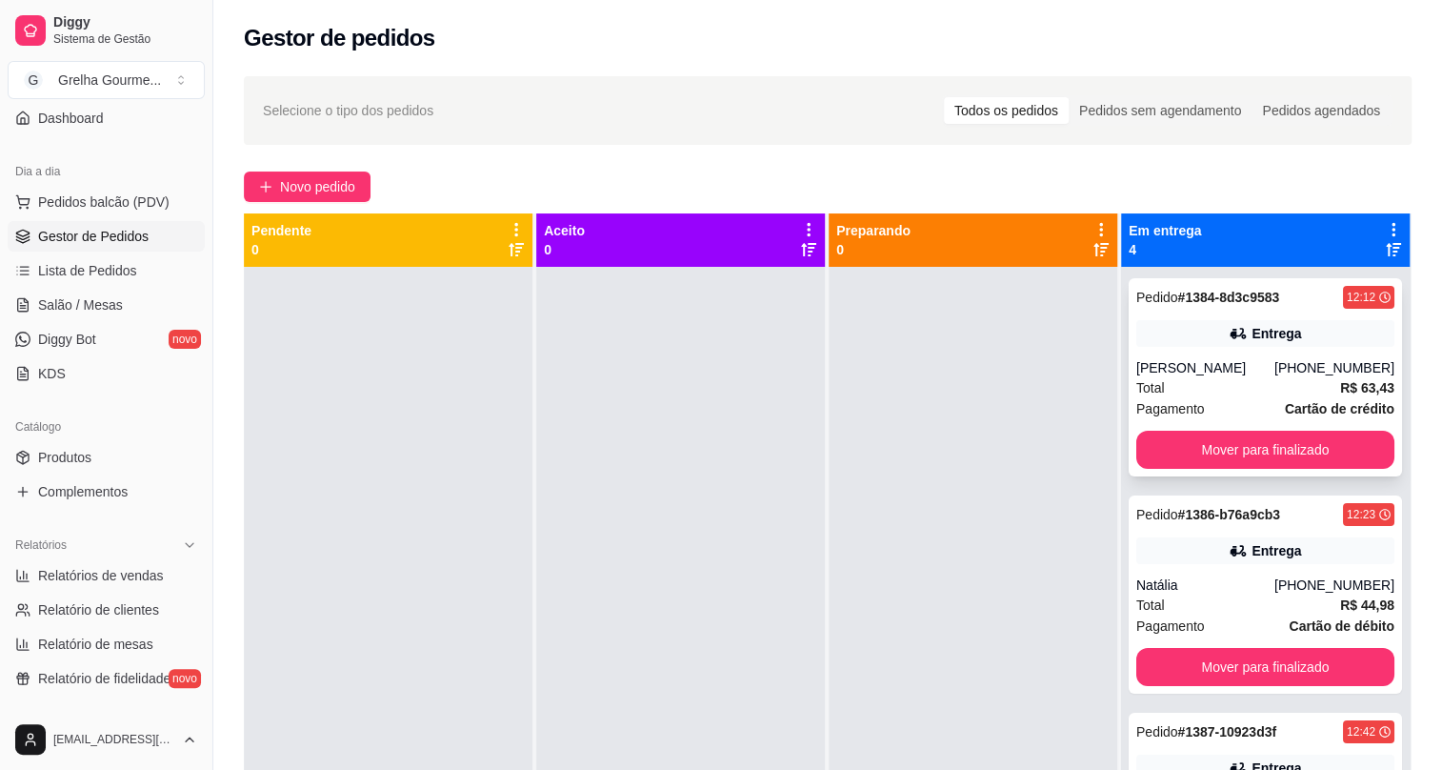
click at [1186, 349] on div "Pedido # 1384-8d3c9583 12:12 Entrega [PERSON_NAME] [PHONE_NUMBER] Total R$ 63,4…" at bounding box center [1265, 377] width 273 height 198
click at [1291, 571] on div "Pedido # 1386-b76a9cb3 12:23 Entrega Natália [PHONE_NUMBER] Total R$ 44,98 Paga…" at bounding box center [1265, 594] width 273 height 198
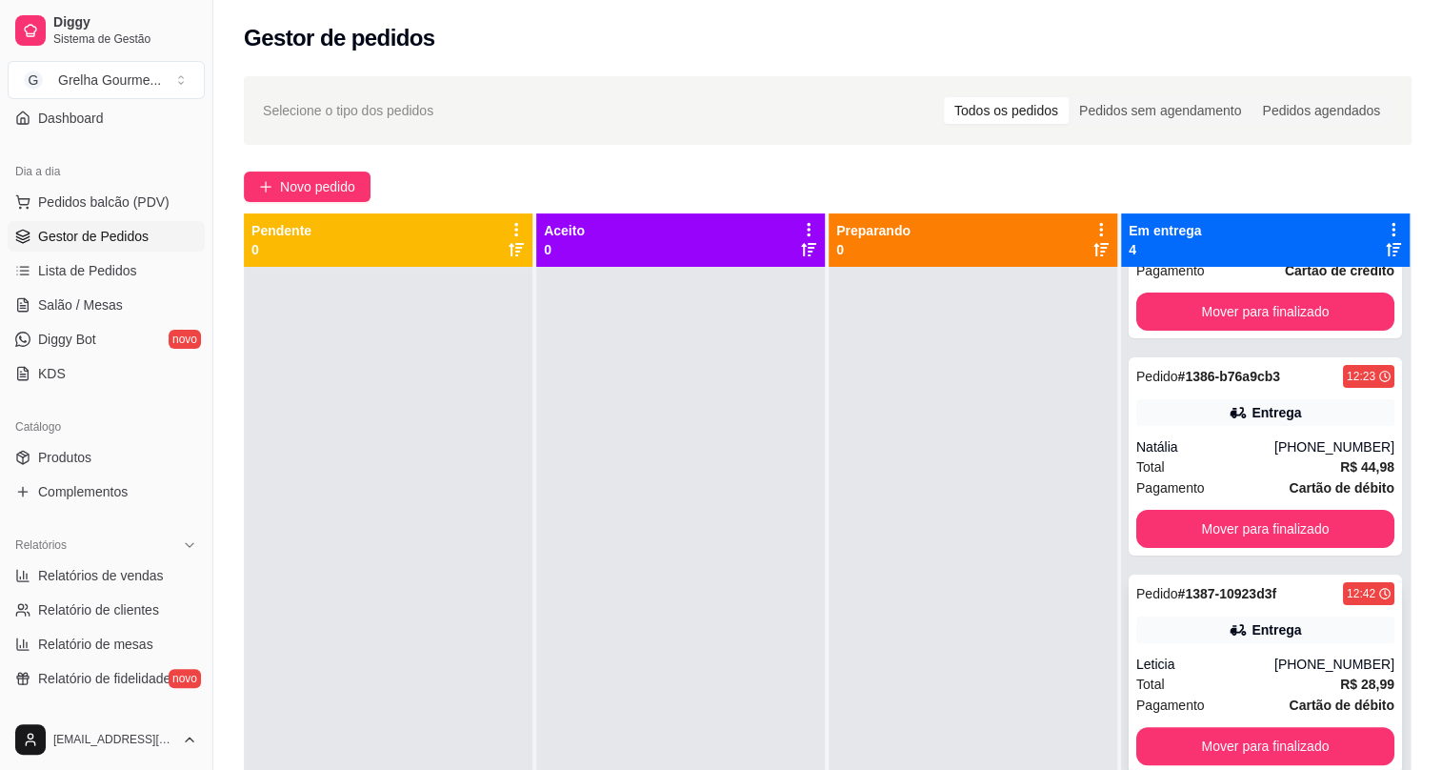
click at [1272, 606] on div "Pedido # 1387-10923d3f 12:42 Entrega Leticia [PHONE_NUMBER] Total R$ 28,99 Paga…" at bounding box center [1265, 673] width 273 height 198
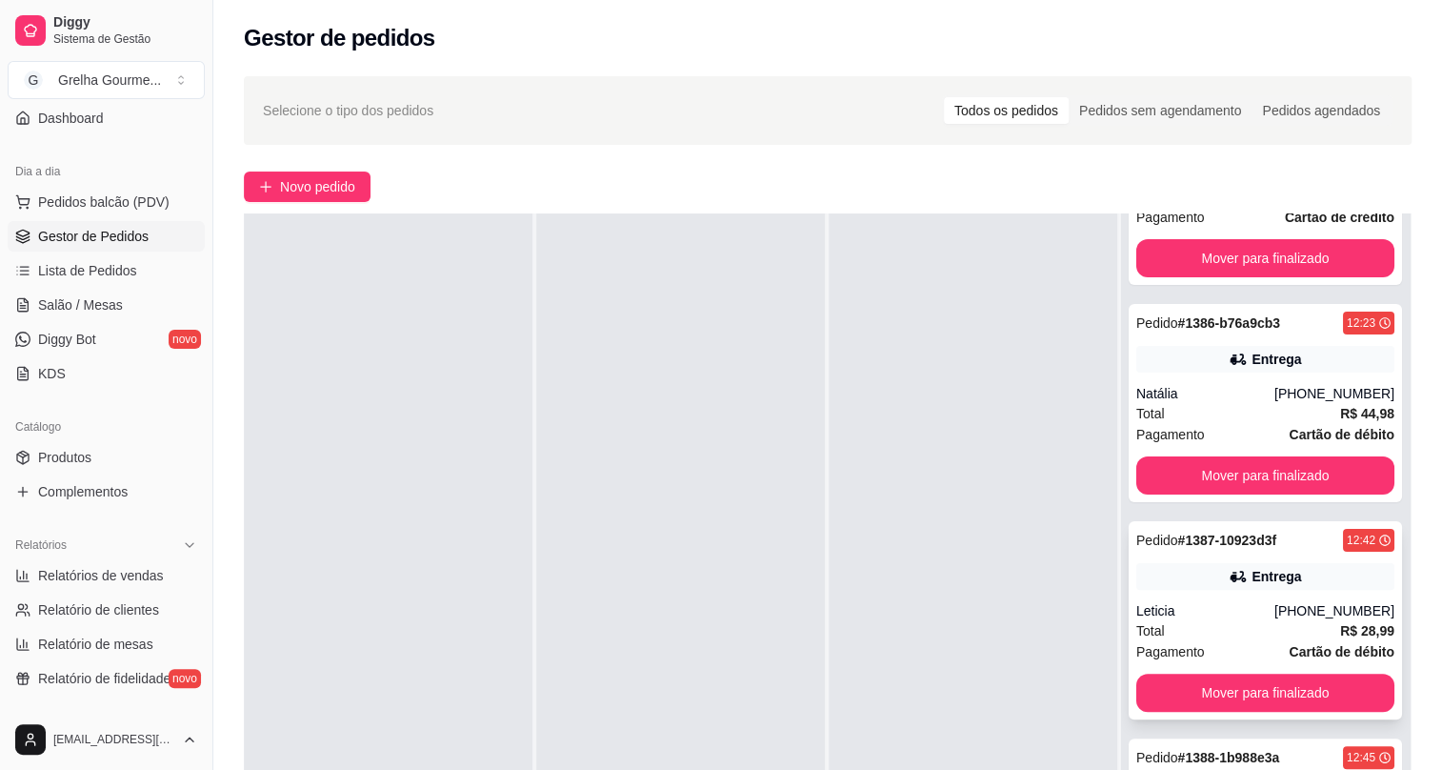
scroll to position [86, 0]
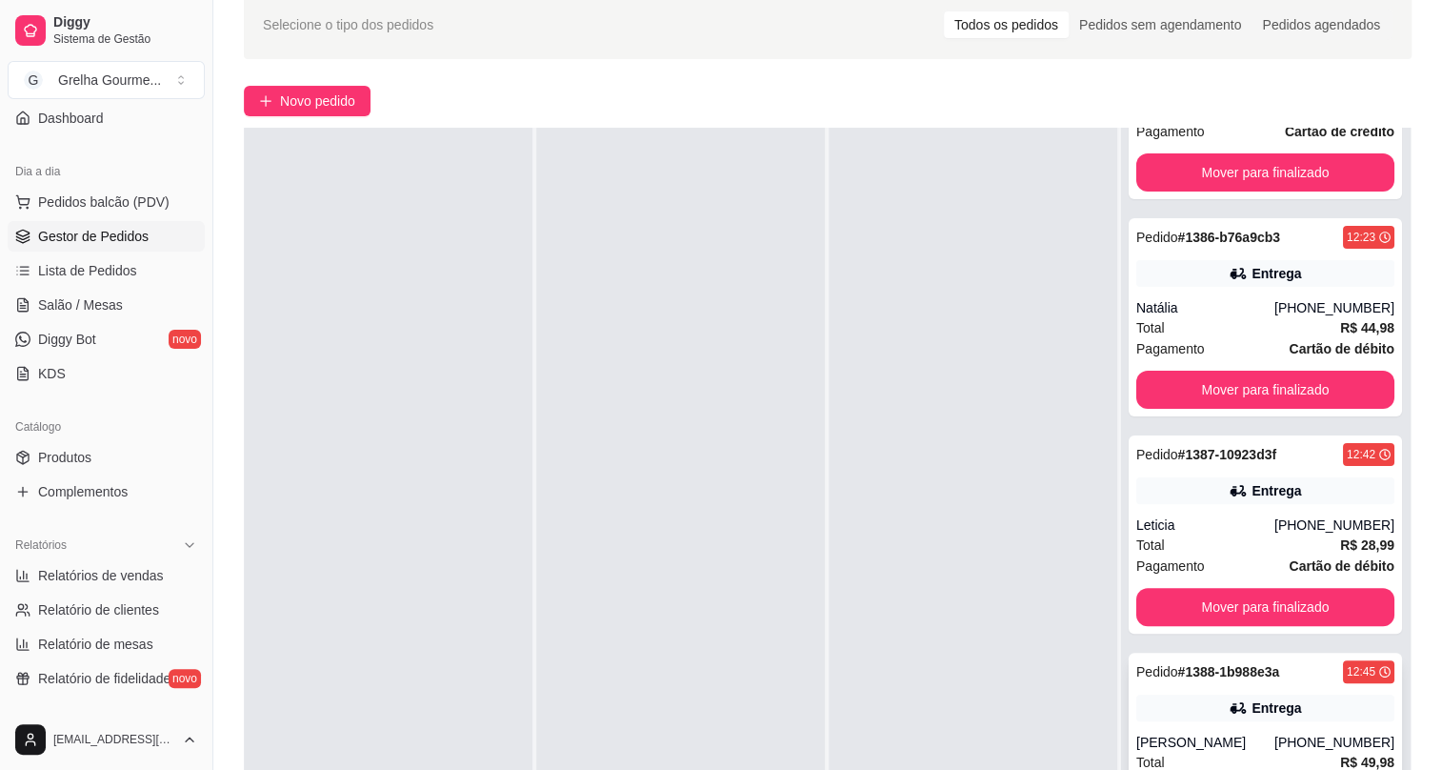
click at [1251, 709] on div "Entrega" at bounding box center [1276, 707] width 50 height 19
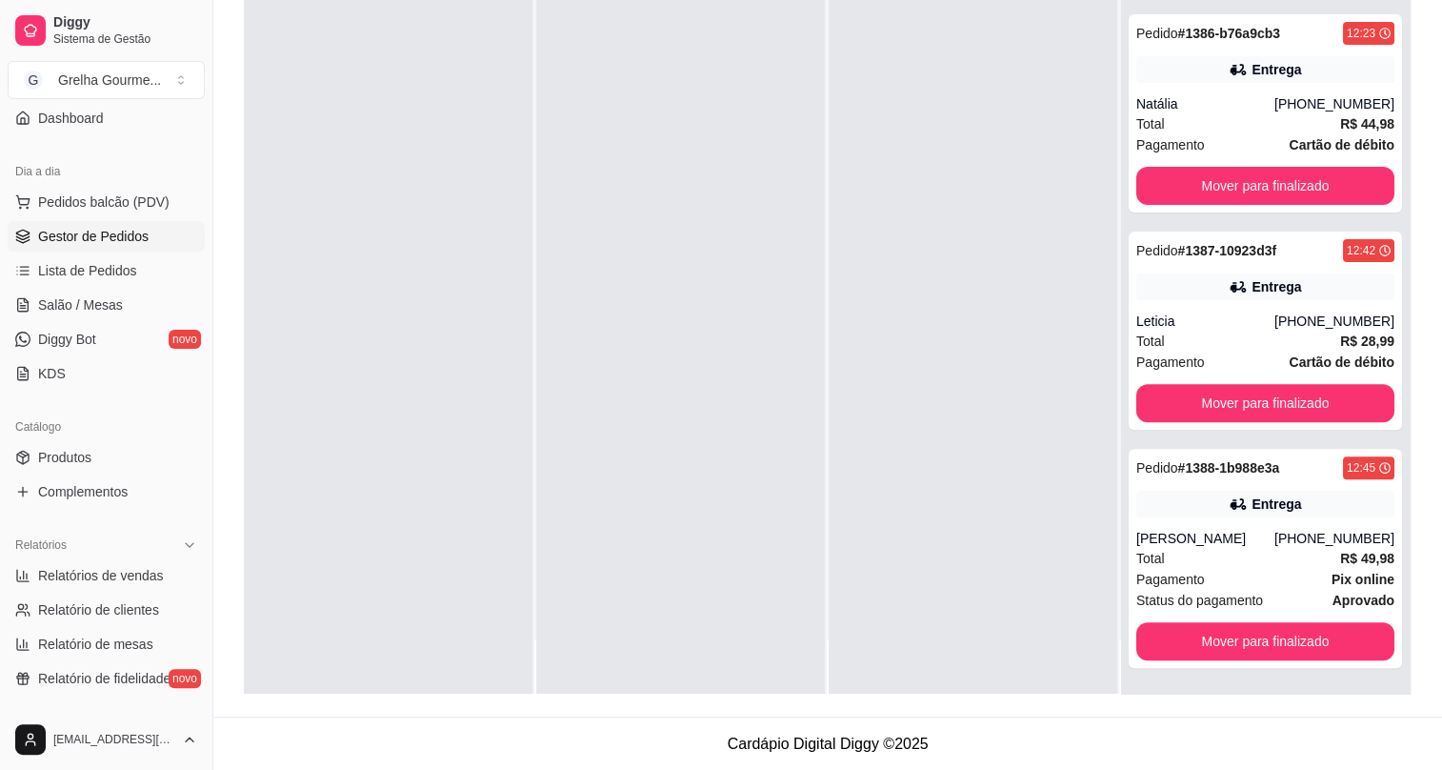
click at [791, 544] on div at bounding box center [680, 309] width 289 height 770
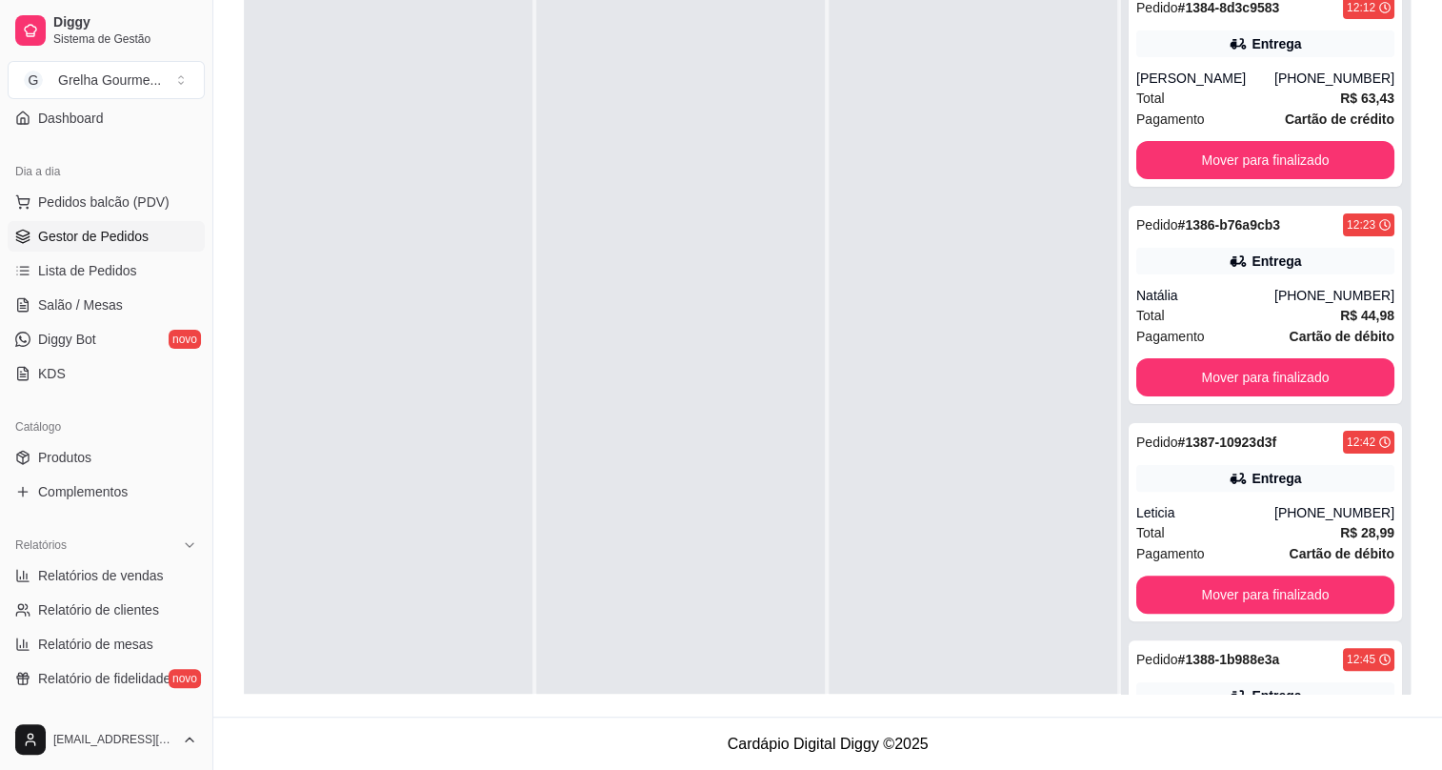
scroll to position [30, 0]
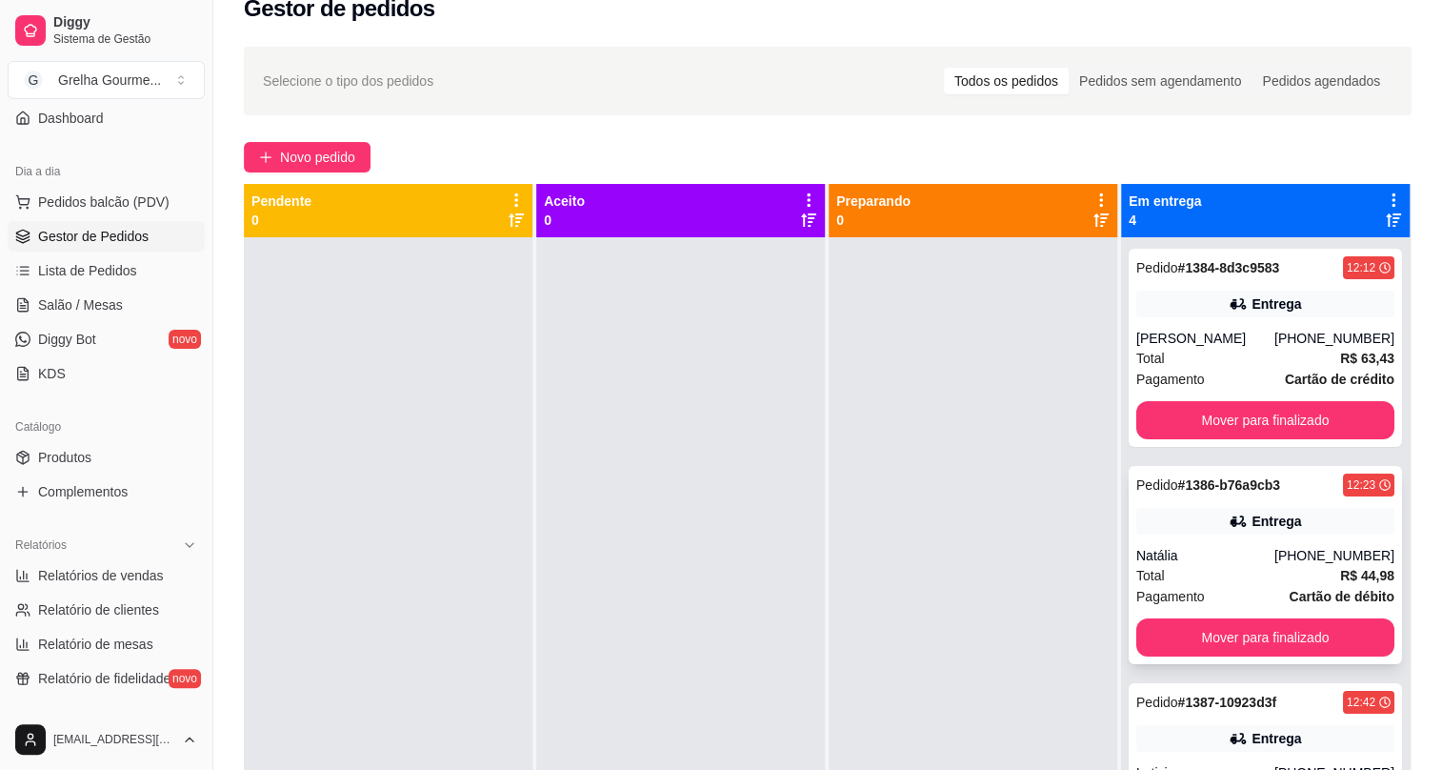
click at [1180, 515] on div "Entrega" at bounding box center [1265, 521] width 258 height 27
click at [1164, 321] on div "Pedido # 1384-8d3c9583 12:12 Entrega [PERSON_NAME] [PHONE_NUMBER] Total R$ 63,4…" at bounding box center [1265, 348] width 273 height 198
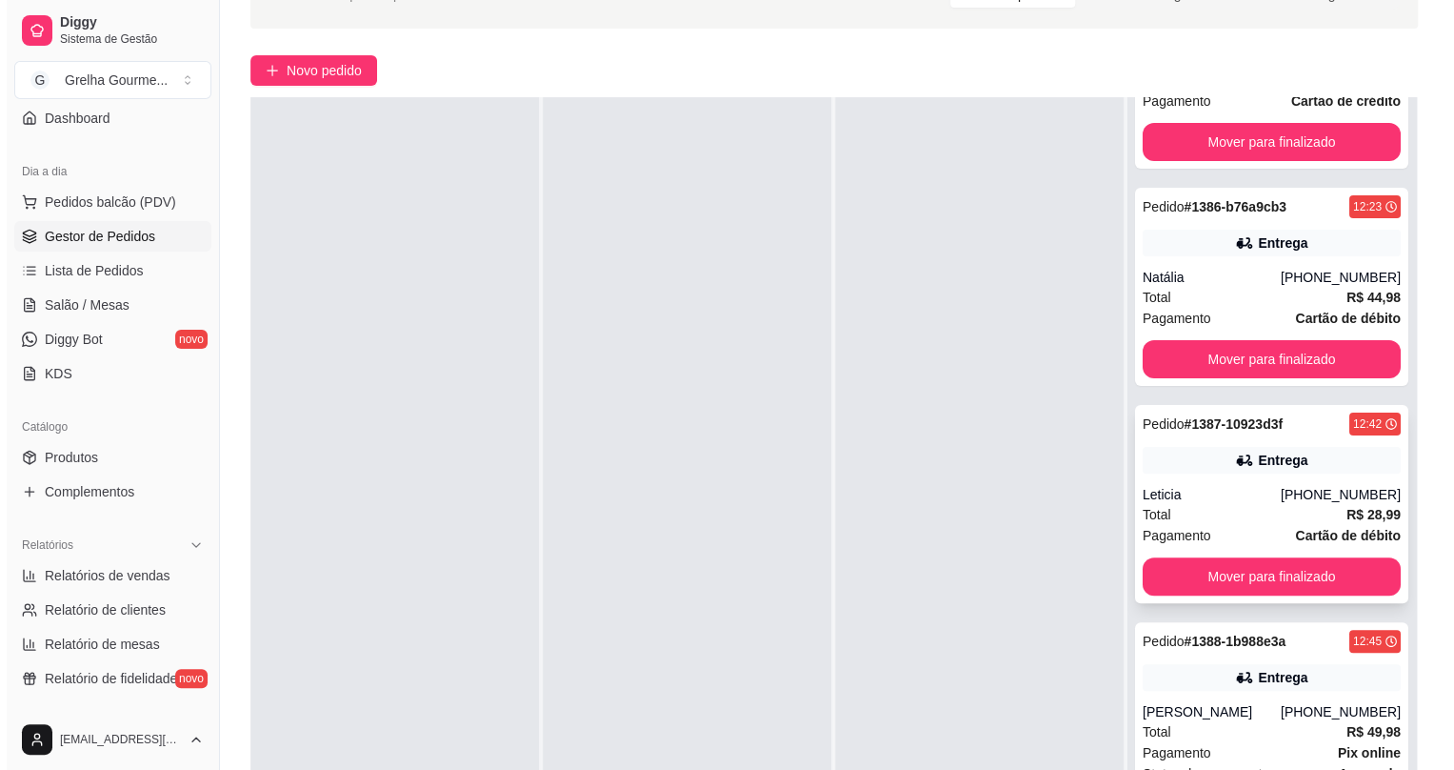
scroll to position [0, 0]
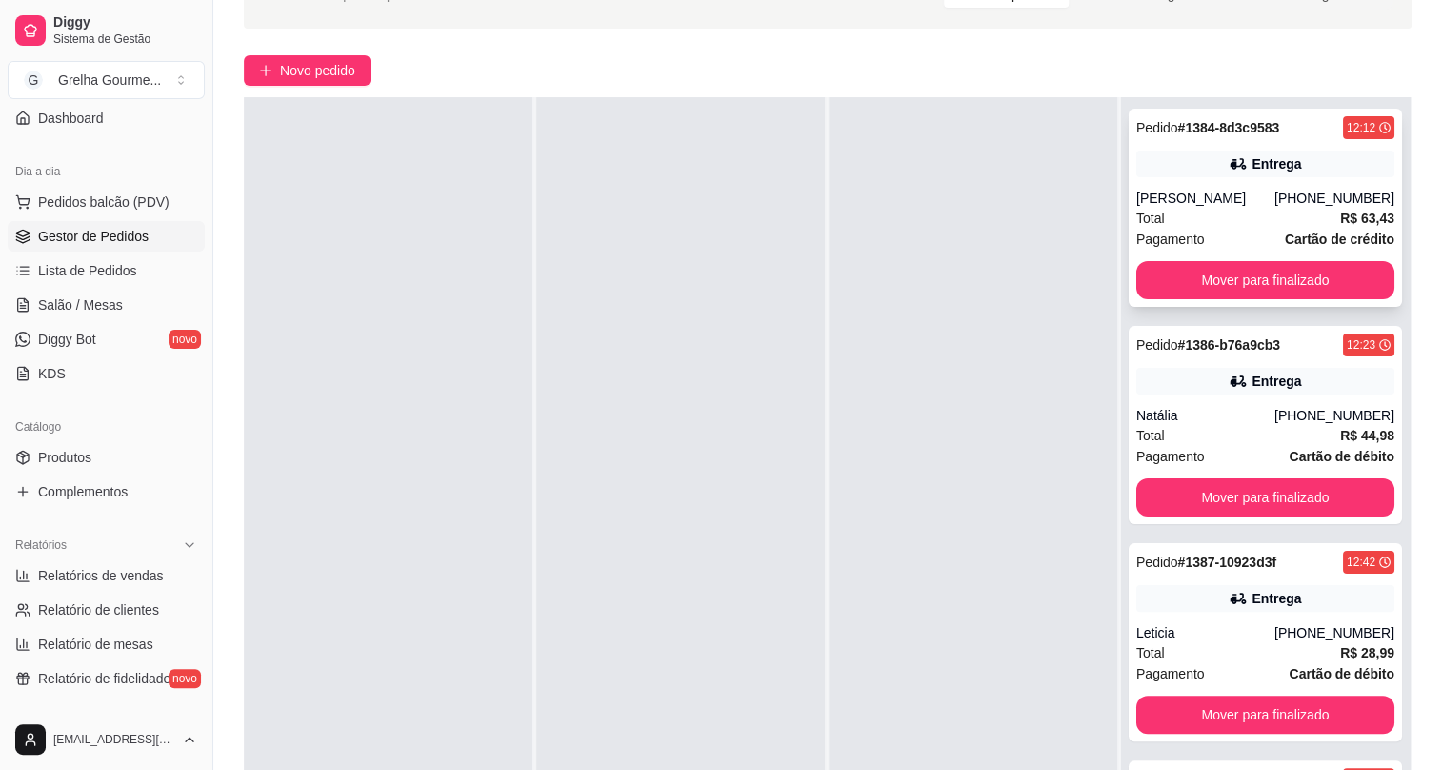
click at [1242, 214] on div "Total R$ 63,43" at bounding box center [1265, 218] width 258 height 21
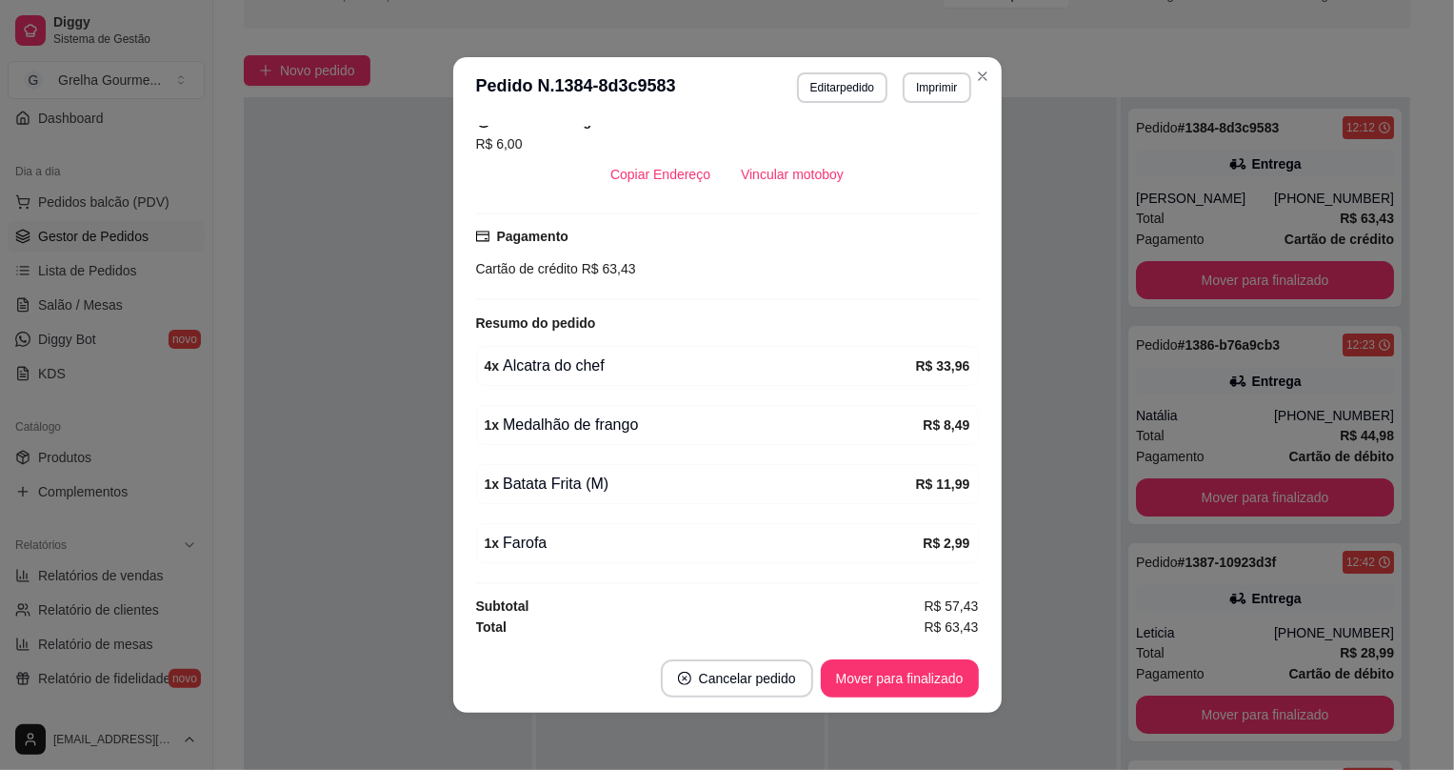
scroll to position [3, 0]
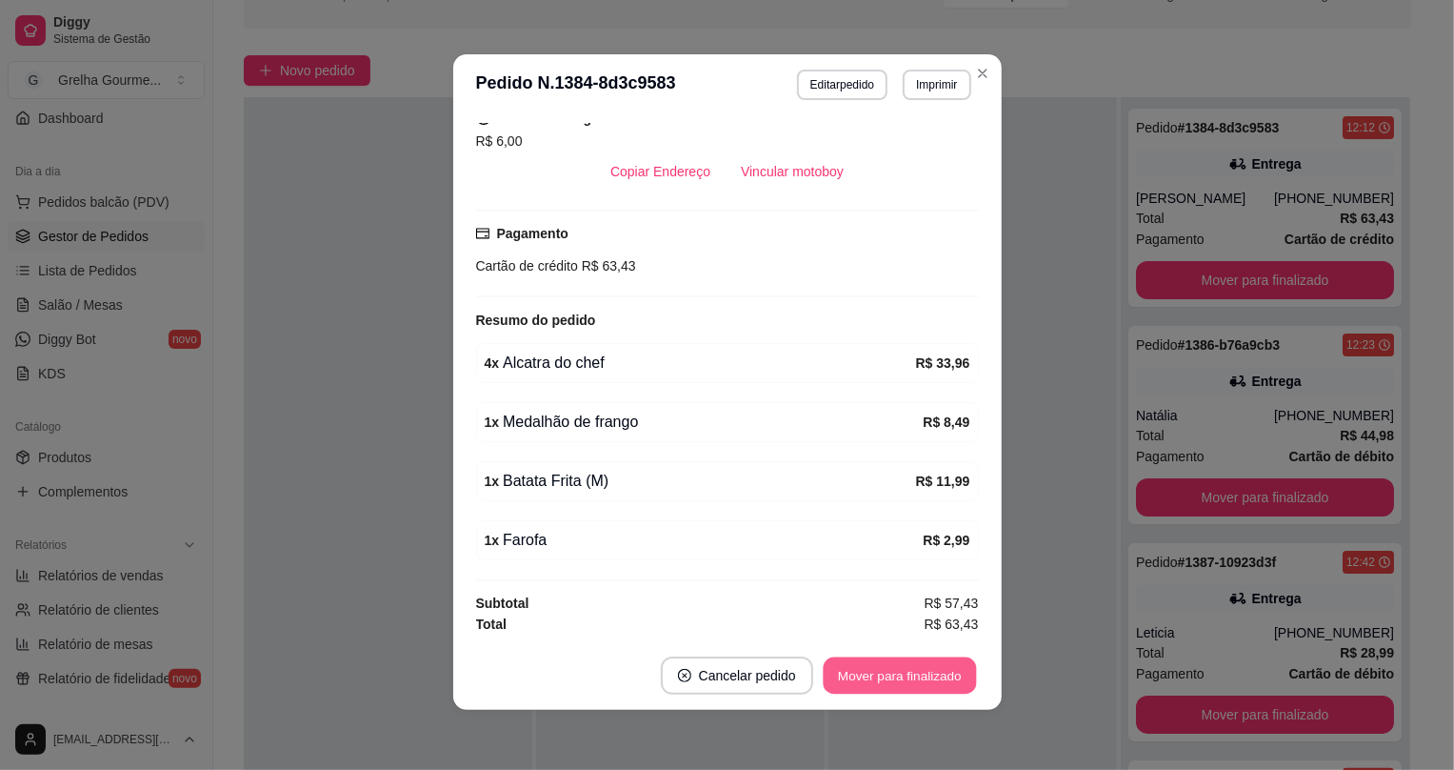
click at [899, 662] on button "Mover para finalizado" at bounding box center [899, 675] width 153 height 37
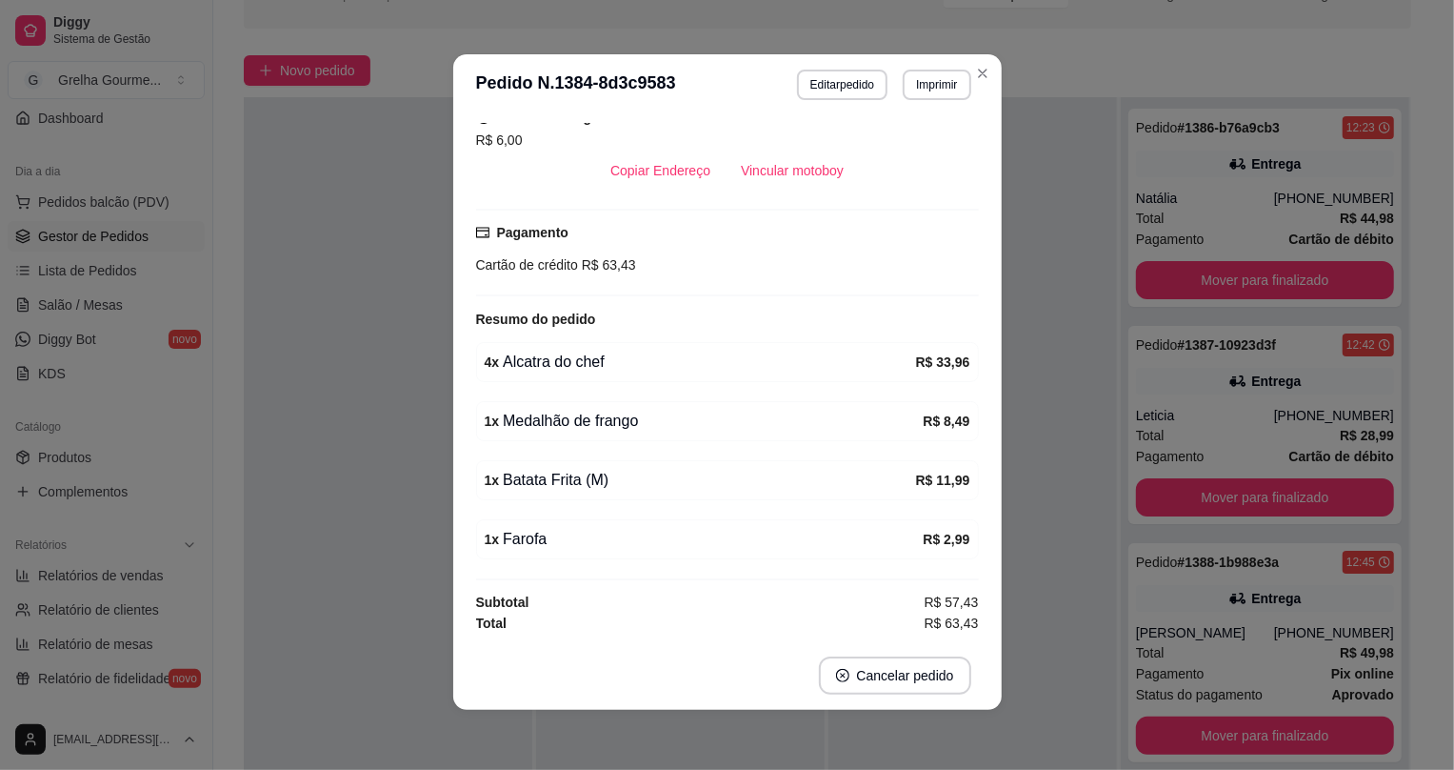
scroll to position [384, 0]
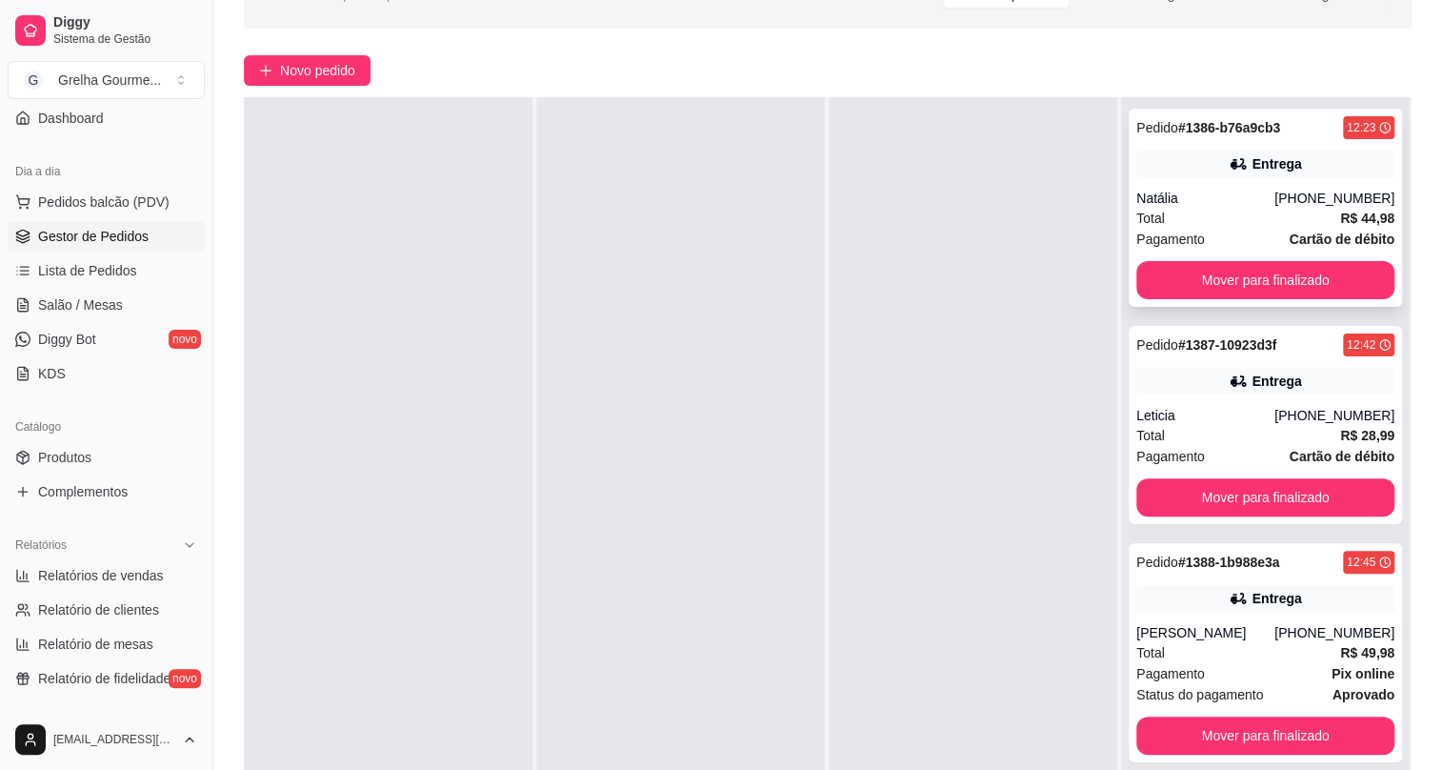
click at [1319, 173] on div "Entrega" at bounding box center [1265, 163] width 258 height 27
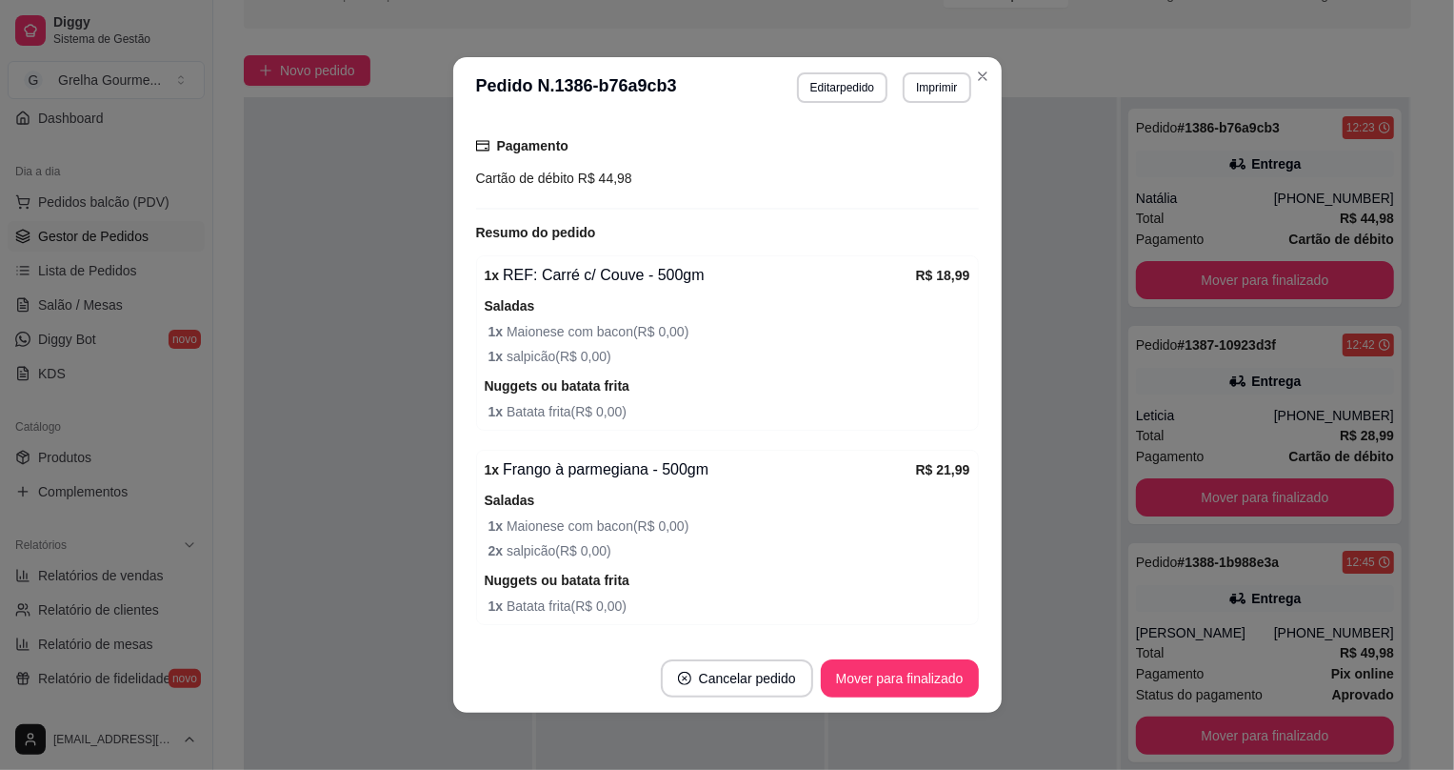
scroll to position [581, 0]
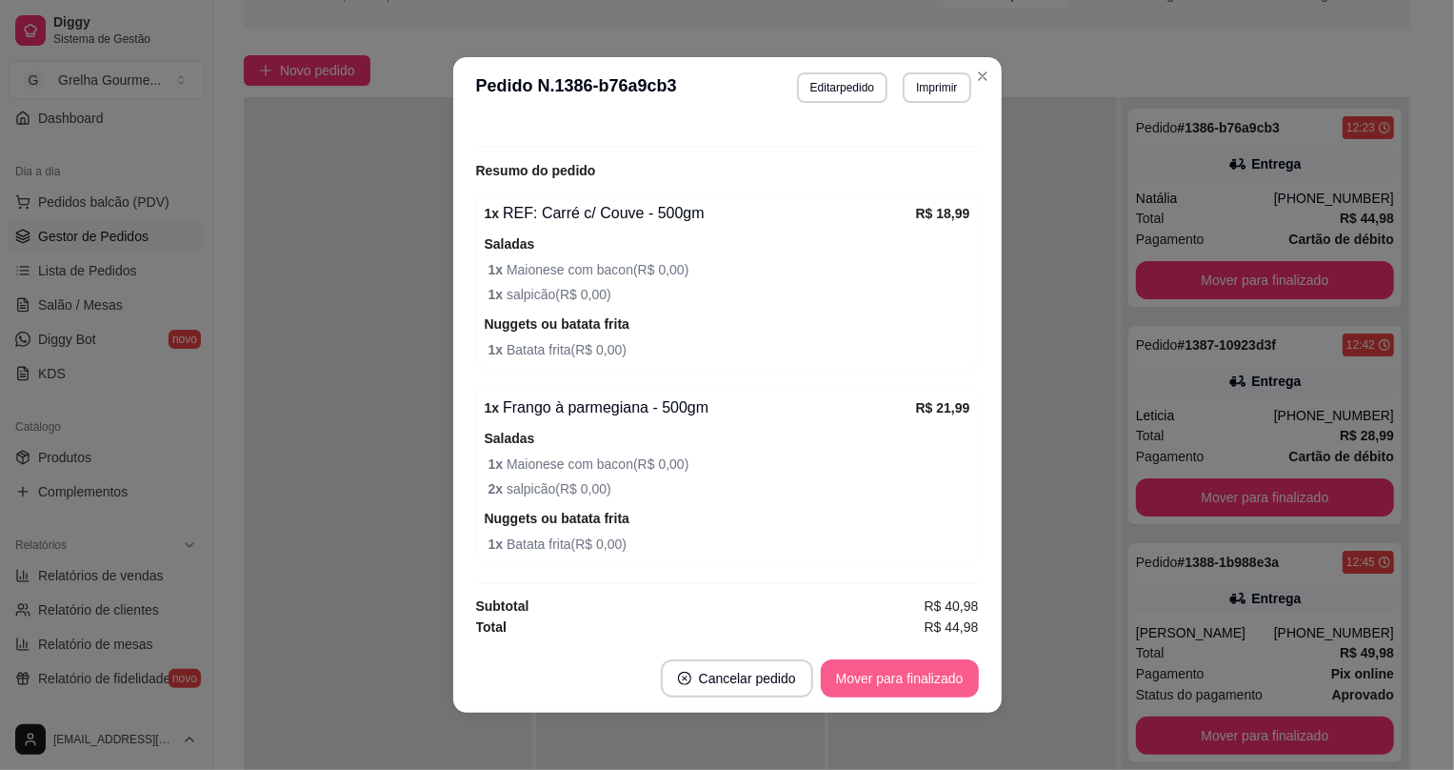
click at [904, 684] on button "Mover para finalizado" at bounding box center [900, 678] width 158 height 38
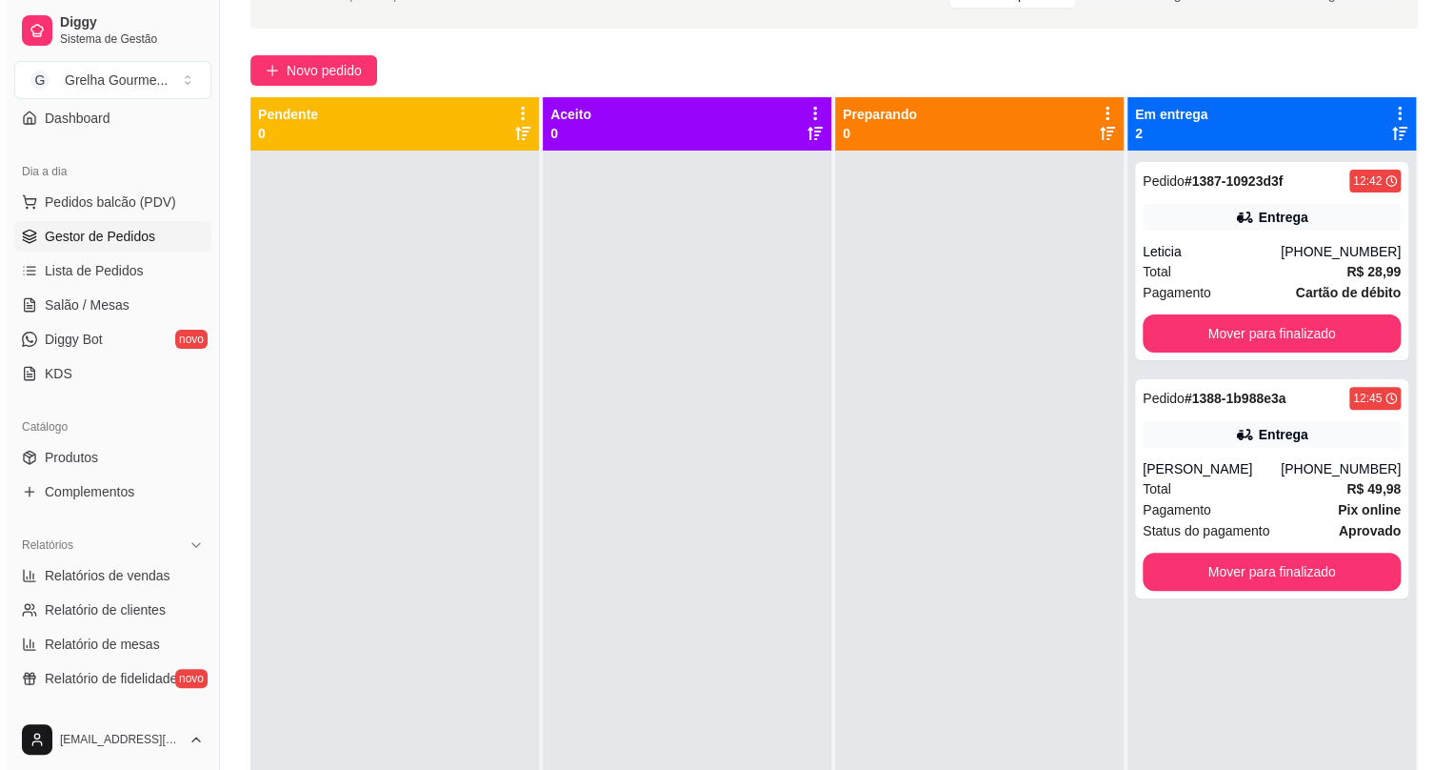
scroll to position [0, 0]
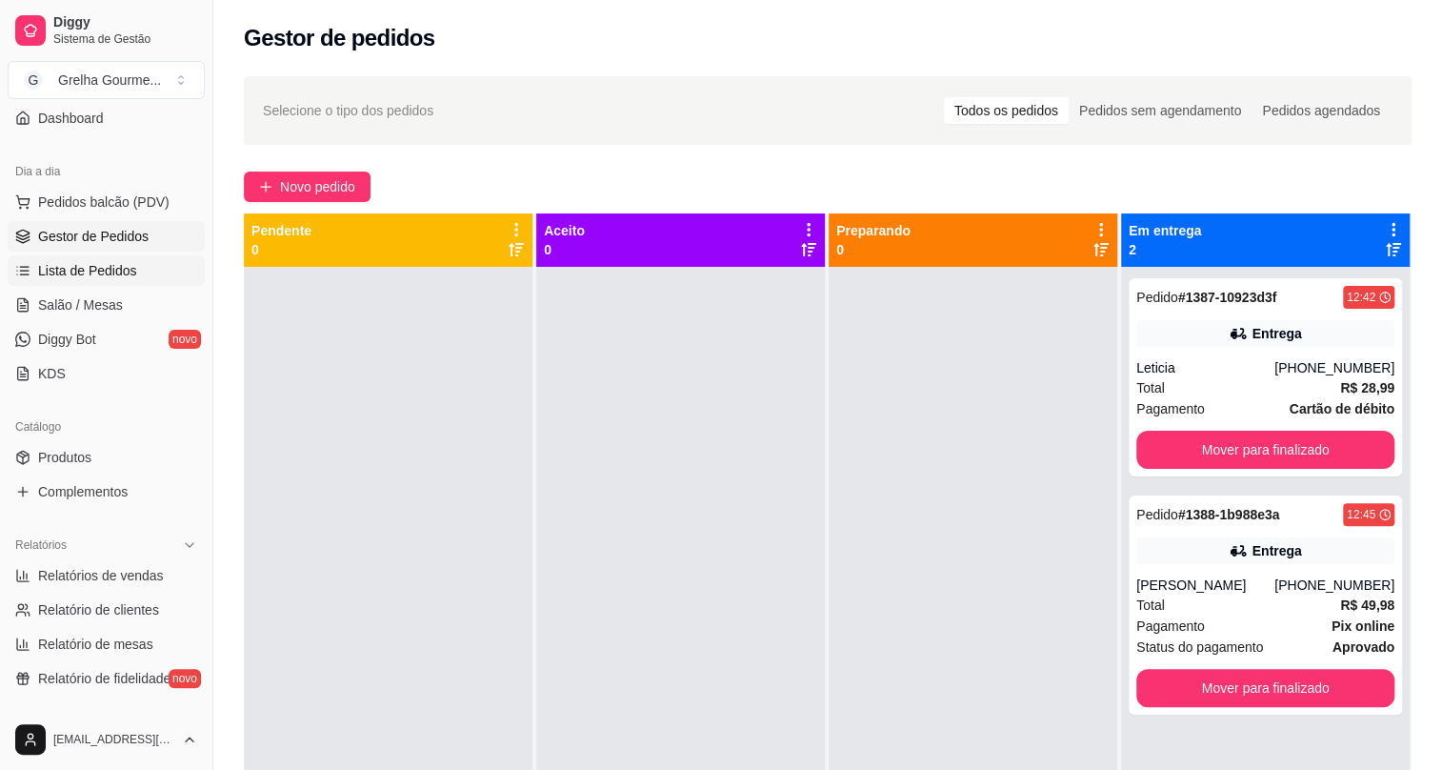
click at [109, 267] on span "Lista de Pedidos" at bounding box center [87, 270] width 99 height 19
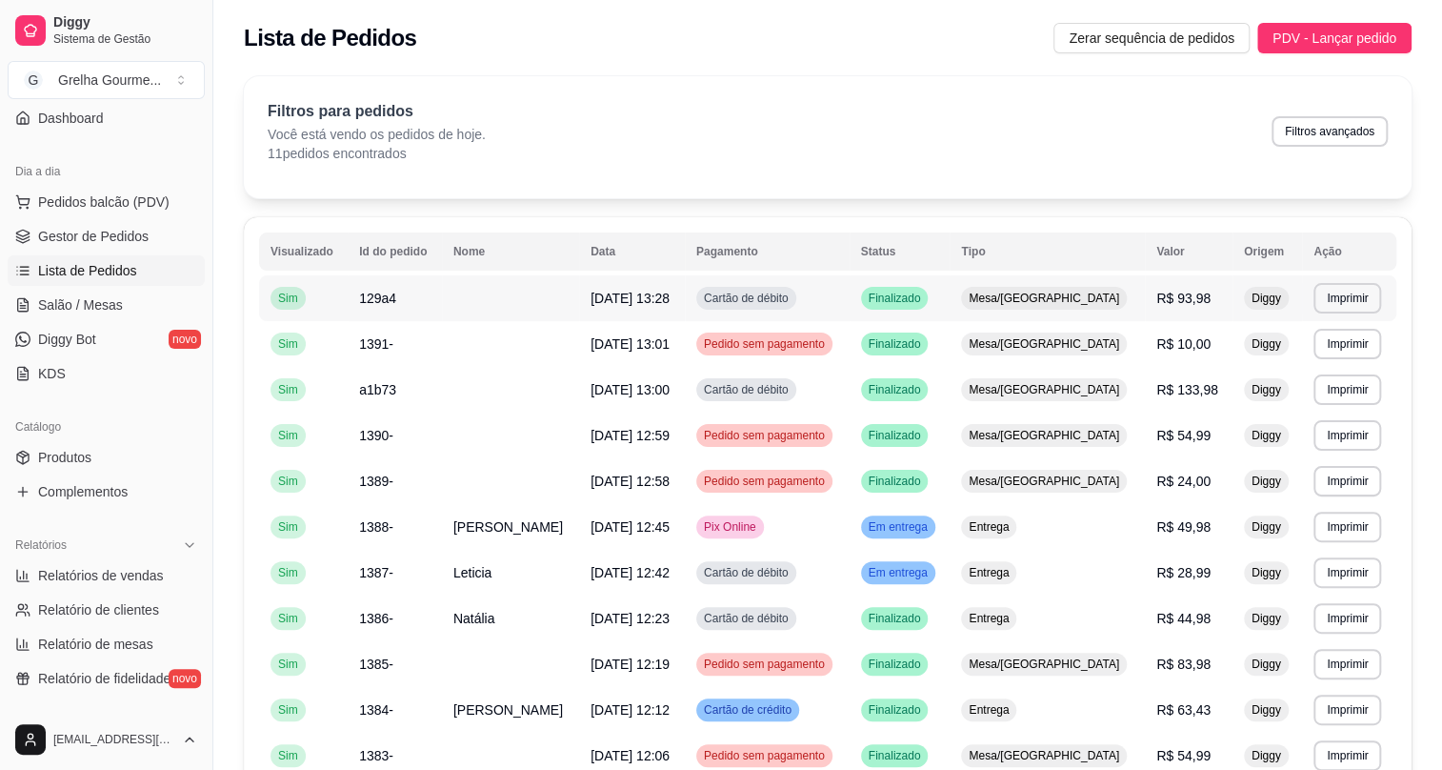
click at [586, 299] on td "[DATE] 13:28" at bounding box center [632, 298] width 106 height 46
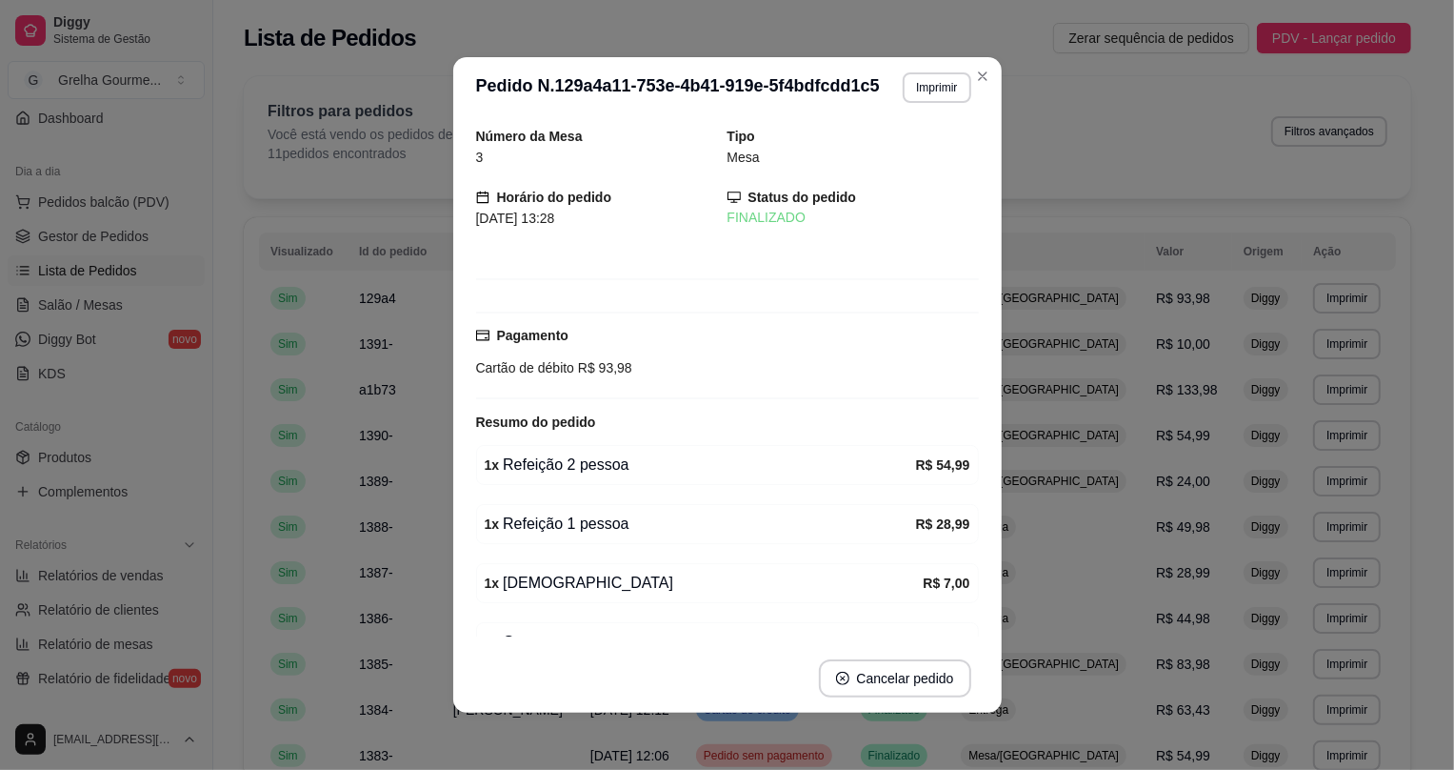
scroll to position [98, 0]
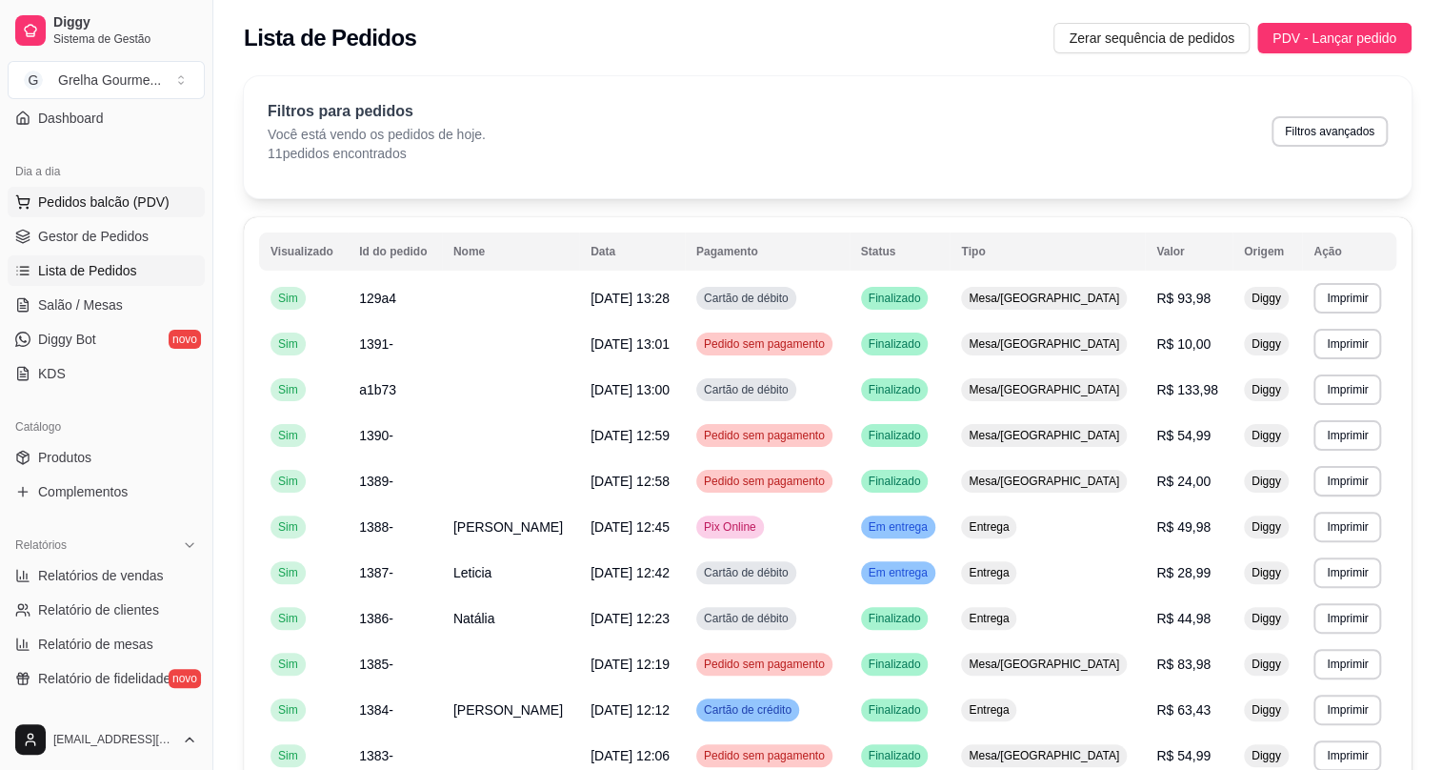
click at [70, 213] on button "Pedidos balcão (PDV)" at bounding box center [106, 202] width 197 height 30
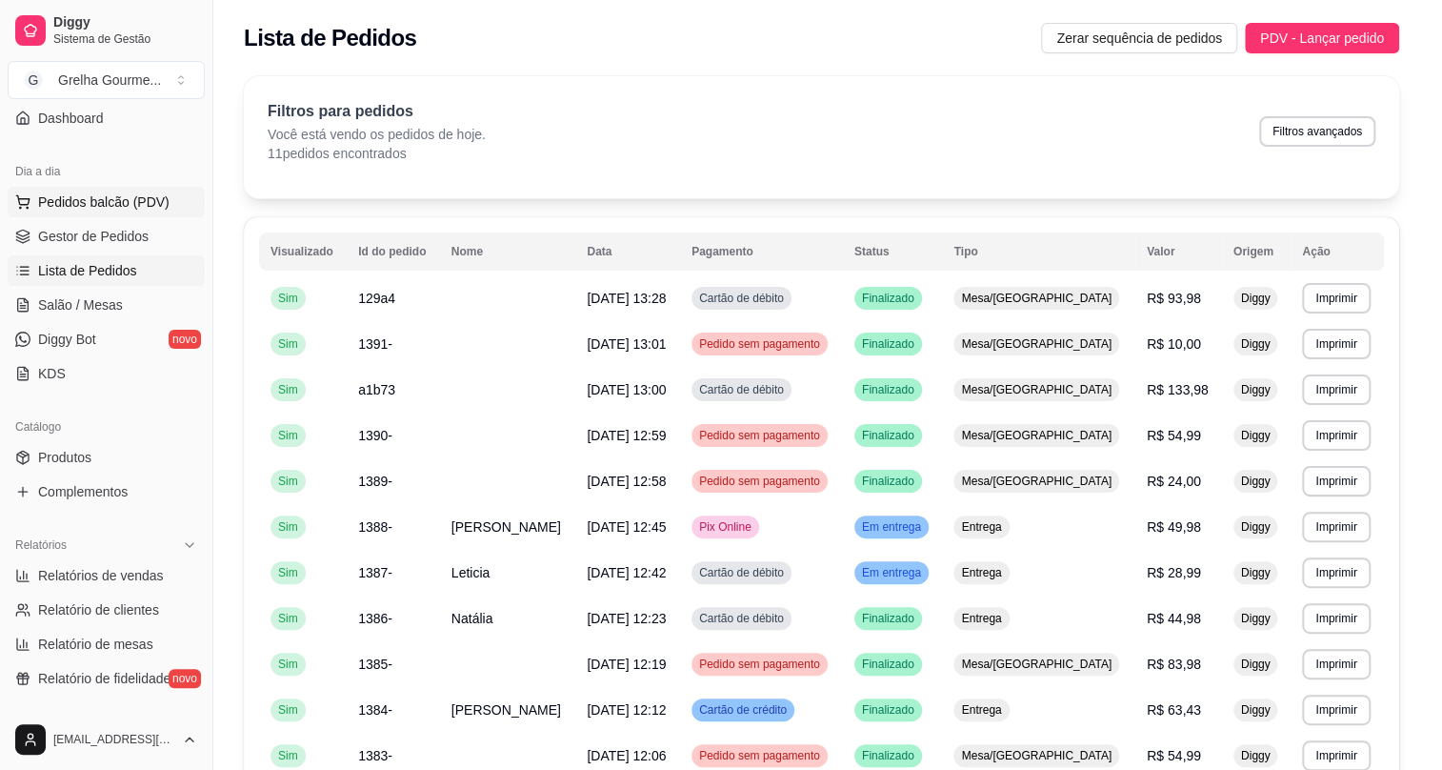
click at [61, 221] on h4 "Item avulso" at bounding box center [79, 209] width 79 height 23
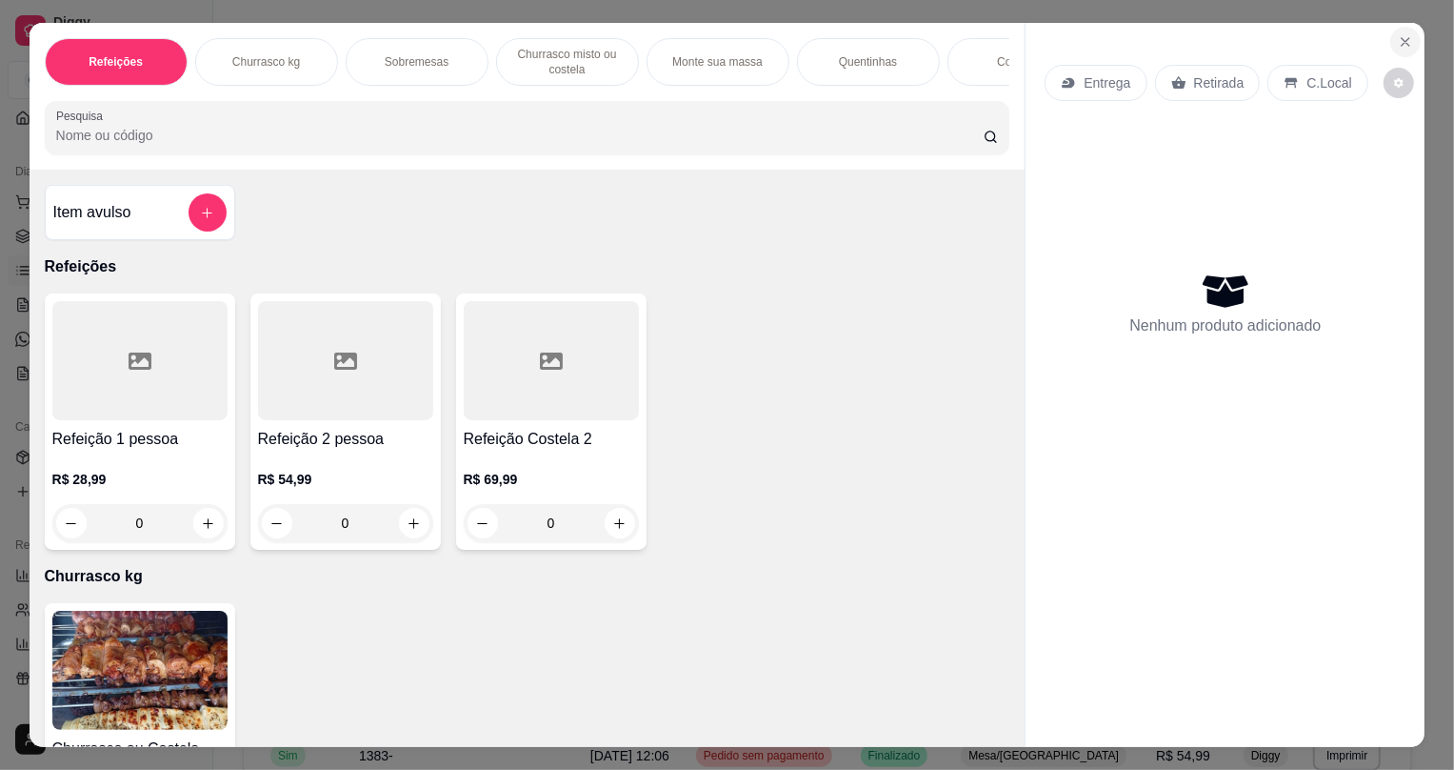
click at [1410, 48] on button "Close" at bounding box center [1406, 42] width 30 height 30
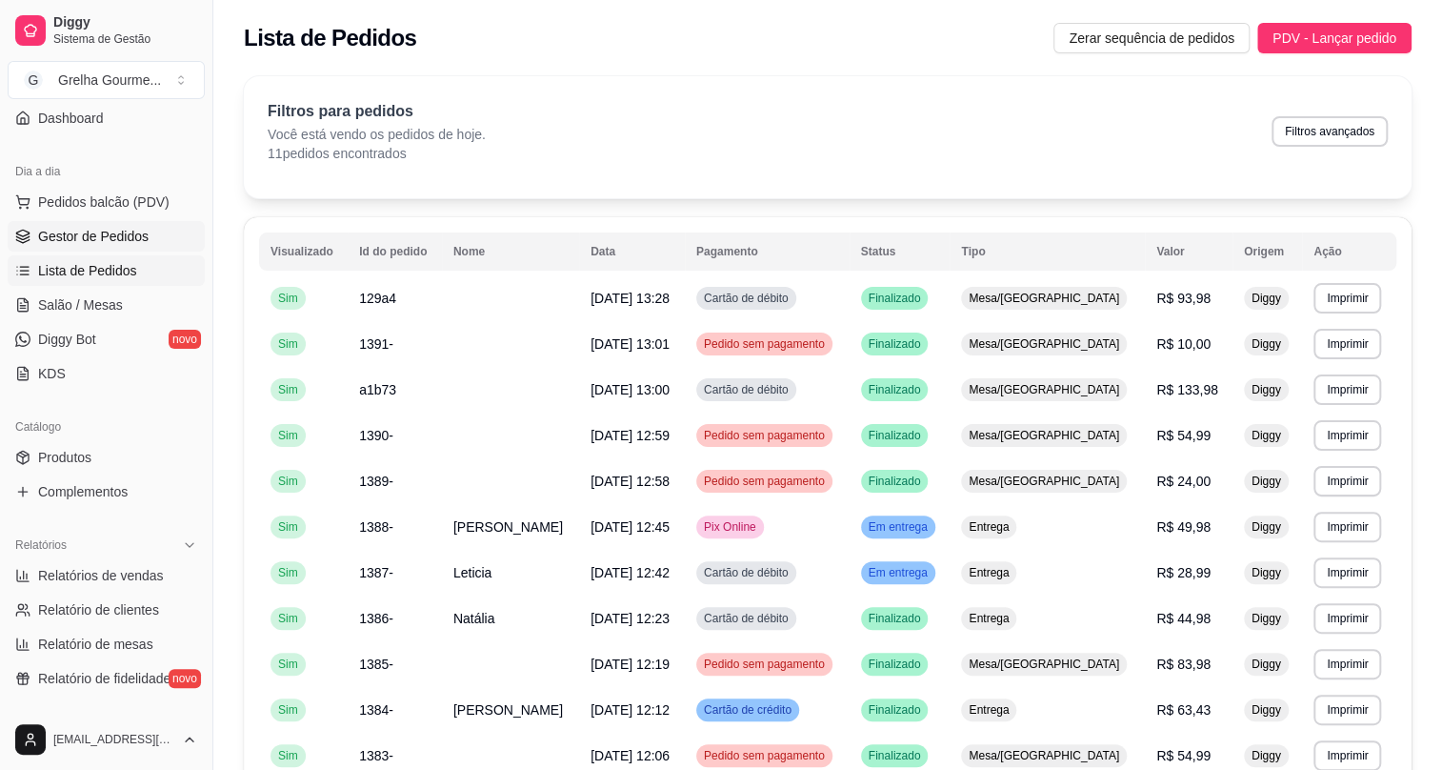
click at [129, 241] on span "Gestor de Pedidos" at bounding box center [93, 236] width 110 height 19
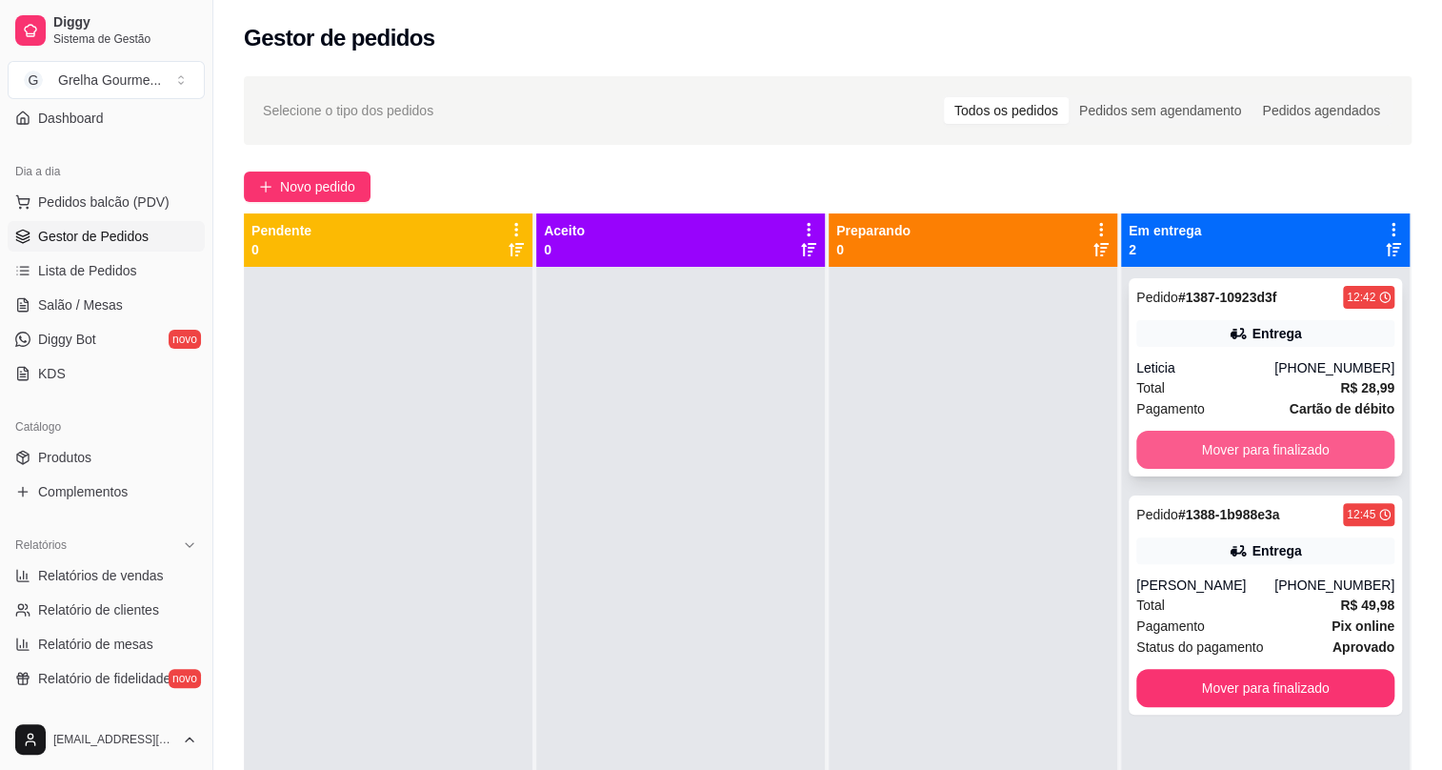
click at [1256, 450] on button "Mover para finalizado" at bounding box center [1265, 449] width 258 height 38
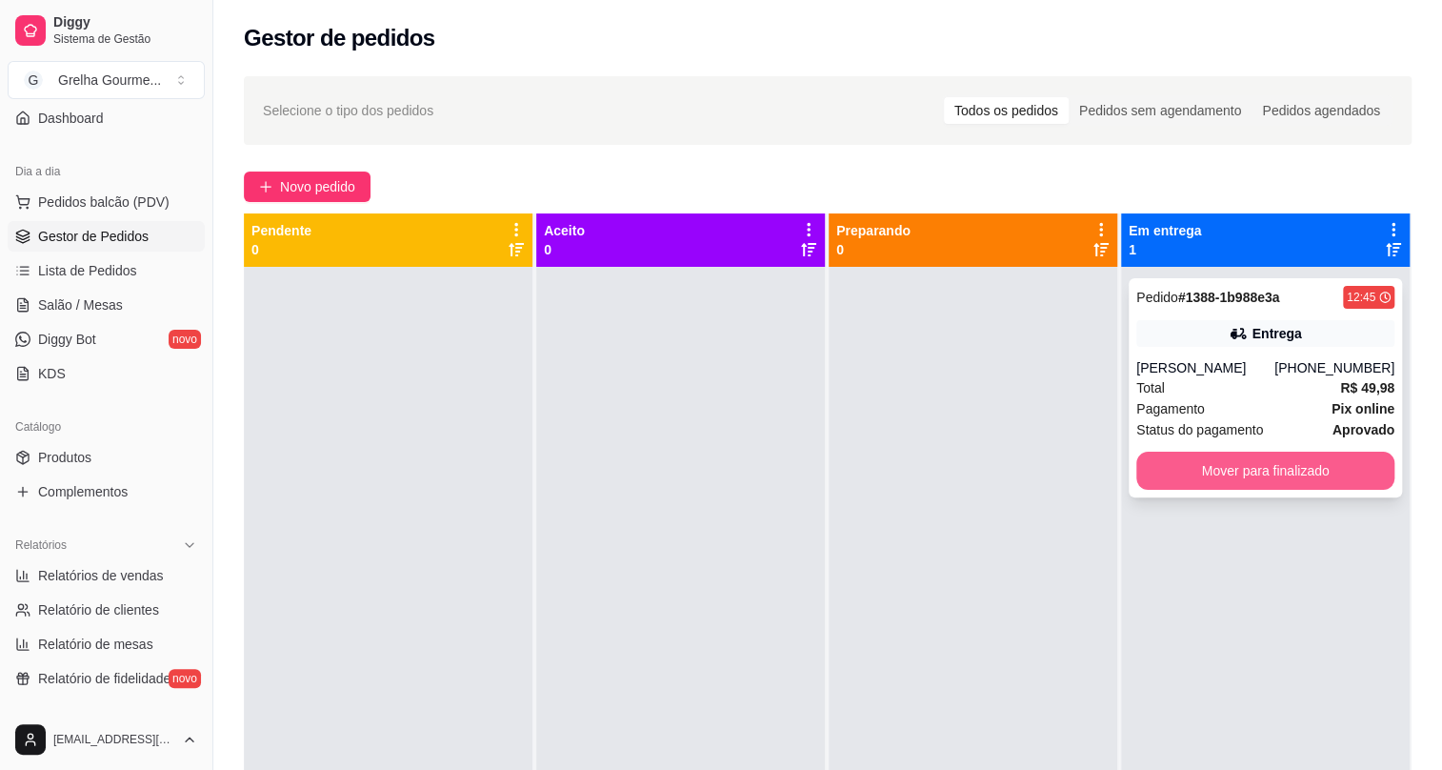
click at [1251, 461] on button "Mover para finalizado" at bounding box center [1265, 470] width 258 height 38
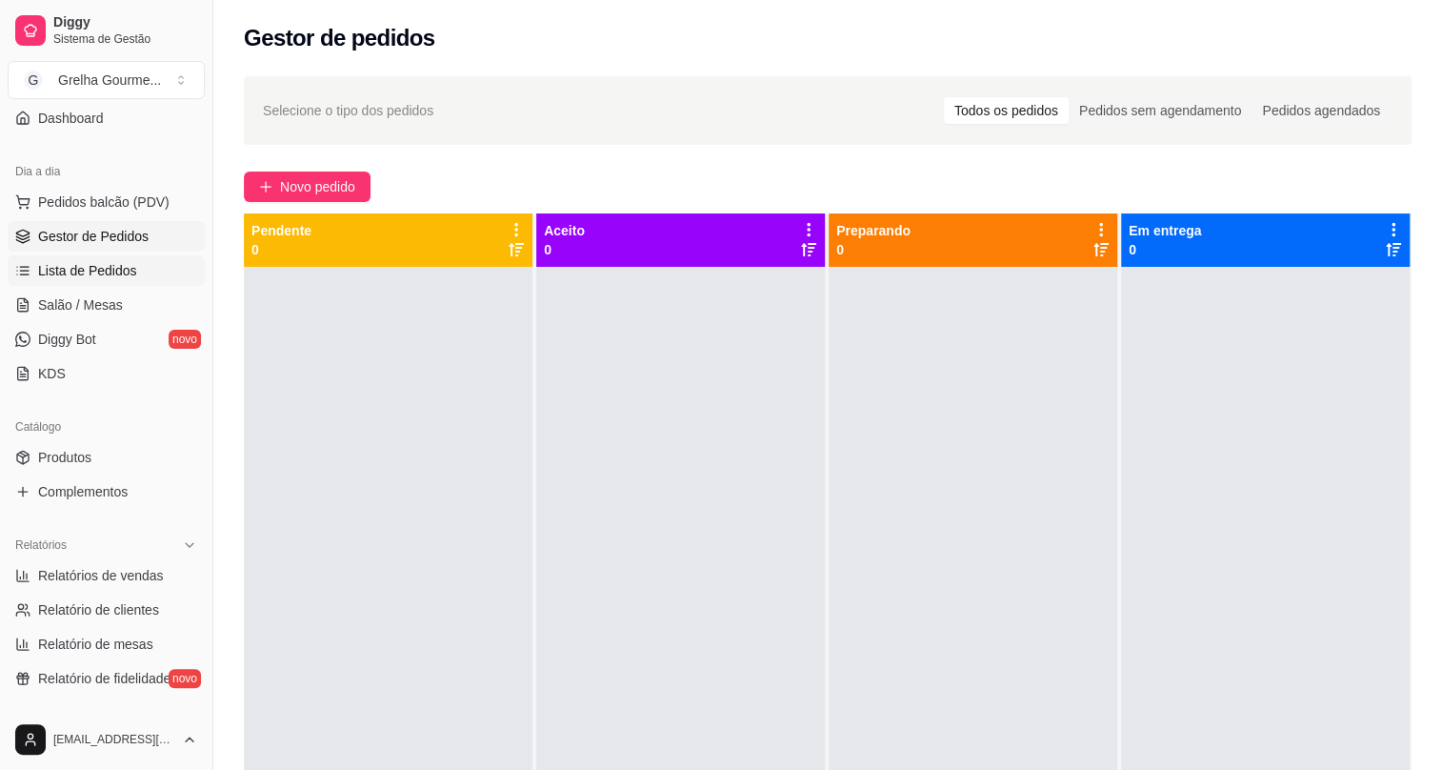
click at [95, 284] on link "Lista de Pedidos" at bounding box center [106, 270] width 197 height 30
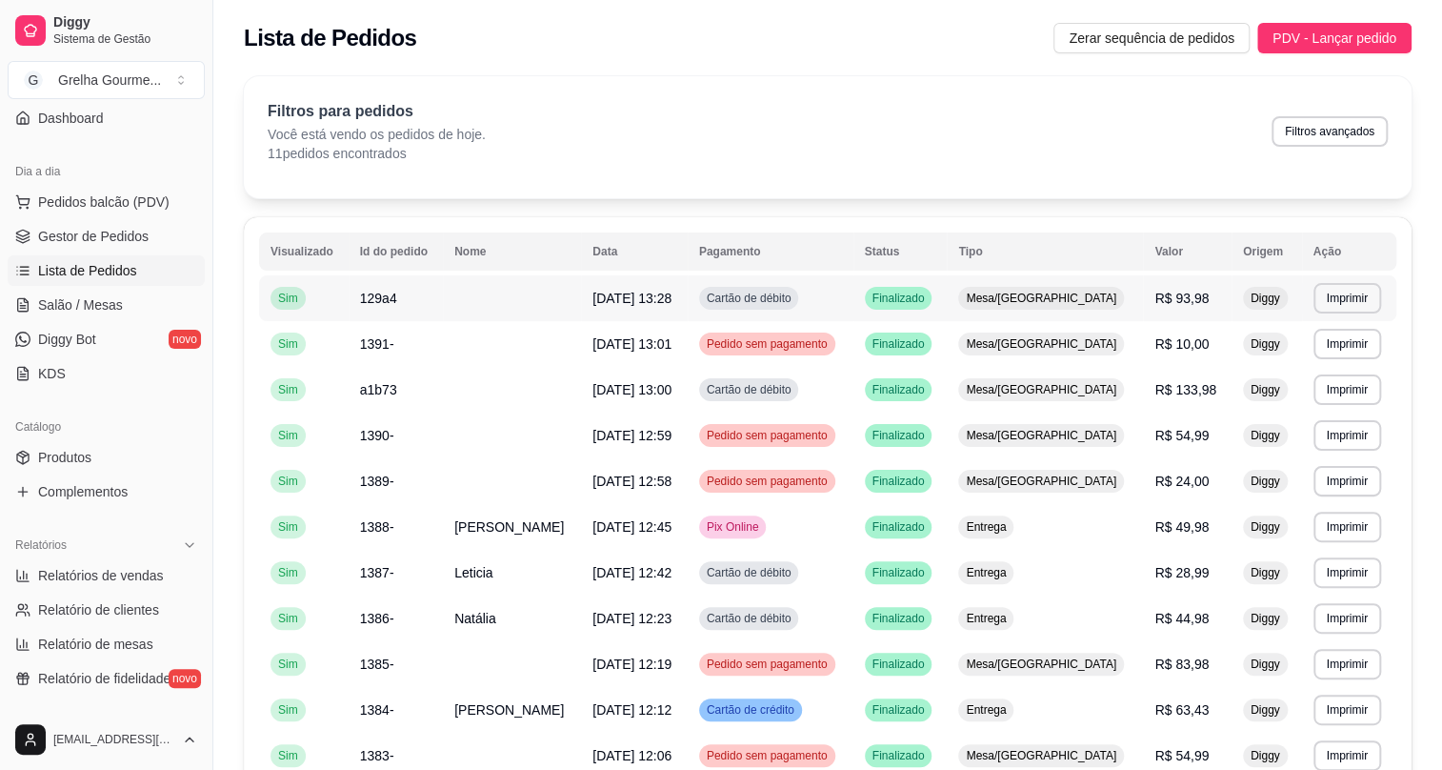
click at [853, 304] on td "Cartão de débito" at bounding box center [771, 298] width 166 height 46
click at [524, 607] on td "Natália" at bounding box center [512, 618] width 138 height 46
click at [70, 208] on span "Pedidos balcão (PDV)" at bounding box center [103, 201] width 131 height 19
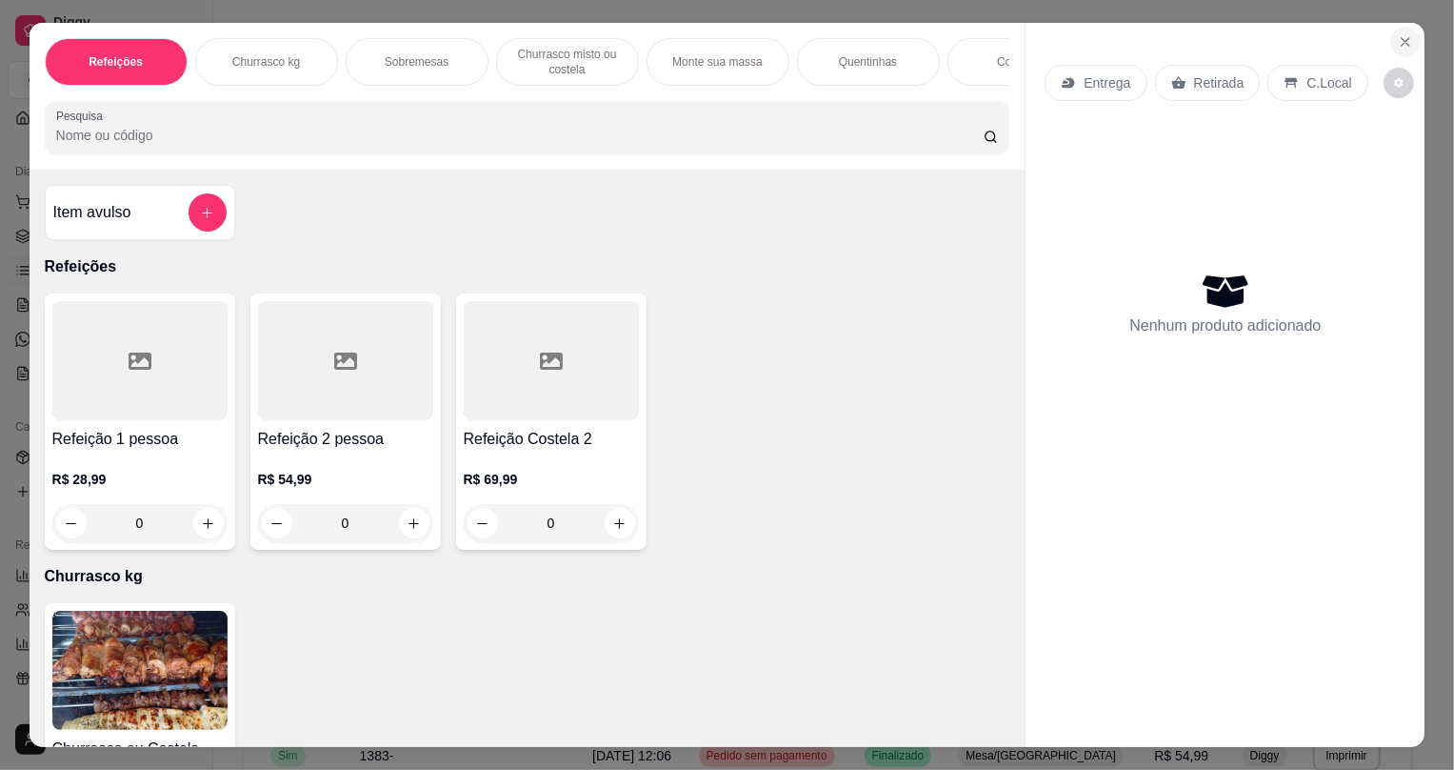
click at [1407, 42] on icon "Close" at bounding box center [1405, 41] width 15 height 15
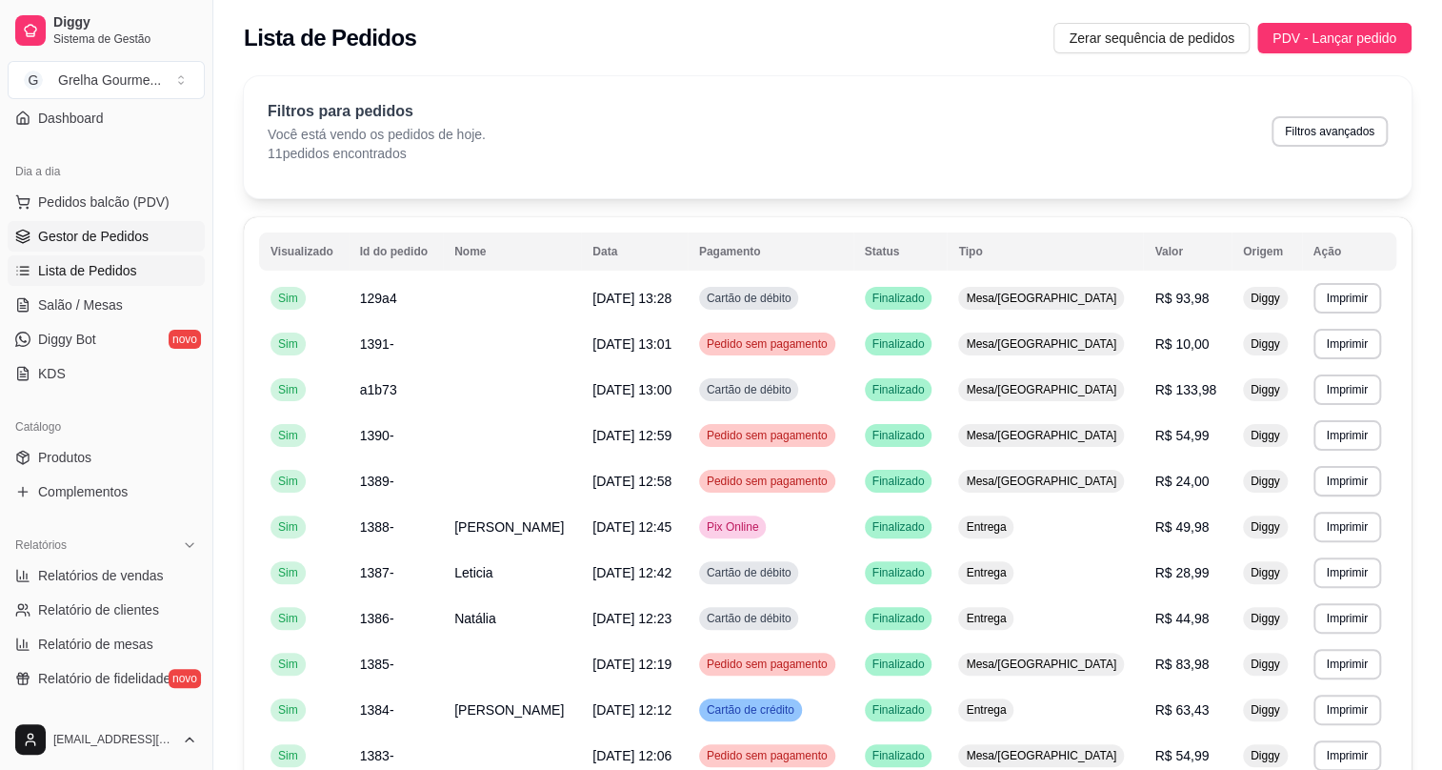
click at [117, 225] on link "Gestor de Pedidos" at bounding box center [106, 236] width 197 height 30
